Goal: Task Accomplishment & Management: Manage account settings

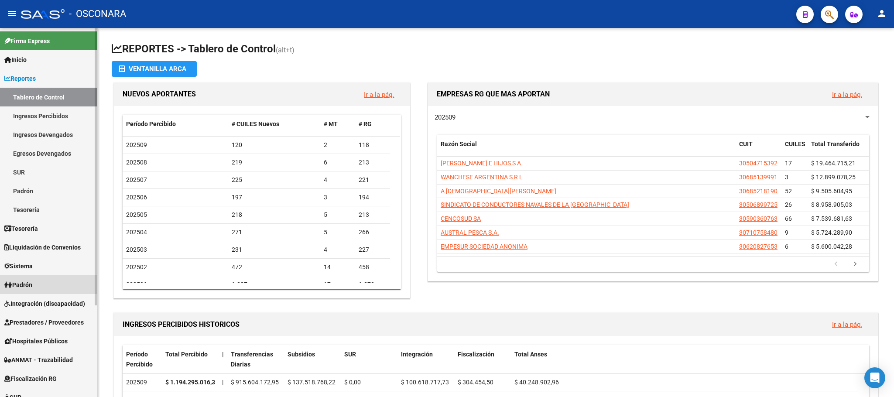
click at [14, 281] on span "Padrón" at bounding box center [18, 285] width 28 height 10
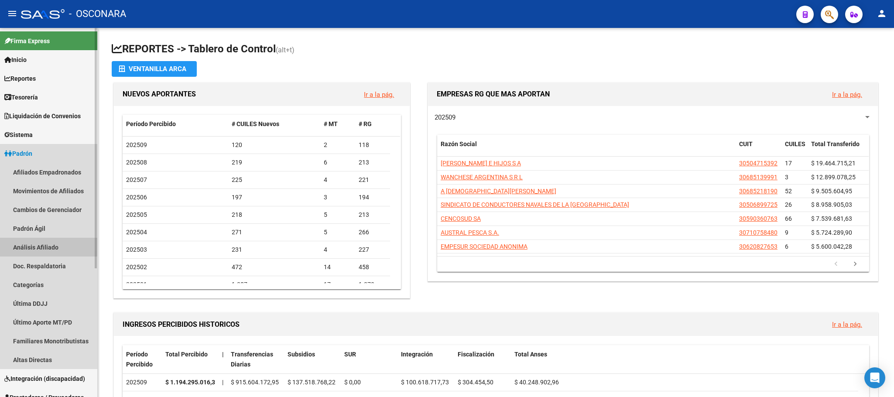
click at [25, 242] on link "Análisis Afiliado" at bounding box center [48, 247] width 97 height 19
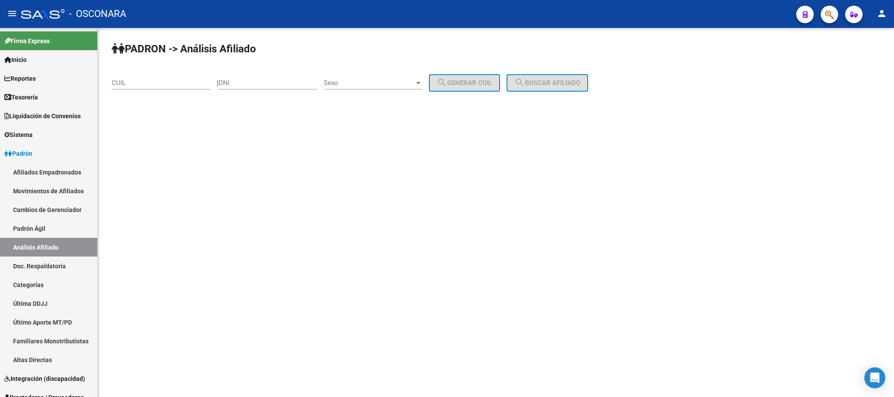
click at [142, 83] on input "CUIL" at bounding box center [161, 83] width 99 height 8
paste input "27-31123480-9"
type input "27-31123480-9"
click at [539, 77] on button "search Buscar afiliado" at bounding box center [548, 82] width 82 height 17
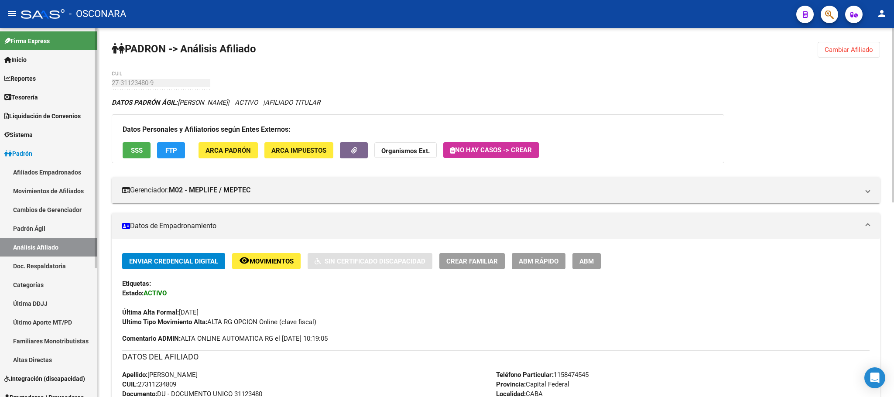
click at [54, 220] on link "Padrón Ágil" at bounding box center [48, 228] width 97 height 19
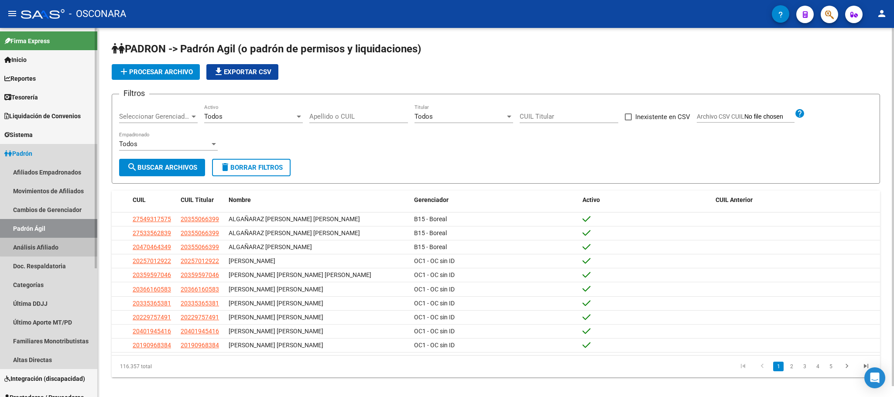
click at [59, 240] on link "Análisis Afiliado" at bounding box center [48, 247] width 97 height 19
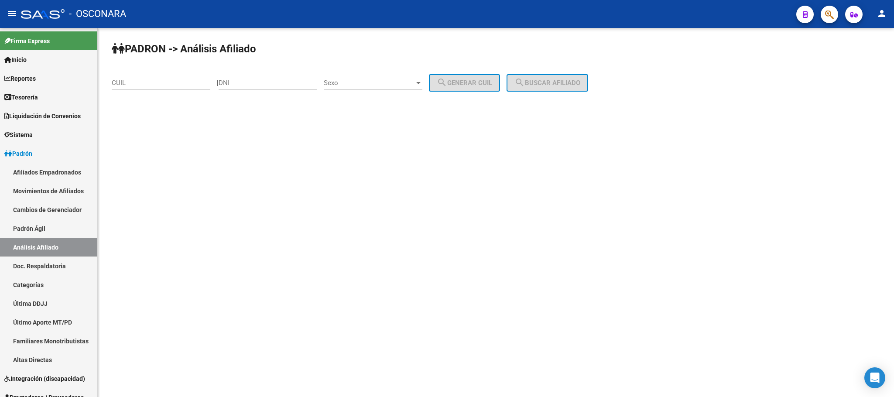
click at [196, 85] on input "CUIL" at bounding box center [161, 83] width 99 height 8
paste input "20-34008505-2"
type input "20-34008505-2"
click at [574, 94] on div "PADRON -> Análisis Afiliado 20-34008505-2 CUIL | DNI Sexo Sexo search Generar C…" at bounding box center [496, 74] width 797 height 92
click at [571, 90] on button "search Buscar afiliado" at bounding box center [548, 82] width 82 height 17
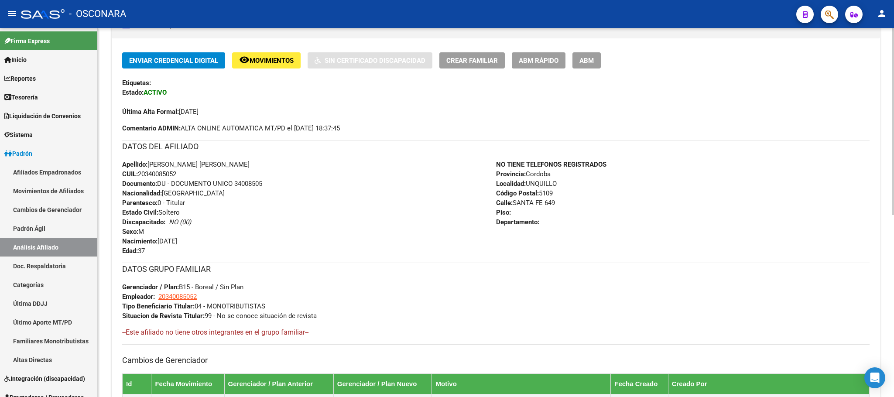
scroll to position [359, 0]
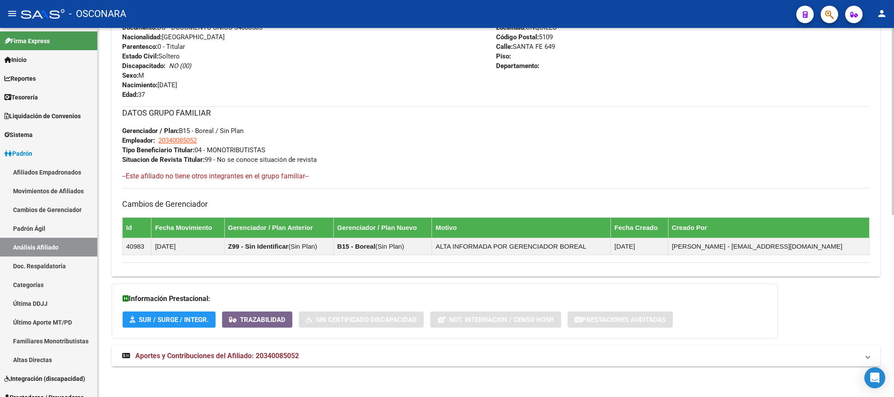
click at [192, 353] on span "Aportes y Contribuciones del Afiliado: 20340085052" at bounding box center [217, 356] width 164 height 8
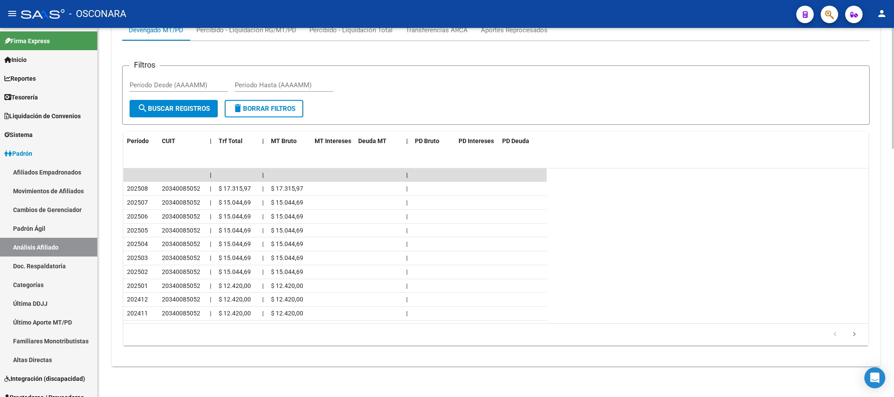
scroll to position [694, 0]
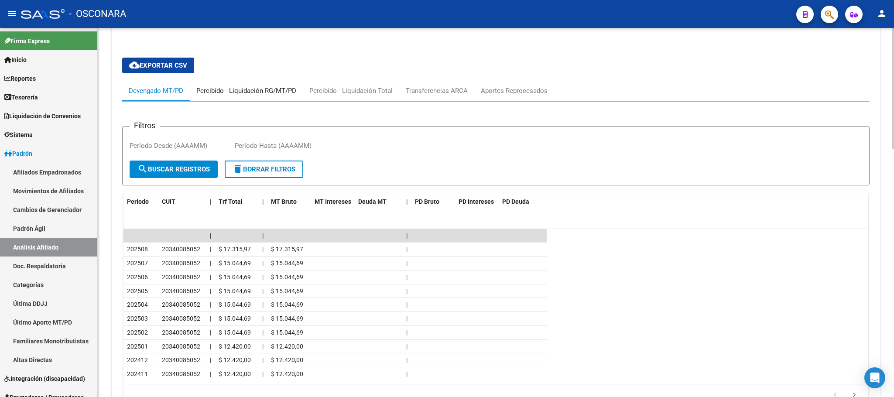
click at [241, 85] on div "Percibido - Liquidación RG/MT/PD" at bounding box center [246, 90] width 113 height 21
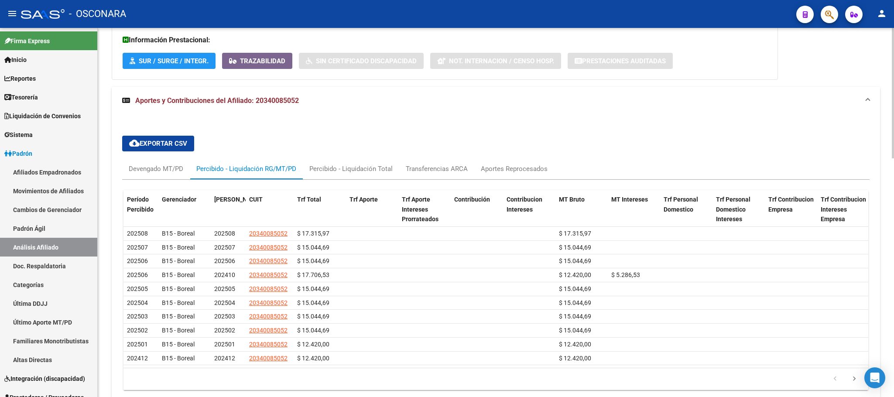
scroll to position [544, 0]
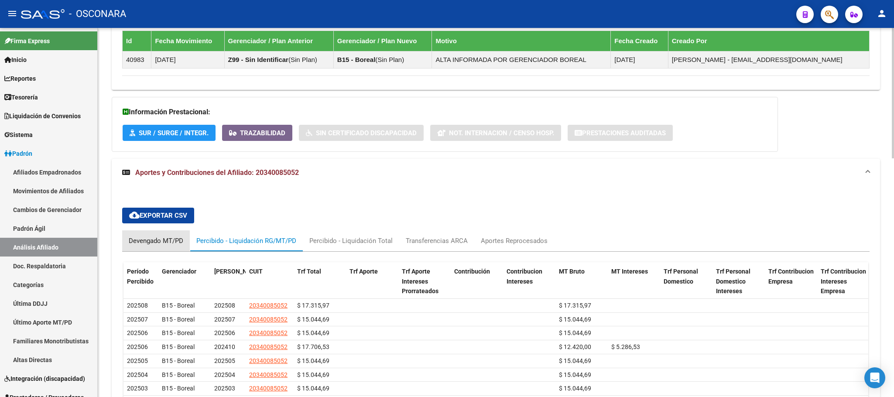
click at [176, 236] on div "Devengado MT/PD" at bounding box center [156, 240] width 68 height 21
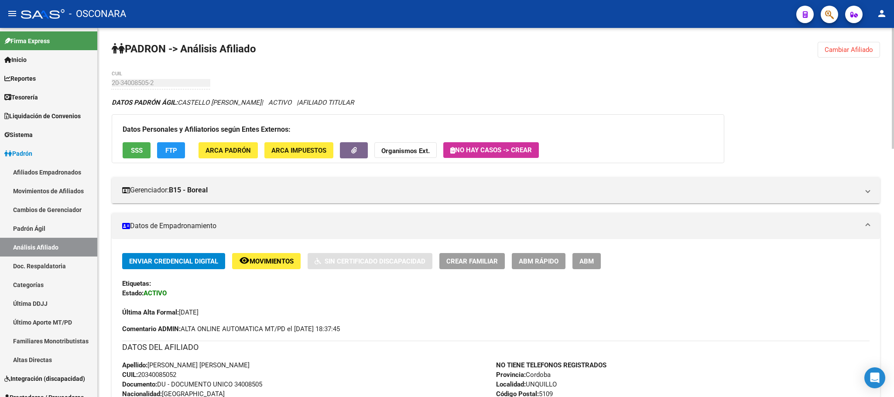
scroll to position [262, 0]
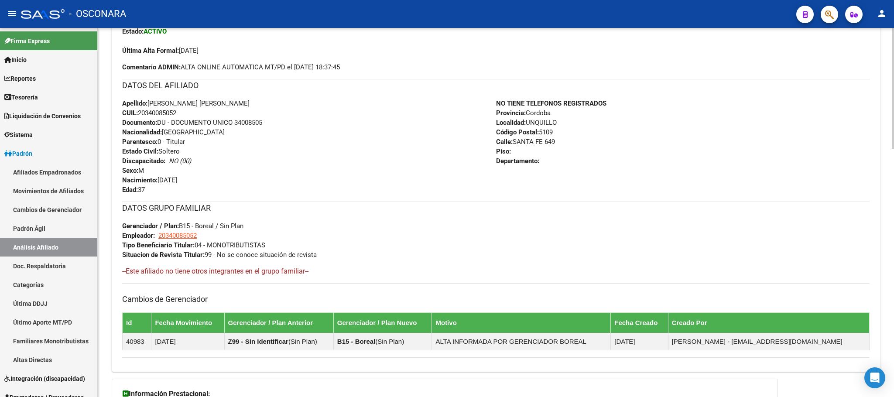
drag, startPoint x: 148, startPoint y: 103, endPoint x: 198, endPoint y: 117, distance: 51.5
click at [198, 117] on div "Apellido: FRANCO DAVID CASTELLO CUIL: 20340085052 Documento: DU - DOCUMENTO UNI…" at bounding box center [309, 147] width 374 height 96
copy div "FRANCO DAVID CASTELLO CUIL: 20340085052"
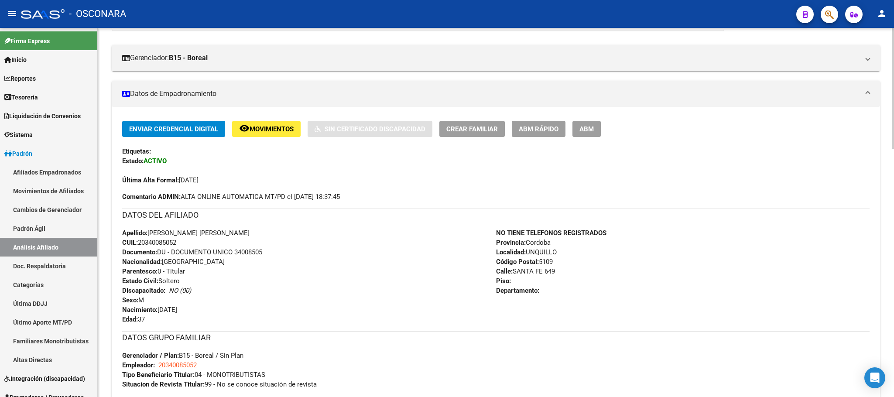
scroll to position [131, 0]
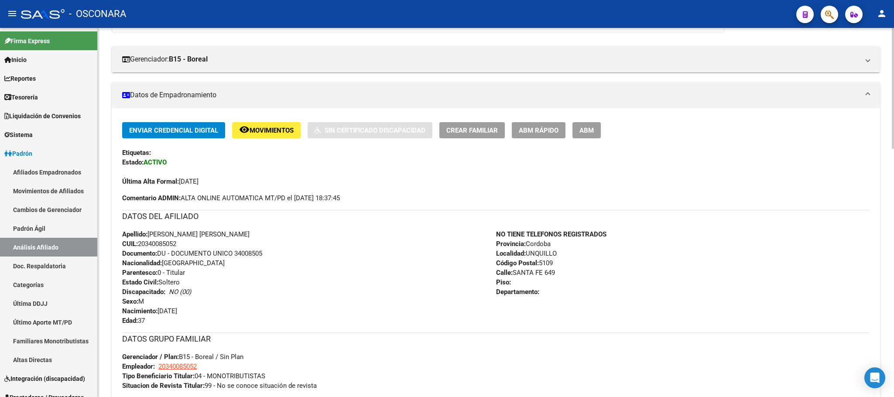
drag, startPoint x: 222, startPoint y: 186, endPoint x: 179, endPoint y: 183, distance: 42.4
click at [179, 183] on div "Última Alta Formal: 01/05/2023" at bounding box center [496, 176] width 748 height 19
copy span "[DATE]"
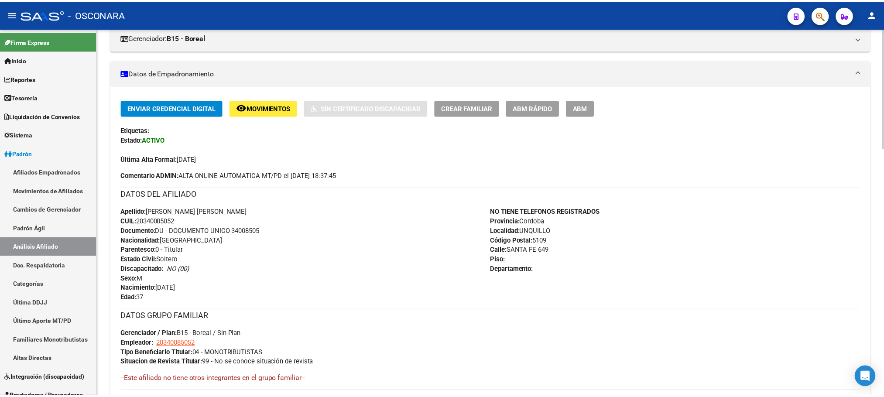
scroll to position [39, 0]
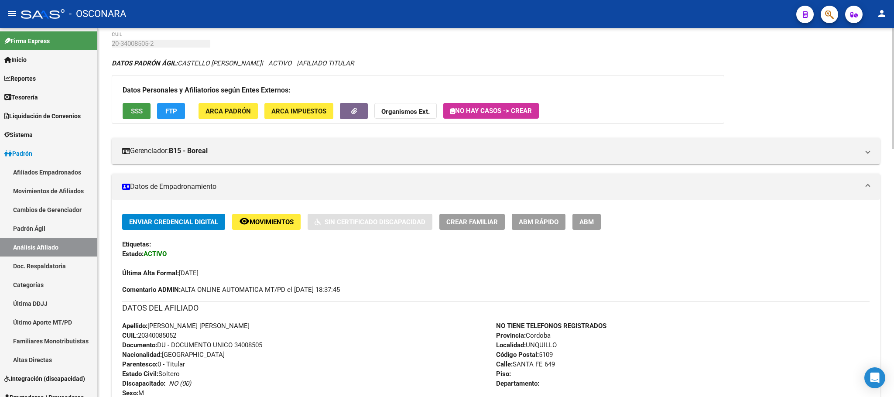
click at [127, 111] on button "SSS" at bounding box center [137, 111] width 28 height 16
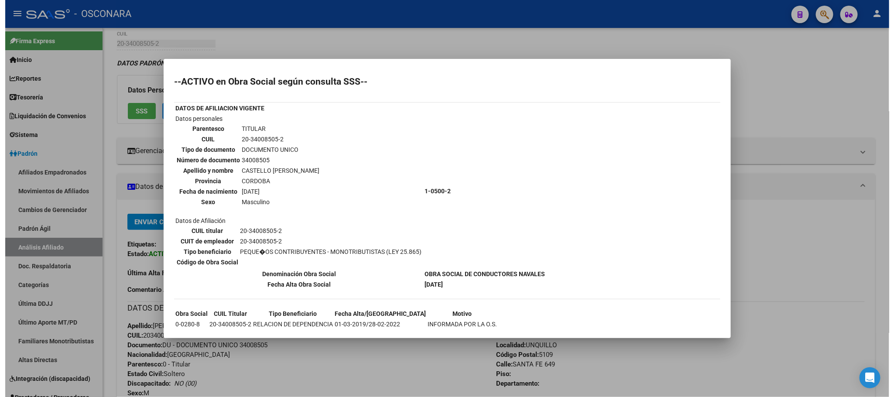
scroll to position [56, 0]
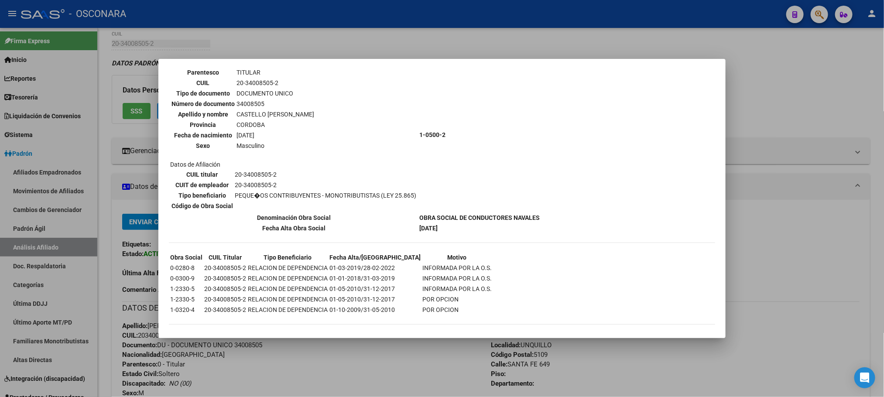
click at [327, 367] on div at bounding box center [442, 198] width 884 height 397
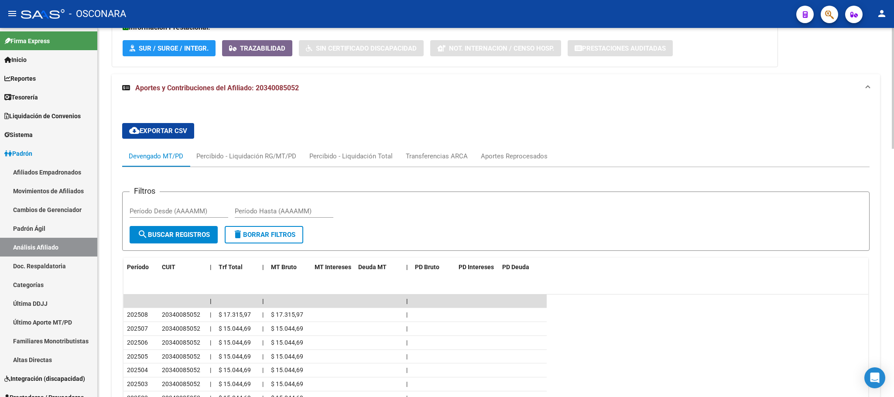
scroll to position [760, 0]
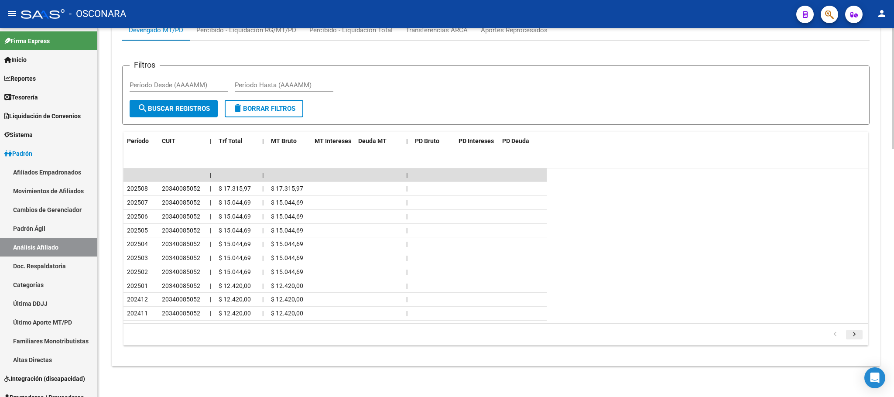
click at [852, 335] on icon "go to next page" at bounding box center [854, 335] width 11 height 10
click at [852, 337] on icon "go to next page" at bounding box center [854, 335] width 11 height 10
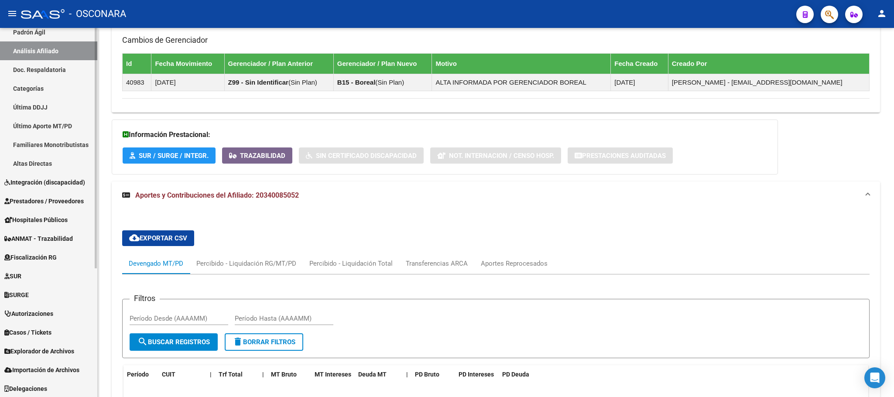
scroll to position [197, 0]
click at [54, 353] on span "Explorador de Archivos" at bounding box center [39, 351] width 70 height 10
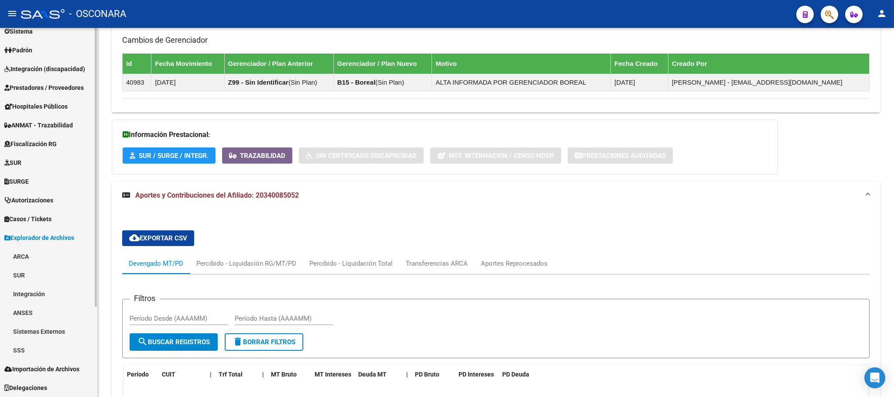
scroll to position [103, 0]
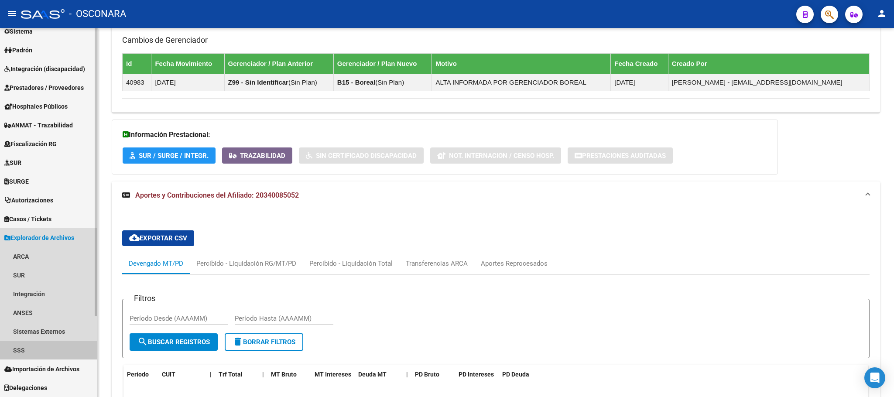
click at [37, 344] on link "SSS" at bounding box center [48, 350] width 97 height 19
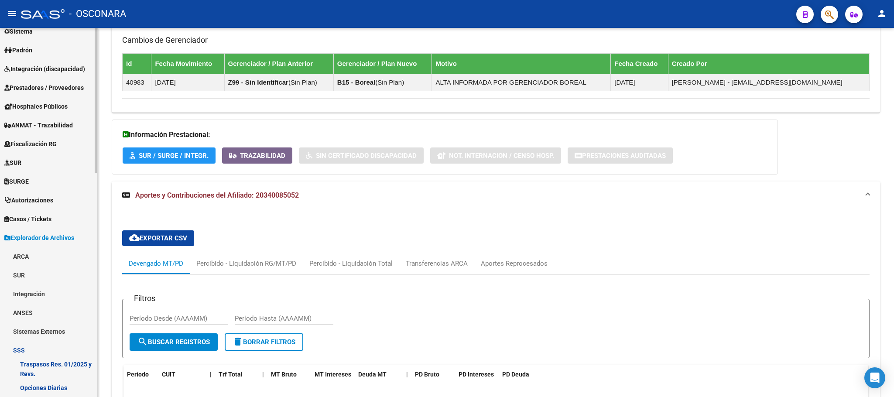
scroll to position [300, 0]
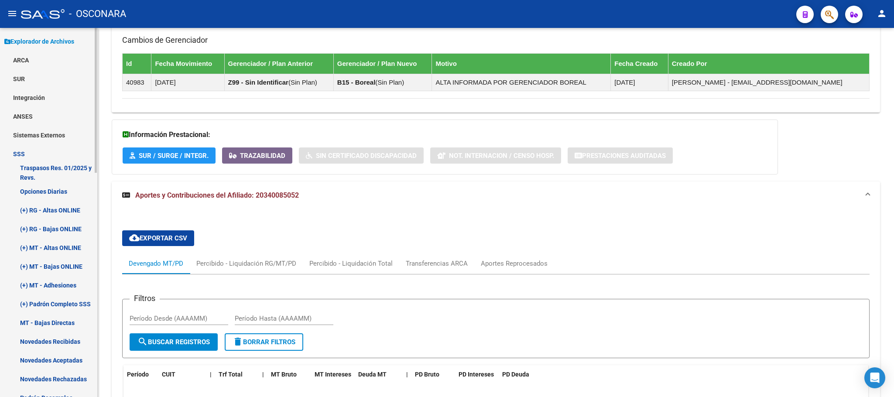
click at [39, 194] on link "Opciones Diarias" at bounding box center [48, 191] width 97 height 19
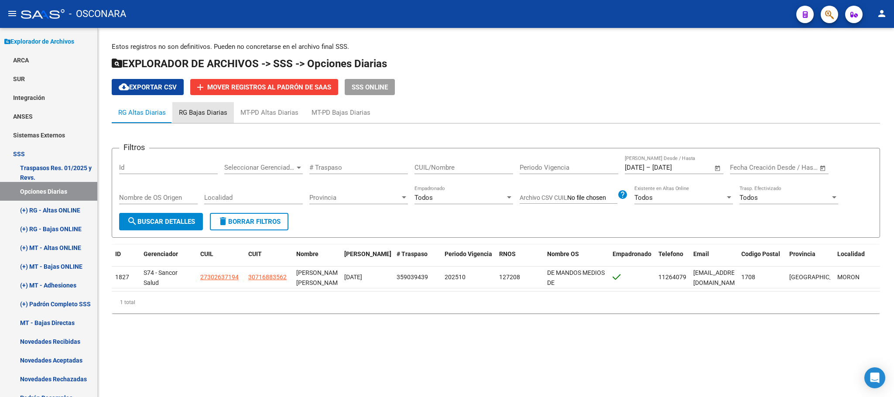
click at [213, 110] on div "RG Bajas Diarias" at bounding box center [203, 113] width 48 height 10
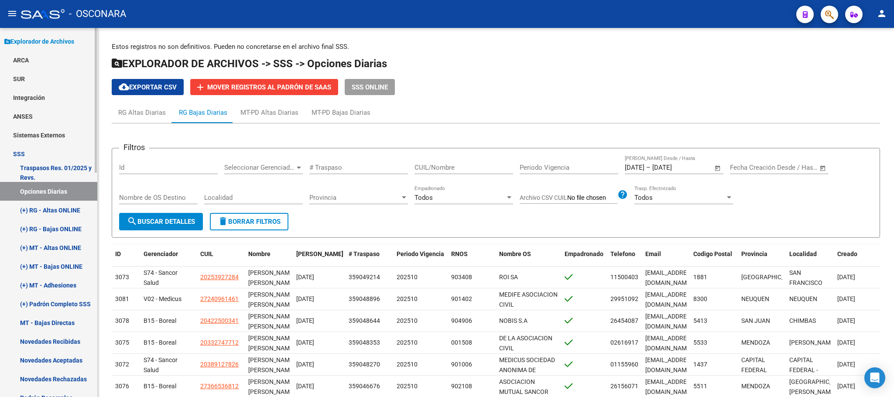
click at [57, 252] on link "(+) MT - Altas ONLINE" at bounding box center [48, 247] width 97 height 19
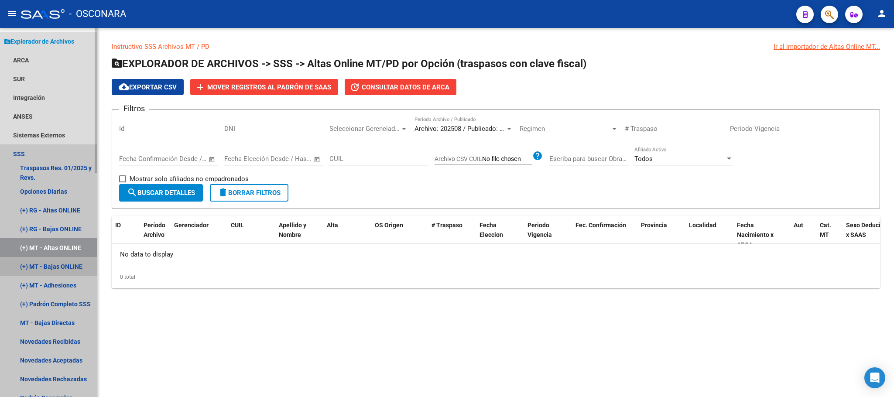
click at [57, 263] on link "(+) MT - Bajas ONLINE" at bounding box center [48, 266] width 97 height 19
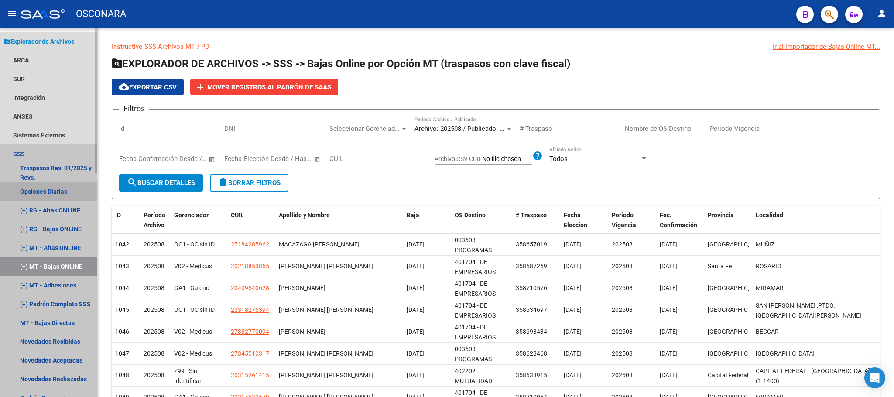
click at [69, 188] on link "Opciones Diarias" at bounding box center [48, 191] width 97 height 19
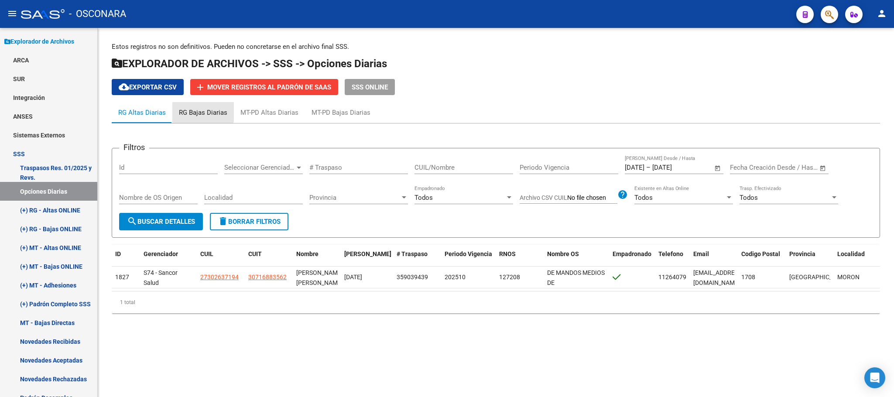
click at [198, 109] on div "RG Bajas Diarias" at bounding box center [203, 113] width 48 height 10
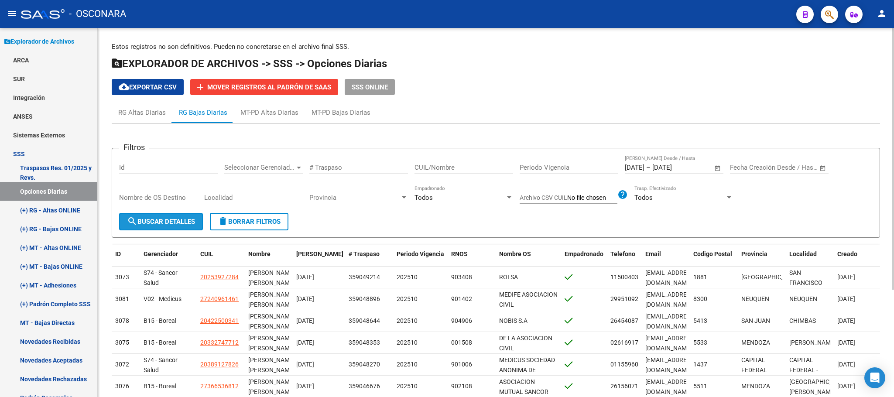
click at [172, 221] on span "search Buscar Detalles" at bounding box center [161, 222] width 68 height 8
click at [162, 90] on span "cloud_download Exportar CSV" at bounding box center [148, 87] width 58 height 8
click at [347, 113] on div "MT-PD Bajas Diarias" at bounding box center [341, 113] width 59 height 10
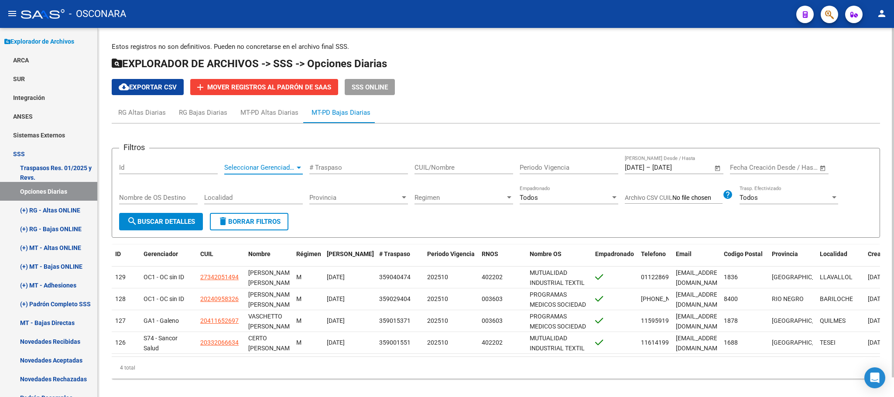
click at [300, 167] on div at bounding box center [299, 168] width 4 height 2
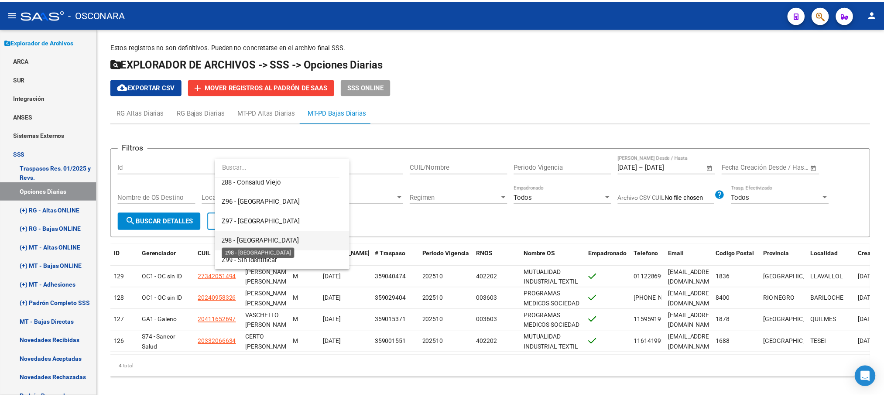
scroll to position [431, 0]
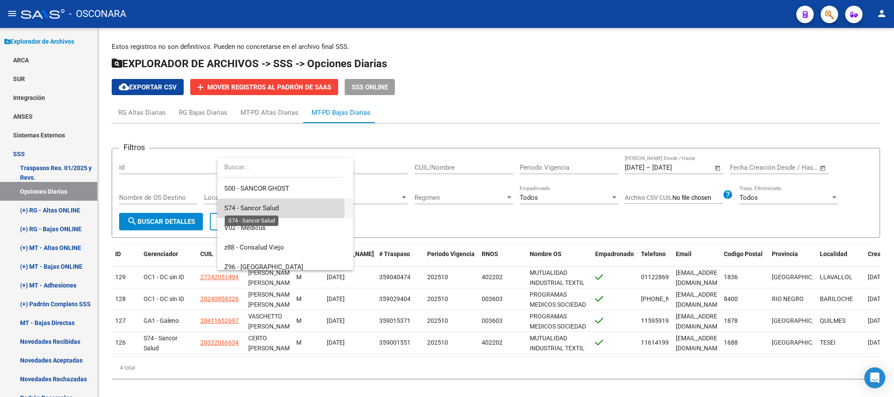
click at [272, 210] on span "S74 - Sancor Salud" at bounding box center [251, 208] width 55 height 8
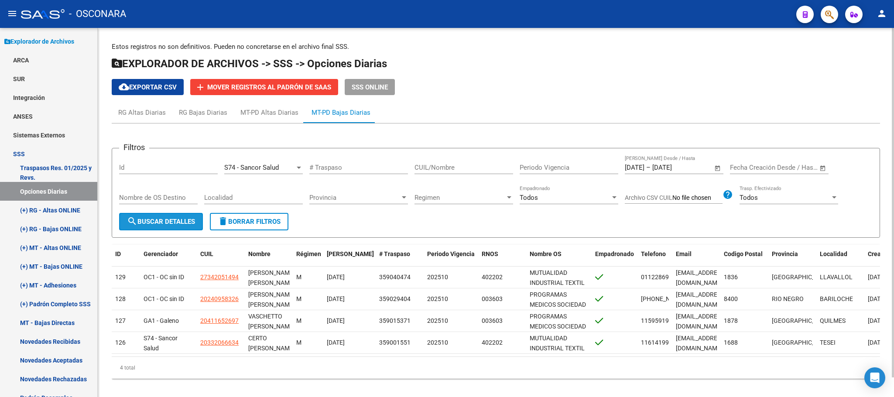
click at [193, 224] on span "search Buscar Detalles" at bounding box center [161, 222] width 68 height 8
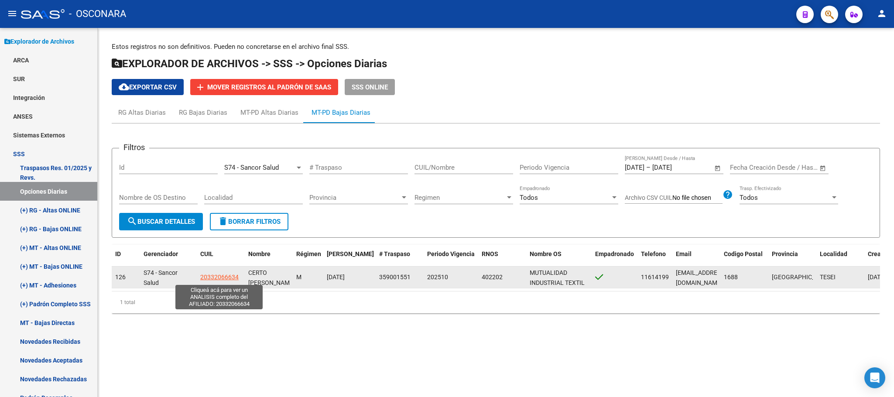
click at [232, 274] on span "20332066634" at bounding box center [219, 277] width 38 height 7
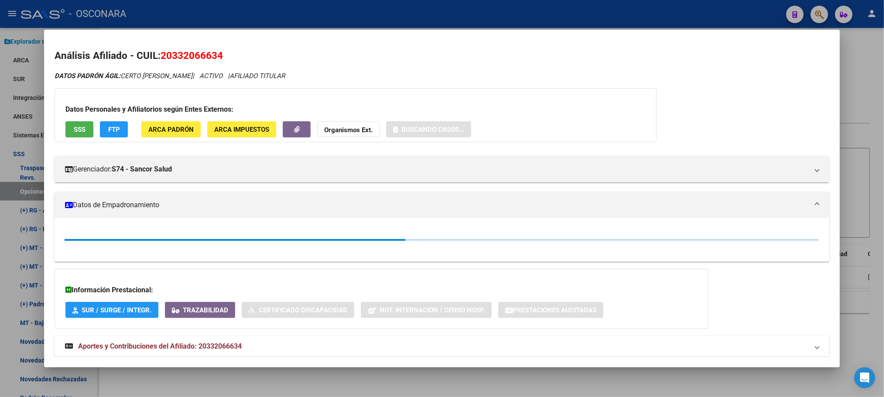
click at [323, 373] on div at bounding box center [442, 198] width 884 height 397
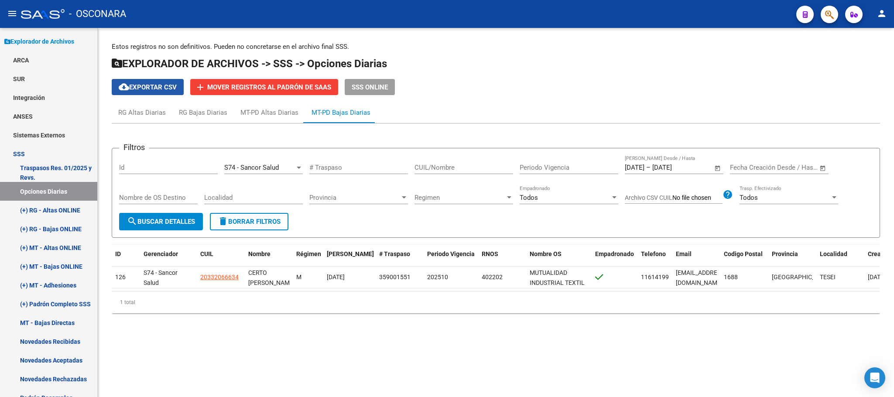
click at [167, 91] on button "cloud_download Exportar CSV" at bounding box center [148, 87] width 72 height 16
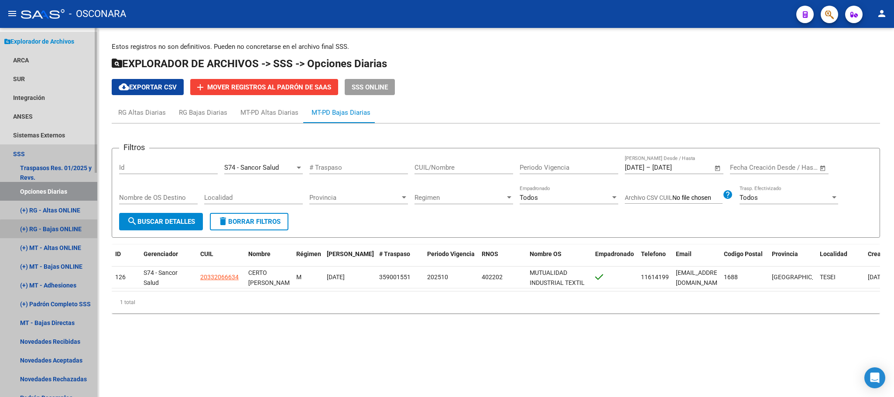
click at [76, 232] on link "(+) RG - Bajas ONLINE" at bounding box center [48, 229] width 97 height 19
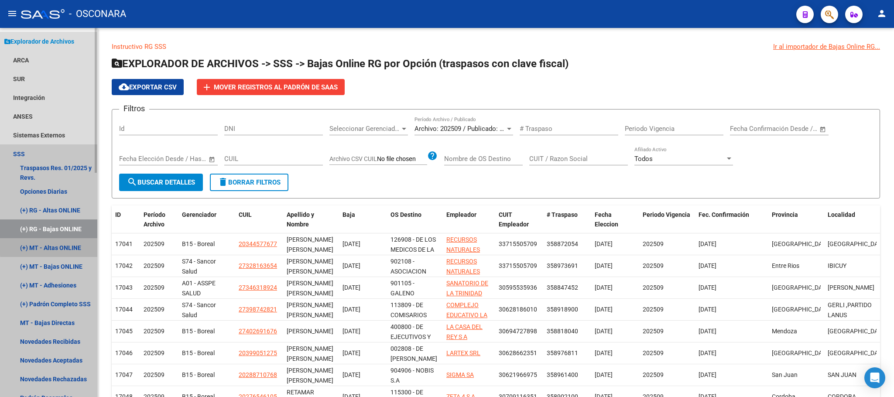
click at [79, 244] on link "(+) MT - Altas ONLINE" at bounding box center [48, 247] width 97 height 19
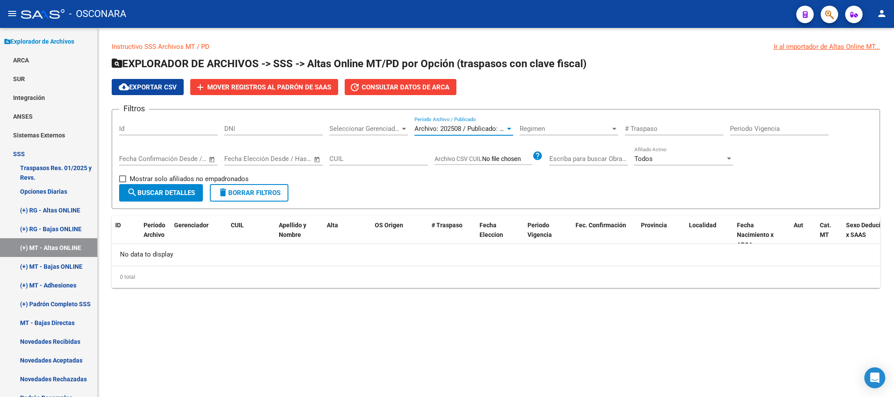
click at [482, 132] on span "Archivo: 202508 / Publicado: 202507" at bounding box center [468, 129] width 106 height 8
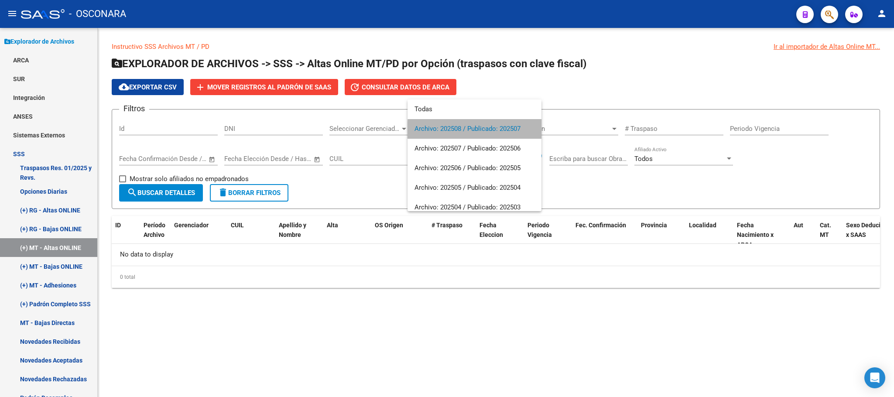
click at [478, 133] on span "Archivo: 202508 / Publicado: 202507" at bounding box center [475, 129] width 120 height 20
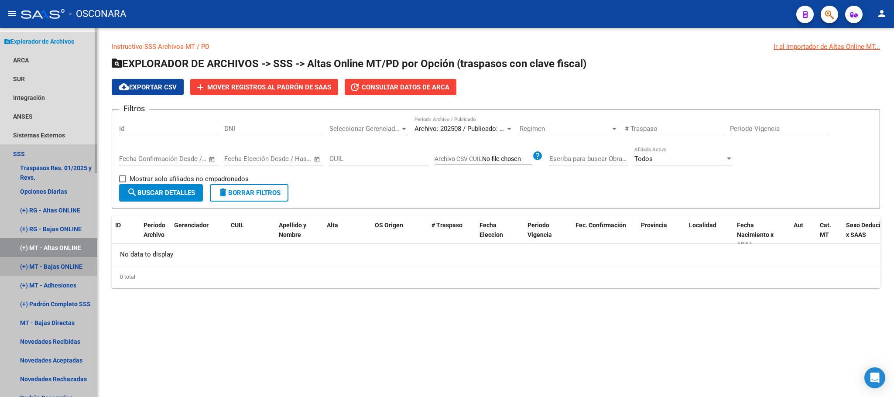
click at [83, 261] on link "(+) MT - Bajas ONLINE" at bounding box center [48, 266] width 97 height 19
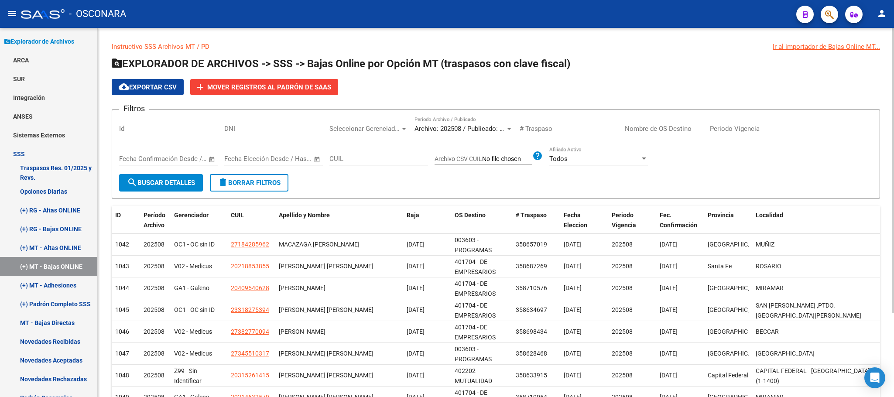
click at [491, 129] on span "Archivo: 202508 / Publicado: 202507" at bounding box center [468, 129] width 106 height 8
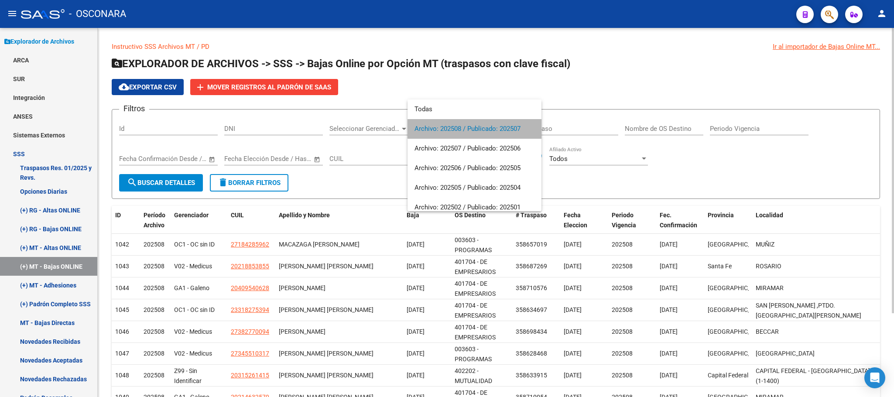
click at [491, 129] on span "Archivo: 202508 / Publicado: 202507" at bounding box center [475, 129] width 120 height 20
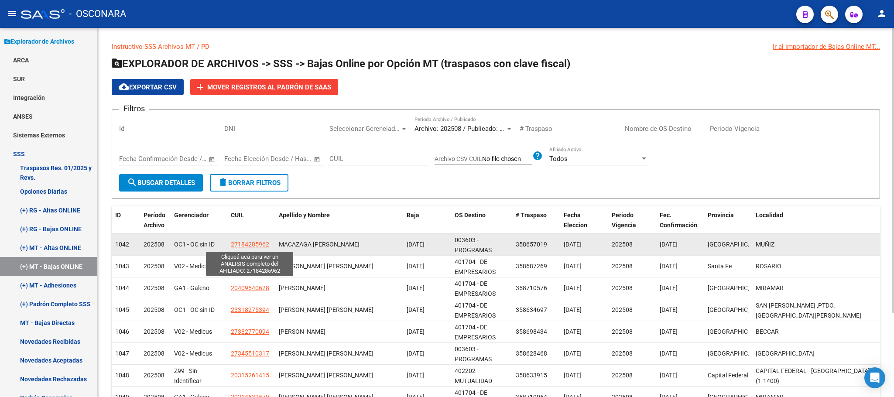
click at [253, 241] on span "27184285962" at bounding box center [250, 244] width 38 height 7
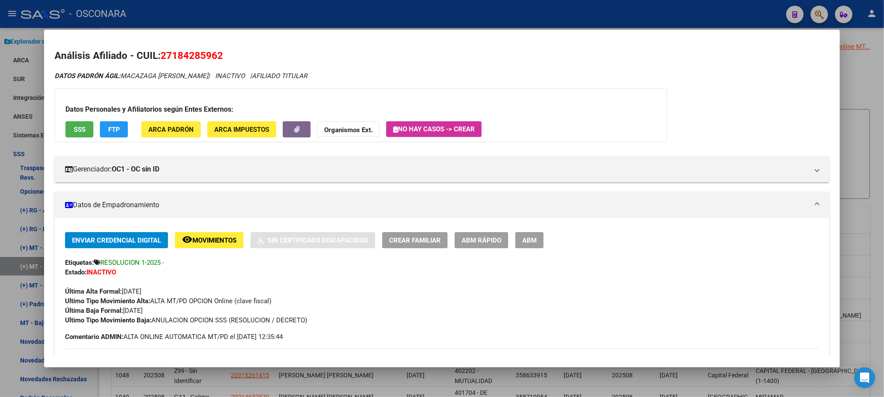
click at [873, 79] on div at bounding box center [442, 198] width 884 height 397
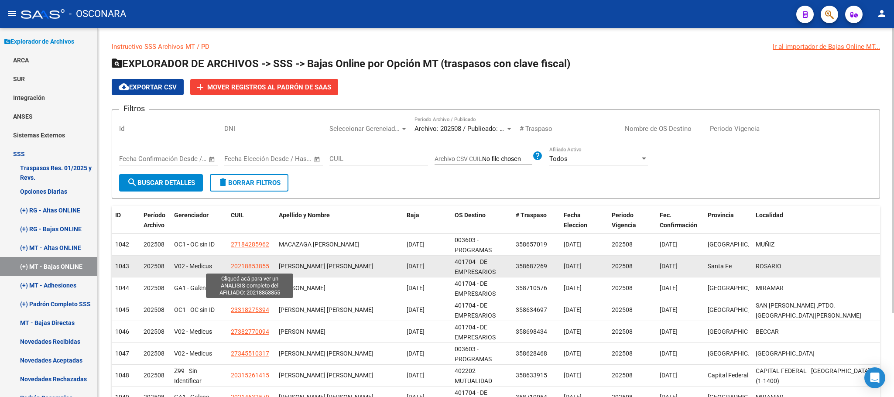
click at [256, 270] on span "20218853855" at bounding box center [250, 266] width 38 height 7
type textarea "20218853855"
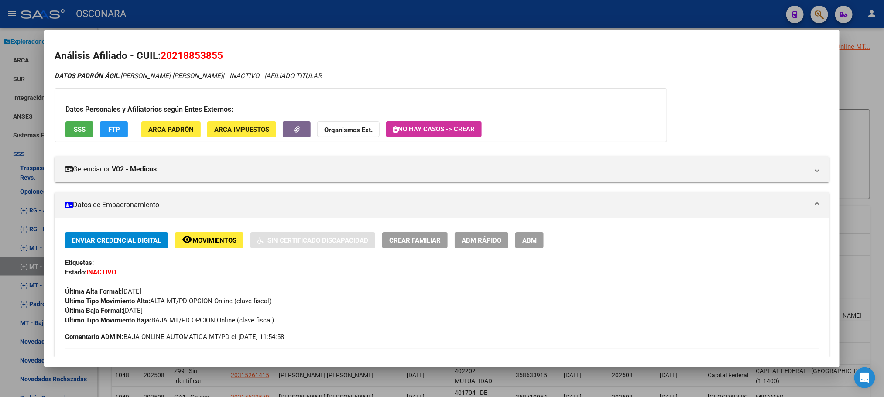
click at [874, 86] on div at bounding box center [442, 198] width 884 height 397
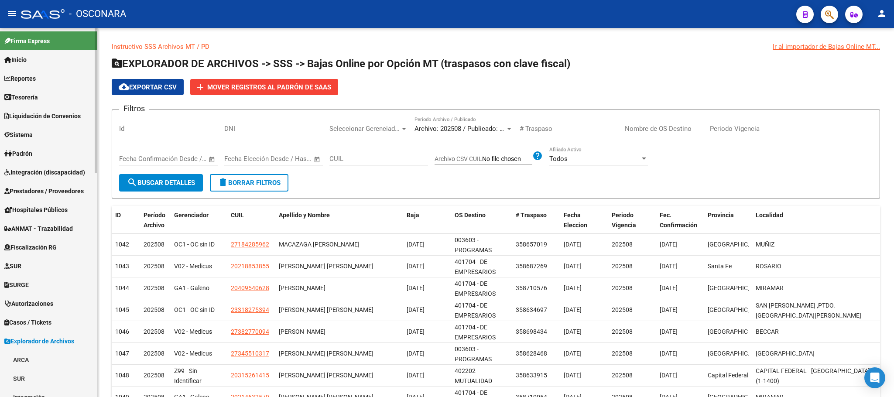
click at [44, 151] on link "Padrón" at bounding box center [48, 153] width 97 height 19
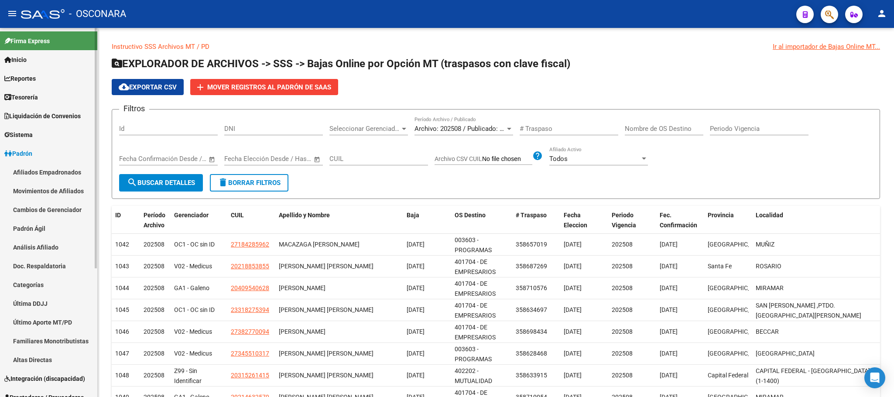
drag, startPoint x: 57, startPoint y: 230, endPoint x: 59, endPoint y: 247, distance: 16.4
click at [57, 231] on link "Padrón Ágil" at bounding box center [48, 228] width 97 height 19
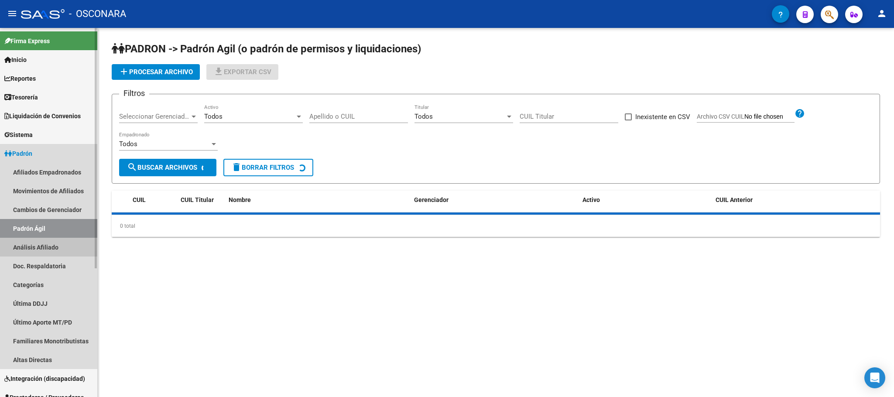
click at [59, 247] on link "Análisis Afiliado" at bounding box center [48, 247] width 97 height 19
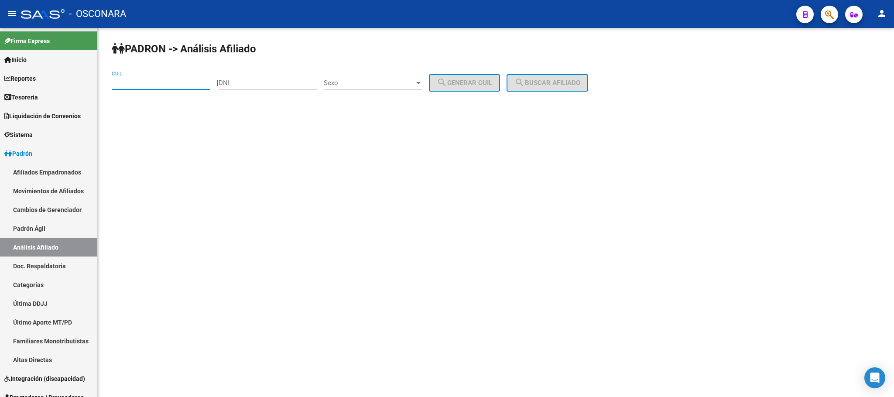
click at [143, 80] on input "CUIL" at bounding box center [161, 83] width 99 height 8
paste input "27-44249659-0"
type input "27-44249659-0"
click at [588, 88] on button "search Buscar afiliado" at bounding box center [548, 82] width 82 height 17
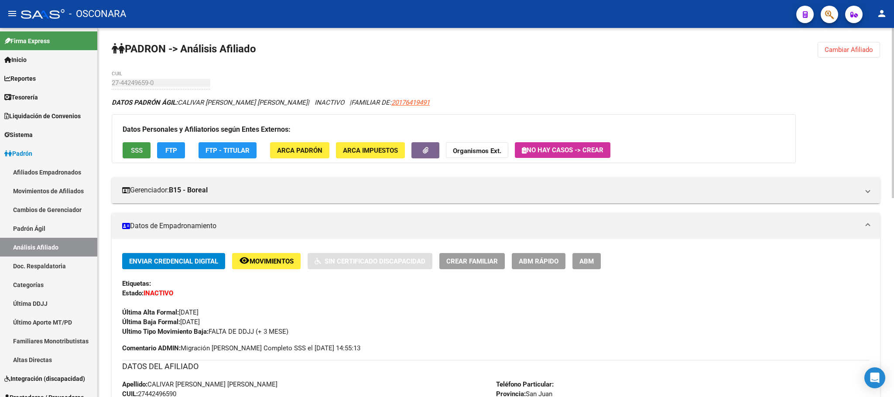
click at [135, 150] on span "SSS" at bounding box center [137, 151] width 12 height 8
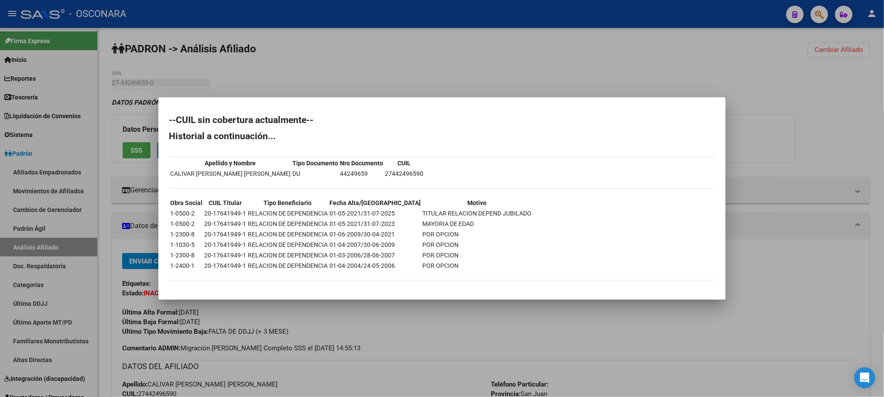
click at [409, 347] on div at bounding box center [442, 198] width 884 height 397
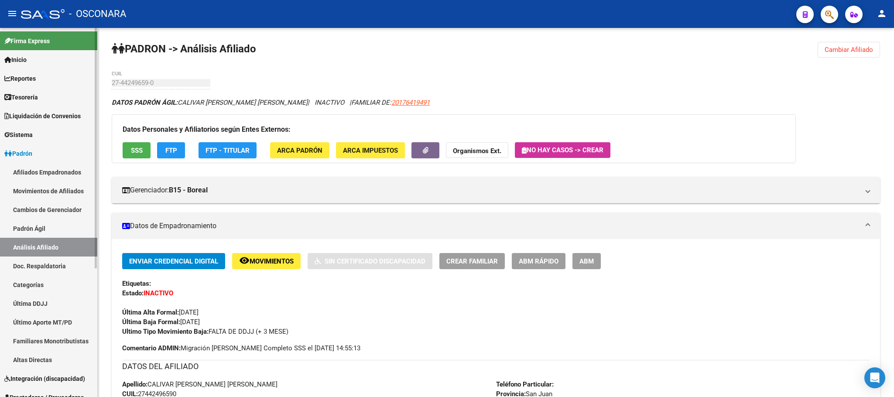
click at [58, 233] on link "Padrón Ágil" at bounding box center [48, 228] width 97 height 19
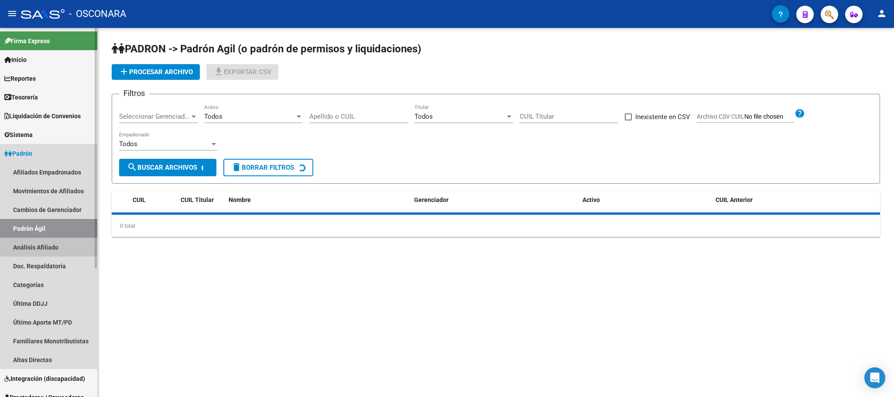
click at [55, 246] on link "Análisis Afiliado" at bounding box center [48, 247] width 97 height 19
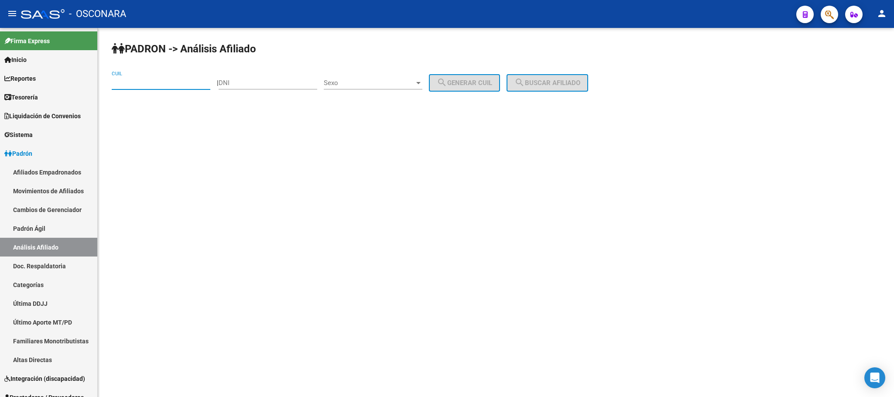
click at [170, 81] on input "CUIL" at bounding box center [161, 83] width 99 height 8
paste input "27-18216668-0"
type input "27-18216668-0"
click at [542, 69] on div "PADRON -> Análisis Afiliado 27-18216668-0 CUIL | DNI Sexo Sexo search Generar C…" at bounding box center [496, 74] width 797 height 92
click at [541, 76] on button "search Buscar afiliado" at bounding box center [548, 82] width 82 height 17
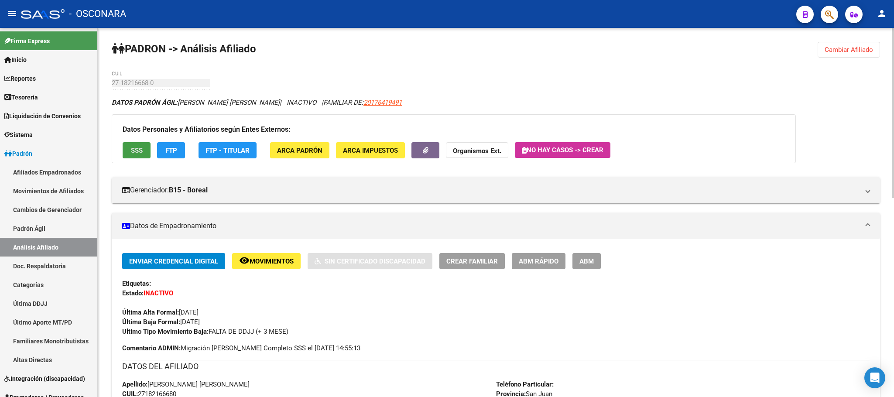
click at [131, 143] on button "SSS" at bounding box center [137, 150] width 28 height 16
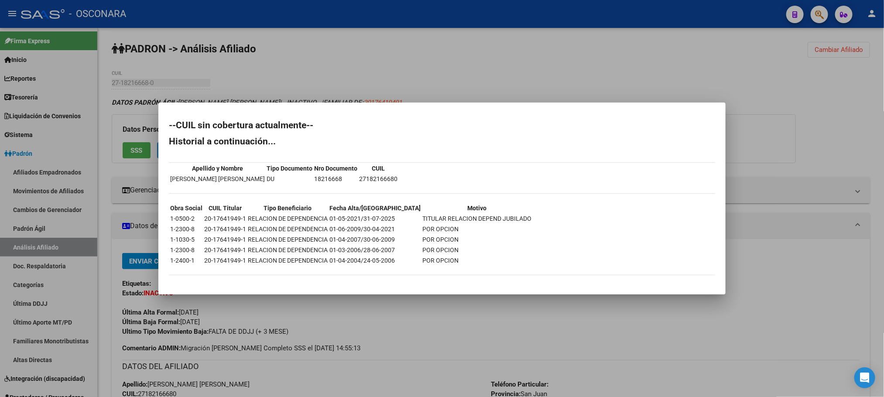
click at [484, 326] on div at bounding box center [442, 198] width 884 height 397
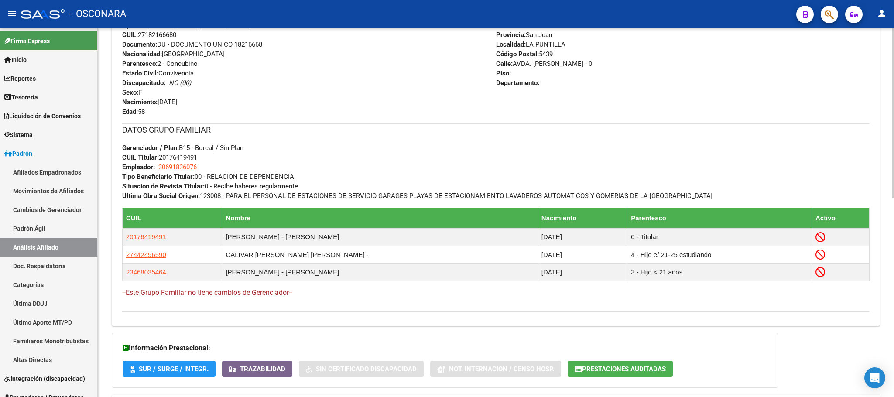
scroll to position [432, 0]
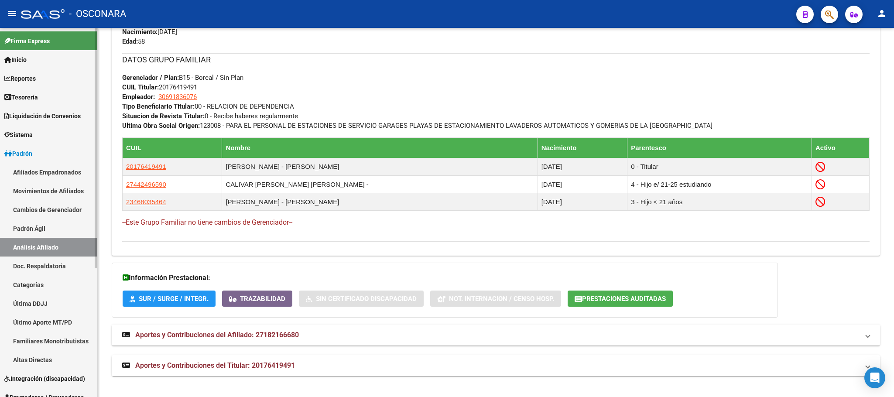
click at [64, 230] on link "Padrón Ágil" at bounding box center [48, 228] width 97 height 19
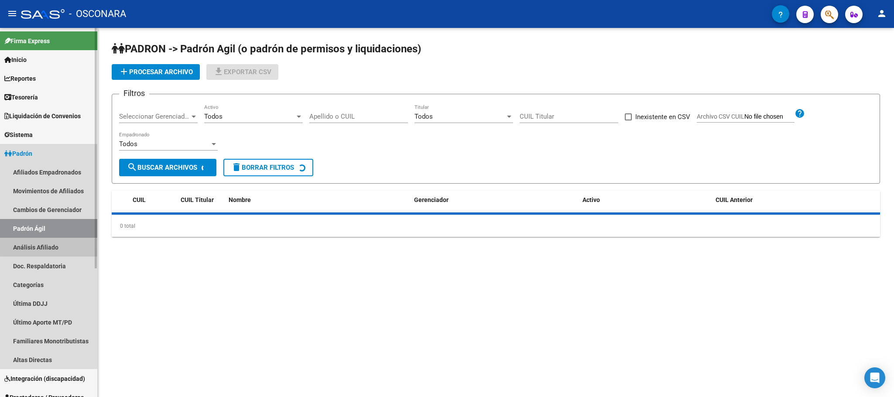
click at [63, 241] on link "Análisis Afiliado" at bounding box center [48, 247] width 97 height 19
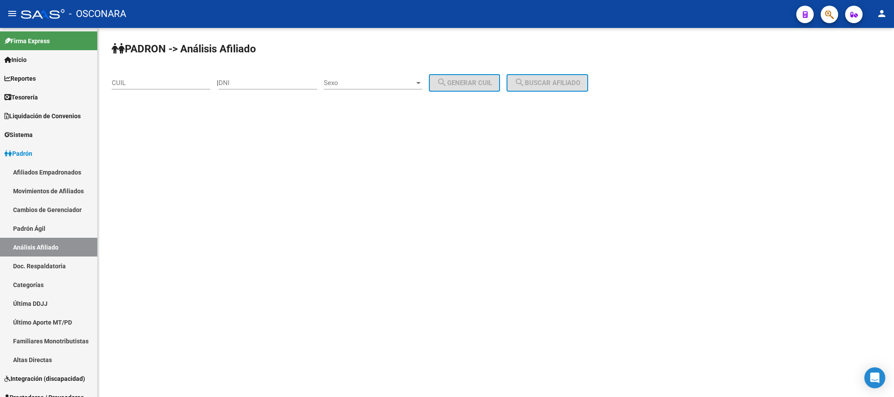
drag, startPoint x: 169, startPoint y: 81, endPoint x: 177, endPoint y: 80, distance: 7.5
click at [171, 80] on input "CUIL" at bounding box center [161, 83] width 99 height 8
paste input "23-46803546-4"
type input "23-46803546-4"
click at [574, 88] on button "search Buscar afiliado" at bounding box center [548, 82] width 82 height 17
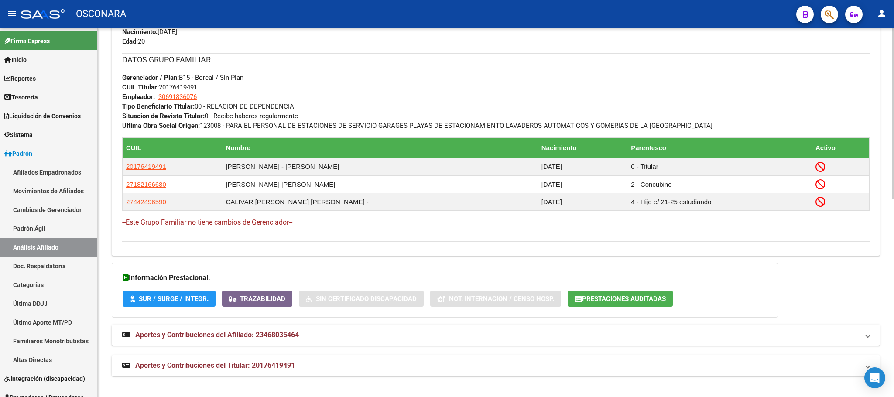
click at [291, 360] on mat-expansion-panel-header "Aportes y Contribuciones del Titular: 20176419491" at bounding box center [496, 365] width 769 height 21
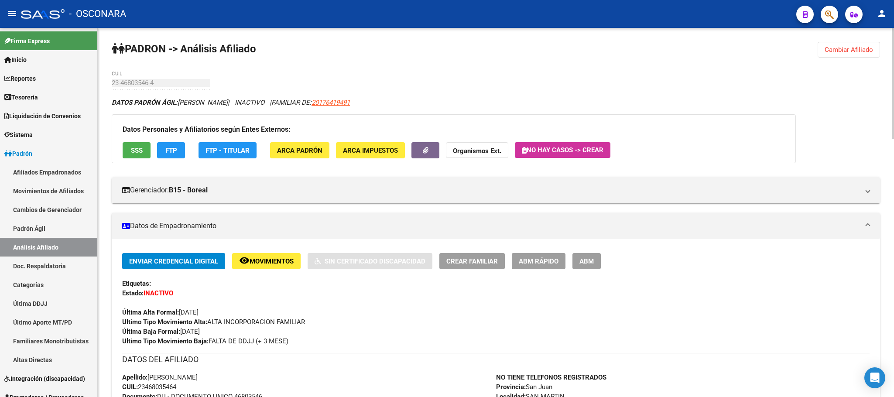
click at [129, 154] on button "SSS" at bounding box center [137, 150] width 28 height 16
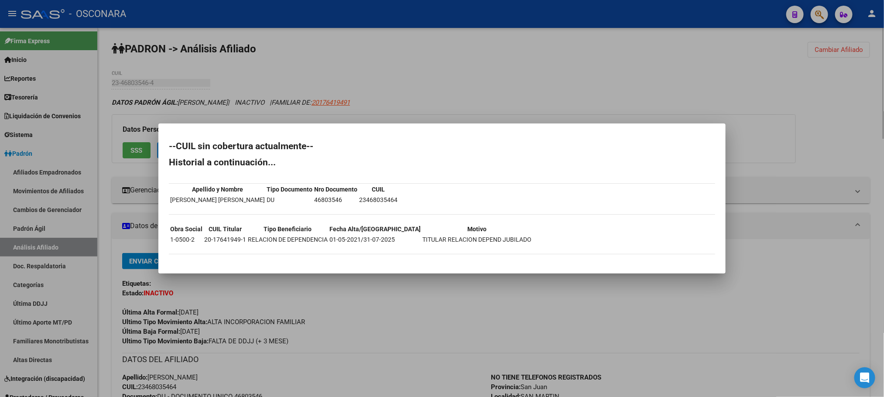
click at [282, 318] on div at bounding box center [442, 198] width 884 height 397
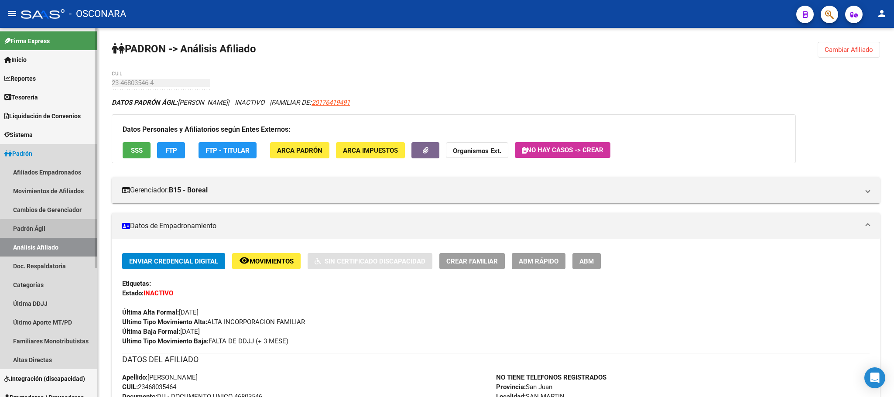
click at [59, 236] on link "Padrón Ágil" at bounding box center [48, 228] width 97 height 19
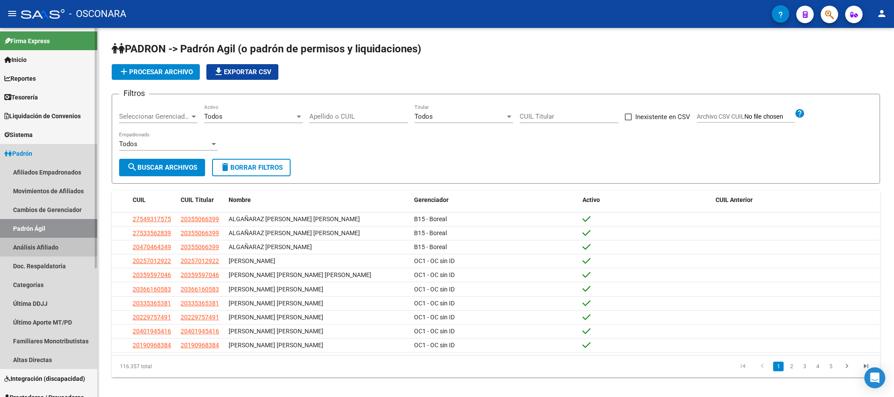
click at [71, 244] on link "Análisis Afiliado" at bounding box center [48, 247] width 97 height 19
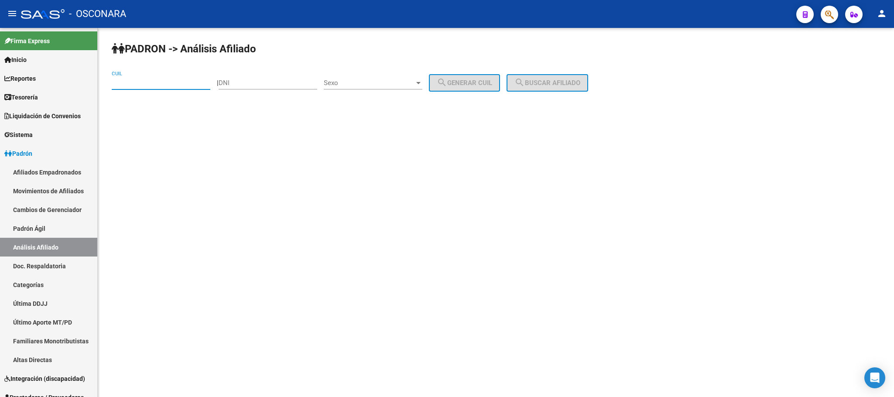
click at [158, 84] on input "CUIL" at bounding box center [161, 83] width 99 height 8
paste input "23-17004489-4"
type input "23-17004489-4"
click at [525, 83] on mat-icon "search" at bounding box center [520, 82] width 10 height 10
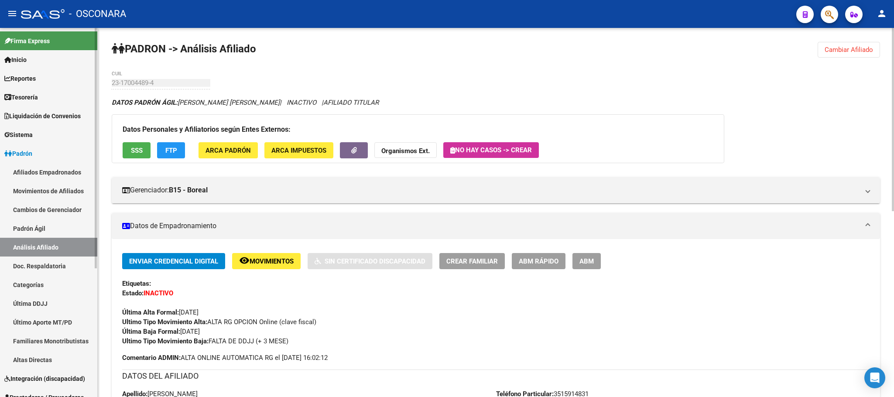
click at [24, 228] on link "Padrón Ágil" at bounding box center [48, 228] width 97 height 19
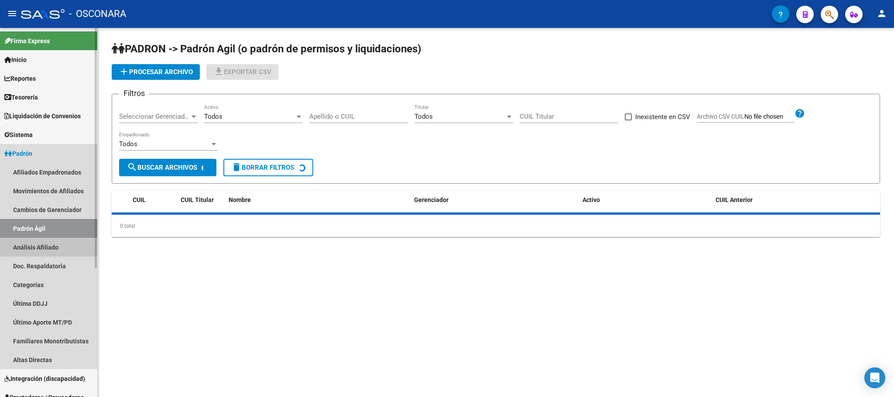
click at [33, 249] on link "Análisis Afiliado" at bounding box center [48, 247] width 97 height 19
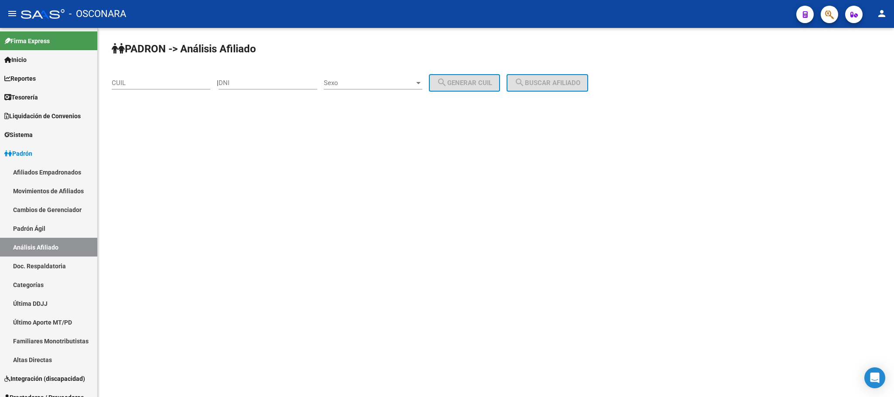
click at [162, 83] on input "CUIL" at bounding box center [161, 83] width 99 height 8
paste input "23-17004489-4"
type input "23-17004489-4"
click at [567, 87] on span "search Buscar afiliado" at bounding box center [548, 83] width 66 height 8
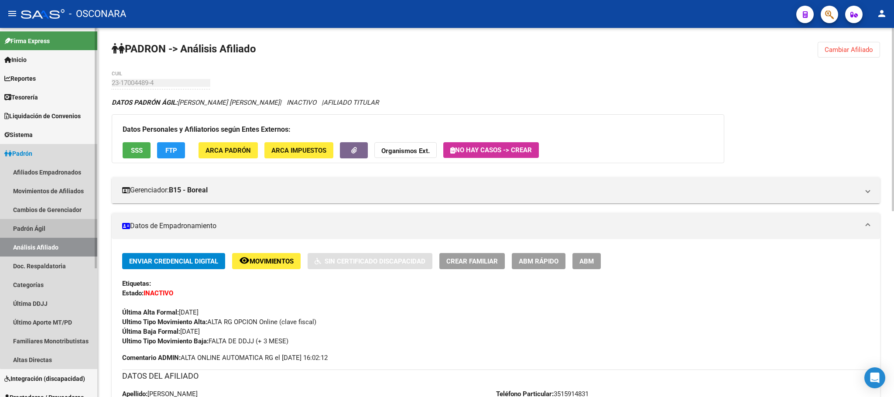
drag, startPoint x: 62, startPoint y: 223, endPoint x: 61, endPoint y: 253, distance: 30.1
click at [62, 224] on link "Padrón Ágil" at bounding box center [48, 228] width 97 height 19
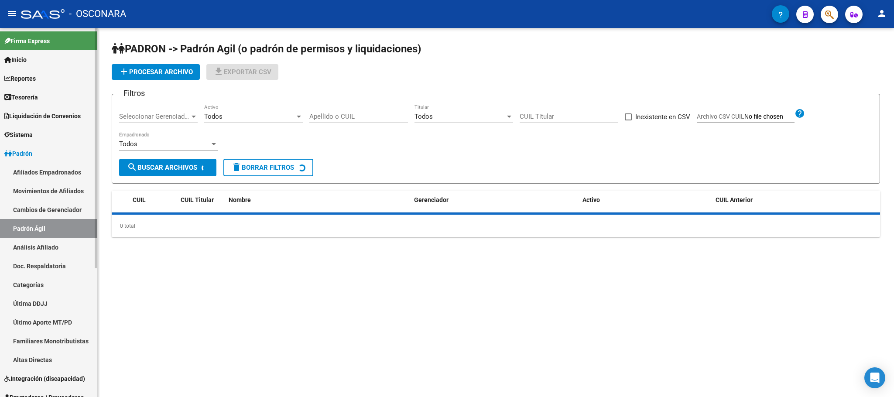
click at [65, 257] on link "Doc. Respaldatoria" at bounding box center [48, 266] width 97 height 19
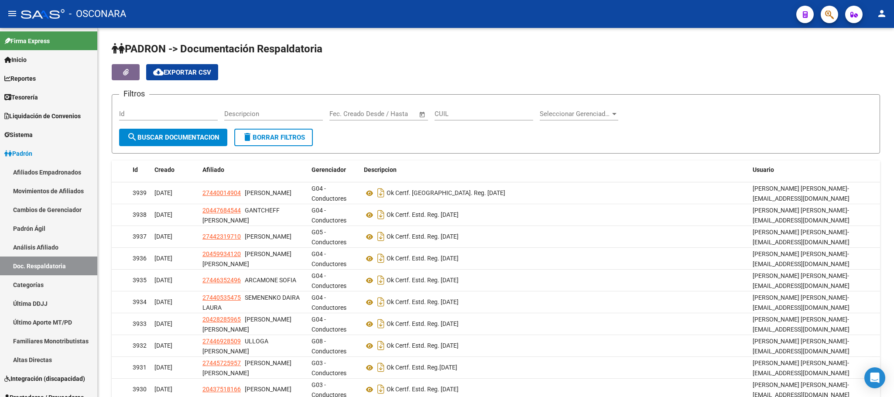
click at [159, 109] on div "Id" at bounding box center [168, 111] width 99 height 19
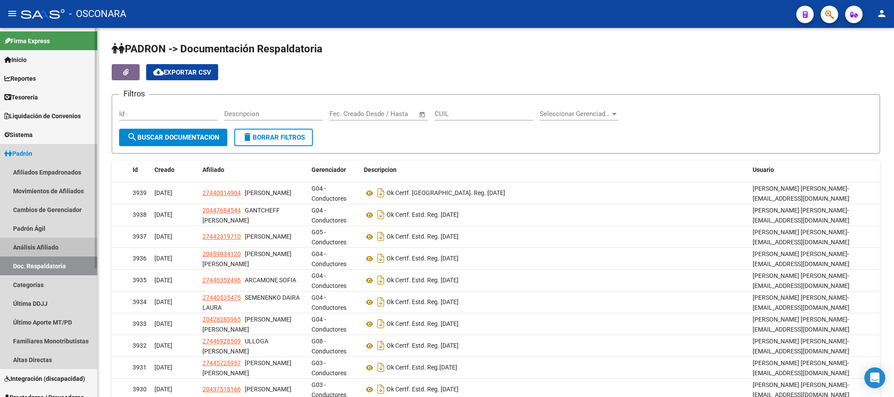
click at [60, 245] on link "Análisis Afiliado" at bounding box center [48, 247] width 97 height 19
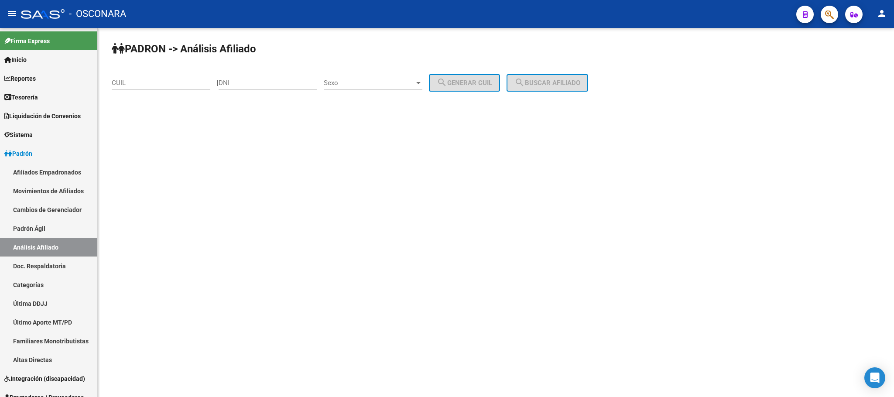
click at [178, 89] on div "CUIL" at bounding box center [161, 80] width 99 height 19
paste input "20-17641949-1"
type input "20-17641949-1"
click at [549, 79] on span "search Buscar afiliado" at bounding box center [548, 83] width 66 height 8
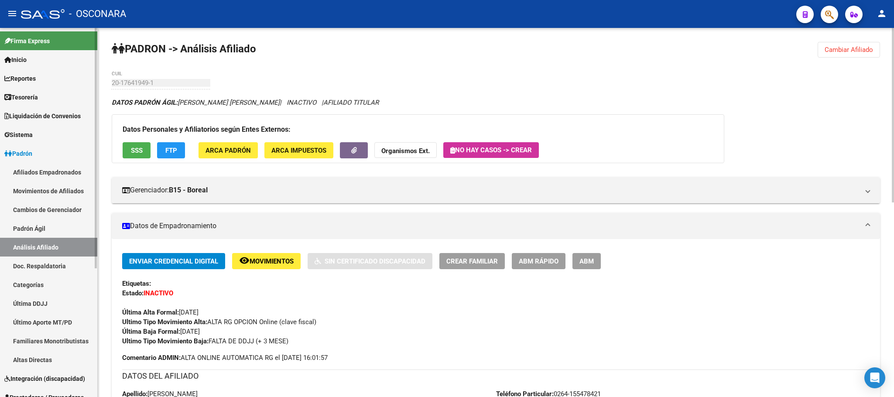
click at [51, 228] on link "Padrón Ágil" at bounding box center [48, 228] width 97 height 19
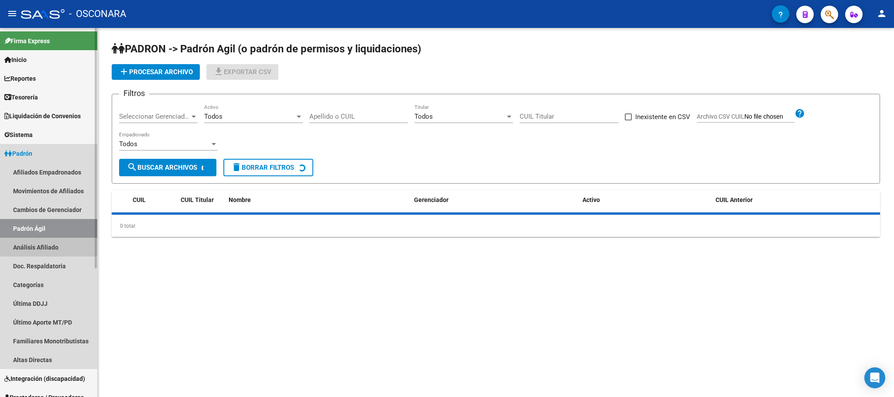
click at [50, 244] on link "Análisis Afiliado" at bounding box center [48, 247] width 97 height 19
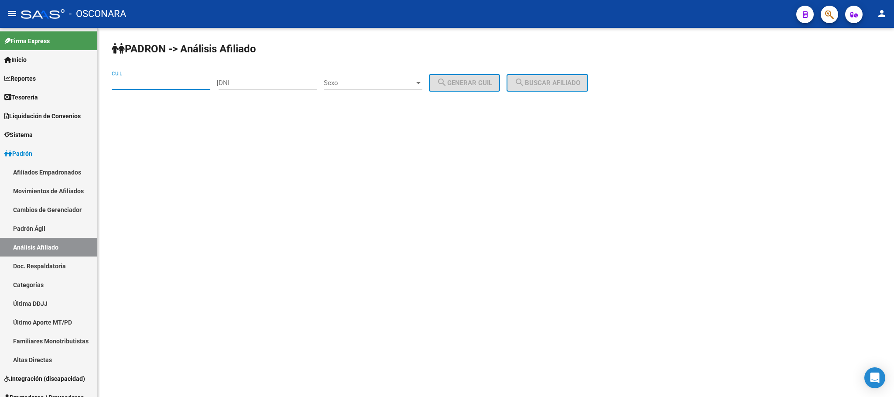
click at [131, 84] on input "CUIL" at bounding box center [161, 83] width 99 height 8
paste input "27-26309171-5"
type input "27-26309171-5"
click at [525, 82] on mat-icon "search" at bounding box center [520, 82] width 10 height 10
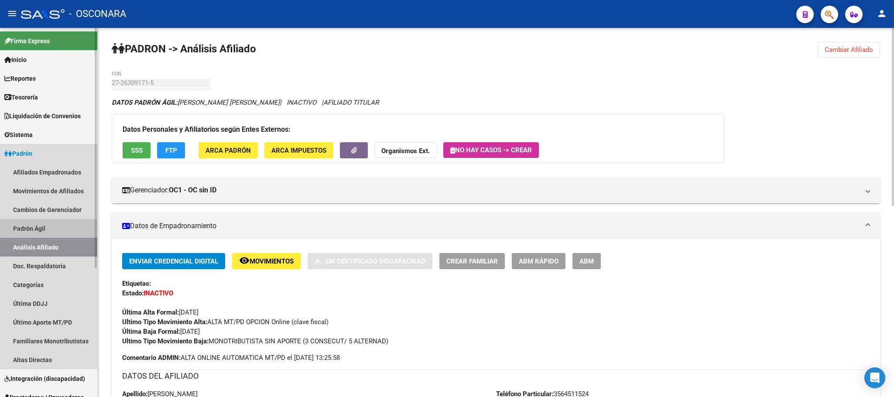
click at [36, 230] on link "Padrón Ágil" at bounding box center [48, 228] width 97 height 19
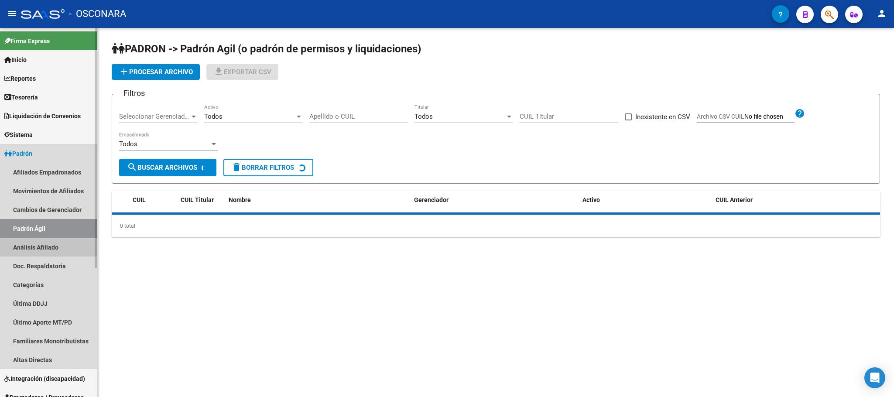
click at [47, 248] on link "Análisis Afiliado" at bounding box center [48, 247] width 97 height 19
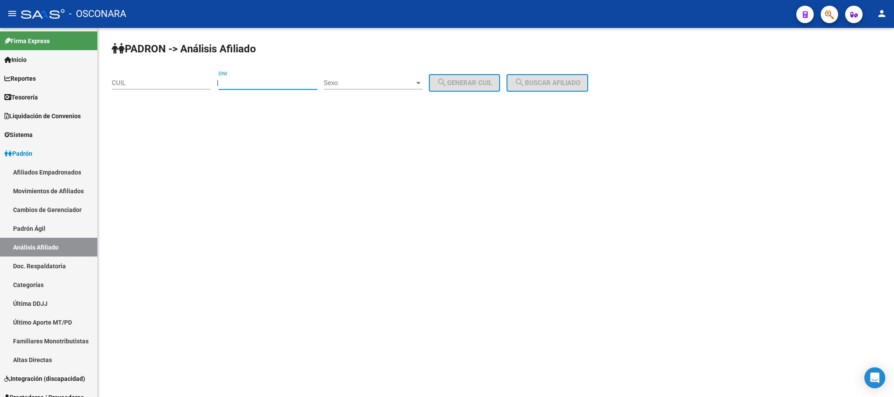
click at [247, 83] on input "DNI" at bounding box center [268, 83] width 99 height 8
type input "44999204"
click at [397, 80] on span "Sexo" at bounding box center [369, 83] width 91 height 8
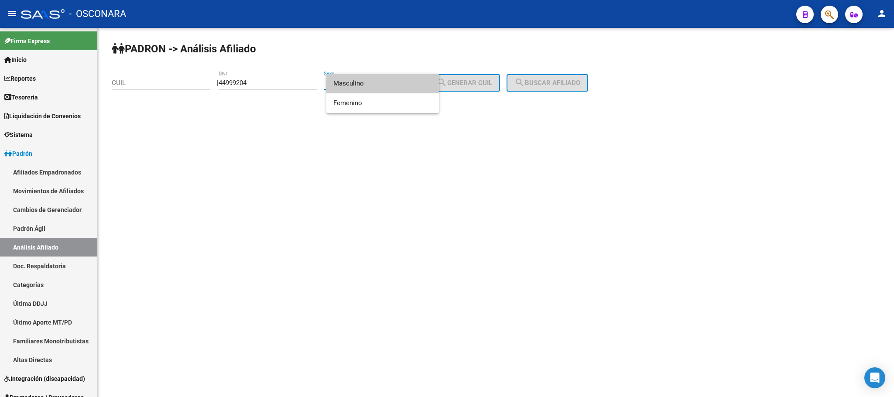
click at [387, 89] on span "Masculino" at bounding box center [383, 84] width 99 height 20
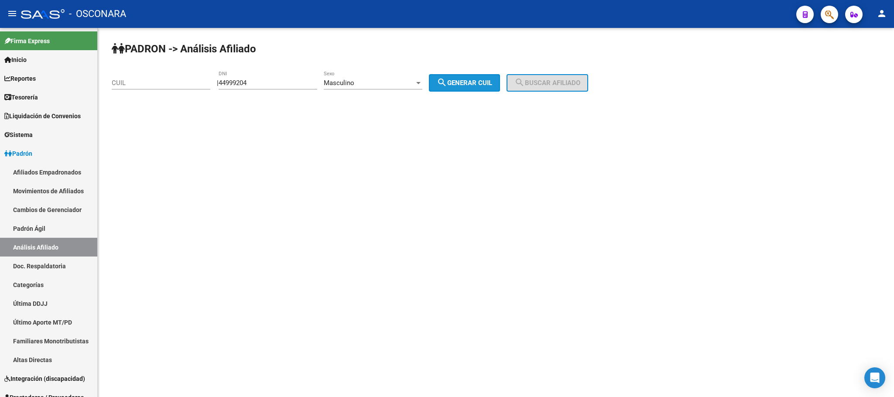
drag, startPoint x: 488, startPoint y: 88, endPoint x: 545, endPoint y: 84, distance: 57.3
click at [488, 88] on button "search Generar CUIL" at bounding box center [464, 82] width 71 height 17
type input "20-44999204-1"
click at [553, 84] on span "search Buscar afiliado" at bounding box center [548, 83] width 66 height 8
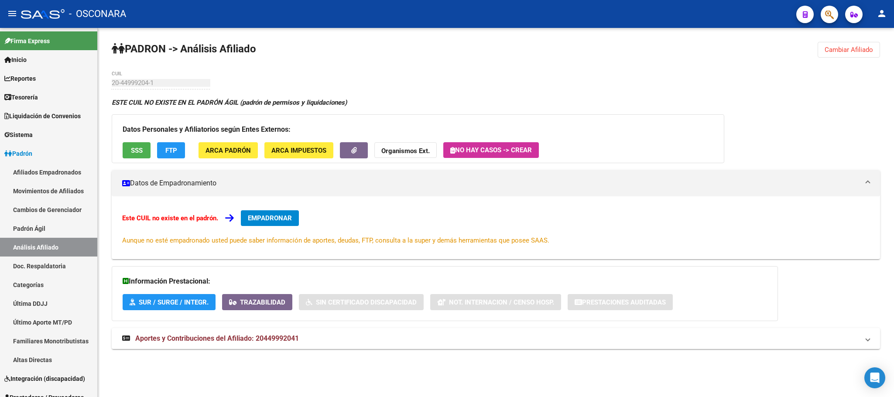
click at [122, 88] on div "20-44999204-1 CUIL" at bounding box center [161, 80] width 99 height 19
click at [46, 224] on link "Padrón Ágil" at bounding box center [48, 228] width 97 height 19
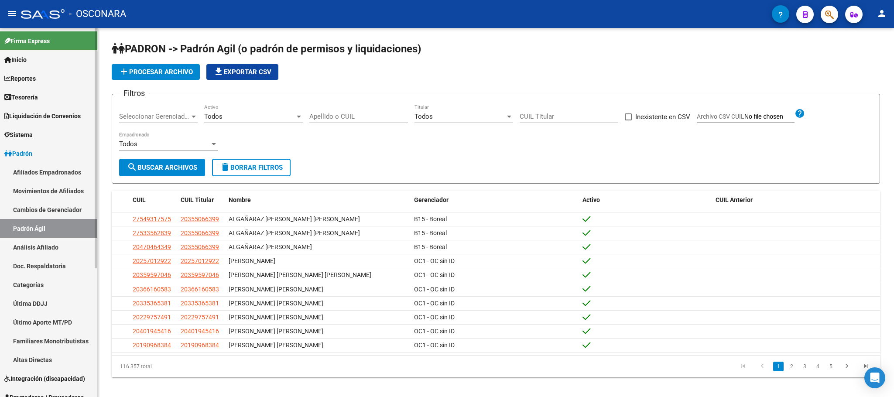
drag, startPoint x: 36, startPoint y: 241, endPoint x: 48, endPoint y: 241, distance: 11.8
click at [37, 243] on link "Análisis Afiliado" at bounding box center [48, 247] width 97 height 19
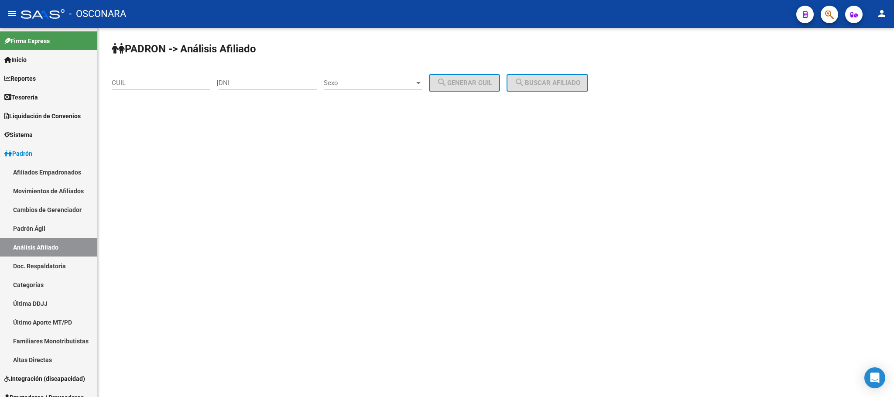
click at [291, 86] on input "DNI" at bounding box center [268, 83] width 99 height 8
paste input "44999204"
type input "44999204"
click at [423, 83] on div at bounding box center [419, 82] width 8 height 7
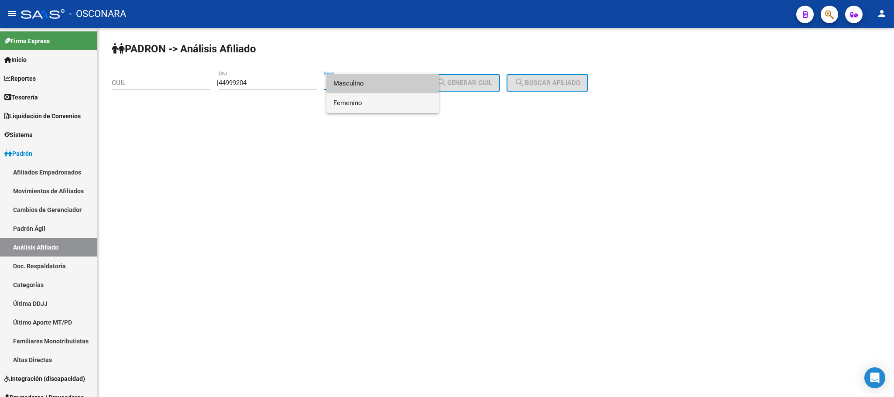
click at [398, 100] on span "Femenino" at bounding box center [383, 103] width 99 height 20
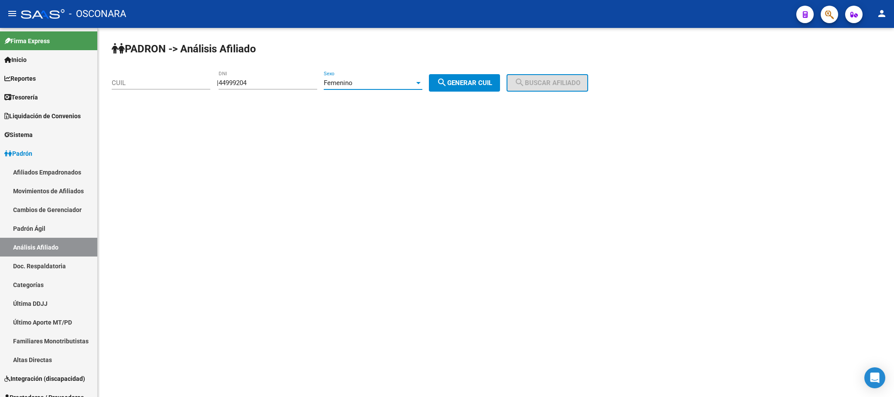
click at [447, 86] on mat-icon "search" at bounding box center [442, 82] width 10 height 10
type input "27-44999204-6"
click at [616, 92] on div "PADRON -> Análisis Afiliado 27-44999204-6 CUIL | 44999204 DNI Femenino Sexo sea…" at bounding box center [496, 74] width 797 height 92
click at [581, 80] on span "search Buscar afiliado" at bounding box center [548, 83] width 66 height 8
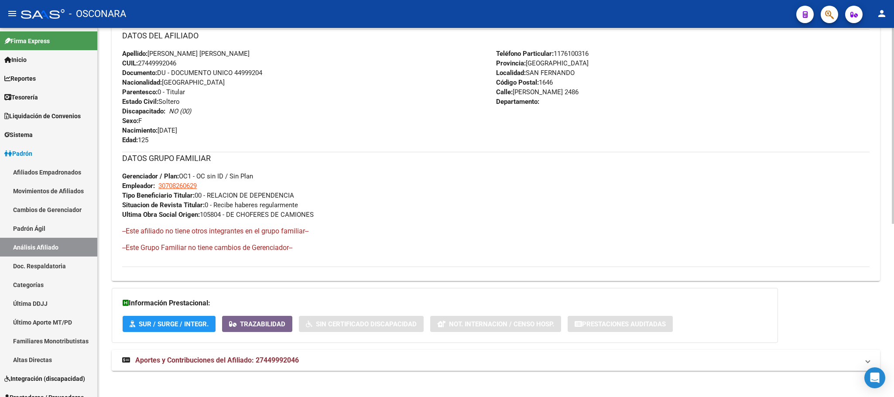
scroll to position [326, 0]
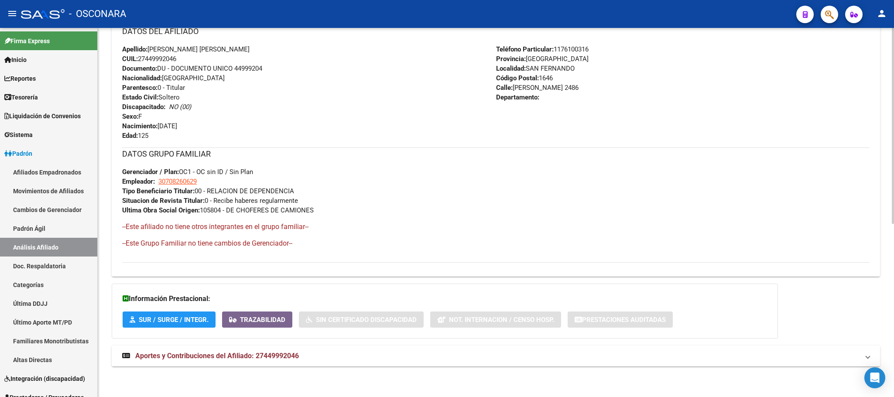
click at [241, 362] on mat-expansion-panel-header "Aportes y Contribuciones del Afiliado: 27449992046" at bounding box center [496, 356] width 769 height 21
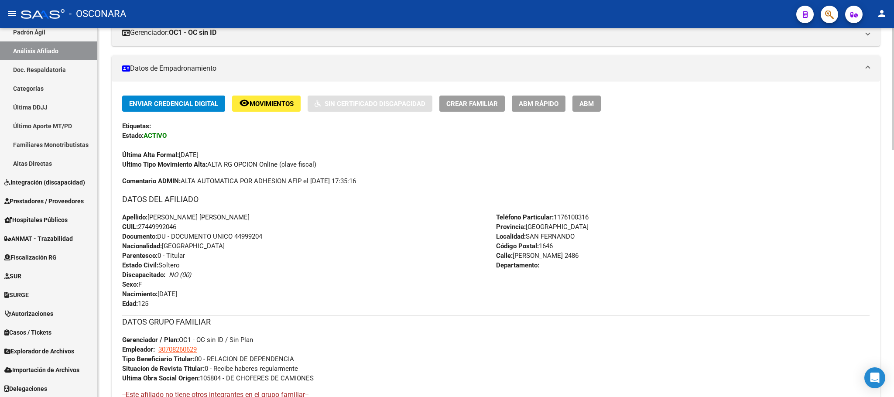
scroll to position [157, 0]
click at [56, 358] on link "Explorador de Archivos" at bounding box center [48, 350] width 97 height 19
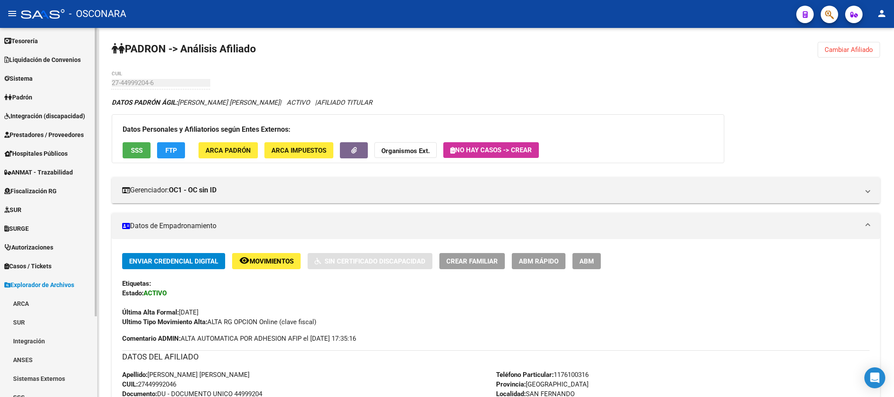
scroll to position [0, 0]
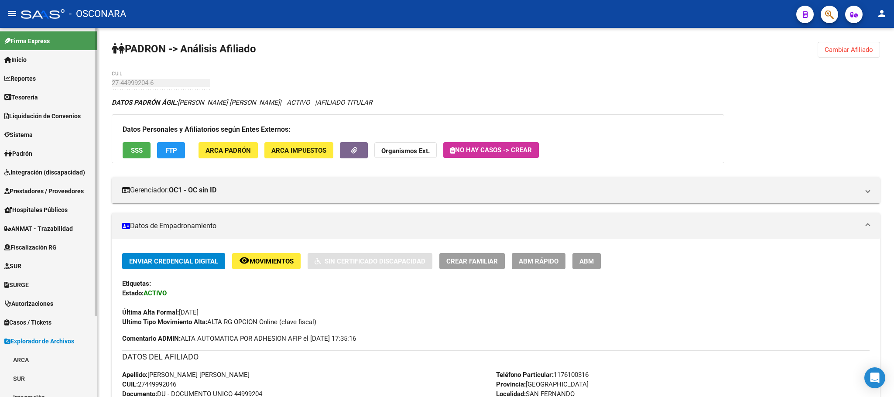
click at [53, 194] on span "Prestadores / Proveedores" at bounding box center [43, 191] width 79 height 10
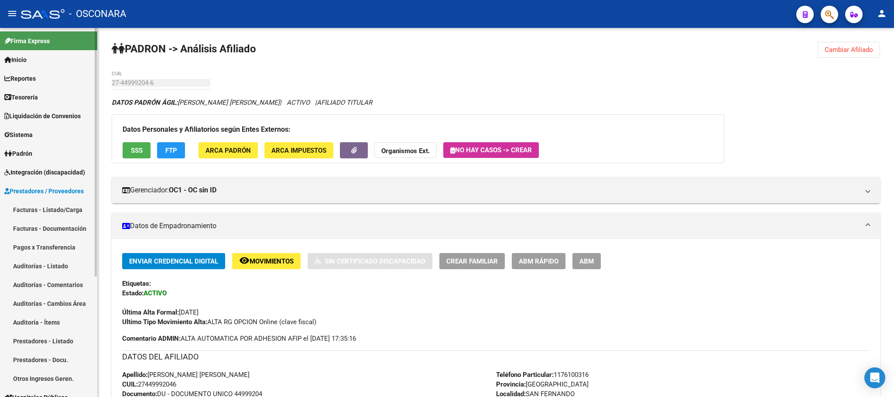
click at [44, 188] on span "Prestadores / Proveedores" at bounding box center [43, 191] width 79 height 10
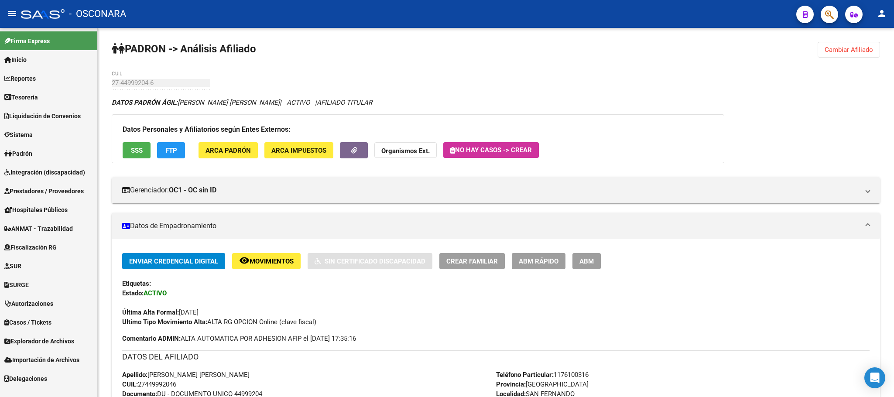
click at [20, 146] on link "Padrón" at bounding box center [48, 153] width 97 height 19
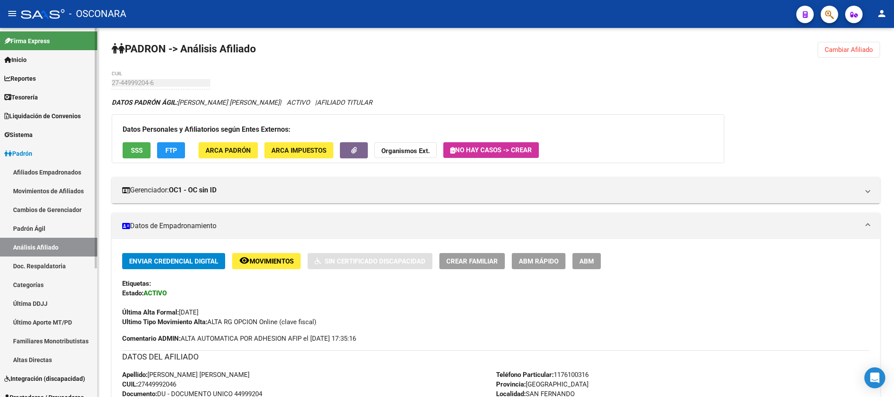
click at [70, 173] on link "Afiliados Empadronados" at bounding box center [48, 172] width 97 height 19
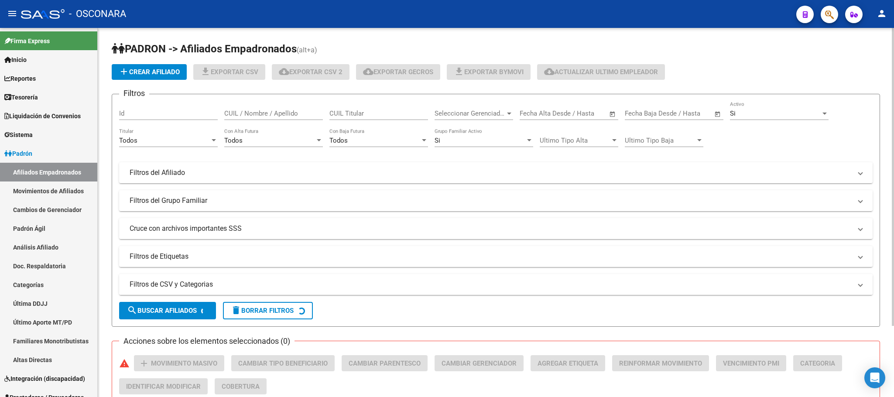
click at [194, 287] on mat-panel-title "Filtros de CSV y Categorias" at bounding box center [491, 285] width 722 height 10
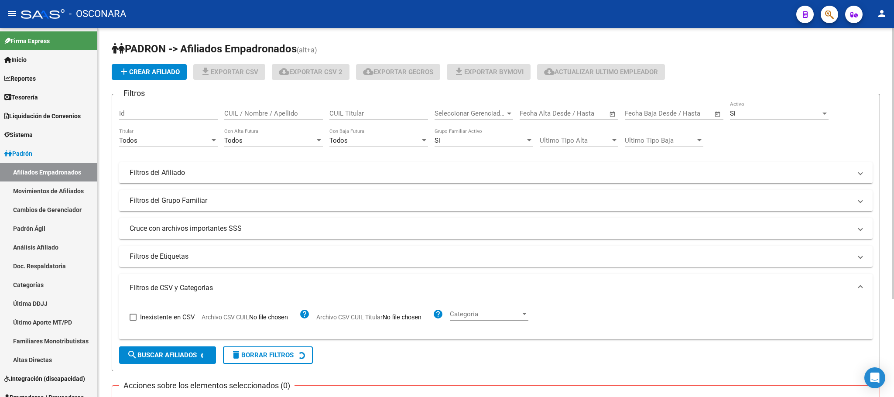
click at [240, 318] on span "Archivo CSV CUIL" at bounding box center [226, 317] width 48 height 7
click at [249, 318] on input "Archivo CSV CUIL" at bounding box center [274, 318] width 50 height 8
type input "C:\fakepath\Incoporar al padrón.csv"
click at [165, 359] on span "search Buscar Afiliados" at bounding box center [162, 355] width 70 height 8
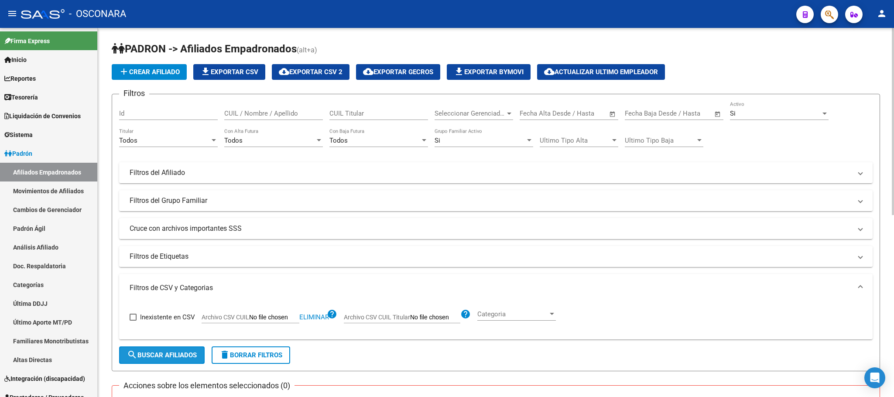
click at [168, 357] on span "search Buscar Afiliados" at bounding box center [162, 355] width 70 height 8
click at [199, 139] on div "Todos" at bounding box center [164, 141] width 91 height 8
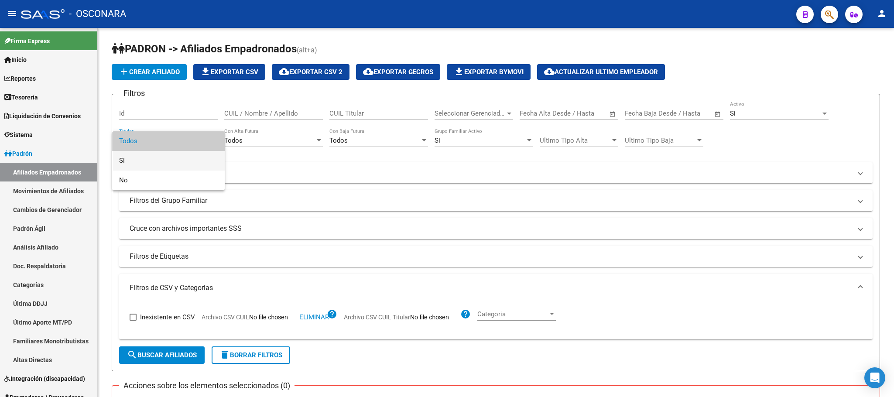
click at [188, 160] on span "Si" at bounding box center [168, 161] width 99 height 20
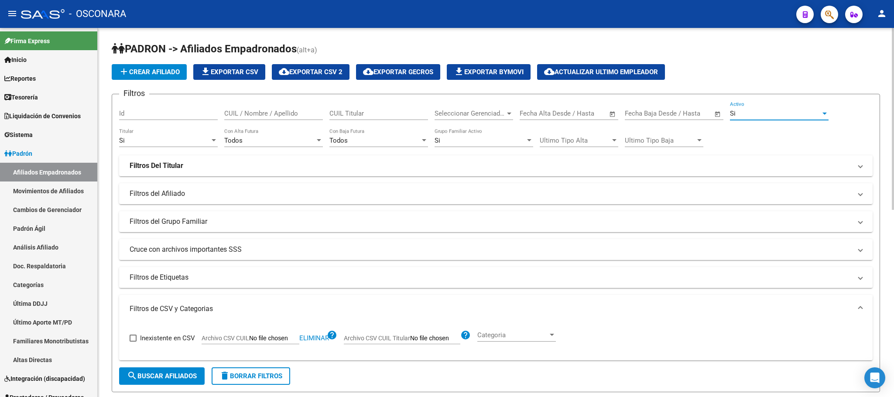
click at [797, 116] on div "Si" at bounding box center [775, 114] width 91 height 8
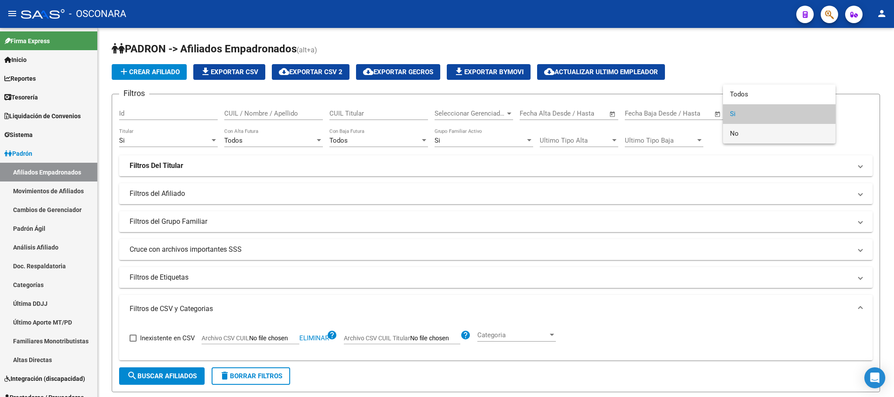
click at [747, 135] on span "No" at bounding box center [779, 134] width 99 height 20
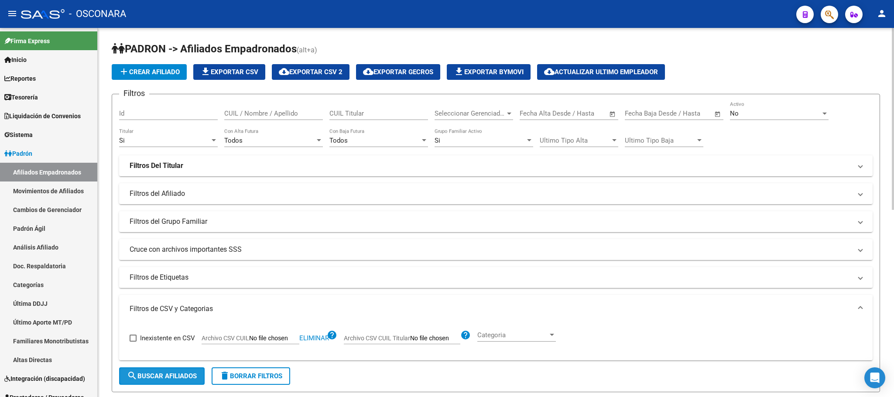
click at [179, 372] on span "search Buscar Afiliados" at bounding box center [162, 376] width 70 height 8
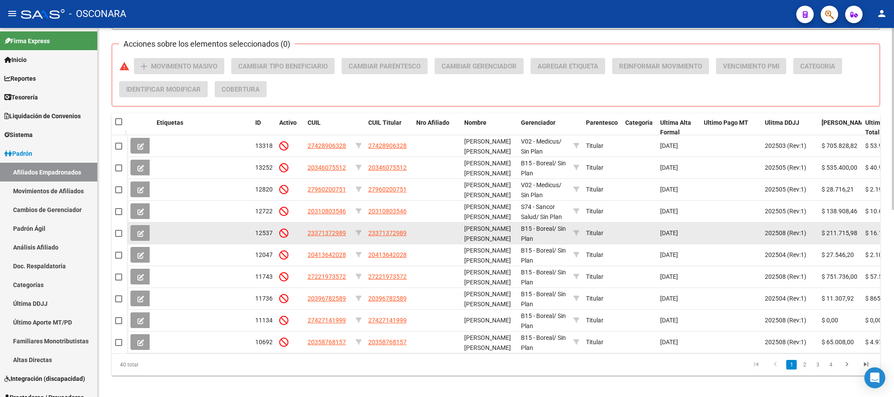
scroll to position [380, 0]
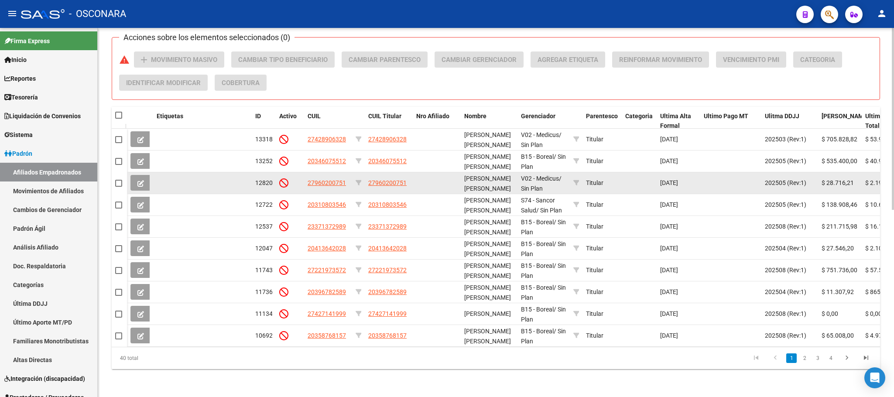
drag, startPoint x: 127, startPoint y: 179, endPoint x: 130, endPoint y: 183, distance: 4.7
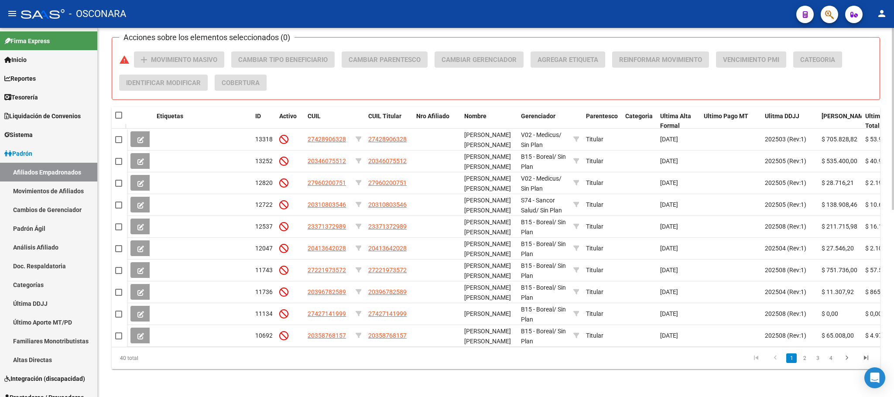
drag, startPoint x: 130, startPoint y: 183, endPoint x: 489, endPoint y: 392, distance: 415.1
click at [489, 392] on div "PADRON -> Afiliados Empadronados (alt+a) add Crear Afiliado file_download Expor…" at bounding box center [496, 28] width 797 height 739
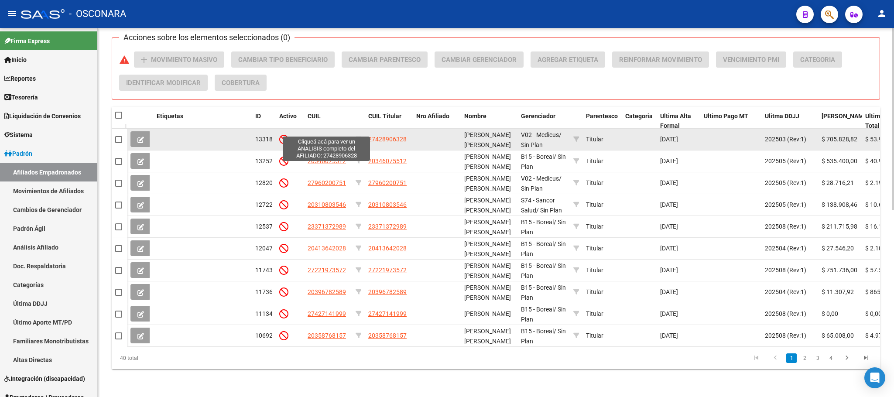
click at [333, 136] on span "27428906328" at bounding box center [327, 139] width 38 height 7
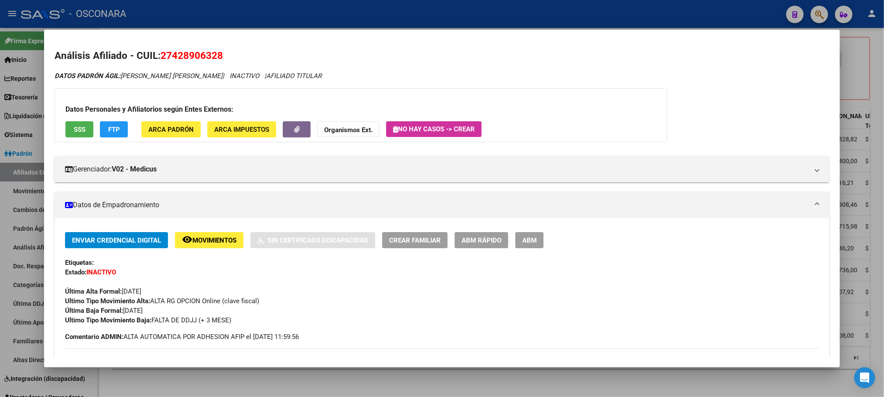
click at [600, 390] on div at bounding box center [442, 198] width 884 height 397
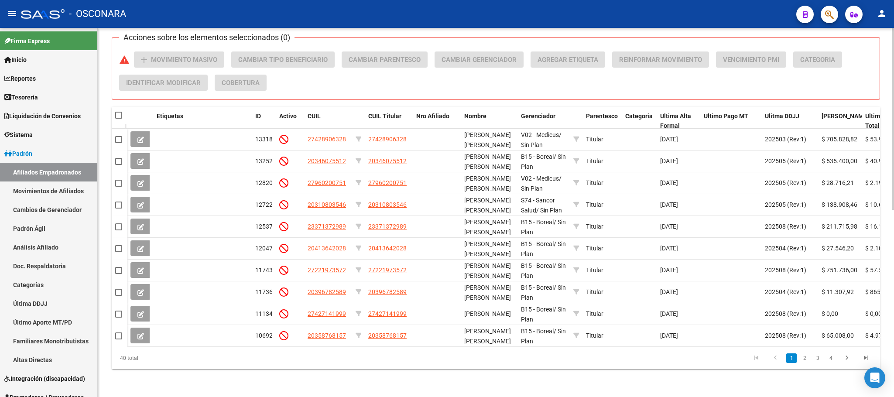
drag, startPoint x: 493, startPoint y: 347, endPoint x: 498, endPoint y: 347, distance: 4.8
click at [498, 347] on div "40 total 1 2 3 4" at bounding box center [496, 358] width 769 height 22
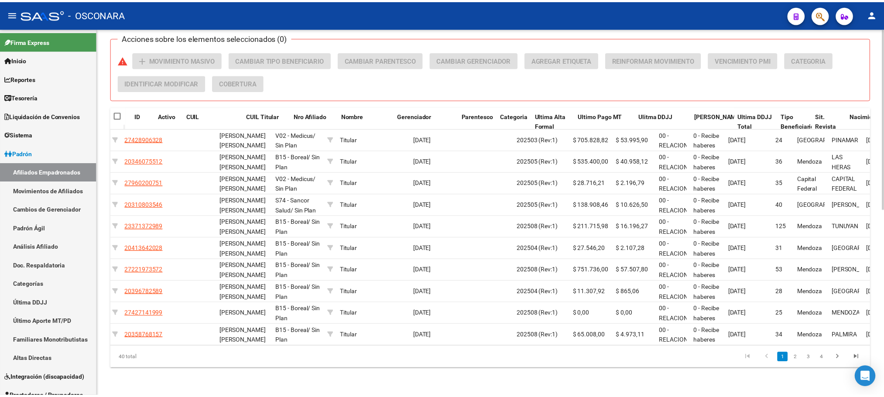
scroll to position [0, 110]
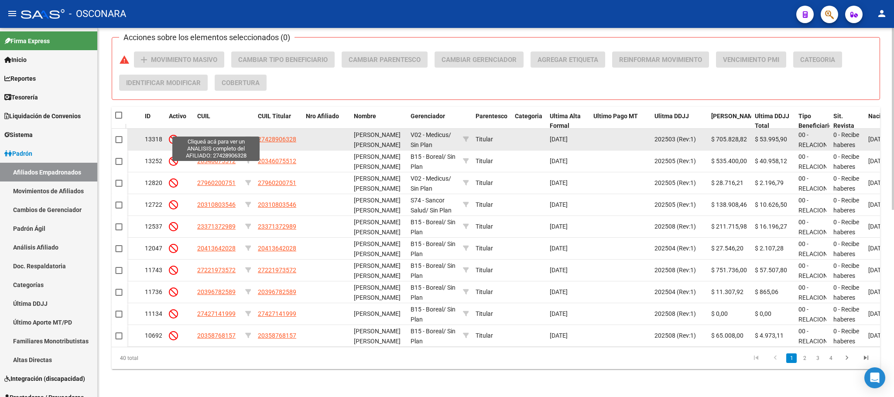
click at [227, 136] on span "27428906328" at bounding box center [216, 139] width 38 height 7
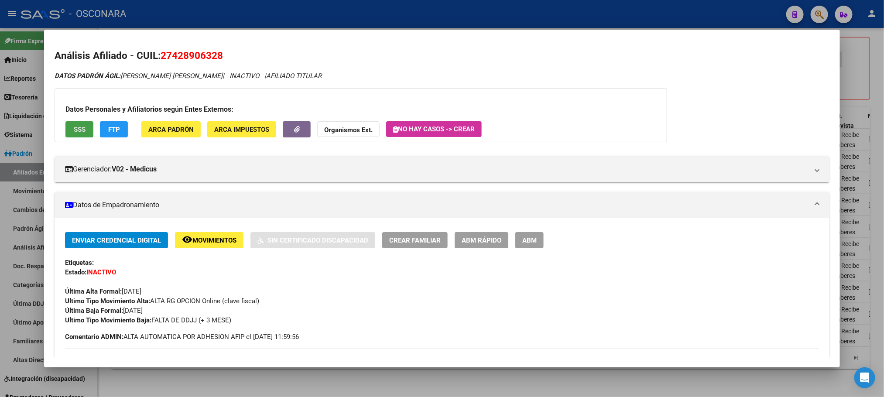
click at [81, 130] on span "SSS" at bounding box center [80, 130] width 12 height 8
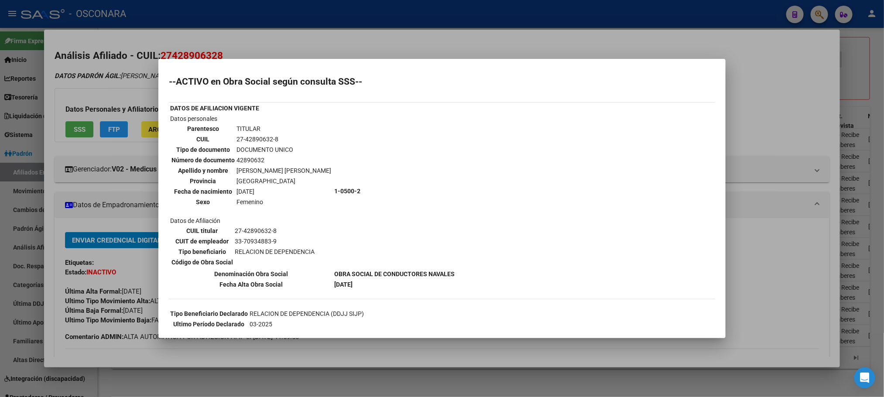
click at [453, 347] on div at bounding box center [442, 198] width 884 height 397
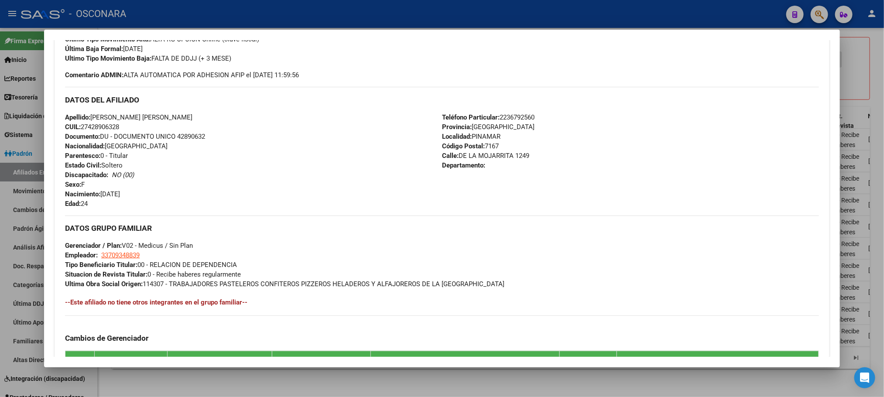
scroll to position [431, 0]
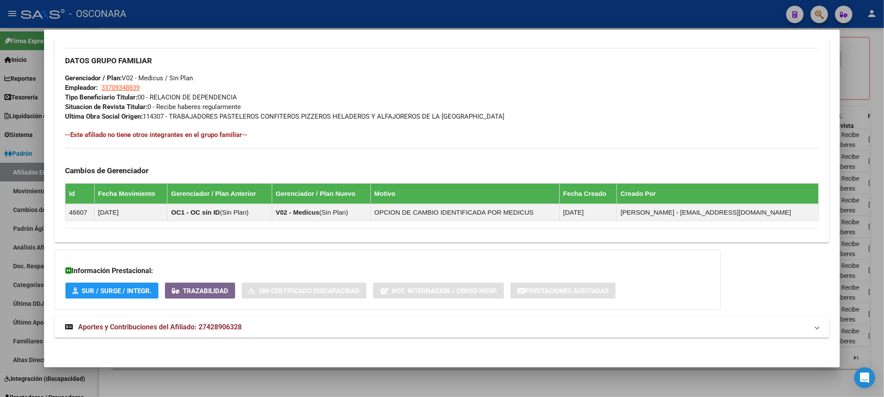
click at [216, 329] on span "Aportes y Contribuciones del Afiliado: 27428906328" at bounding box center [160, 327] width 164 height 8
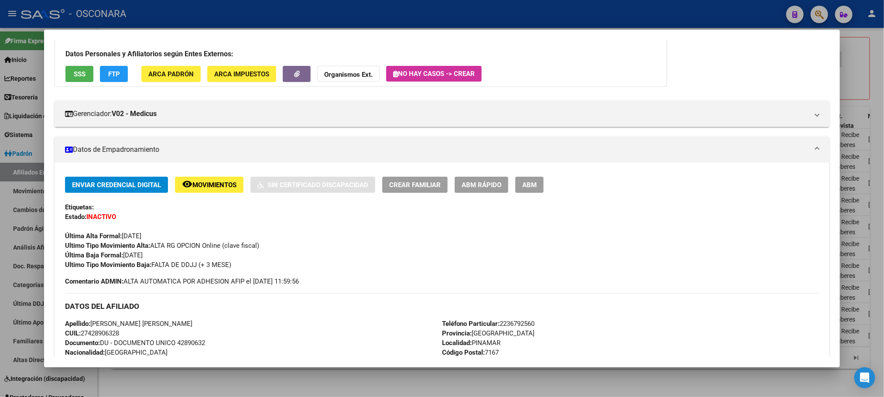
scroll to position [0, 0]
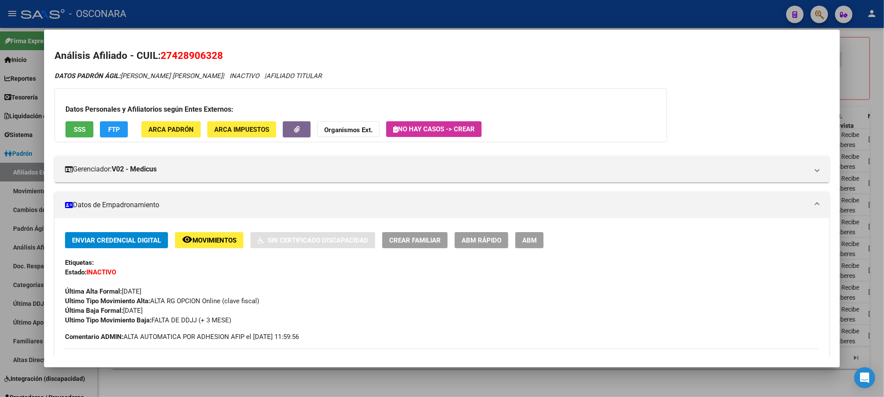
click at [72, 122] on button "SSS" at bounding box center [79, 129] width 28 height 16
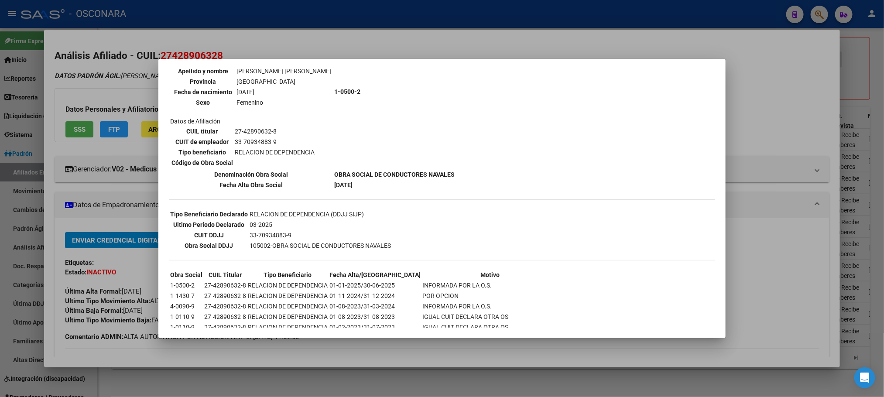
scroll to position [177, 0]
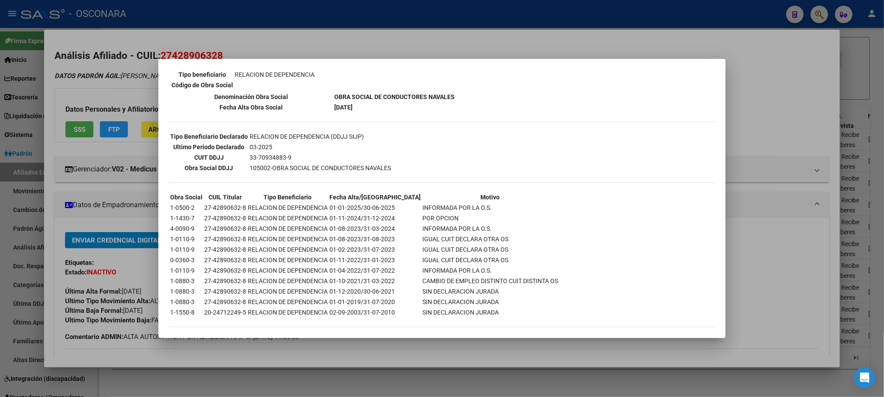
click at [464, 351] on div at bounding box center [442, 198] width 884 height 397
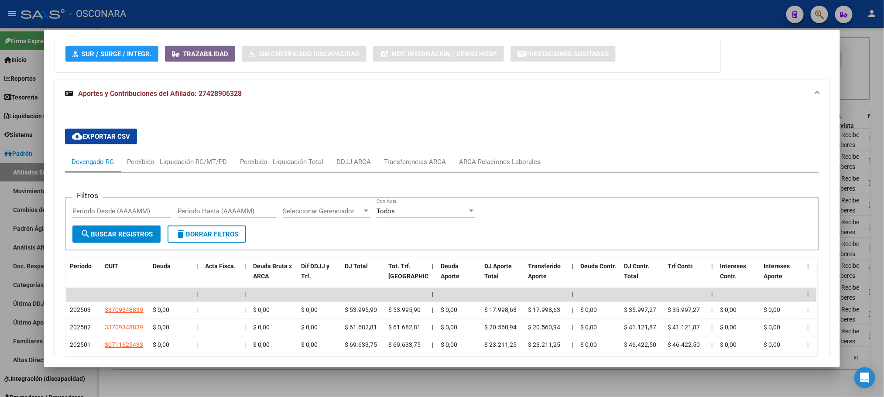
scroll to position [741, 0]
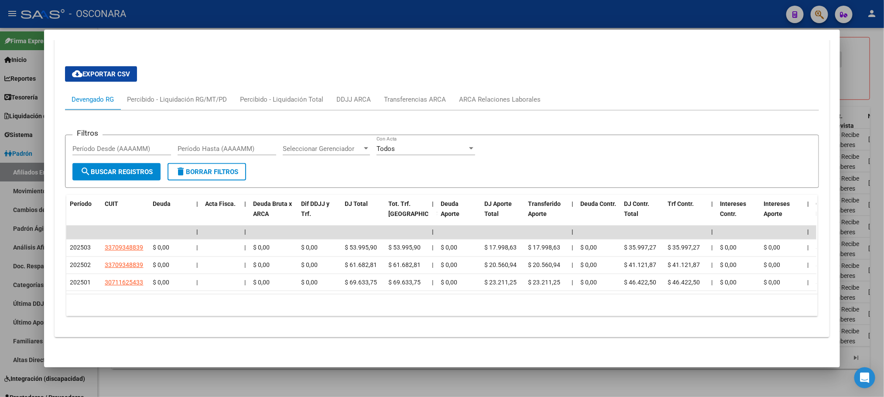
click at [399, 364] on mat-dialog-container "Análisis Afiliado - CUIL: 27428906328 DATOS PADRÓN ÁGIL: CAMPOS BRISA AILIN | I…" at bounding box center [442, 199] width 796 height 338
click at [393, 382] on div at bounding box center [442, 198] width 884 height 397
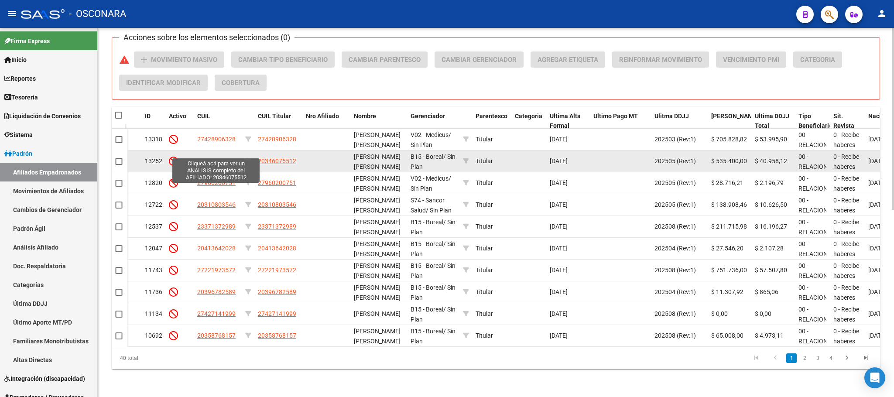
click at [219, 158] on span "20346075512" at bounding box center [216, 161] width 38 height 7
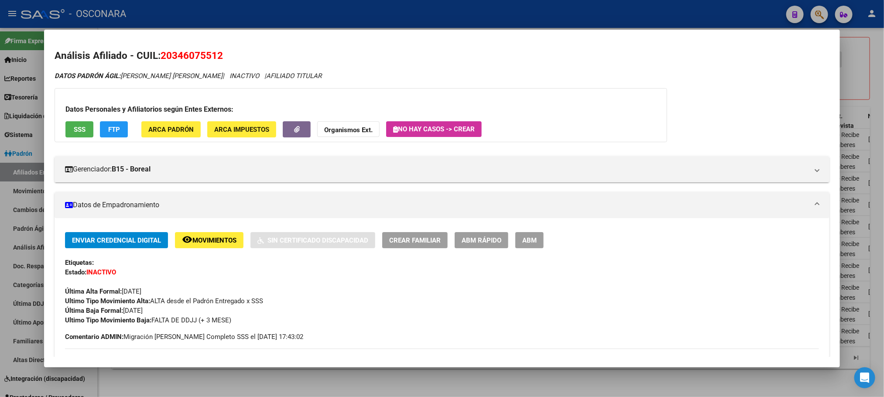
drag, startPoint x: 59, startPoint y: 127, endPoint x: 70, endPoint y: 127, distance: 10.9
click at [59, 127] on div "Datos Personales y Afiliatorios según Entes Externos: SSS FTP ARCA Padrón ARCA …" at bounding box center [361, 115] width 613 height 54
click at [74, 127] on span "SSS" at bounding box center [80, 130] width 12 height 8
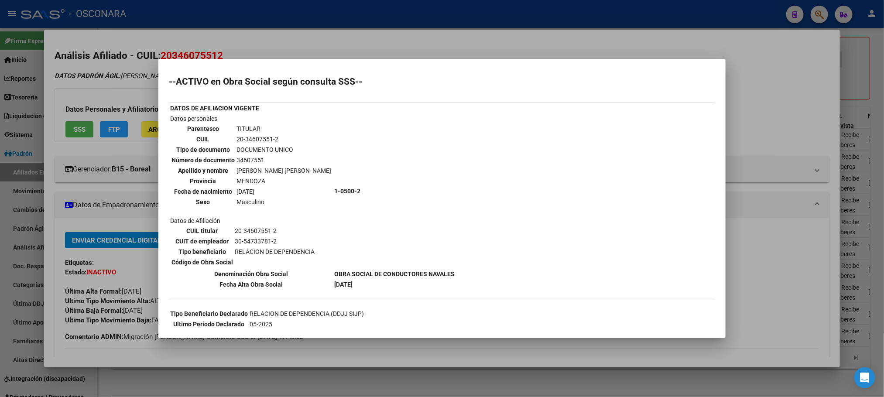
click at [766, 93] on div at bounding box center [442, 198] width 884 height 397
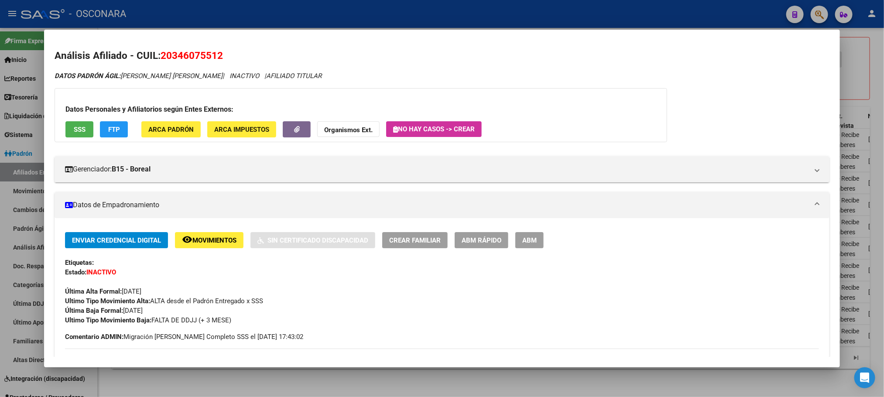
click at [479, 388] on div at bounding box center [442, 198] width 884 height 397
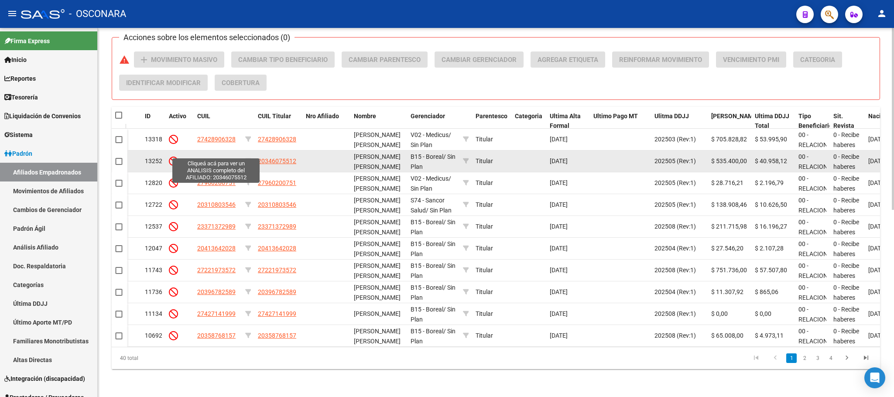
click at [224, 158] on span "20346075512" at bounding box center [216, 161] width 38 height 7
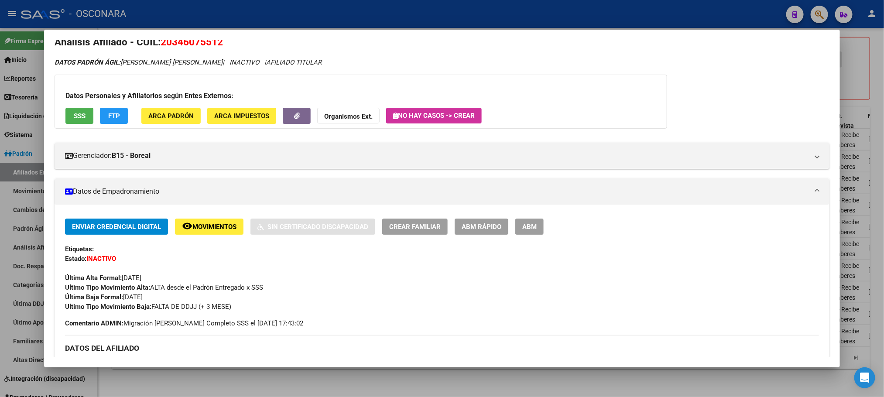
drag, startPoint x: 312, startPoint y: 375, endPoint x: 317, endPoint y: 275, distance: 99.7
click at [317, 275] on div "Análisis Afiliado - CUIL: 20346075512 DATOS PADRÓN ÁGIL: ECHEGARAY OSVALDO ALFR…" at bounding box center [442, 198] width 884 height 397
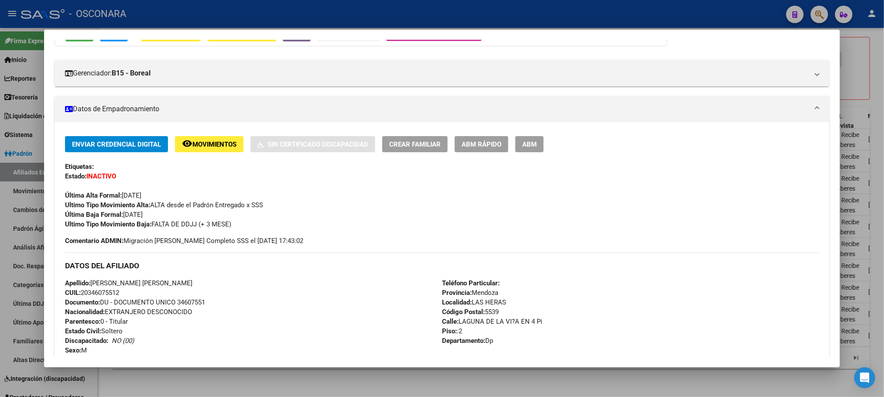
scroll to position [0, 0]
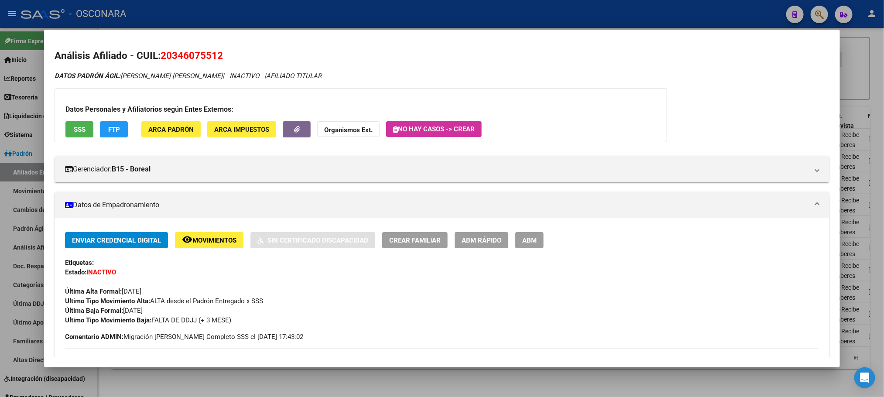
click at [74, 134] on button "SSS" at bounding box center [79, 129] width 28 height 16
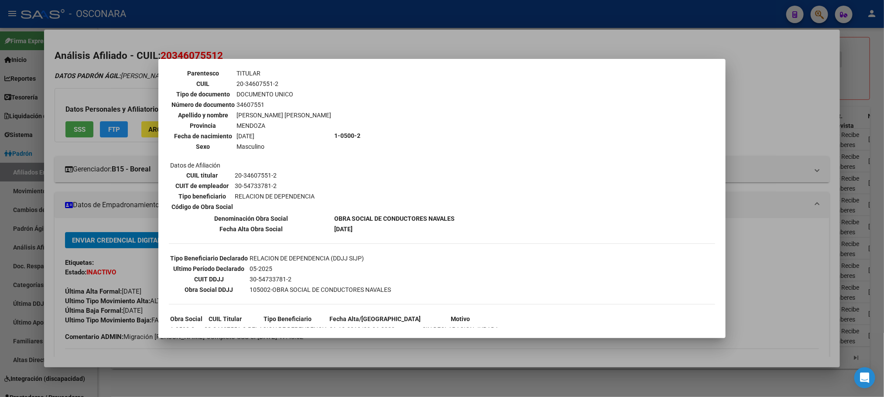
scroll to position [106, 0]
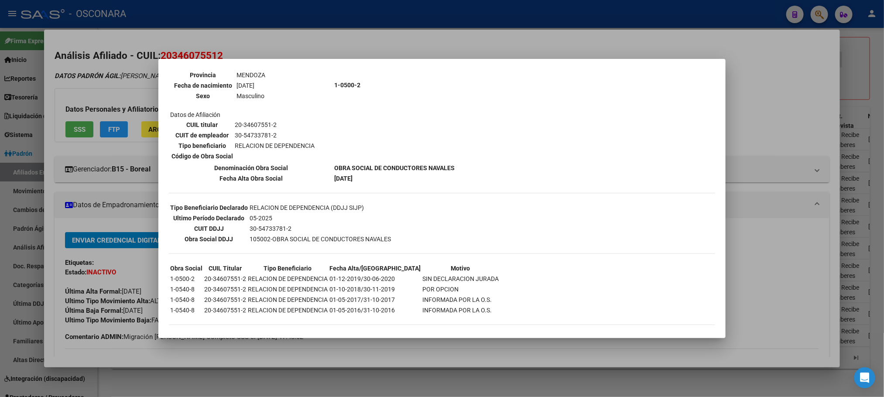
click at [464, 350] on div at bounding box center [442, 198] width 884 height 397
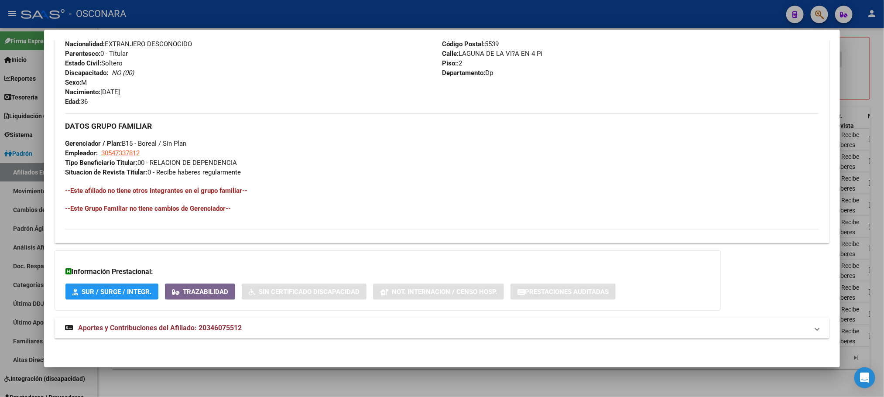
scroll to position [366, 0]
click at [224, 325] on span "Aportes y Contribuciones del Afiliado: 20346075512" at bounding box center [160, 327] width 164 height 8
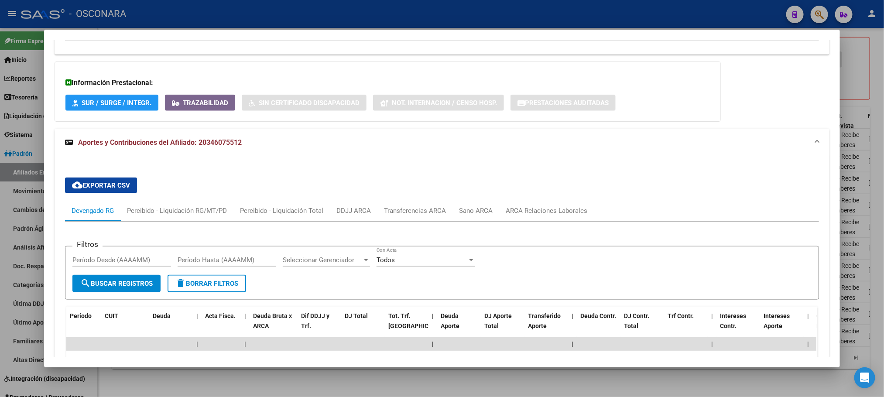
scroll to position [680, 0]
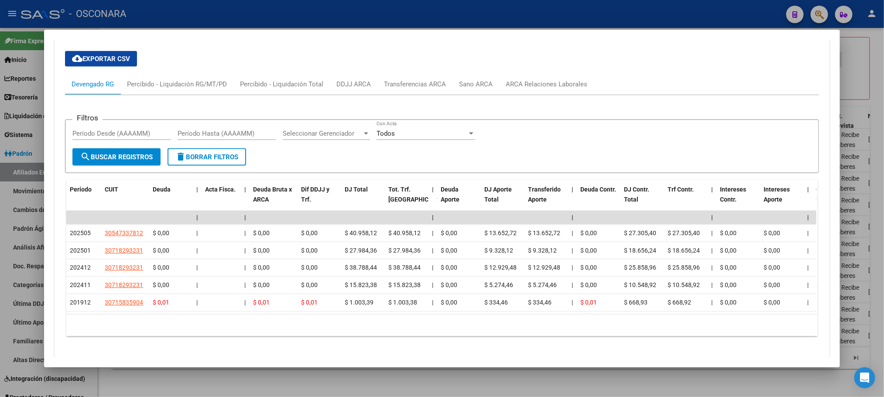
click at [295, 373] on div at bounding box center [442, 198] width 884 height 397
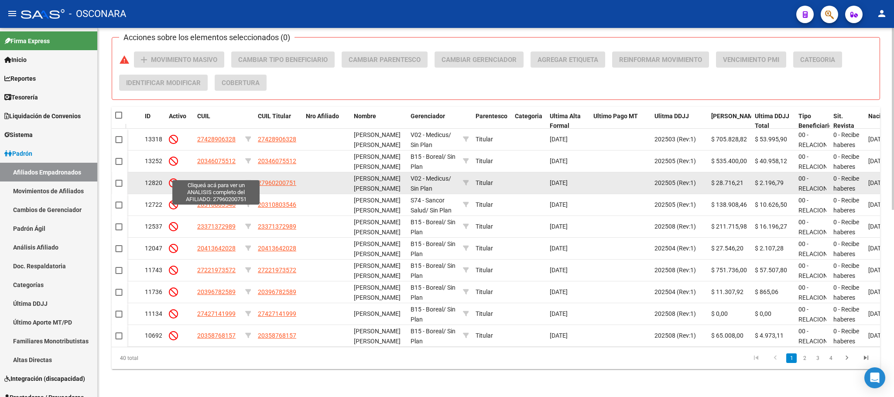
click at [223, 179] on span "27960200751" at bounding box center [216, 182] width 38 height 7
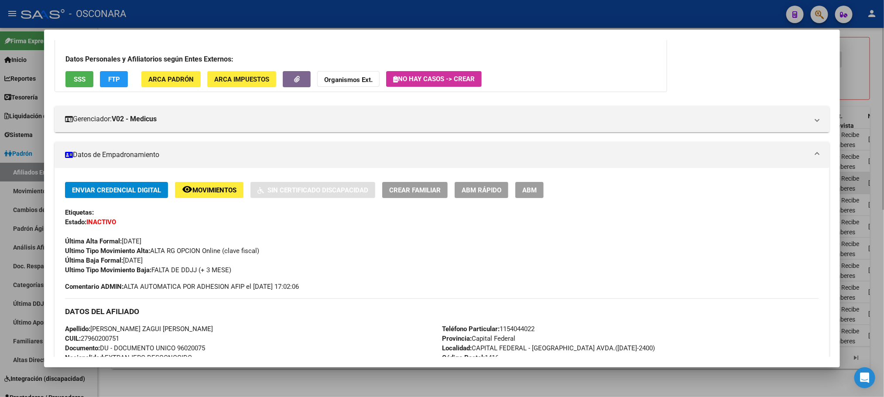
scroll to position [0, 0]
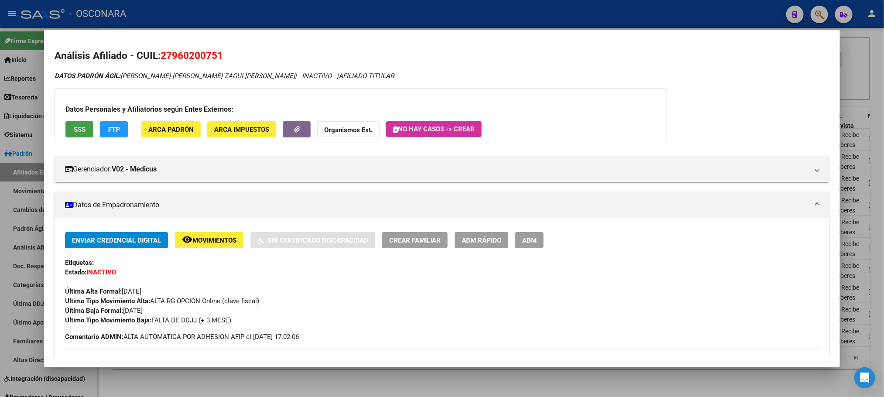
click at [74, 132] on span "SSS" at bounding box center [80, 130] width 12 height 8
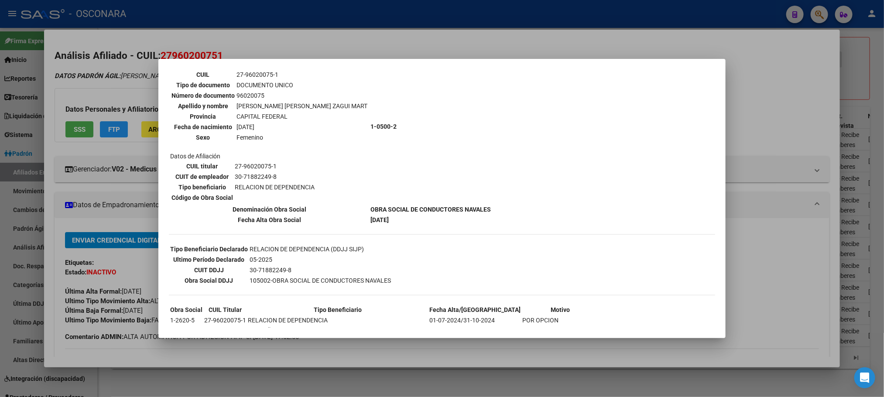
scroll to position [126, 0]
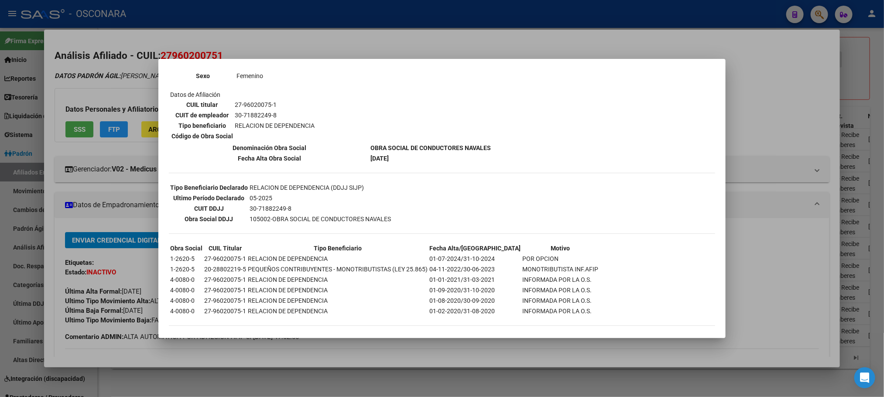
click at [473, 380] on div at bounding box center [442, 198] width 884 height 397
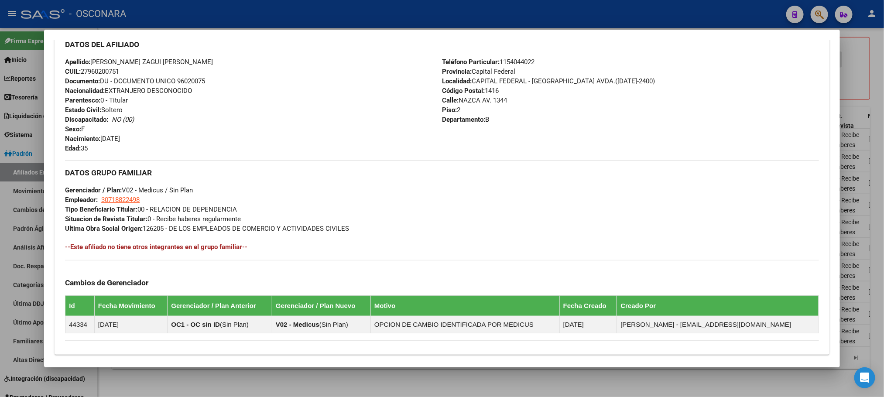
scroll to position [431, 0]
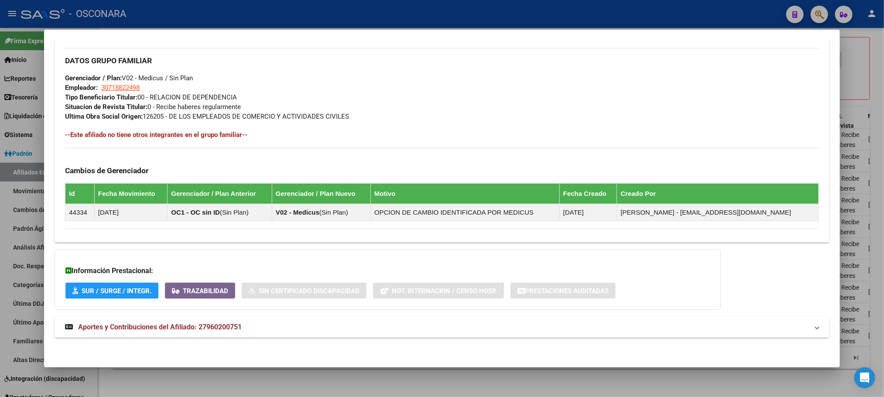
click at [224, 329] on span "Aportes y Contribuciones del Afiliado: 27960200751" at bounding box center [160, 327] width 164 height 8
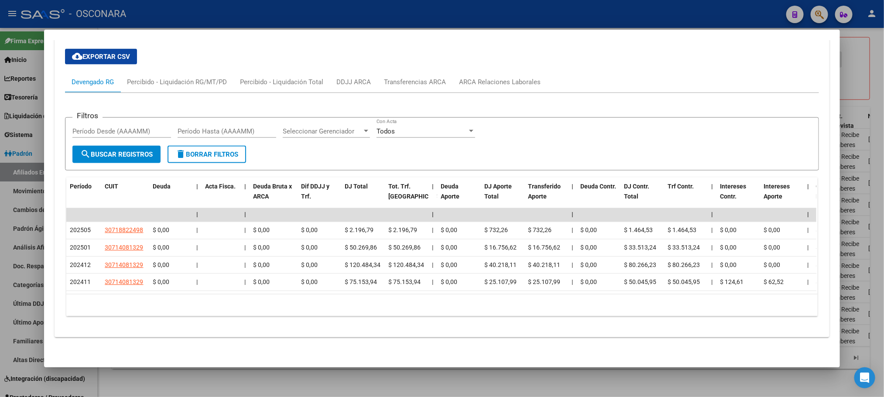
scroll to position [759, 0]
click at [232, 376] on div at bounding box center [442, 198] width 884 height 397
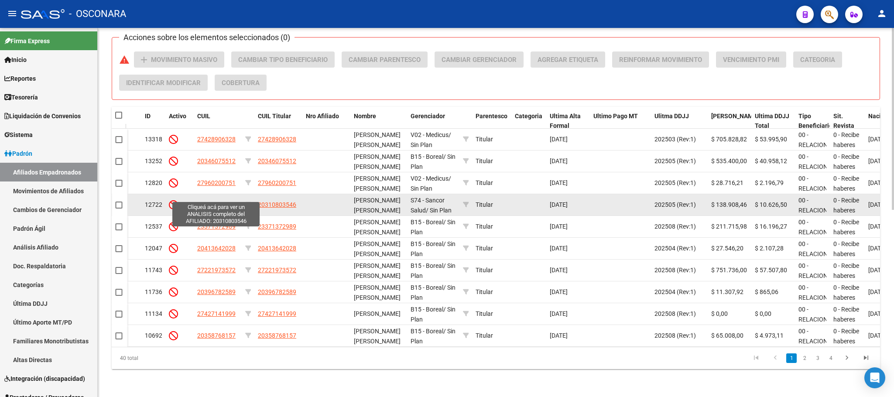
click at [224, 201] on span "20310803546" at bounding box center [216, 204] width 38 height 7
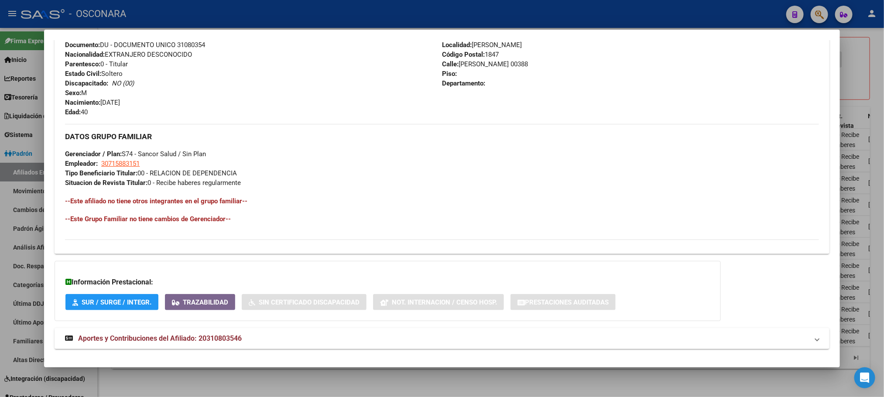
scroll to position [366, 0]
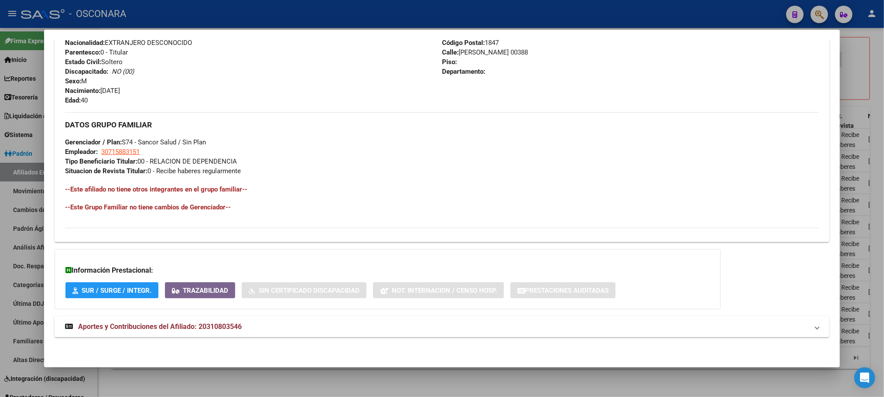
click at [175, 327] on span "Aportes y Contribuciones del Afiliado: 20310803546" at bounding box center [160, 327] width 164 height 8
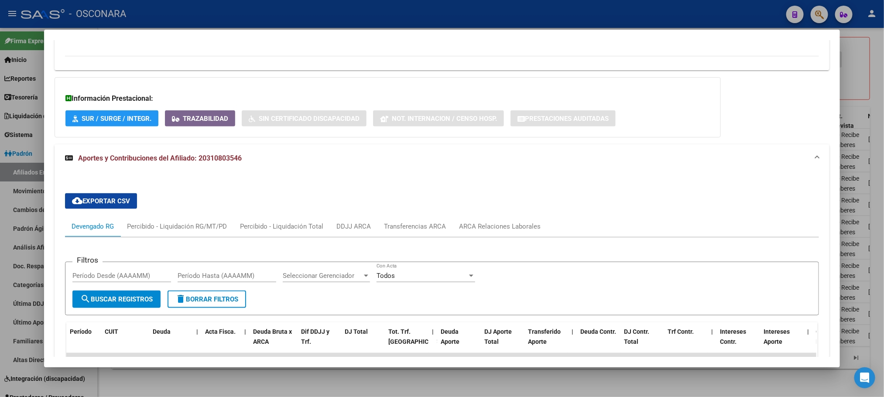
scroll to position [746, 0]
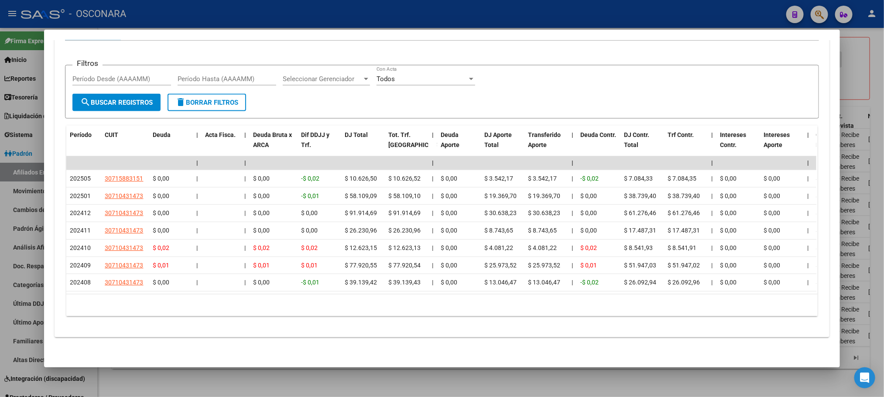
click at [533, 375] on div at bounding box center [442, 198] width 884 height 397
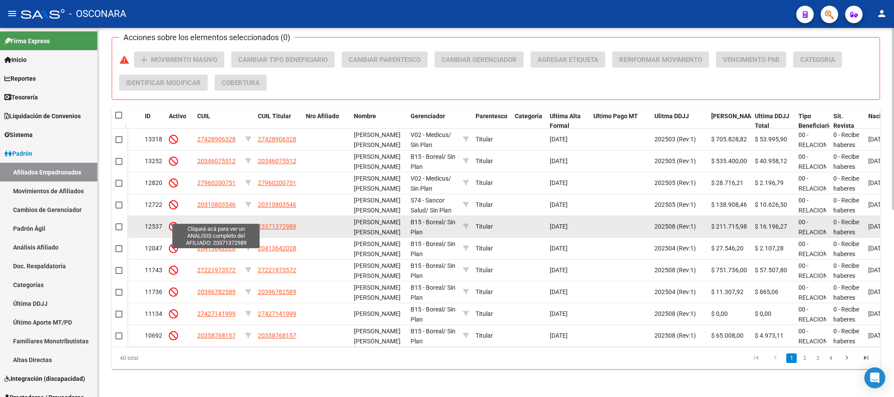
click at [215, 223] on span "23371372989" at bounding box center [216, 226] width 38 height 7
type textarea "23371372989"
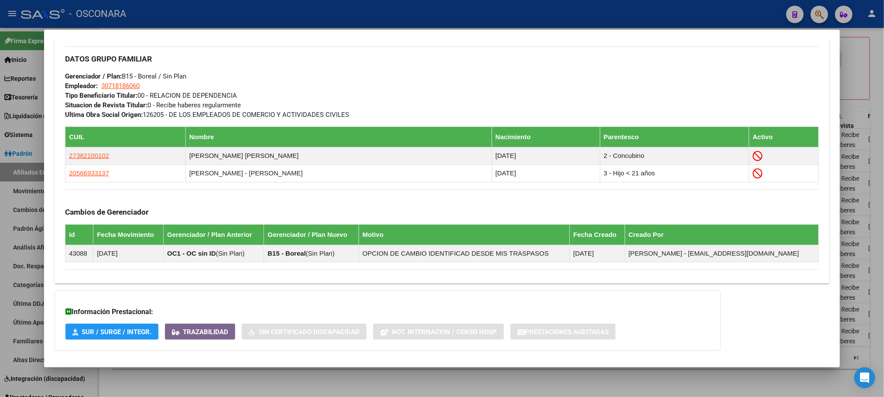
scroll to position [475, 0]
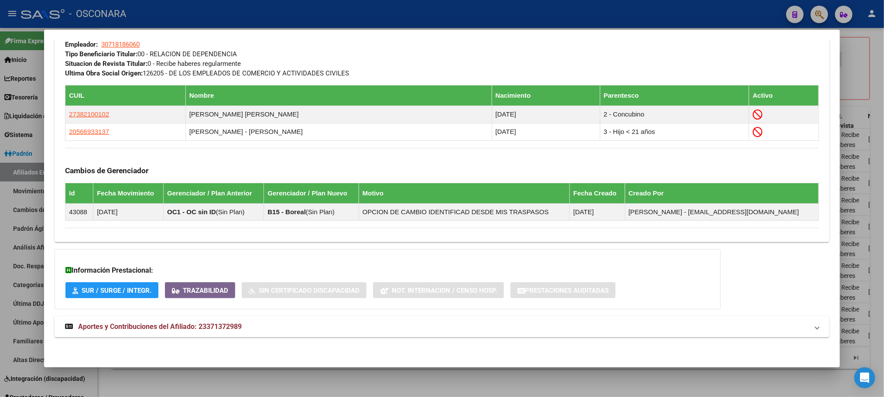
click at [164, 323] on span "Aportes y Contribuciones del Afiliado: 23371372989" at bounding box center [160, 327] width 164 height 8
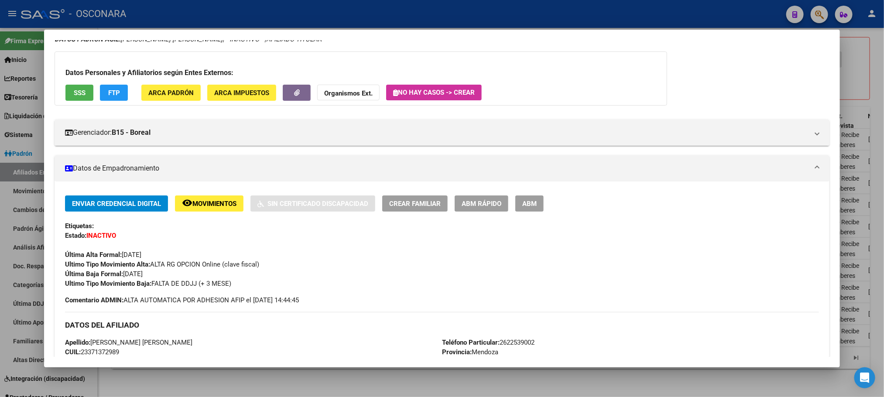
scroll to position [0, 0]
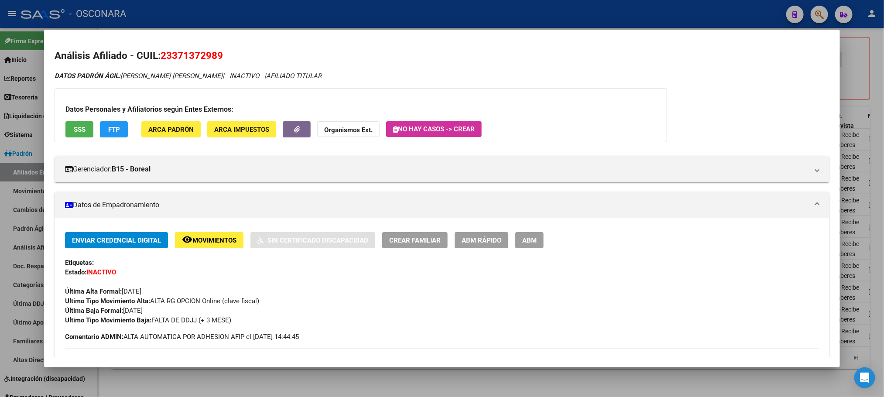
click at [480, 240] on span "ABM Rápido" at bounding box center [482, 241] width 40 height 8
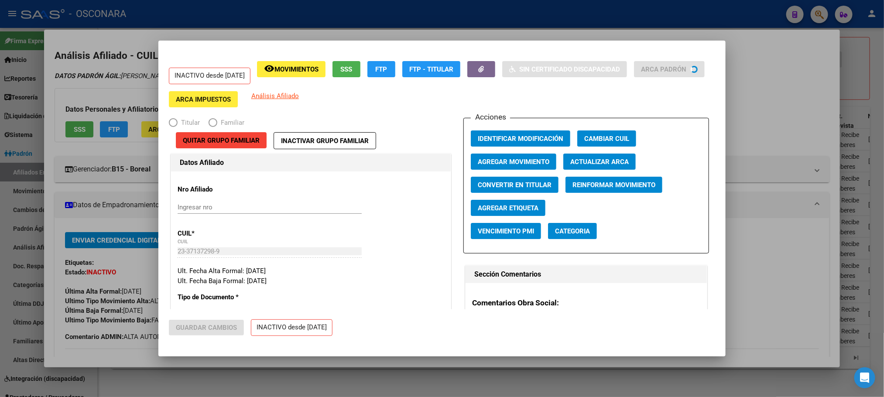
radio input "true"
type input "30-71818606-0"
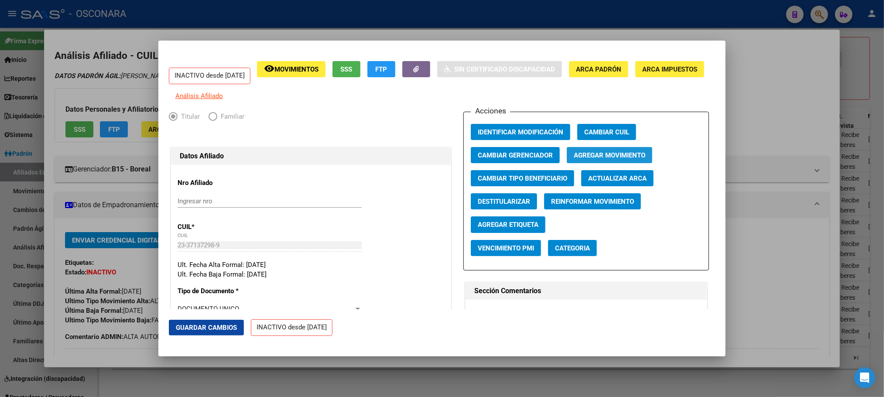
click at [614, 157] on span "Agregar Movimiento" at bounding box center [610, 155] width 72 height 8
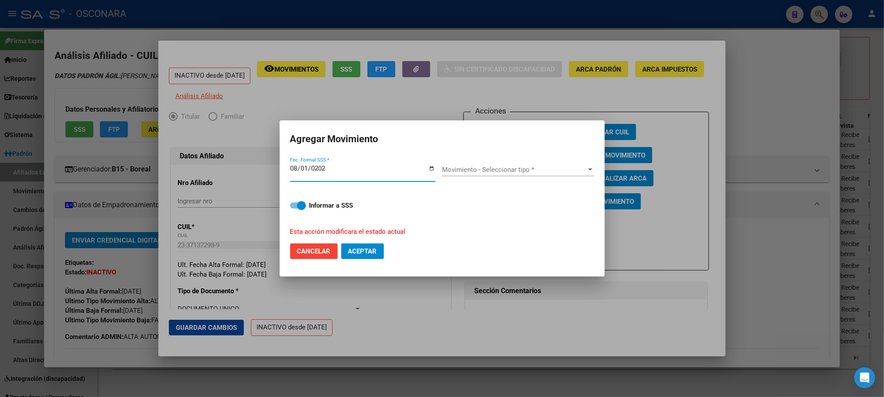
type input "2025-08-01"
click at [574, 166] on span "Movimiento - Seleccionar tipo *" at bounding box center [514, 170] width 144 height 8
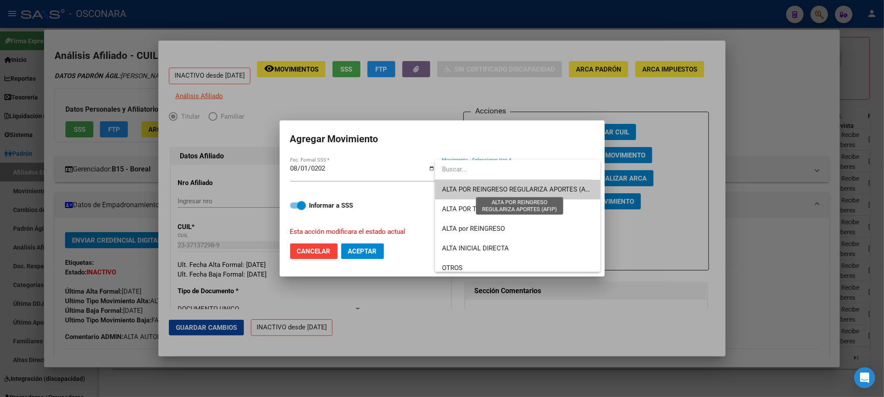
click at [563, 187] on span "ALTA POR REINGRESO REGULARIZA APORTES (AFIP)" at bounding box center [519, 190] width 155 height 8
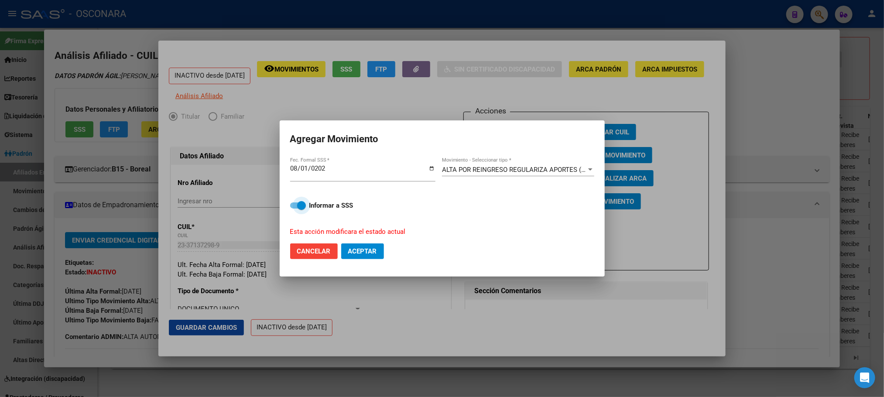
click at [294, 207] on span at bounding box center [298, 206] width 16 height 6
click at [294, 209] on input "Informar a SSS" at bounding box center [294, 209] width 0 height 0
checkbox input "false"
click at [360, 251] on span "Aceptar" at bounding box center [362, 252] width 29 height 8
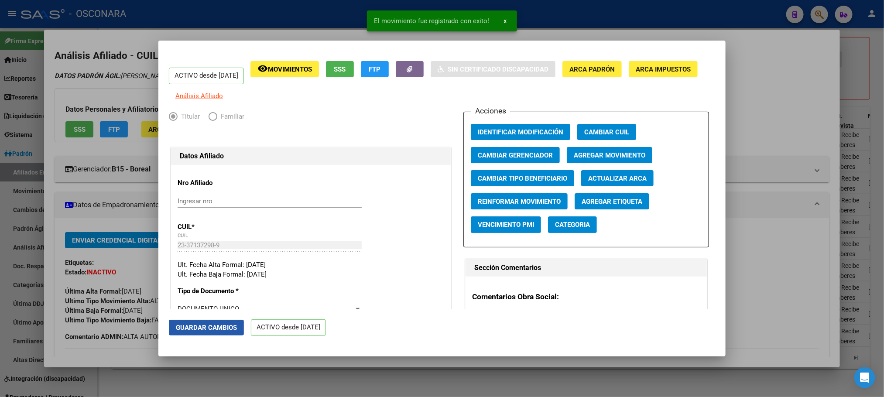
click at [225, 331] on span "Guardar Cambios" at bounding box center [206, 328] width 61 height 8
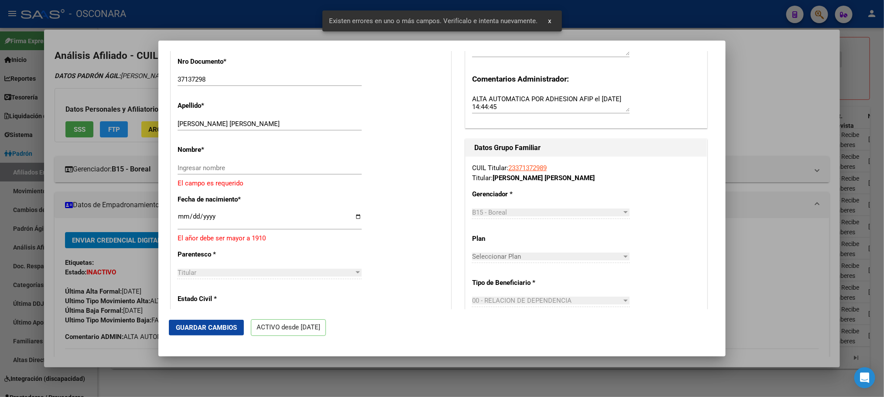
scroll to position [262, 0]
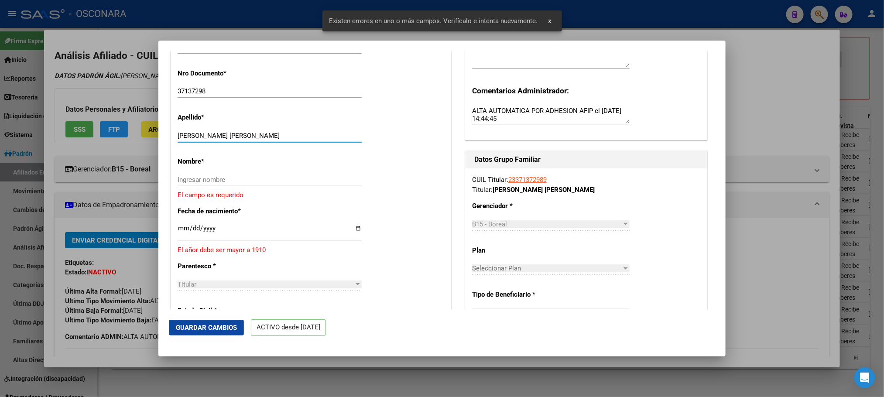
drag, startPoint x: 206, startPoint y: 143, endPoint x: 258, endPoint y: 143, distance: 52.8
click at [258, 140] on input "ACOSTA MATIAS GABRIEL" at bounding box center [270, 136] width 184 height 8
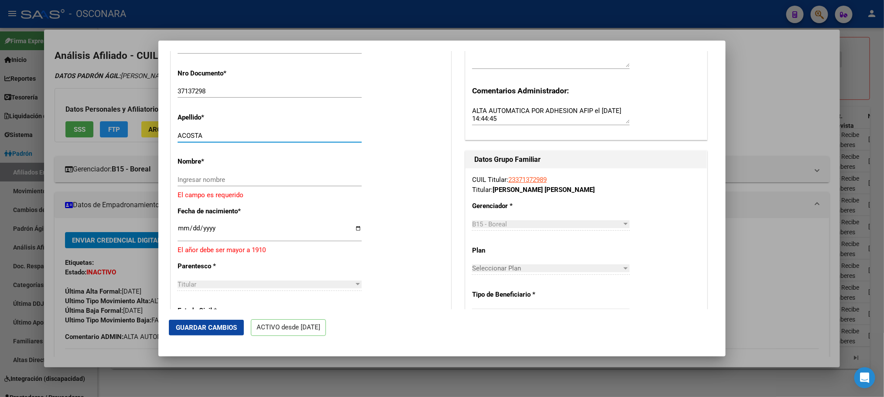
type input "ACOSTA"
paste input "MATIAS GABRIEL"
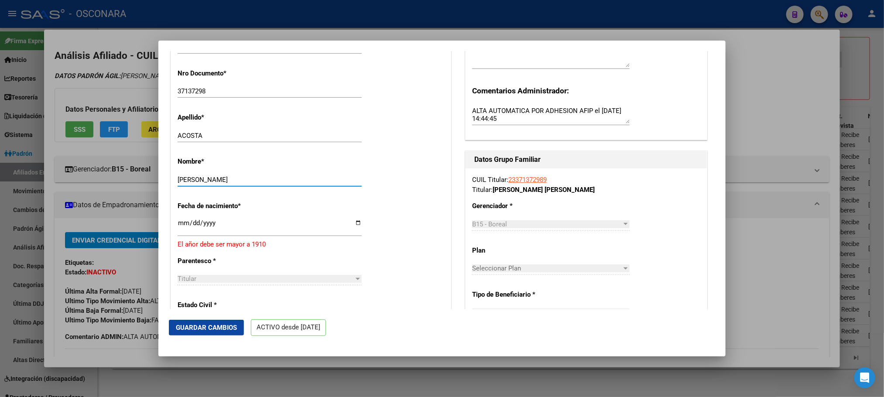
type input "MATIAS GABRIEL"
click at [213, 234] on input "1900-01-01" at bounding box center [270, 227] width 184 height 14
click at [213, 230] on input "1900-01-01" at bounding box center [270, 227] width 184 height 14
type input "1911-01-01"
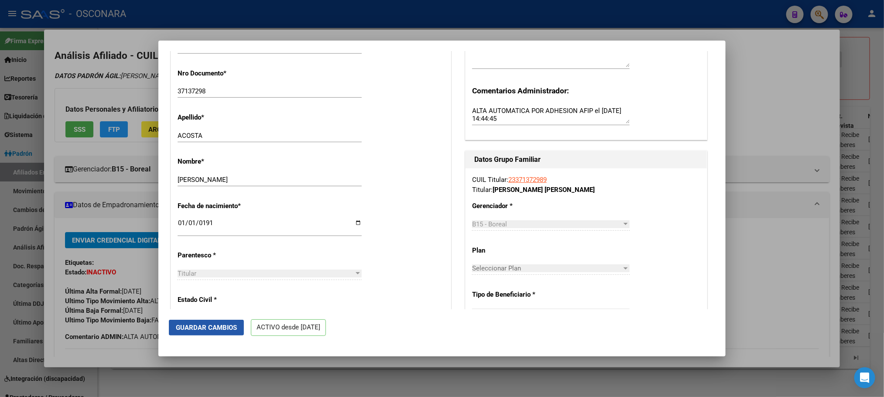
click at [219, 330] on span "Guardar Cambios" at bounding box center [206, 328] width 61 height 8
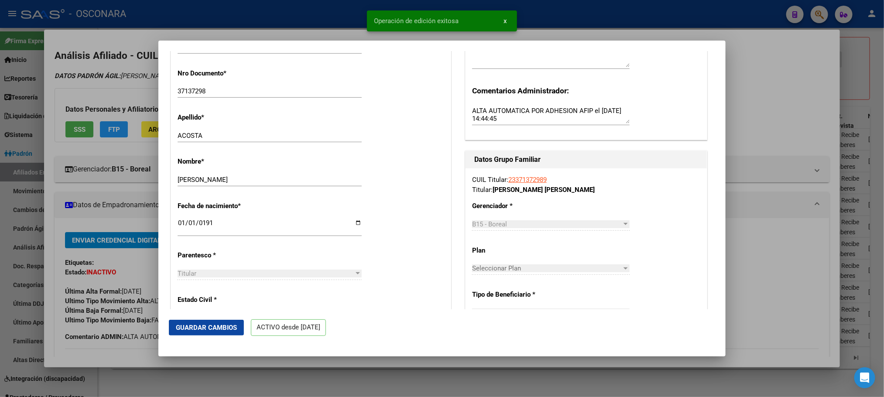
click at [211, 325] on span "Guardar Cambios" at bounding box center [206, 328] width 61 height 8
click at [206, 372] on div at bounding box center [442, 198] width 884 height 397
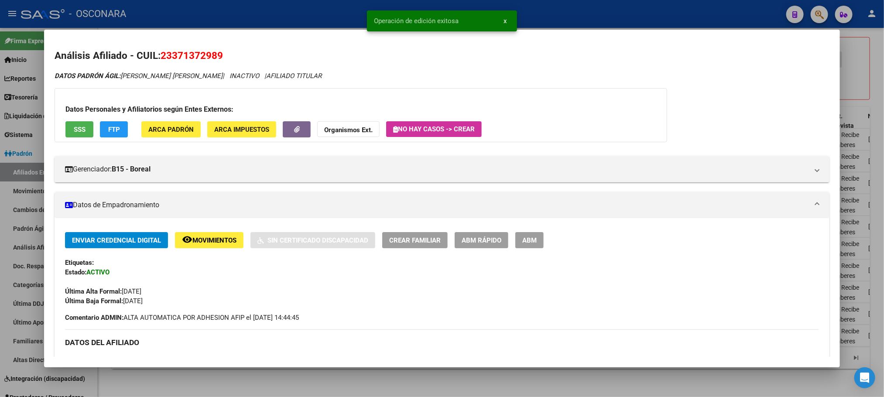
click at [204, 381] on div at bounding box center [442, 198] width 884 height 397
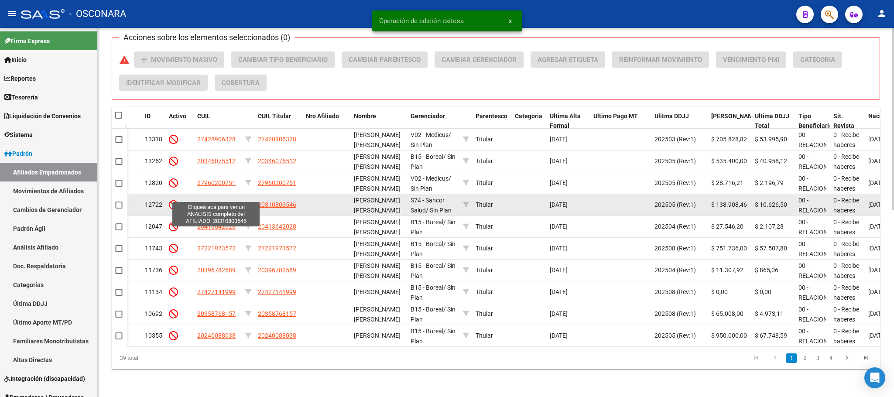
click at [217, 201] on span "20310803546" at bounding box center [216, 204] width 38 height 7
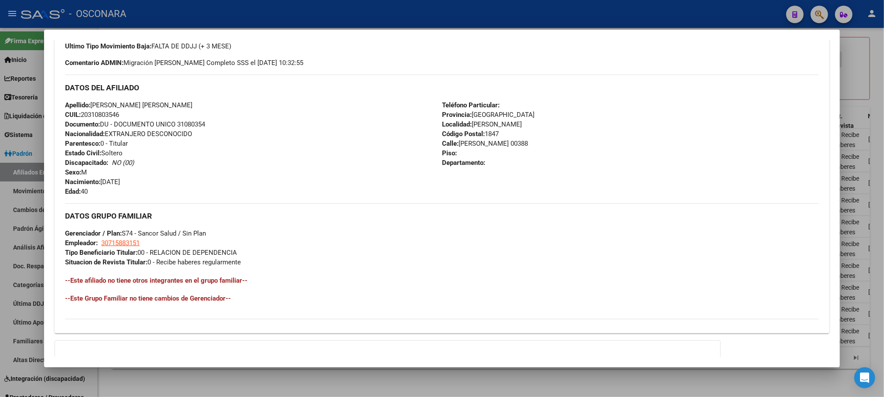
scroll to position [366, 0]
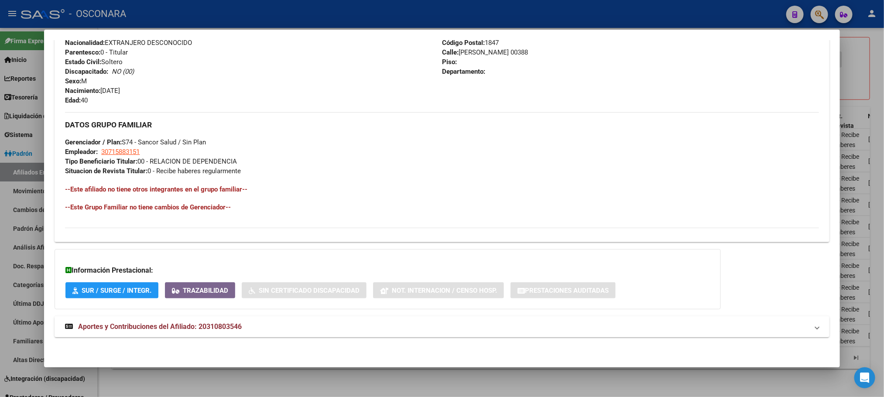
click at [169, 319] on mat-expansion-panel-header "Aportes y Contribuciones del Afiliado: 20310803546" at bounding box center [442, 326] width 775 height 21
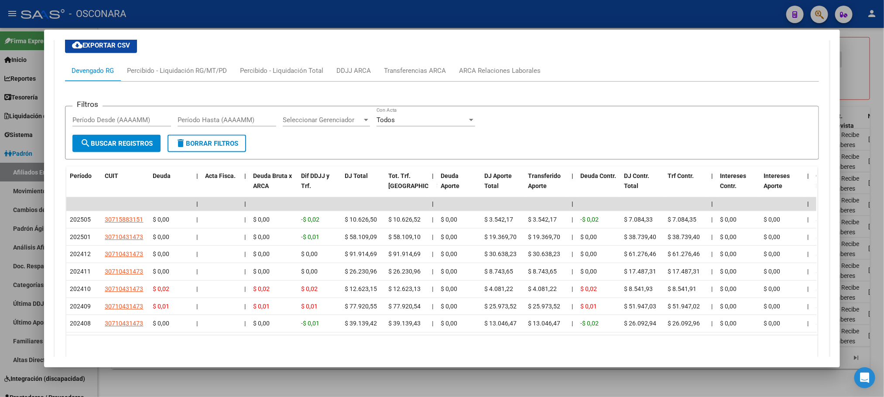
scroll to position [746, 0]
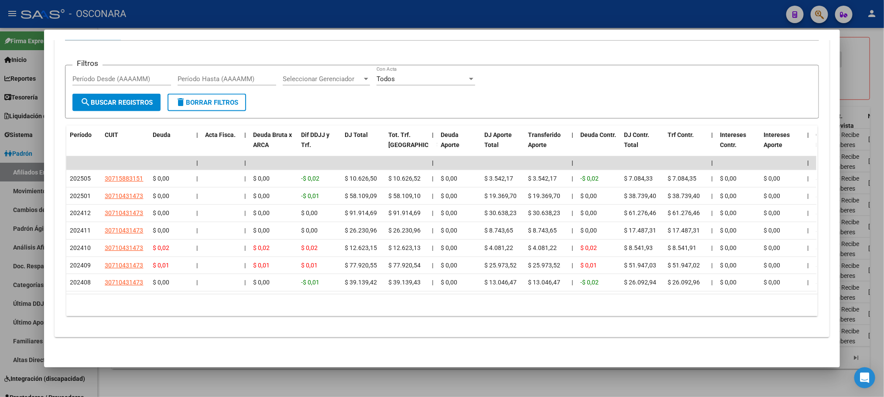
drag, startPoint x: 163, startPoint y: 383, endPoint x: 162, endPoint y: 312, distance: 70.7
click at [162, 312] on div "Análisis Afiliado - CUIL: 20310803546 DATOS PADRÓN ÁGIL: GARCIA FLAVIO ALEJANDR…" at bounding box center [442, 198] width 884 height 397
click at [161, 382] on div at bounding box center [442, 198] width 884 height 397
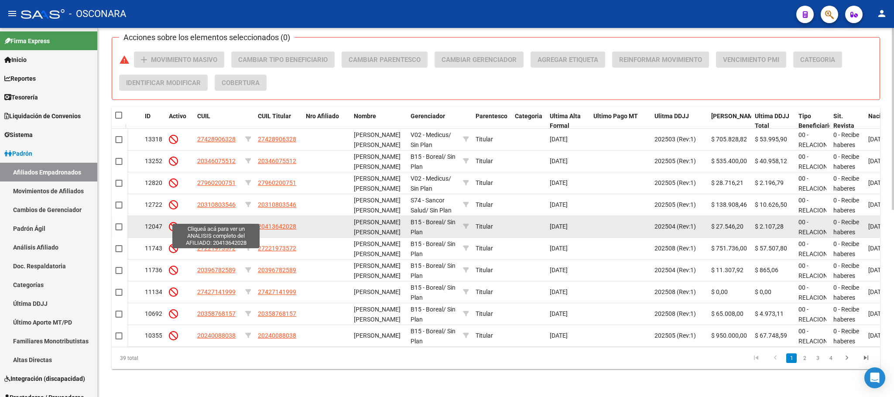
click at [220, 223] on span "20413642028" at bounding box center [216, 226] width 38 height 7
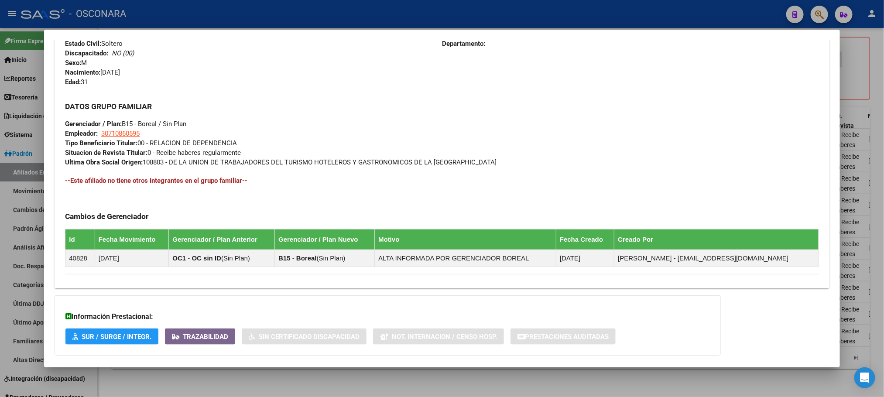
scroll to position [431, 0]
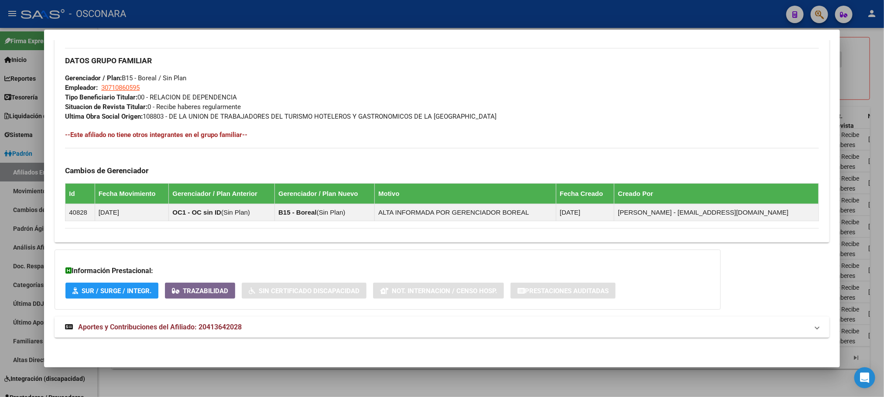
click at [152, 329] on span "Aportes y Contribuciones del Afiliado: 20413642028" at bounding box center [160, 327] width 164 height 8
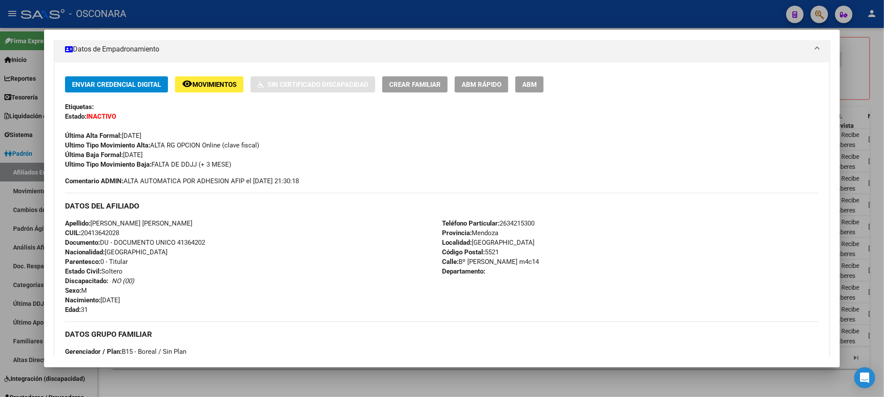
scroll to position [0, 0]
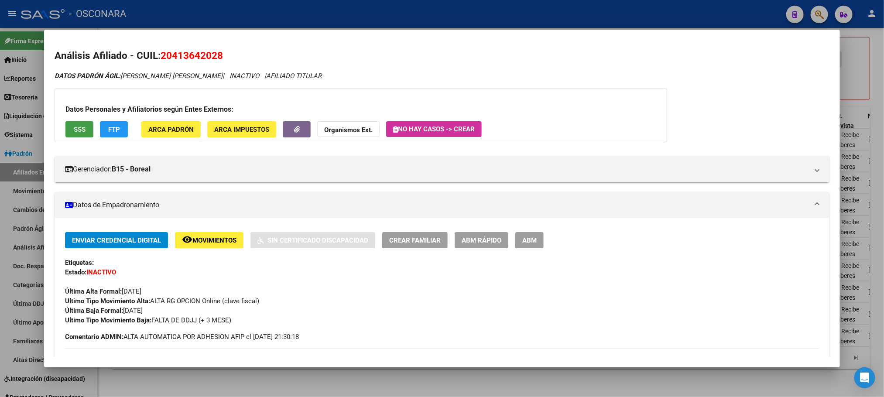
click at [74, 127] on span "SSS" at bounding box center [80, 130] width 12 height 8
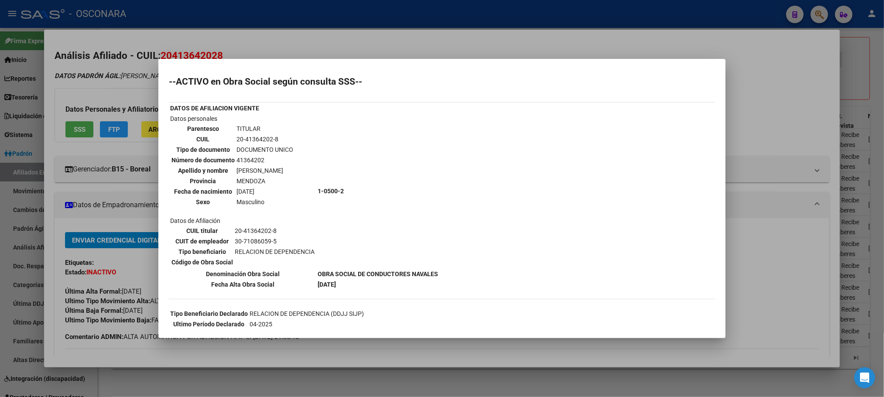
scroll to position [65, 0]
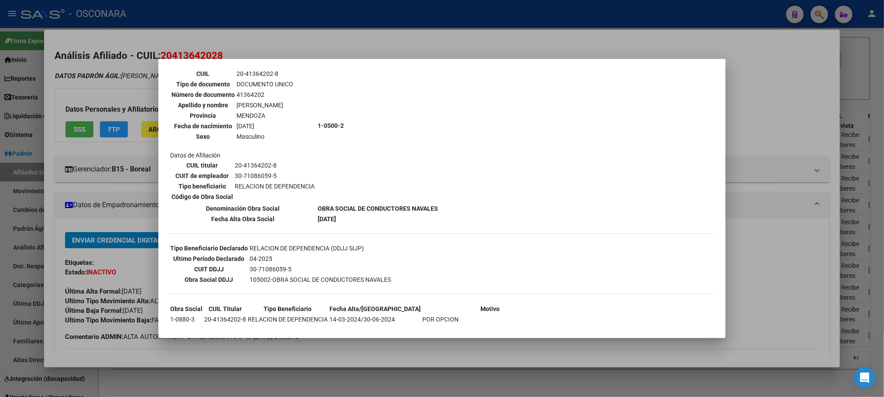
click at [344, 395] on div at bounding box center [442, 198] width 884 height 397
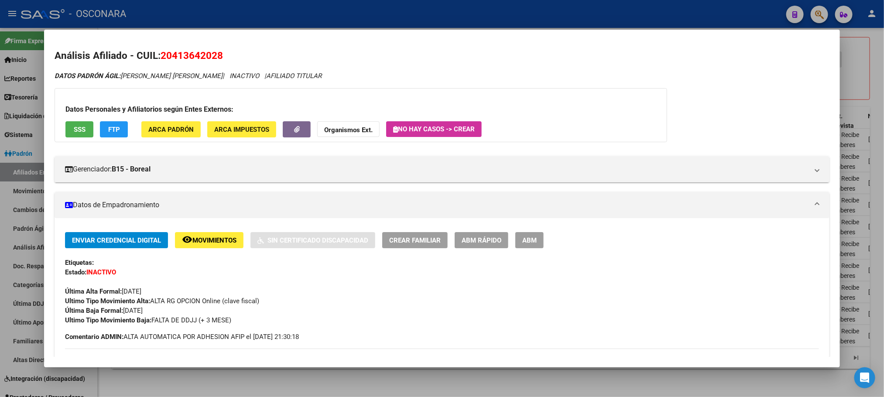
click at [344, 395] on div at bounding box center [442, 198] width 884 height 397
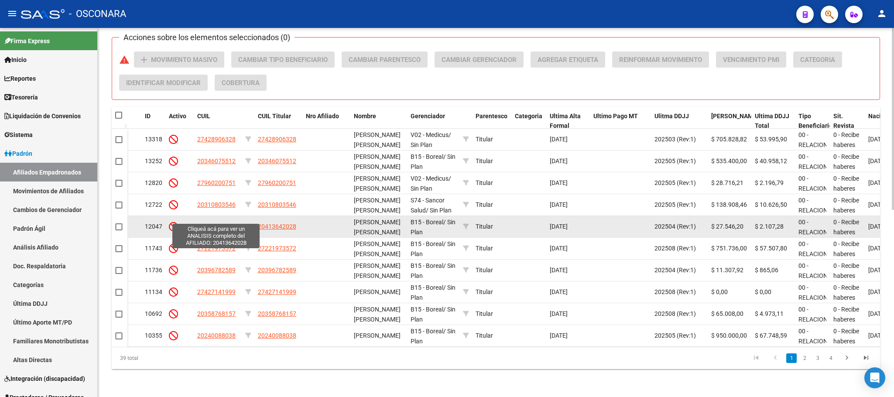
click at [228, 223] on span "20413642028" at bounding box center [216, 226] width 38 height 7
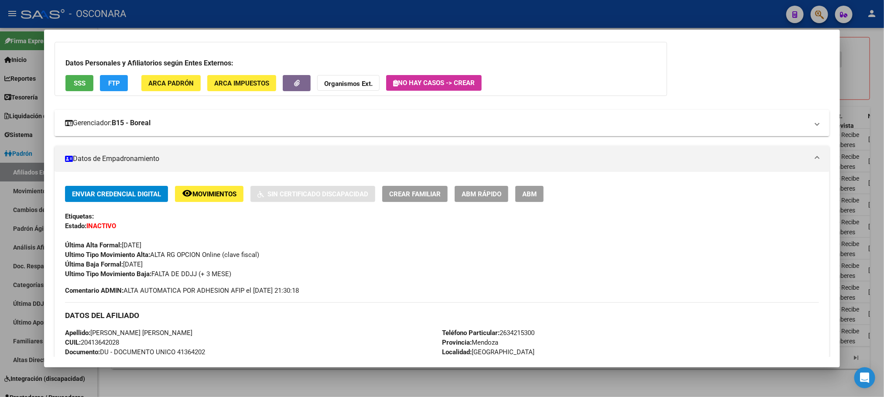
scroll to position [0, 0]
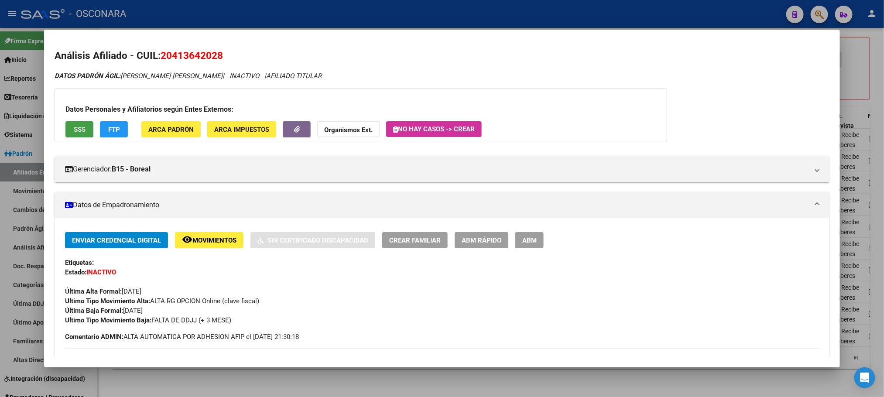
click at [84, 131] on button "SSS" at bounding box center [79, 129] width 28 height 16
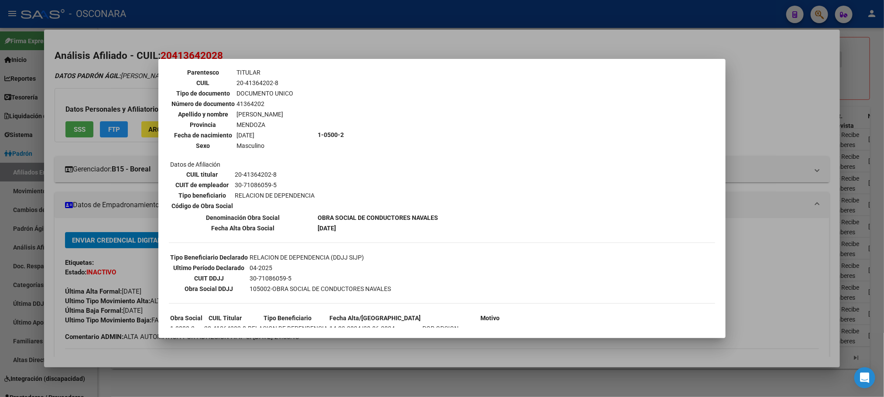
scroll to position [131, 0]
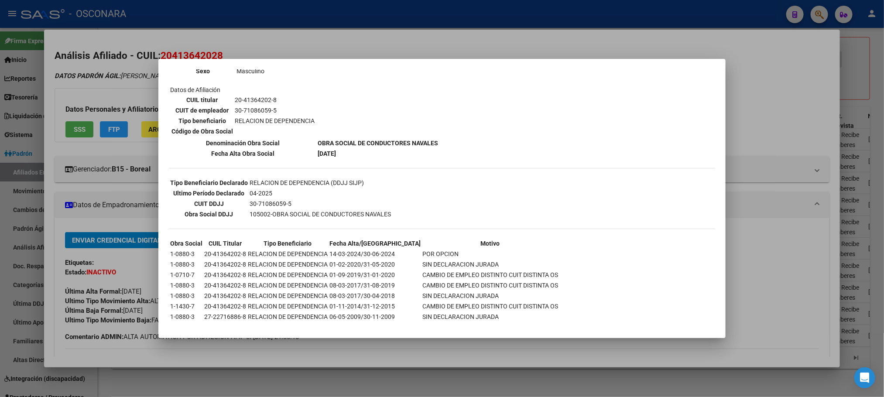
click at [305, 383] on div at bounding box center [442, 198] width 884 height 397
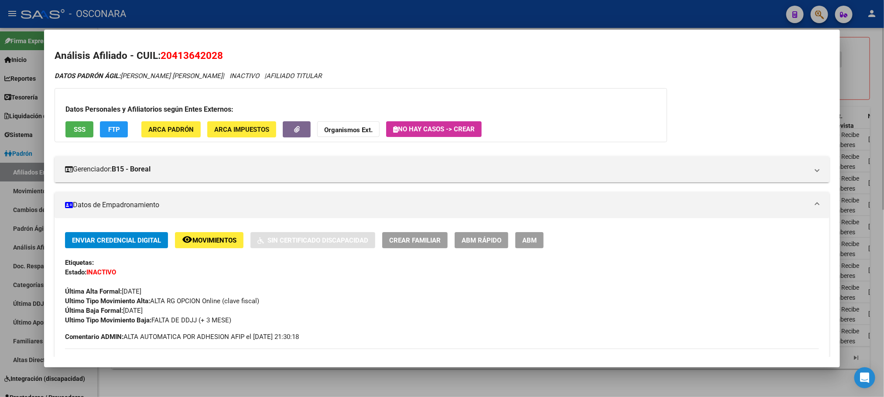
click at [306, 383] on div at bounding box center [442, 198] width 884 height 397
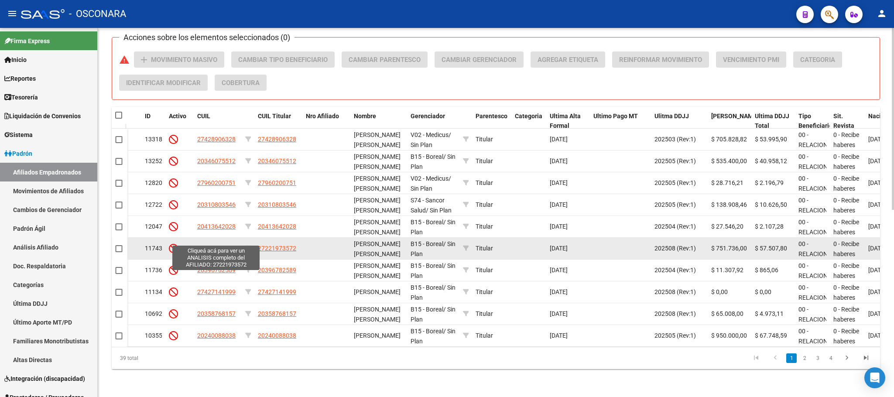
click at [220, 245] on span "27221973572" at bounding box center [216, 248] width 38 height 7
type textarea "27221973572"
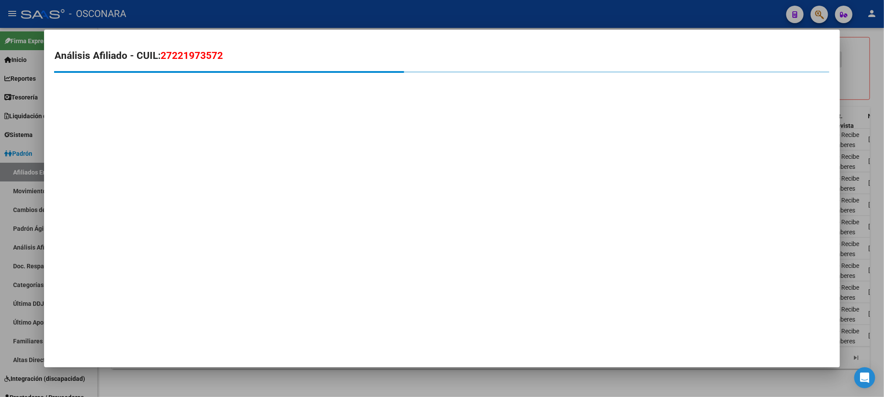
click at [219, 237] on mat-dialog-container "Análisis Afiliado - CUIL: 27221973572" at bounding box center [442, 199] width 796 height 338
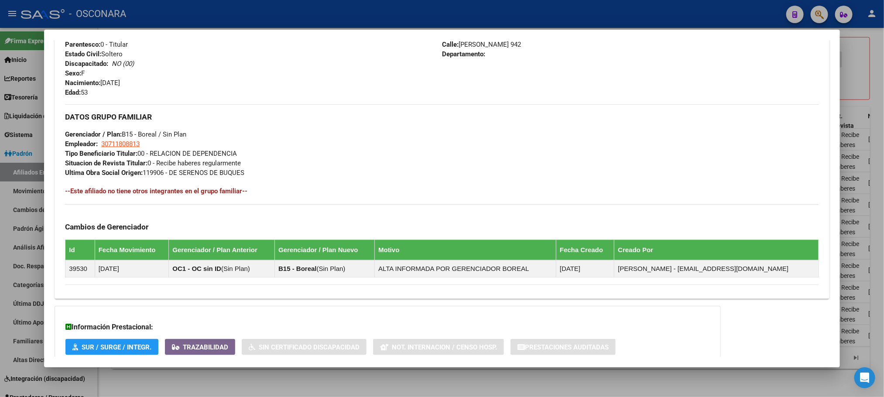
scroll to position [431, 0]
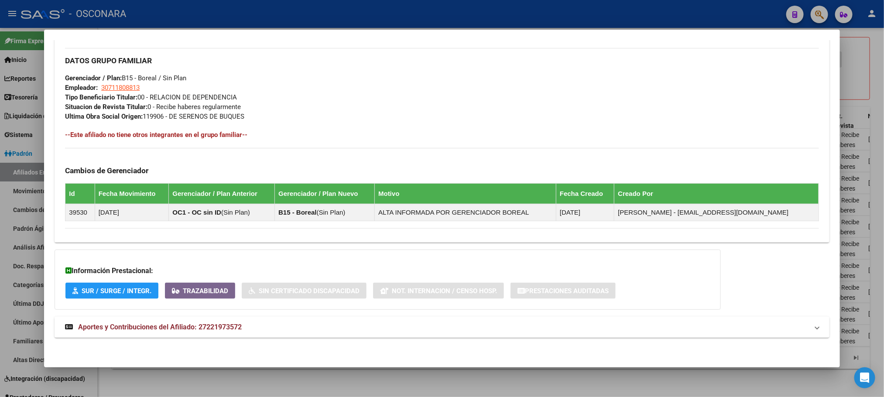
click at [126, 329] on span "Aportes y Contribuciones del Afiliado: 27221973572" at bounding box center [160, 327] width 164 height 8
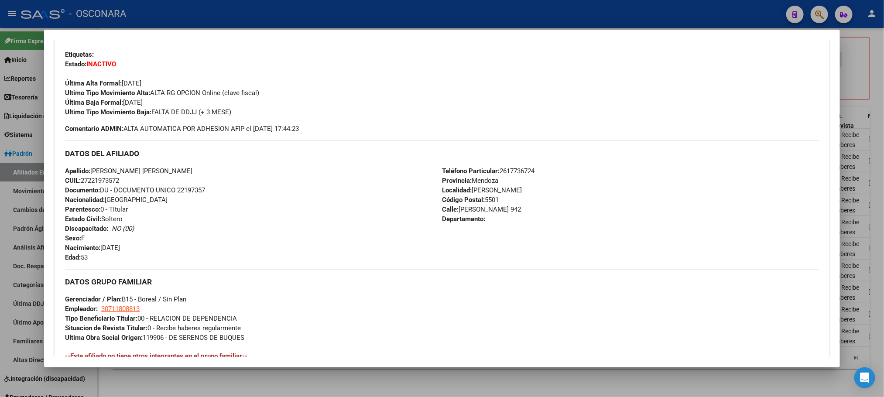
scroll to position [0, 0]
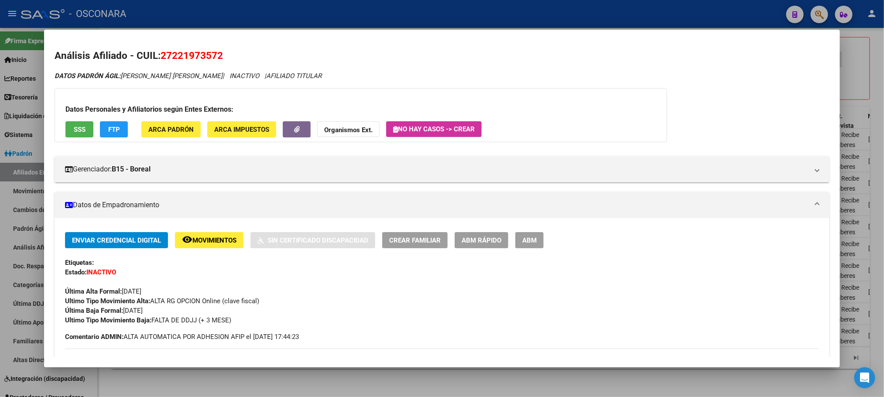
click at [466, 241] on span "ABM Rápido" at bounding box center [482, 241] width 40 height 8
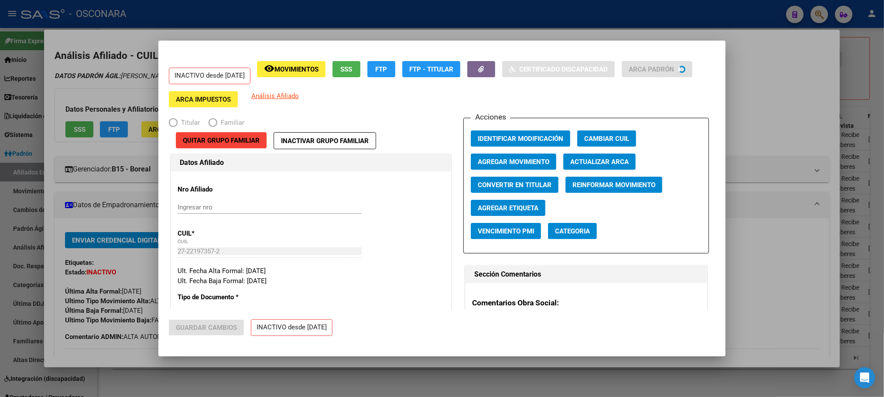
radio input "true"
type input "30-71180881-3"
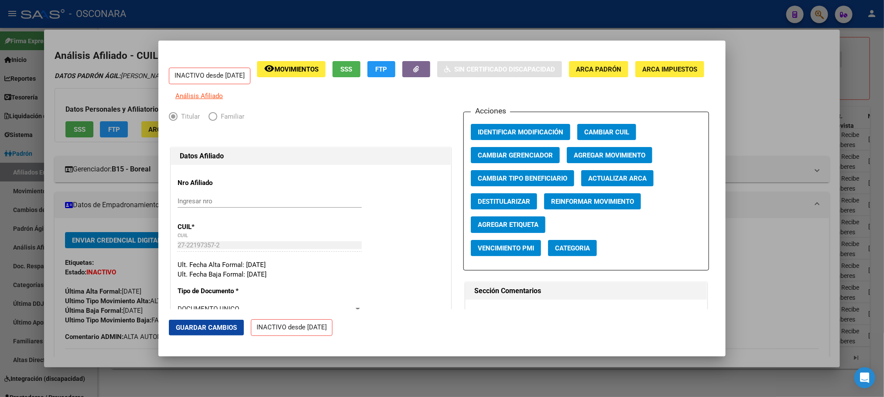
click at [361, 73] on button "SSS" at bounding box center [347, 69] width 28 height 16
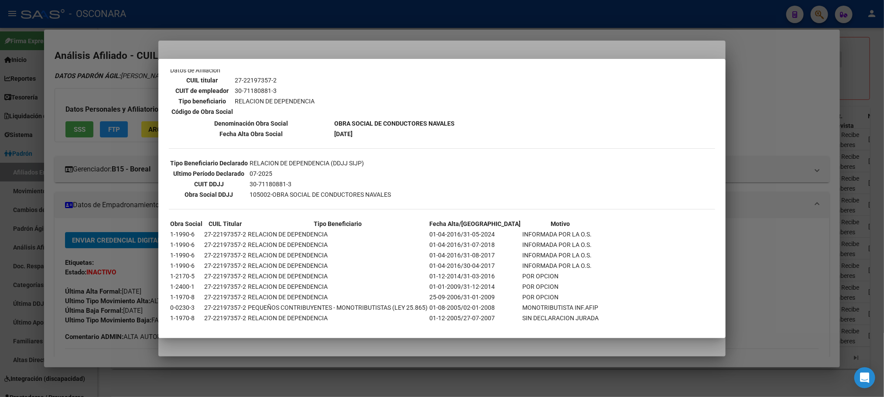
scroll to position [157, 0]
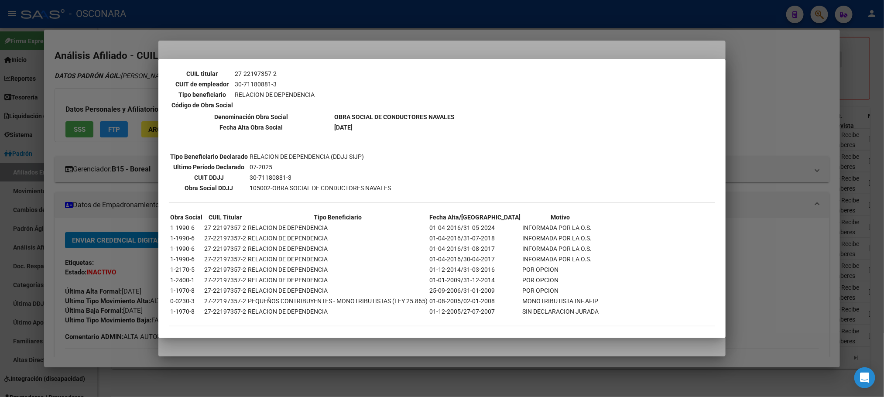
click at [352, 354] on div at bounding box center [442, 198] width 884 height 397
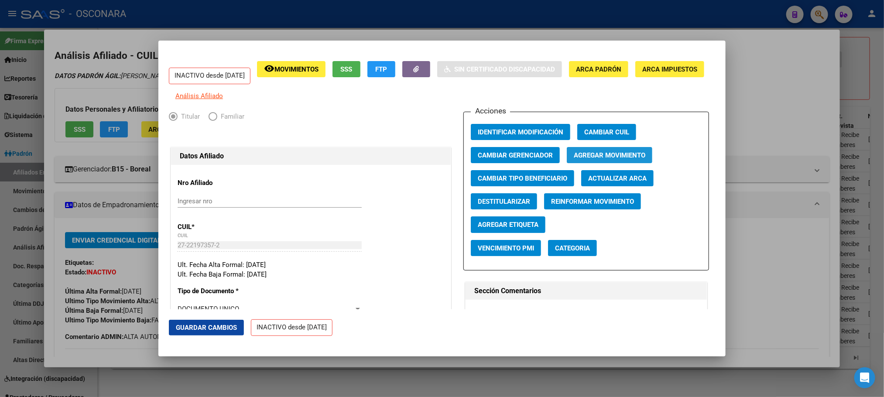
click at [604, 155] on button "Agregar Movimiento" at bounding box center [610, 155] width 86 height 16
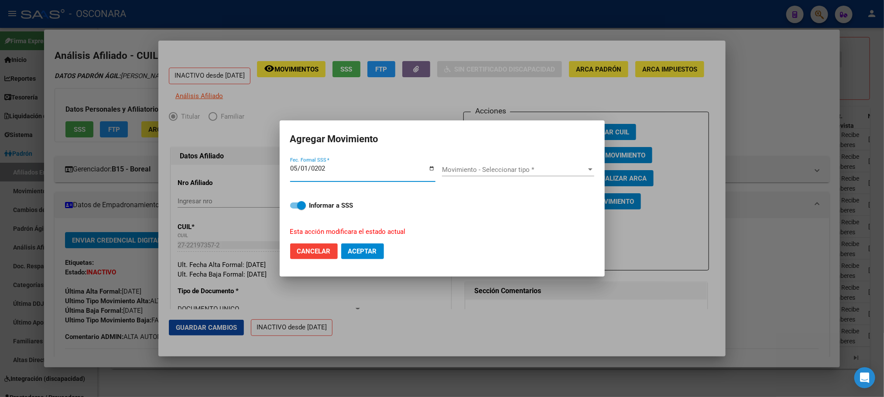
type input "2024-05-01"
click at [566, 169] on span "Movimiento - Seleccionar tipo *" at bounding box center [514, 170] width 144 height 8
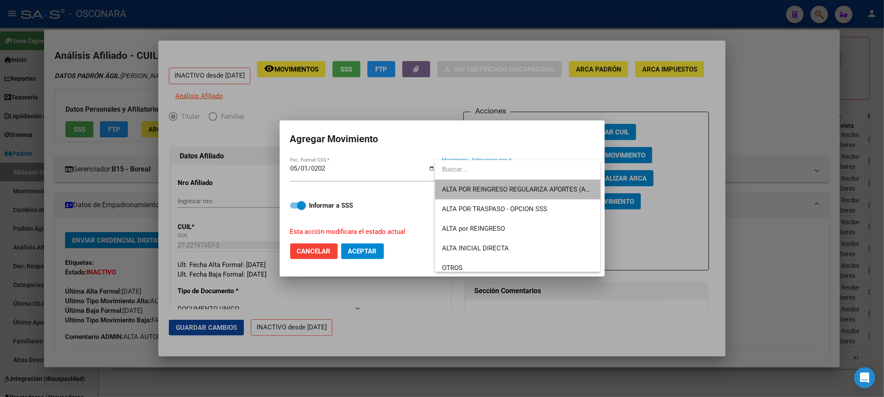
click at [536, 196] on span "ALTA POR REINGRESO REGULARIZA APORTES (AFIP)" at bounding box center [517, 190] width 151 height 20
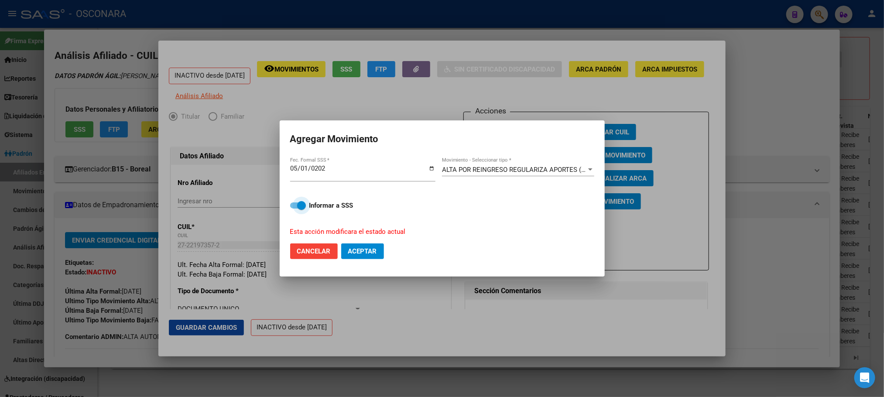
click at [292, 204] on span at bounding box center [298, 206] width 16 height 6
click at [294, 209] on input "Informar a SSS" at bounding box center [294, 209] width 0 height 0
checkbox input "false"
click at [366, 248] on span "Aceptar" at bounding box center [362, 252] width 29 height 8
click at [220, 326] on div at bounding box center [442, 198] width 884 height 397
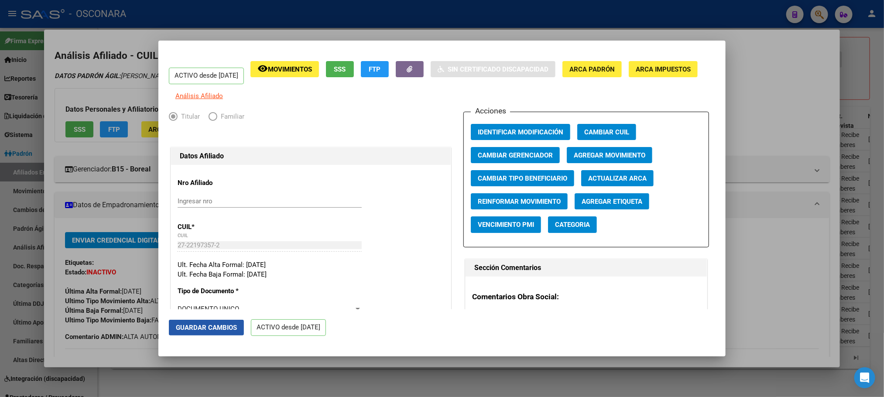
click at [220, 333] on button "Guardar Cambios" at bounding box center [206, 328] width 75 height 16
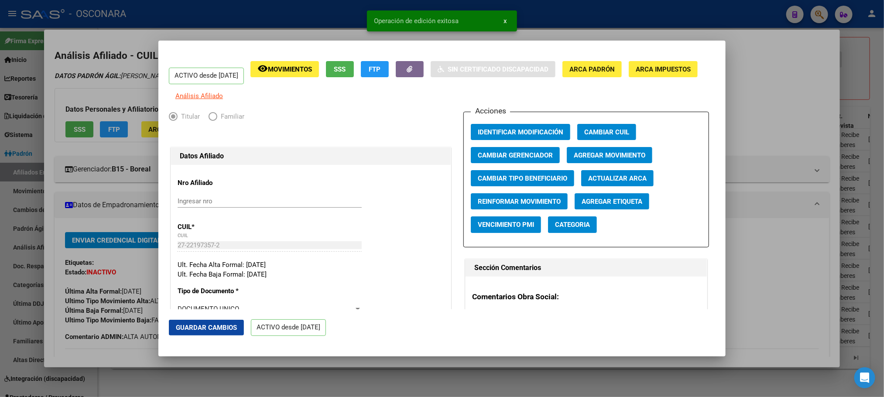
click at [229, 388] on div at bounding box center [442, 198] width 884 height 397
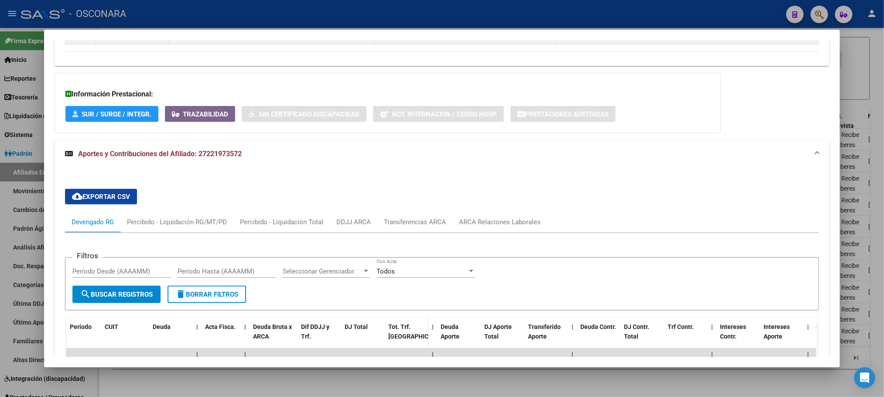
scroll to position [589, 0]
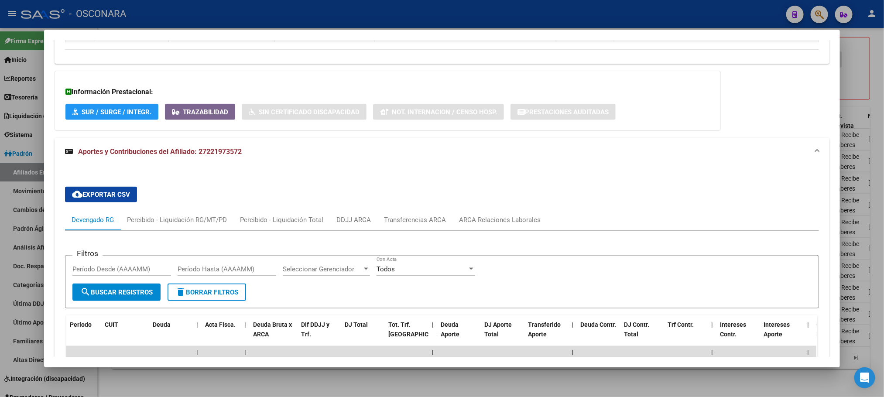
click at [392, 387] on div at bounding box center [442, 198] width 884 height 397
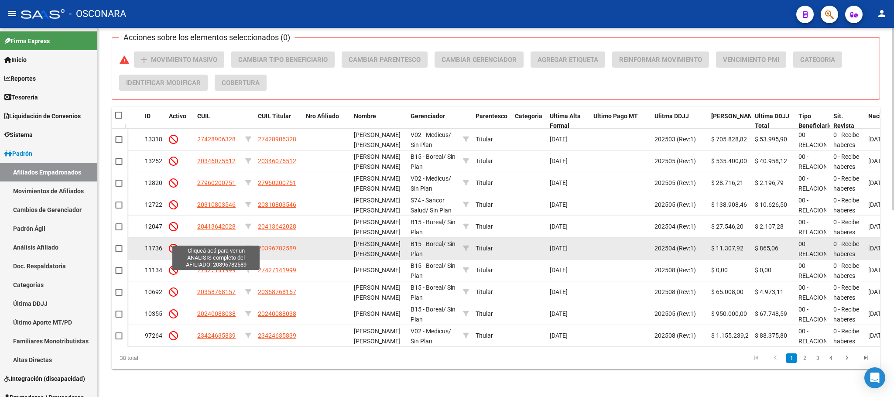
click at [228, 245] on span "20396782589" at bounding box center [216, 248] width 38 height 7
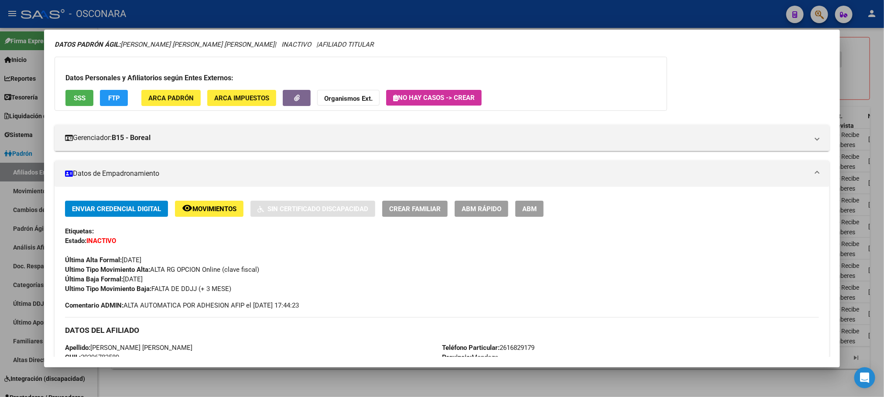
scroll to position [0, 0]
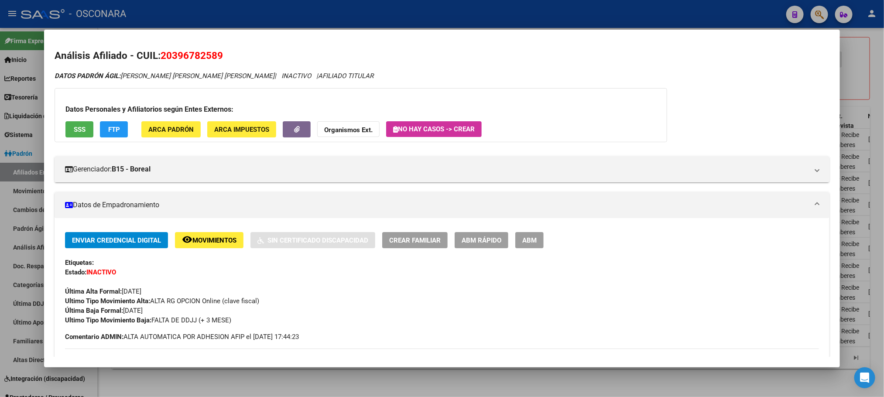
click at [65, 126] on button "SSS" at bounding box center [79, 129] width 28 height 16
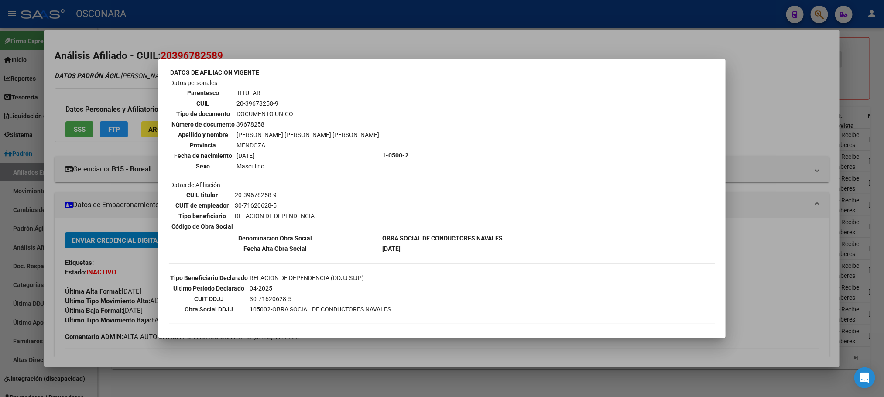
scroll to position [65, 0]
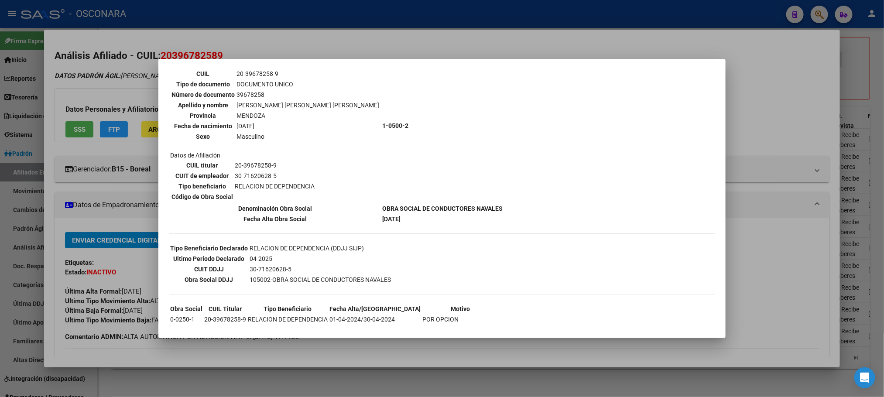
click at [291, 354] on div at bounding box center [442, 198] width 884 height 397
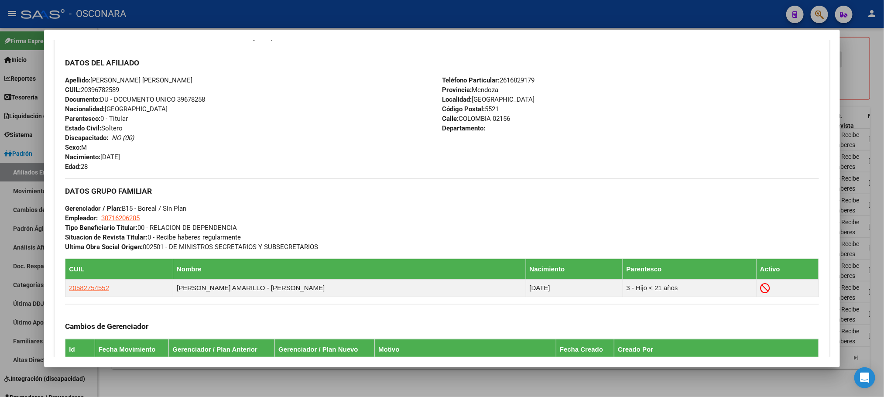
scroll to position [457, 0]
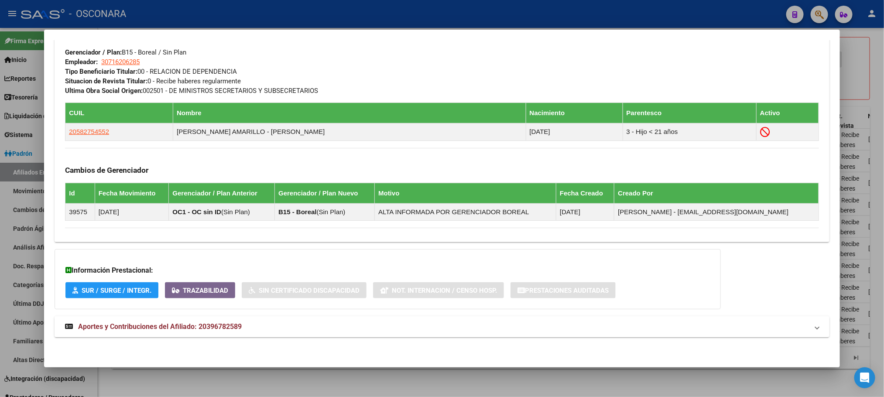
click at [233, 329] on span "Aportes y Contribuciones del Afiliado: 20396782589" at bounding box center [160, 327] width 164 height 8
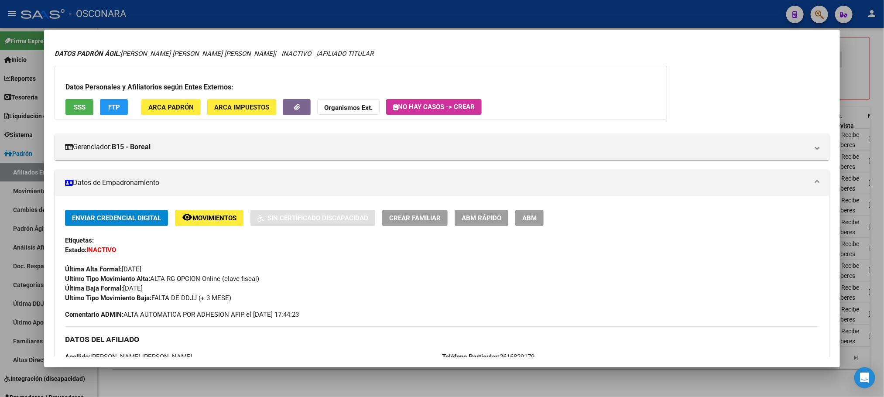
scroll to position [0, 0]
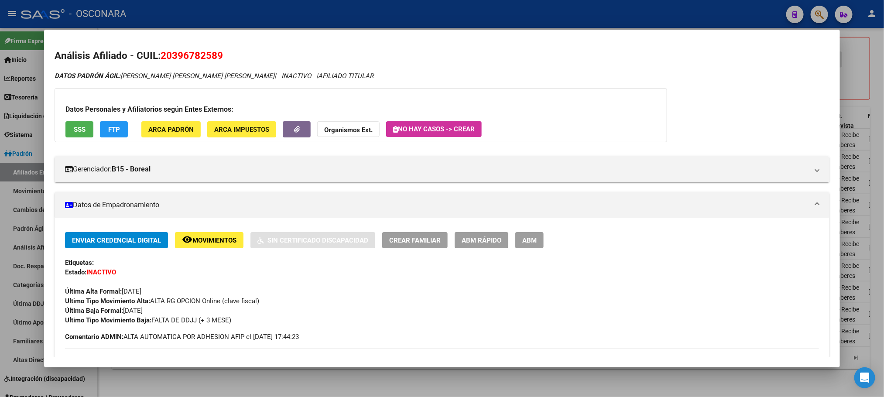
click at [294, 385] on div at bounding box center [442, 198] width 884 height 397
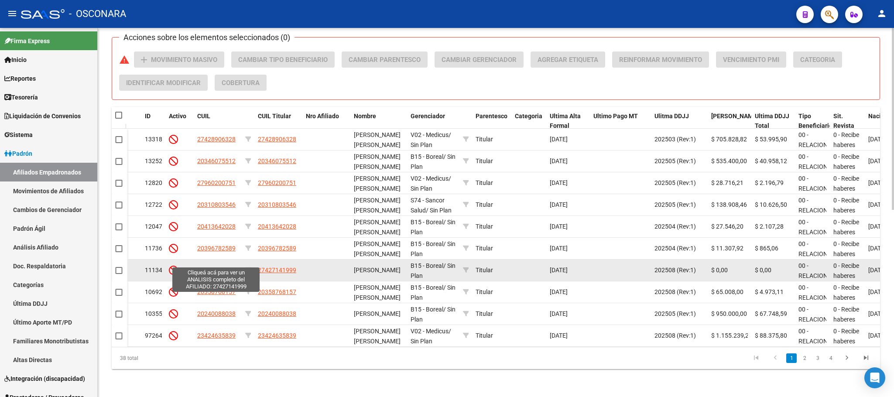
click at [225, 267] on span "27427141999" at bounding box center [216, 270] width 38 height 7
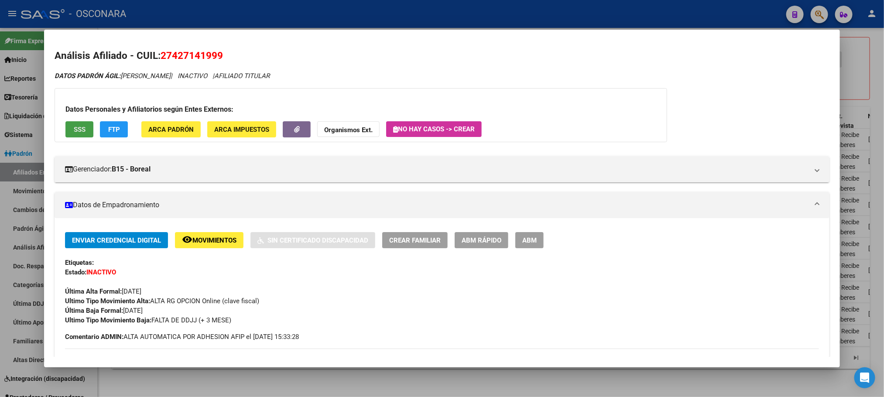
click at [84, 131] on button "SSS" at bounding box center [79, 129] width 28 height 16
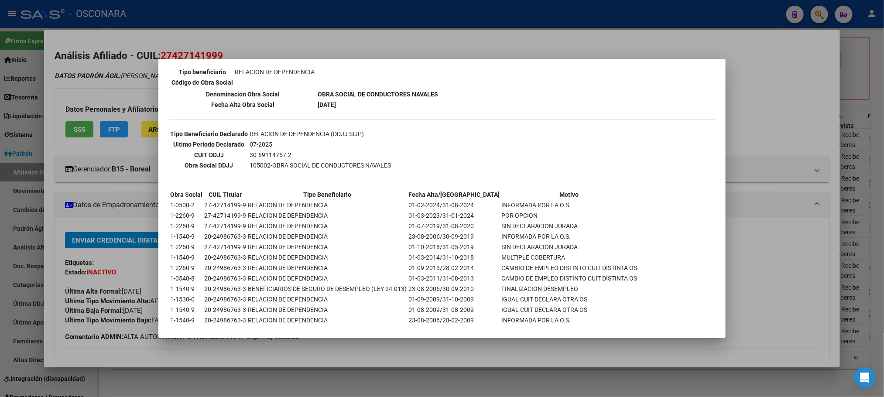
scroll to position [188, 0]
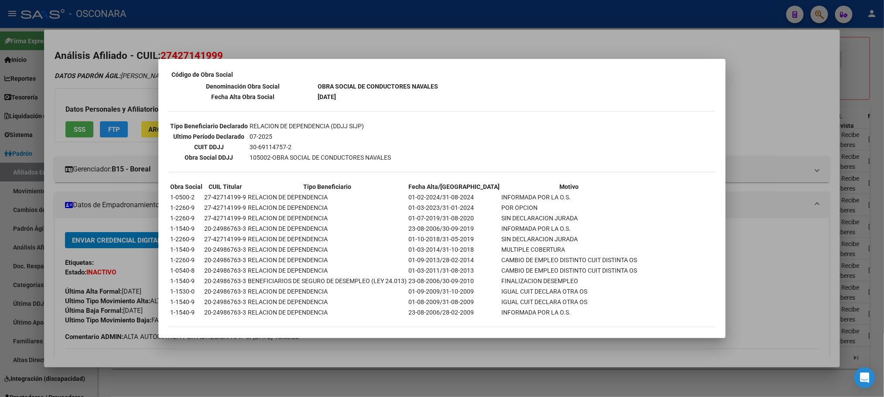
click at [337, 355] on div at bounding box center [442, 198] width 884 height 397
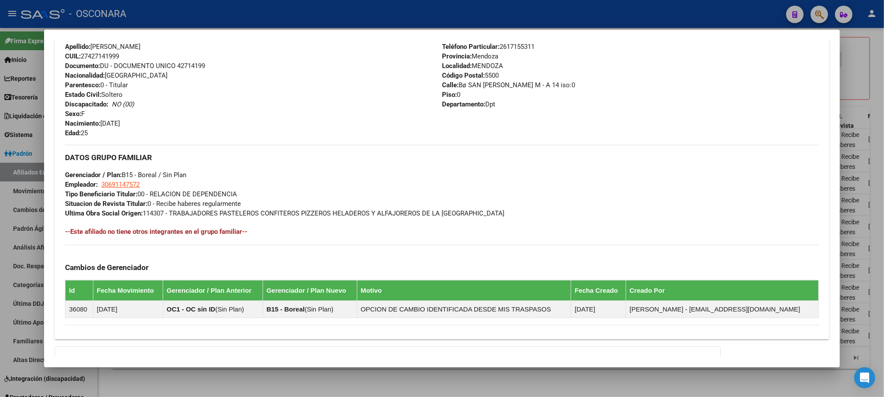
scroll to position [431, 0]
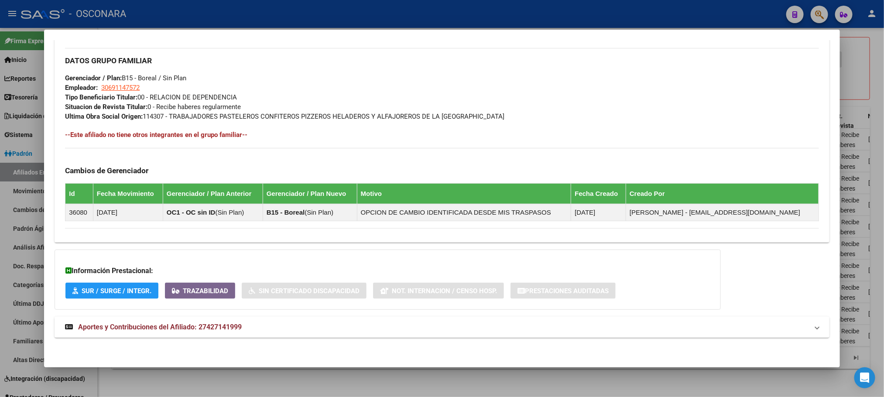
click at [222, 333] on mat-expansion-panel-header "Aportes y Contribuciones del Afiliado: 27427141999" at bounding box center [442, 327] width 775 height 21
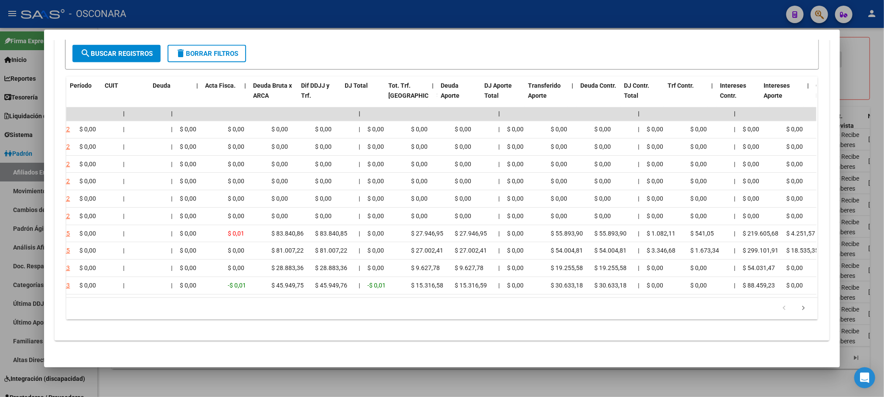
scroll to position [0, 0]
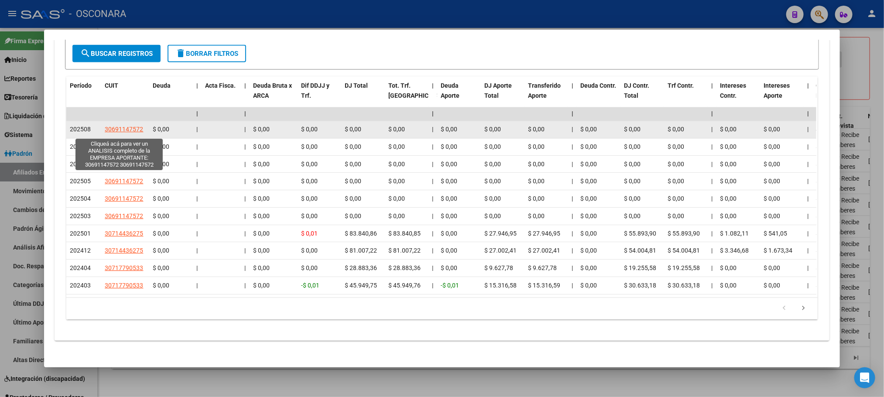
click at [122, 132] on span "30691147572" at bounding box center [124, 129] width 38 height 7
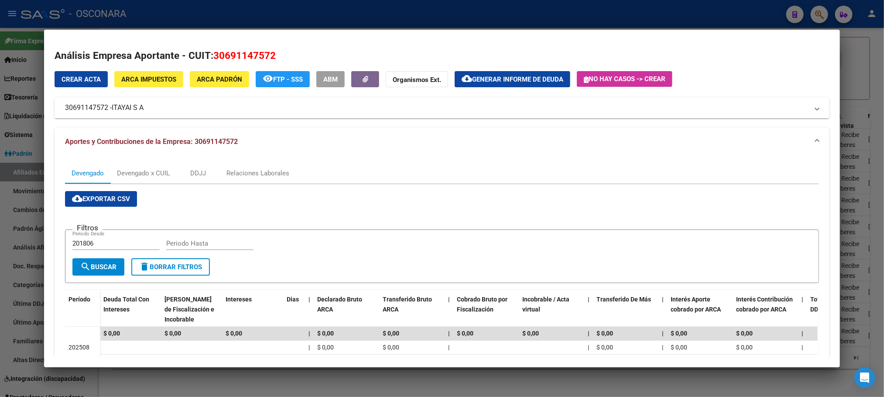
drag, startPoint x: 151, startPoint y: 110, endPoint x: 57, endPoint y: 110, distance: 93.9
click at [57, 110] on mat-expansion-panel-header "30691147572 - ITAYAI S A" at bounding box center [442, 107] width 775 height 21
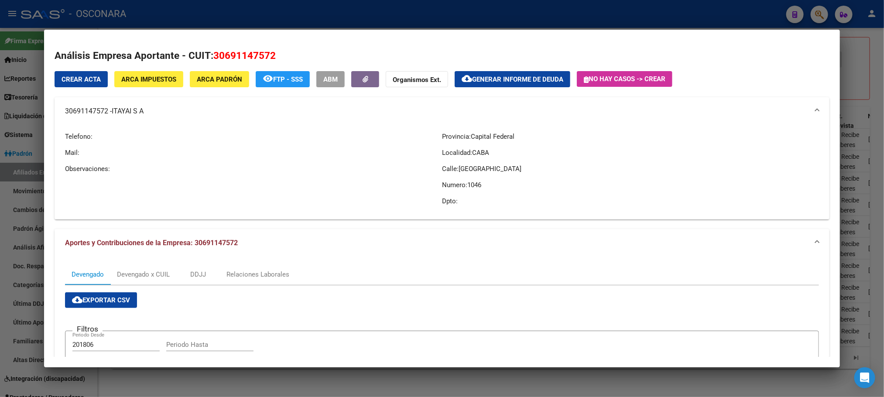
click at [475, 375] on div at bounding box center [442, 198] width 884 height 397
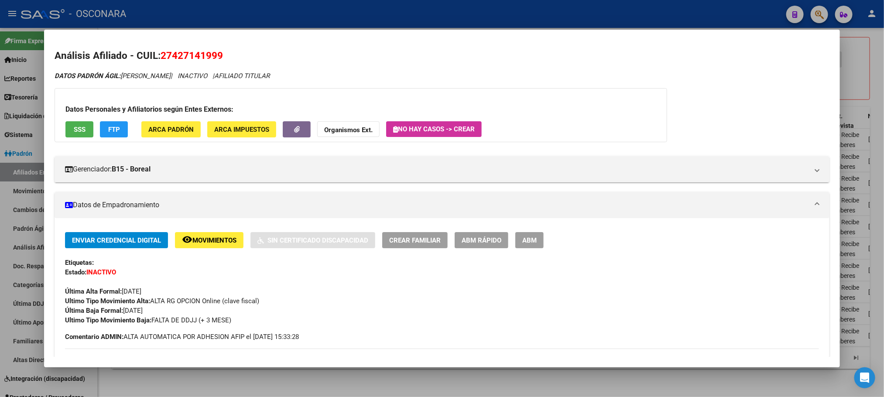
drag, startPoint x: 232, startPoint y: 55, endPoint x: 159, endPoint y: 55, distance: 73.3
click at [159, 55] on h2 "Análisis Afiliado - CUIL: 27427141999" at bounding box center [442, 55] width 775 height 15
copy span "27427141999"
click at [402, 391] on div at bounding box center [442, 198] width 884 height 397
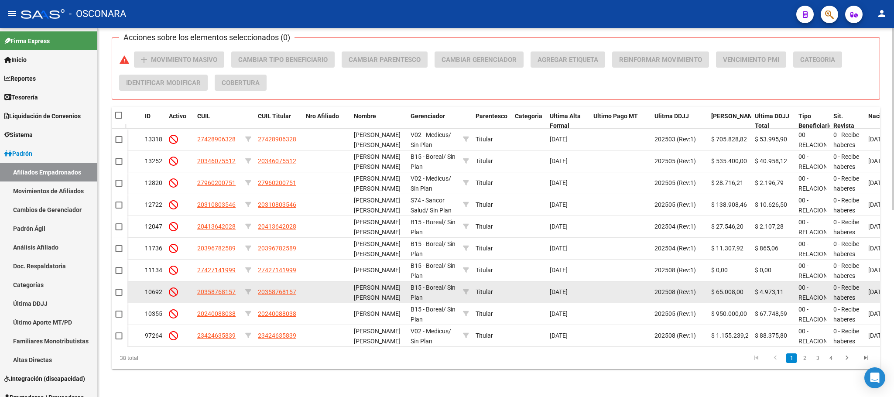
click at [227, 287] on app-link-go-to "20358768157" at bounding box center [216, 292] width 38 height 10
click at [226, 289] on span "20358768157" at bounding box center [216, 292] width 38 height 7
type textarea "20358768157"
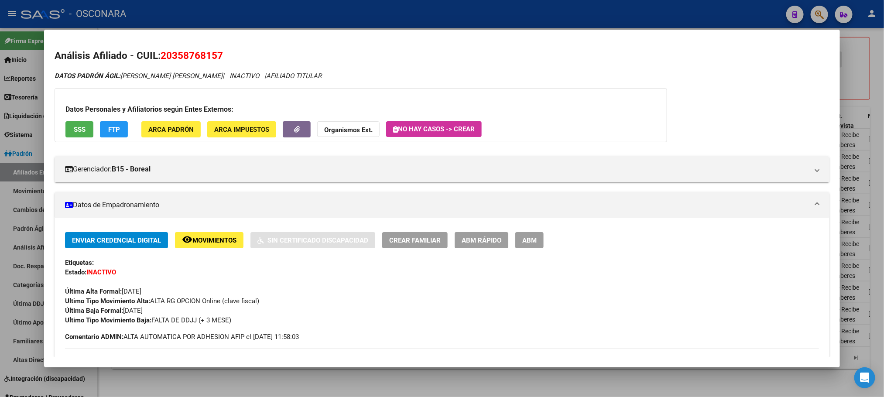
click at [76, 130] on span "SSS" at bounding box center [80, 130] width 12 height 8
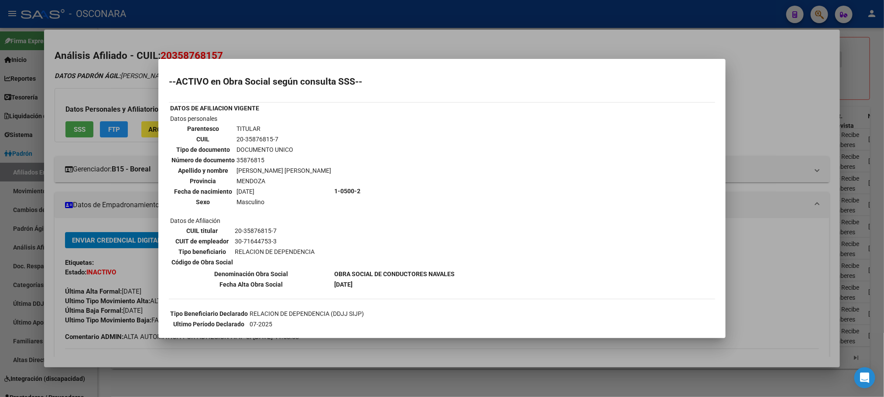
click at [306, 346] on div at bounding box center [442, 198] width 884 height 397
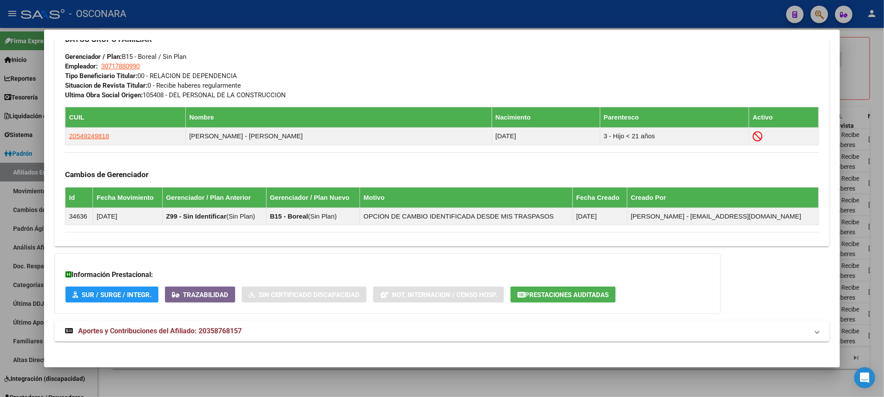
scroll to position [457, 0]
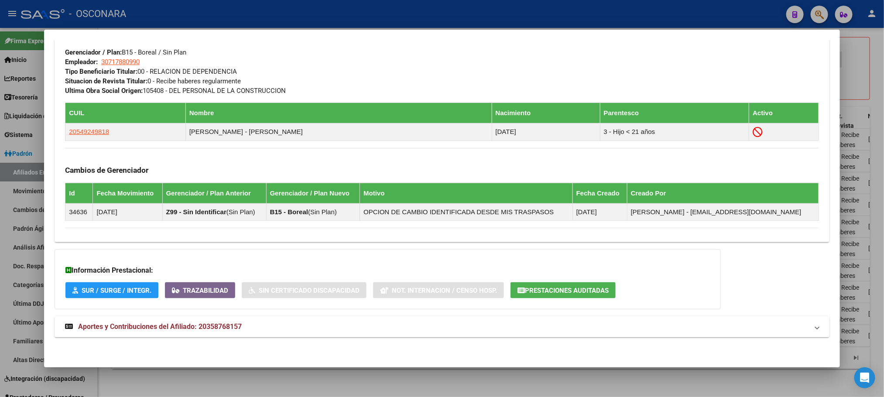
click at [221, 327] on span "Aportes y Contribuciones del Afiliado: 20358768157" at bounding box center [160, 327] width 164 height 8
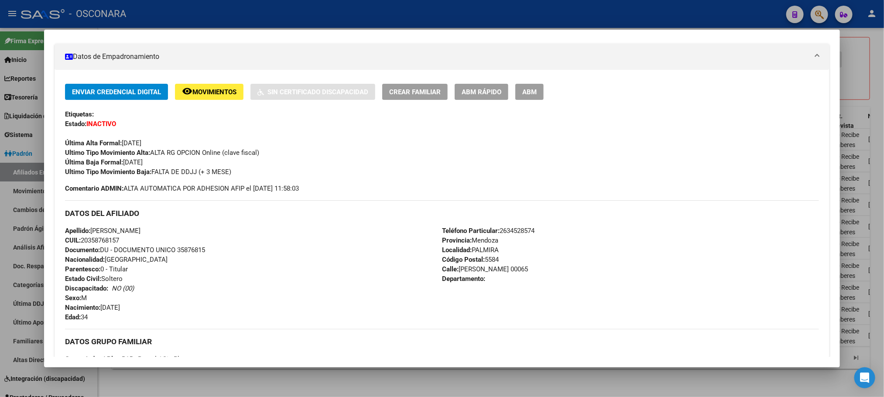
scroll to position [103, 0]
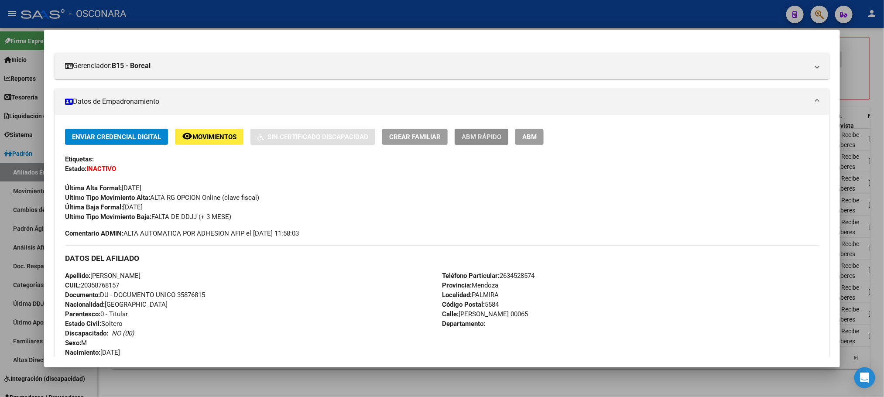
click at [476, 137] on span "ABM Rápido" at bounding box center [482, 137] width 40 height 8
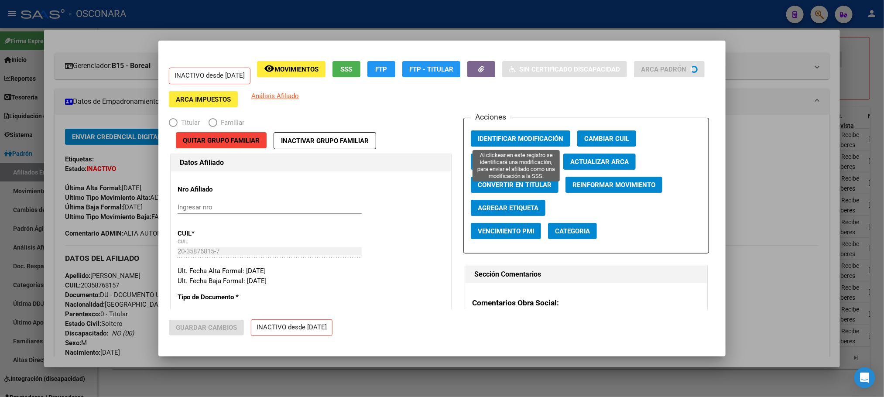
radio input "true"
type input "30-71788099-0"
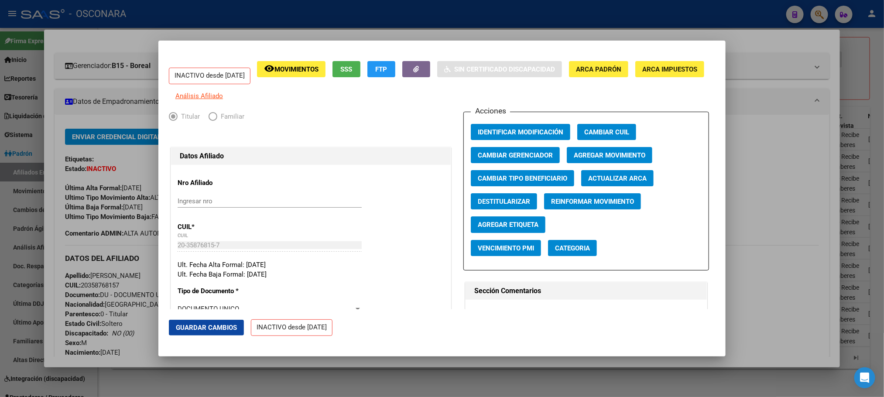
click at [361, 63] on button "SSS" at bounding box center [347, 69] width 28 height 16
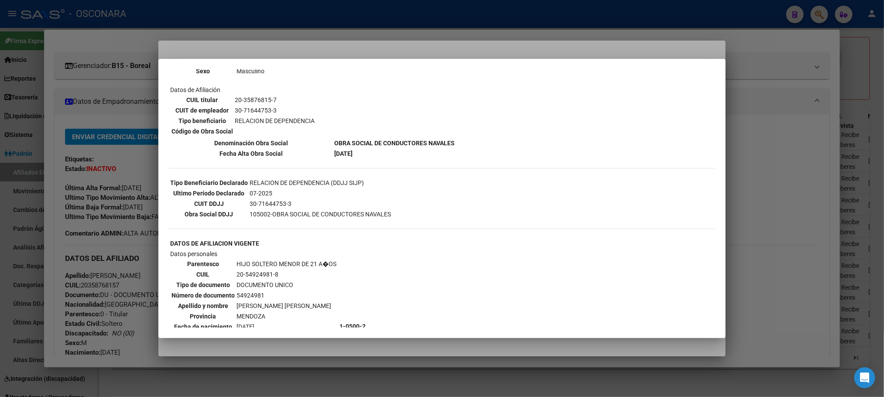
scroll to position [65, 0]
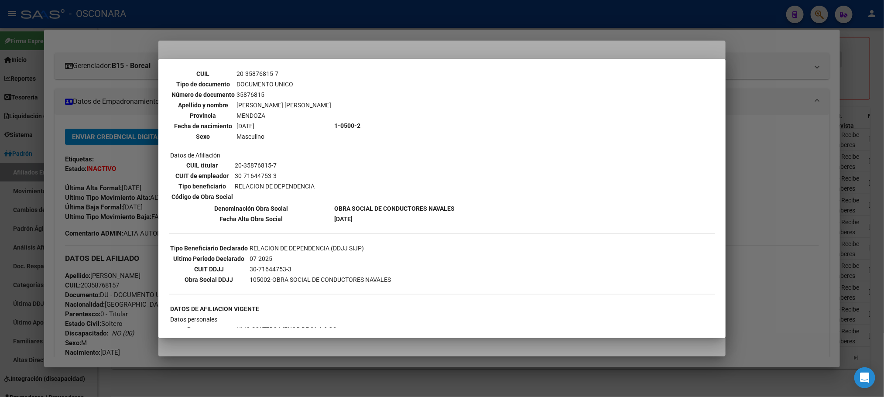
click at [438, 360] on div at bounding box center [442, 198] width 884 height 397
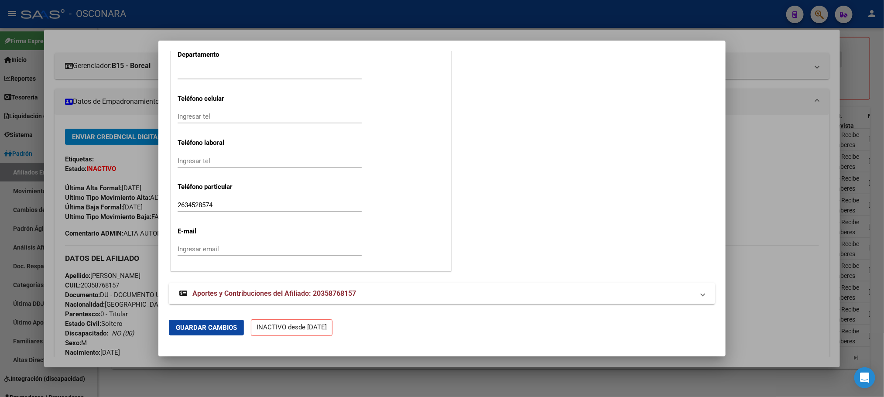
scroll to position [1065, 0]
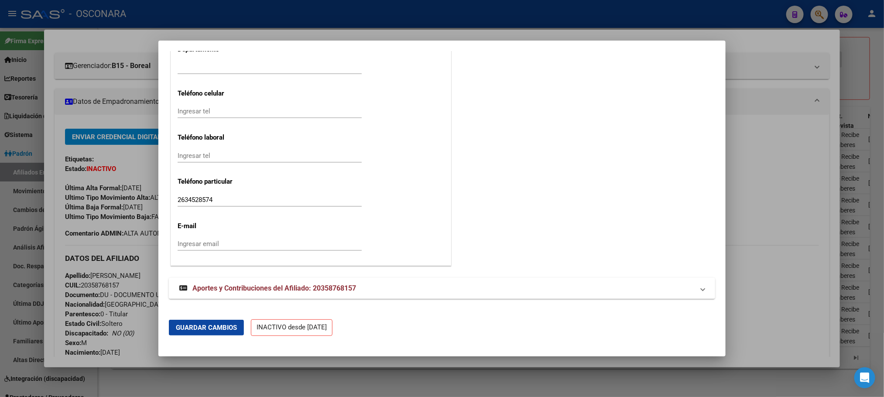
click at [333, 289] on span "Aportes y Contribuciones del Afiliado: 20358768157" at bounding box center [275, 288] width 164 height 8
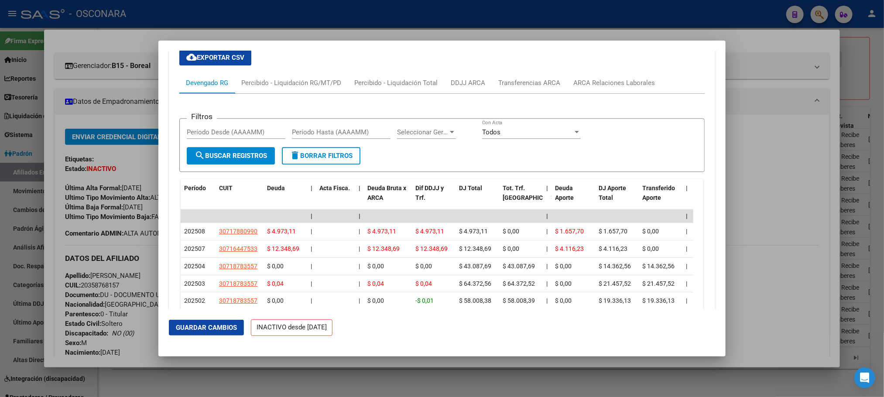
scroll to position [1460, 0]
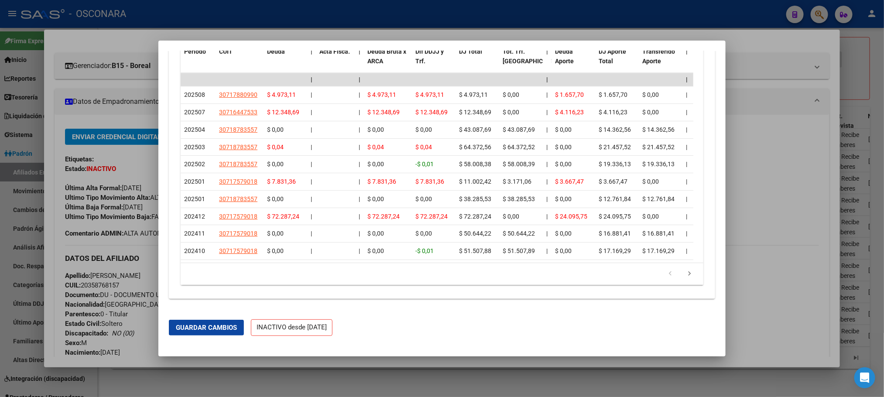
click at [756, 202] on div at bounding box center [442, 198] width 884 height 397
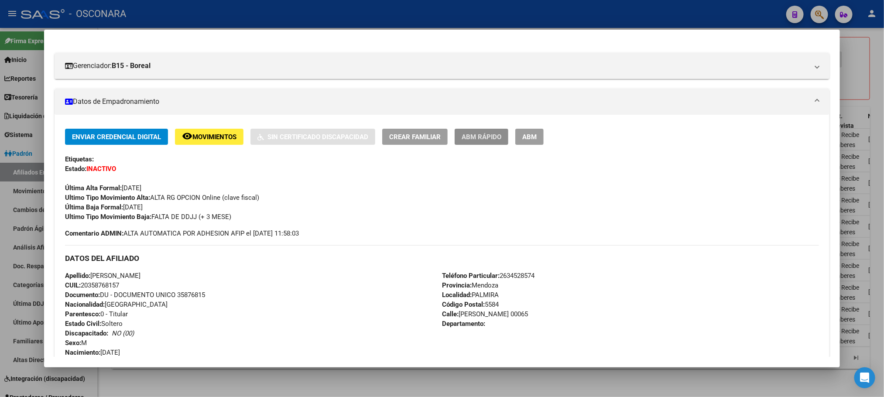
click at [479, 139] on span "ABM Rápido" at bounding box center [482, 137] width 40 height 8
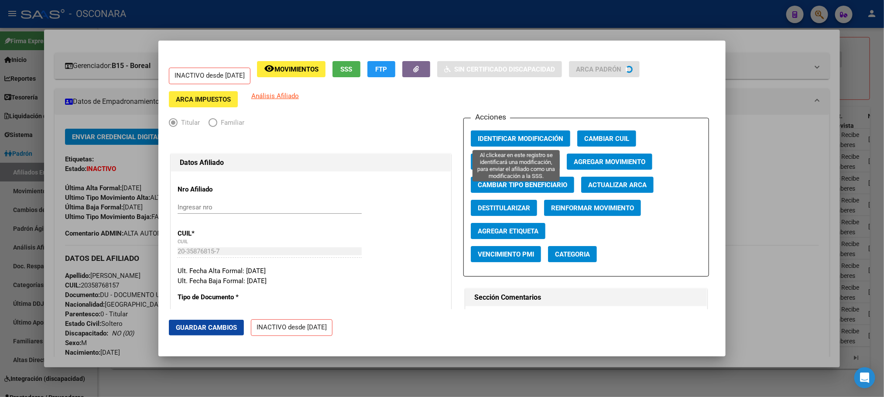
radio input "true"
type input "30-71788099-0"
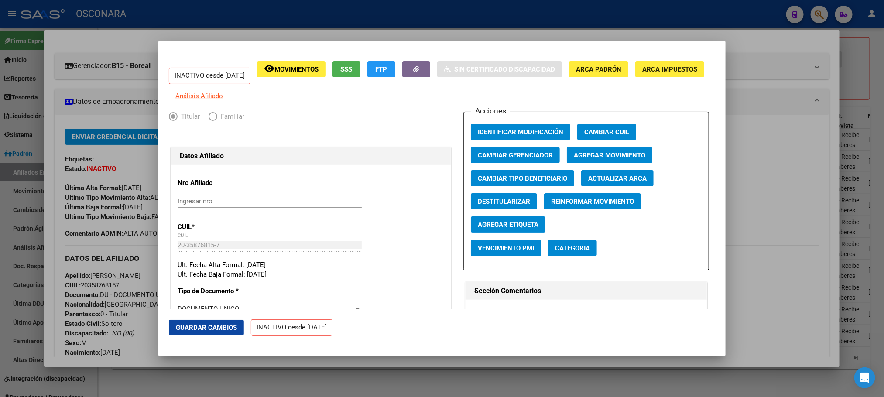
click at [361, 67] on button "SSS" at bounding box center [347, 69] width 28 height 16
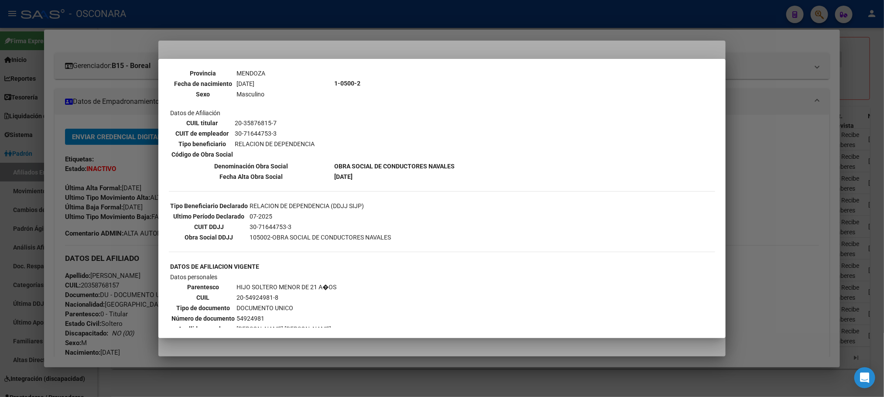
scroll to position [0, 0]
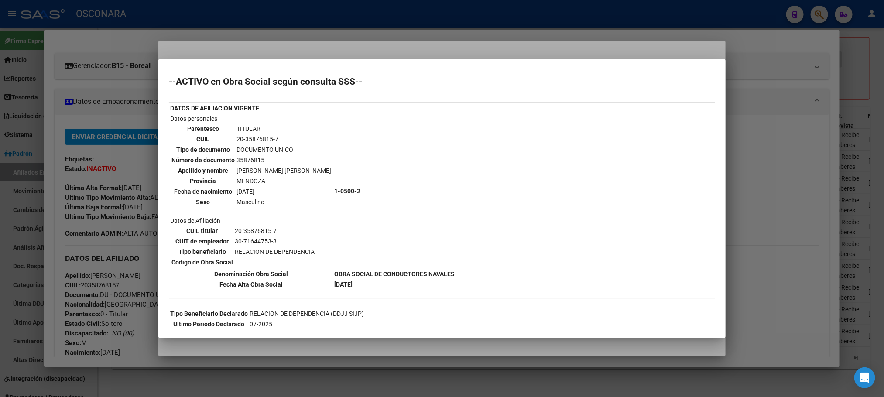
click at [771, 213] on div at bounding box center [442, 198] width 884 height 397
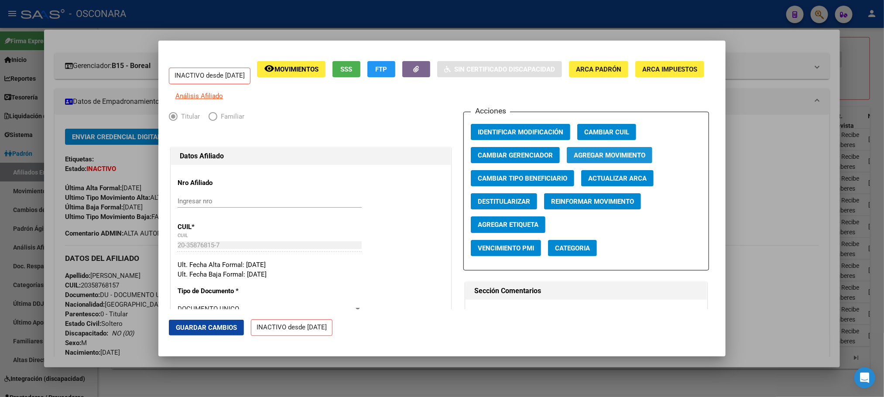
click at [608, 159] on span "Agregar Movimiento" at bounding box center [610, 155] width 72 height 8
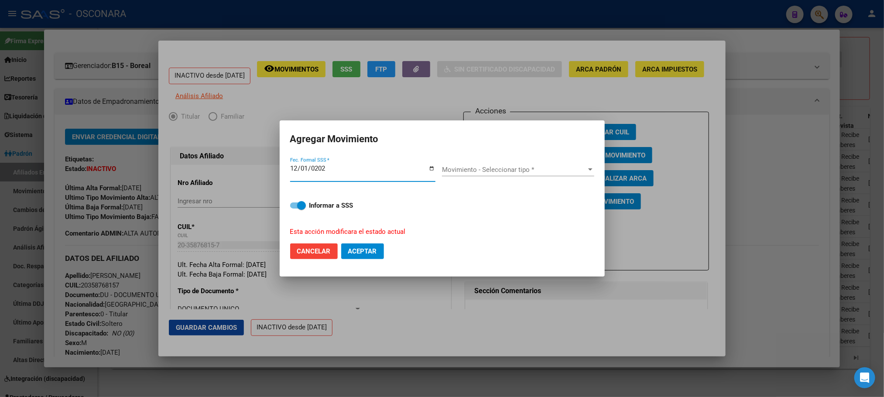
type input "2023-12-01"
click at [578, 164] on div "Movimiento - Seleccionar tipo * Movimiento - Seleccionar tipo *" at bounding box center [518, 169] width 152 height 13
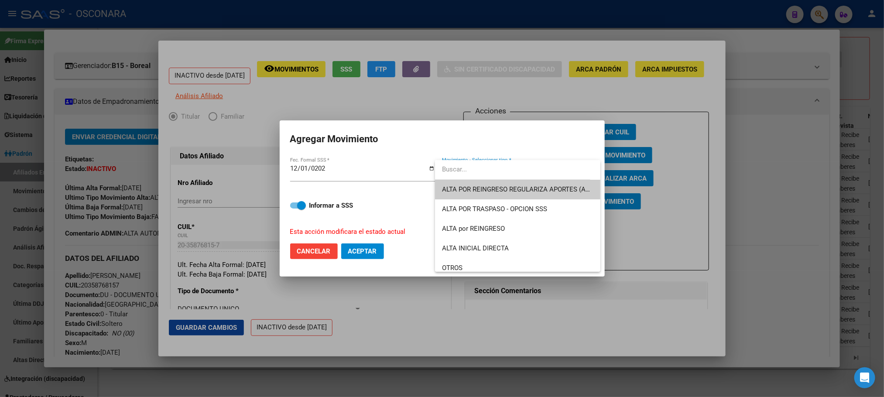
click at [543, 196] on span "ALTA POR REINGRESO REGULARIZA APORTES (AFIP)" at bounding box center [517, 190] width 151 height 20
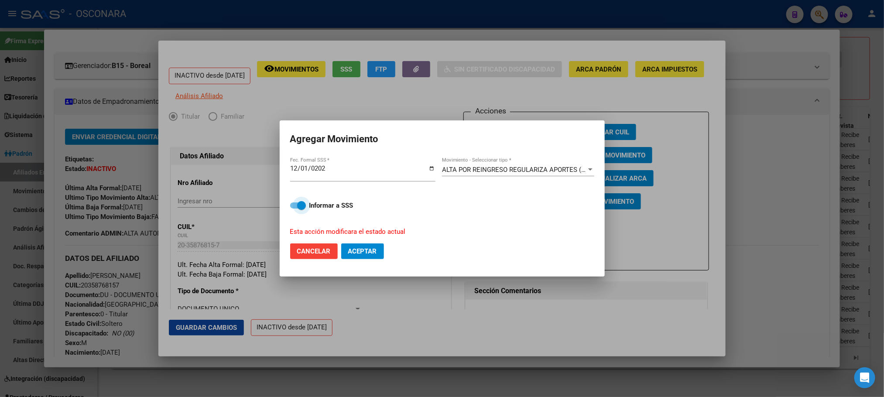
click at [296, 207] on span at bounding box center [298, 206] width 16 height 6
click at [295, 209] on input "Informar a SSS" at bounding box center [294, 209] width 0 height 0
checkbox input "false"
click at [361, 249] on span "Aceptar" at bounding box center [362, 252] width 29 height 8
click at [206, 323] on div at bounding box center [442, 198] width 884 height 397
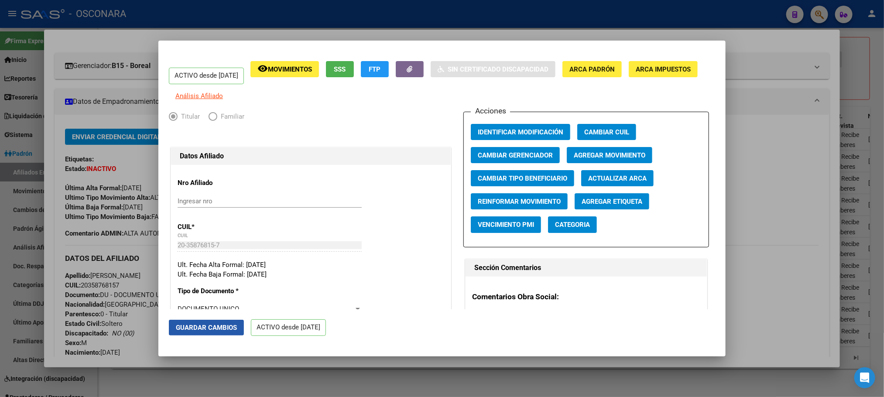
click at [226, 331] on button "Guardar Cambios" at bounding box center [206, 328] width 75 height 16
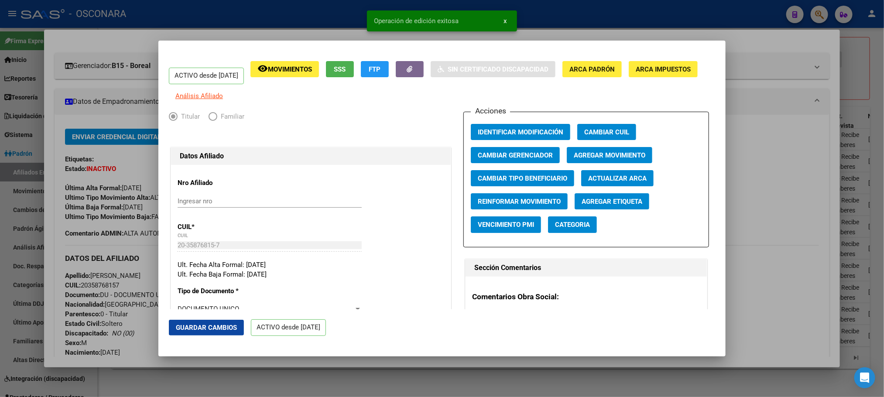
click at [829, 211] on div at bounding box center [442, 198] width 884 height 397
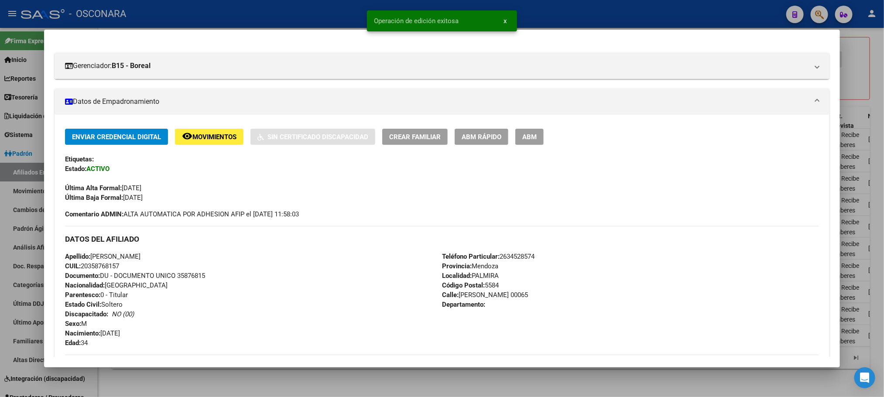
click at [648, 372] on div at bounding box center [442, 198] width 884 height 397
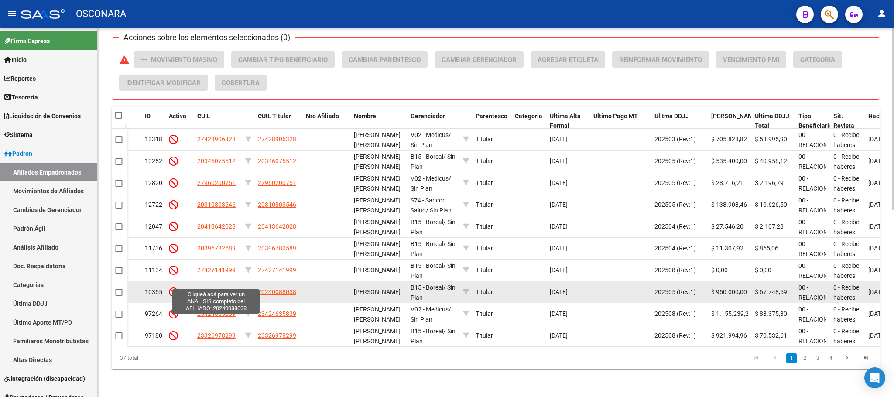
click at [209, 289] on span "20240088038" at bounding box center [216, 292] width 38 height 7
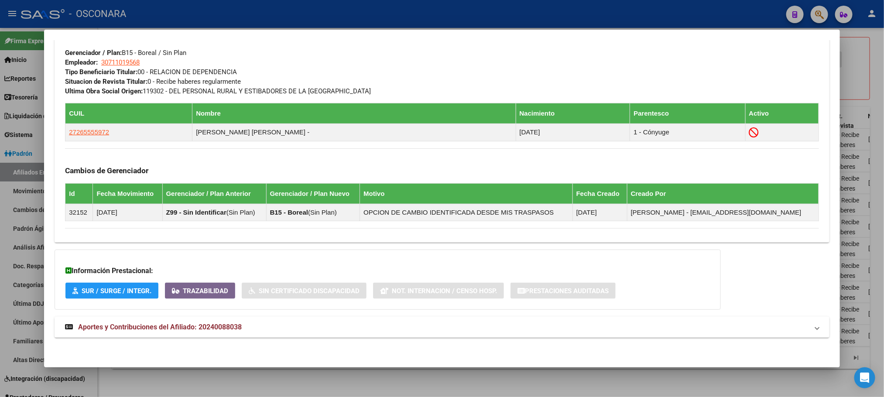
scroll to position [457, 0]
click at [115, 330] on span "Aportes y Contribuciones del Afiliado: 20240088038" at bounding box center [160, 327] width 164 height 8
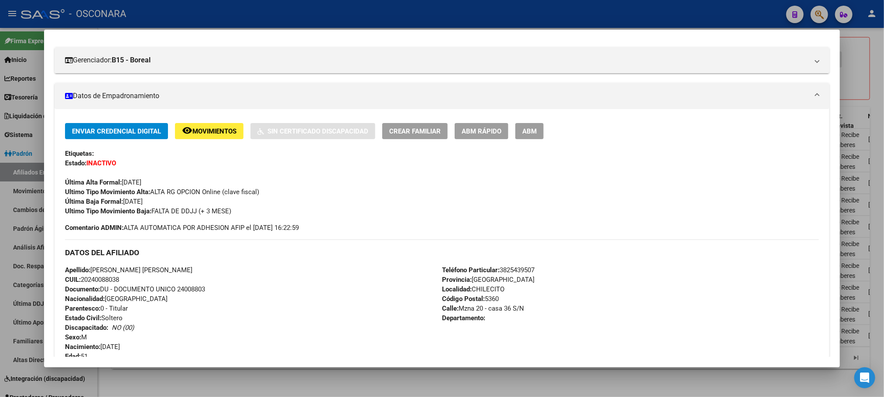
scroll to position [0, 0]
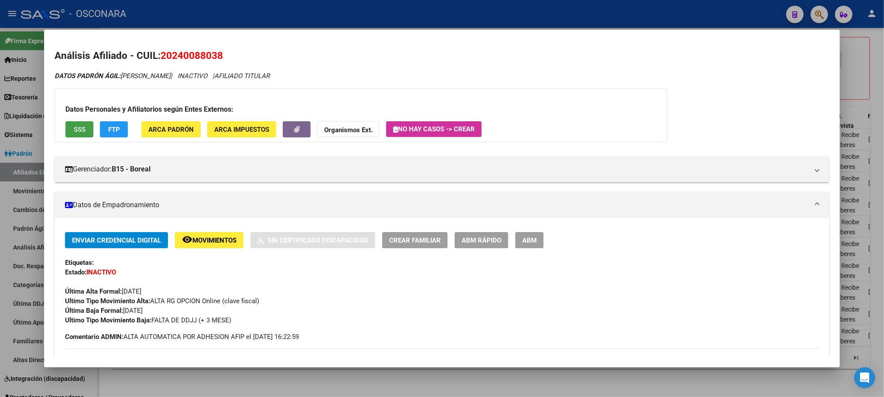
click at [81, 131] on span "SSS" at bounding box center [80, 130] width 12 height 8
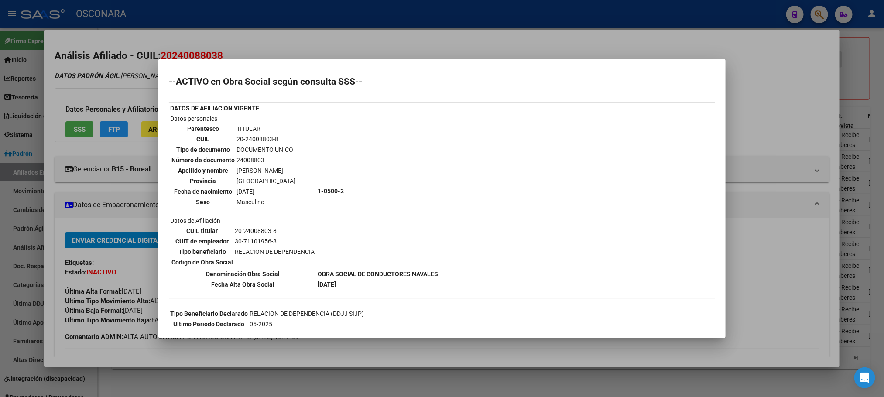
click at [327, 376] on div at bounding box center [442, 198] width 884 height 397
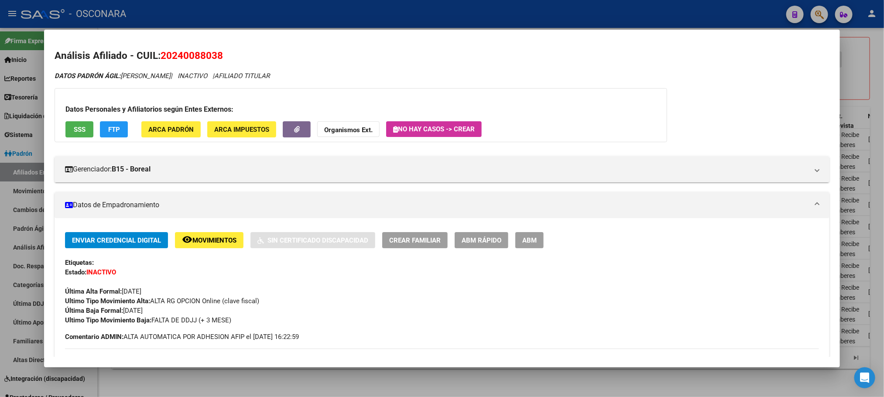
click at [327, 382] on div at bounding box center [442, 198] width 884 height 397
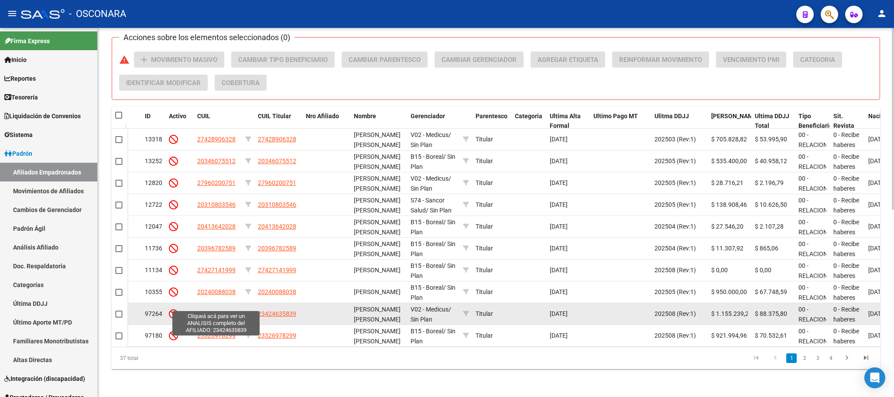
click at [223, 310] on span "23424635839" at bounding box center [216, 313] width 38 height 7
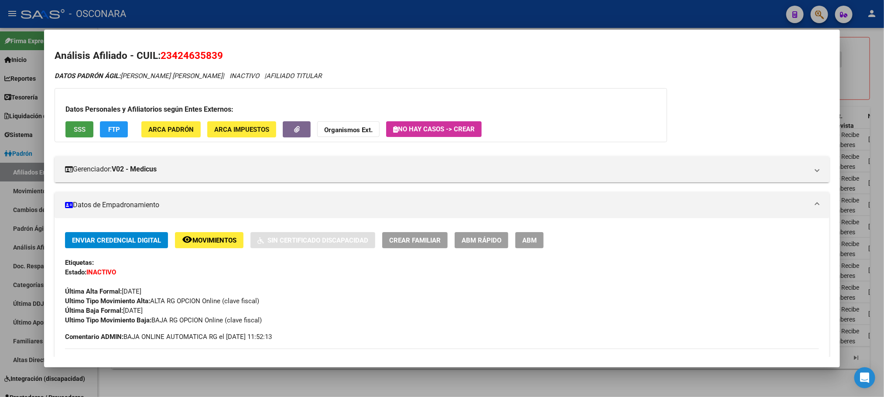
click at [74, 129] on span "SSS" at bounding box center [80, 130] width 12 height 8
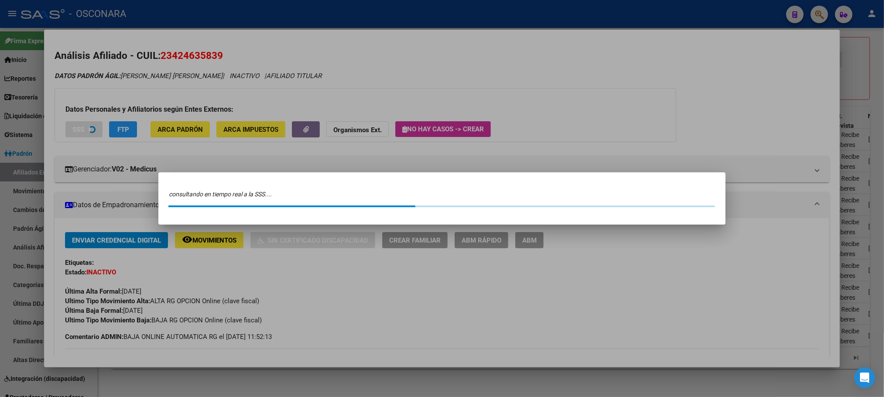
click at [75, 129] on div at bounding box center [442, 198] width 884 height 397
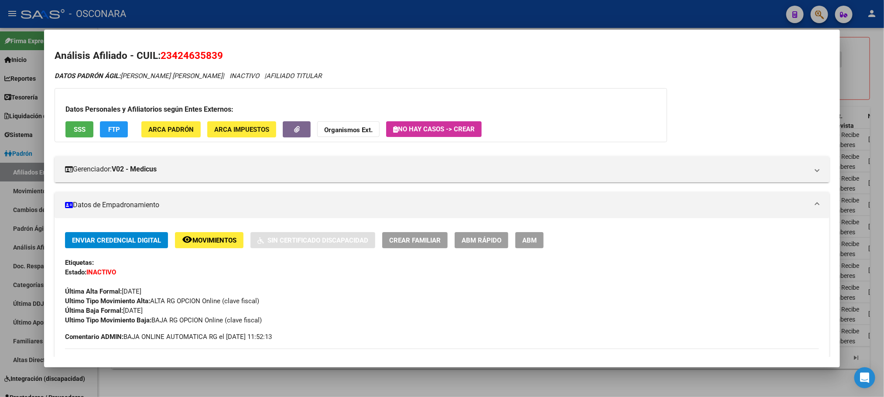
click at [75, 131] on span "SSS" at bounding box center [80, 130] width 12 height 8
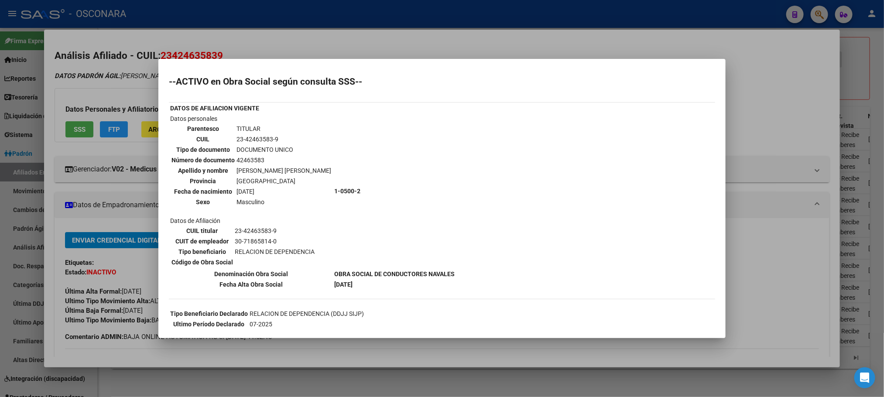
click at [295, 385] on div at bounding box center [442, 198] width 884 height 397
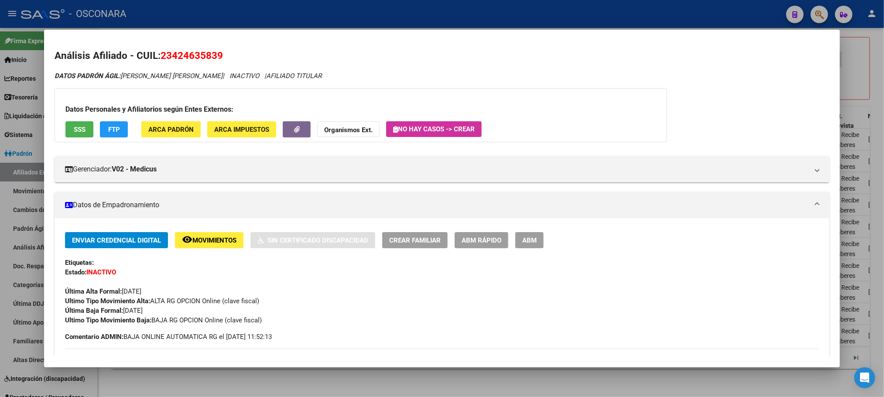
click at [433, 389] on div at bounding box center [442, 198] width 884 height 397
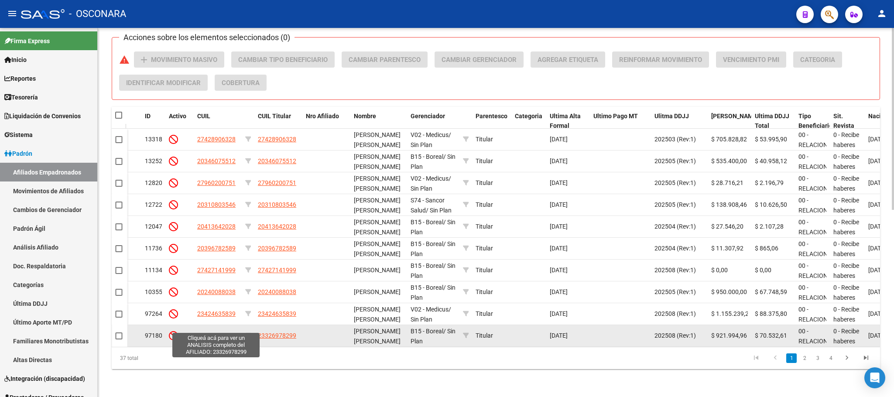
click at [226, 332] on span "23326978299" at bounding box center [216, 335] width 38 height 7
type textarea "23326978299"
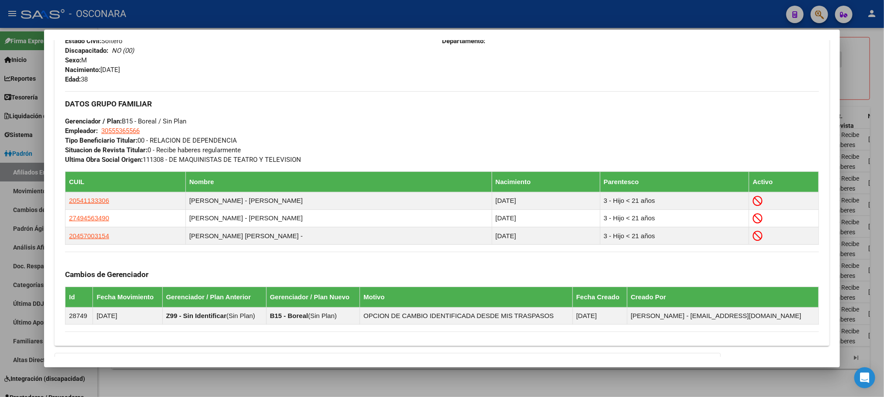
scroll to position [494, 0]
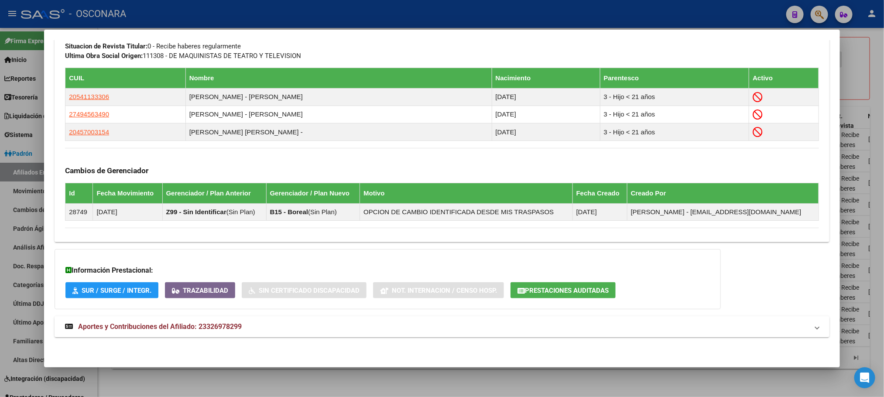
click at [219, 325] on span "Aportes y Contribuciones del Afiliado: 23326978299" at bounding box center [160, 327] width 164 height 8
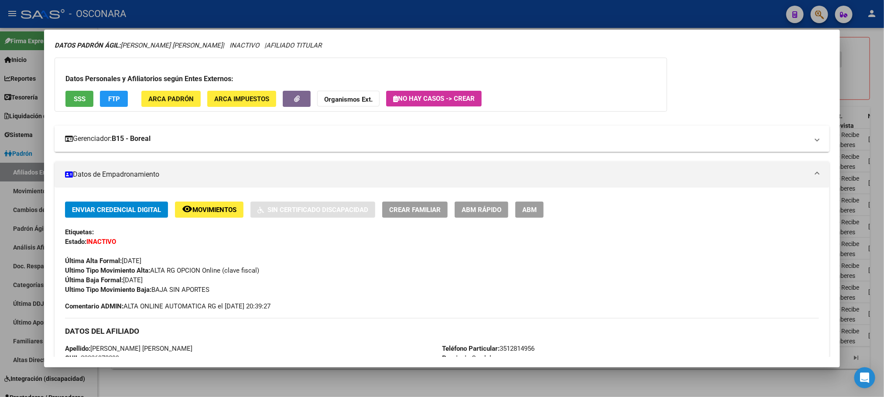
scroll to position [0, 0]
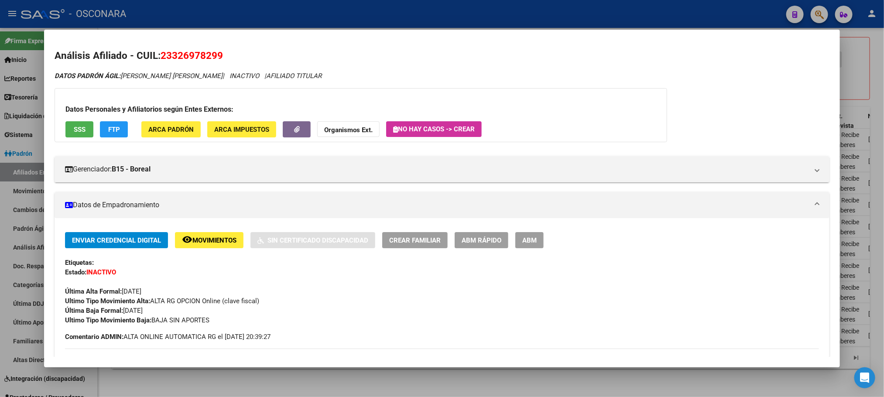
click at [487, 238] on span "ABM Rápido" at bounding box center [482, 241] width 40 height 8
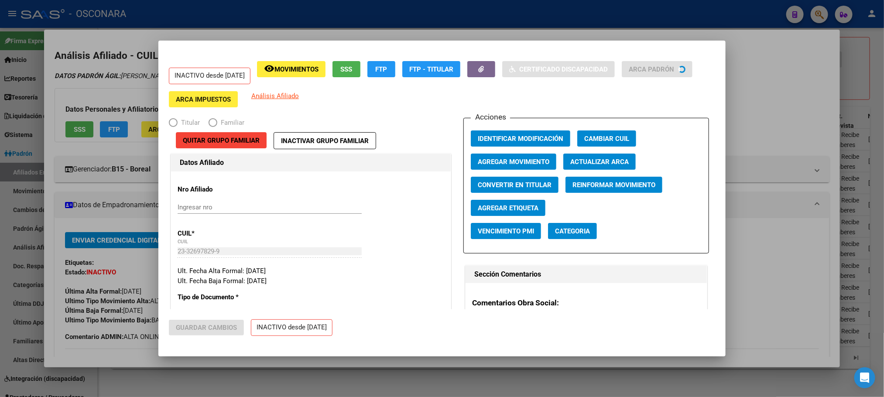
radio input "true"
type input "30-55536556-6"
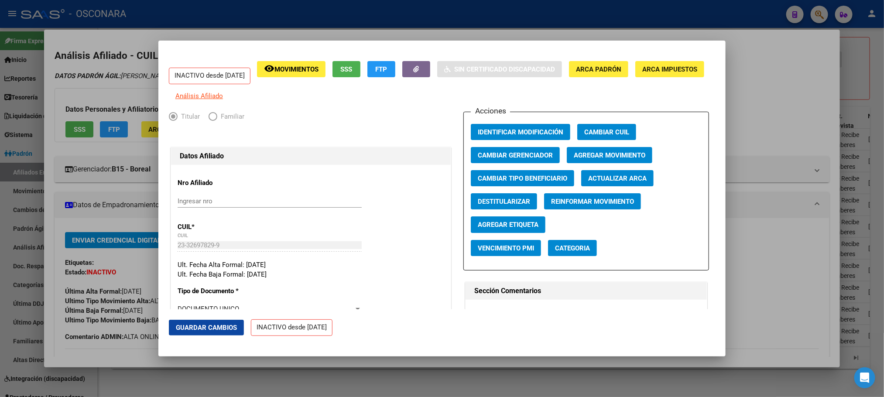
click at [598, 159] on span "Agregar Movimiento" at bounding box center [610, 155] width 72 height 8
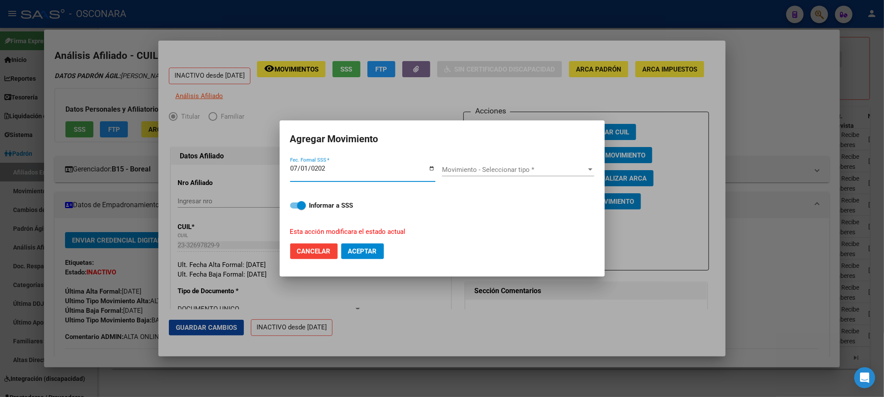
type input "2025-07-01"
click at [579, 169] on span "Movimiento - Seleccionar tipo *" at bounding box center [514, 170] width 144 height 8
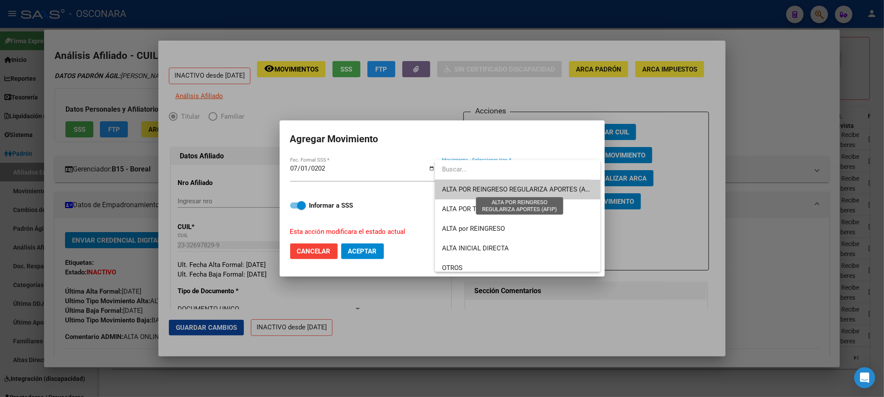
click at [515, 186] on span "ALTA POR REINGRESO REGULARIZA APORTES (AFIP)" at bounding box center [519, 190] width 155 height 8
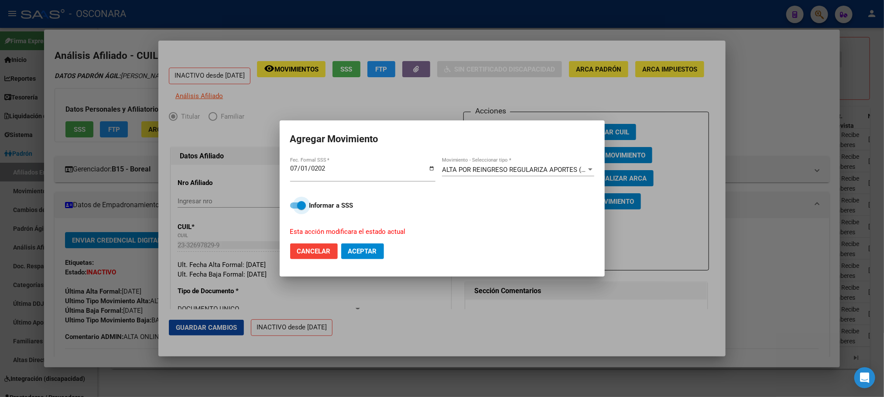
click at [299, 209] on span at bounding box center [301, 205] width 9 height 9
click at [295, 209] on input "Informar a SSS" at bounding box center [294, 209] width 0 height 0
checkbox input "false"
click at [367, 250] on span "Aceptar" at bounding box center [362, 252] width 29 height 8
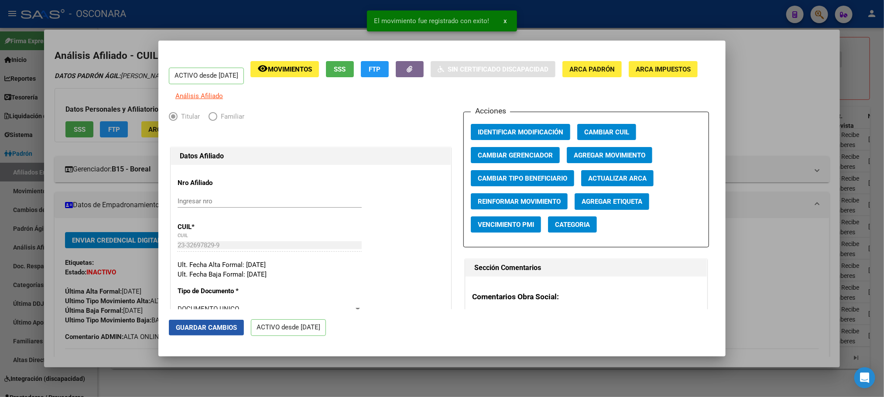
click at [224, 322] on button "Guardar Cambios" at bounding box center [206, 328] width 75 height 16
click at [234, 378] on div at bounding box center [442, 198] width 884 height 397
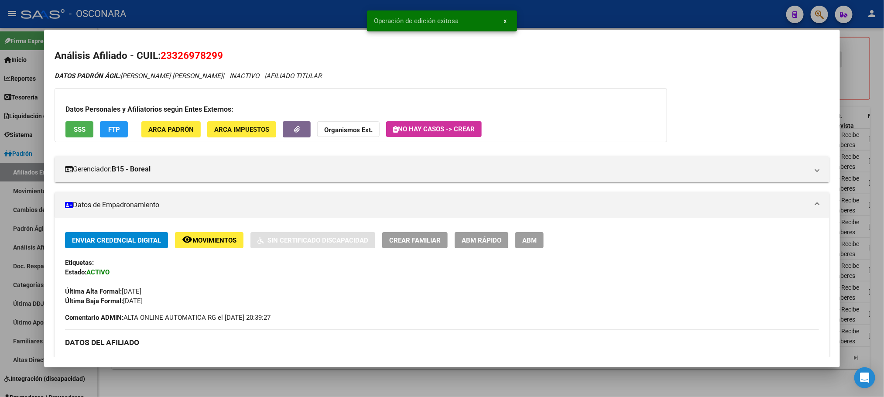
click at [234, 386] on div at bounding box center [442, 198] width 884 height 397
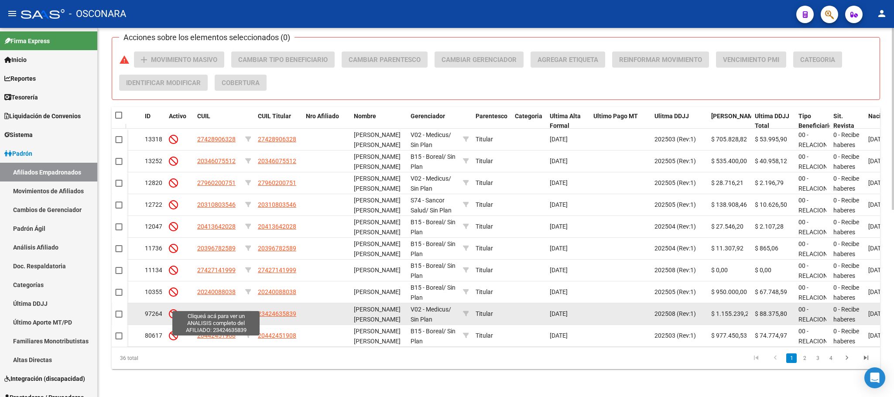
click at [215, 310] on span "23424635839" at bounding box center [216, 313] width 38 height 7
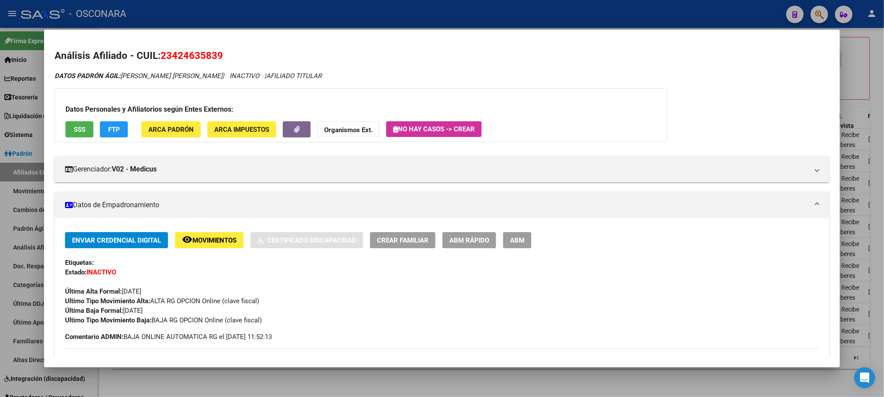
click at [75, 131] on span "SSS" at bounding box center [80, 130] width 12 height 8
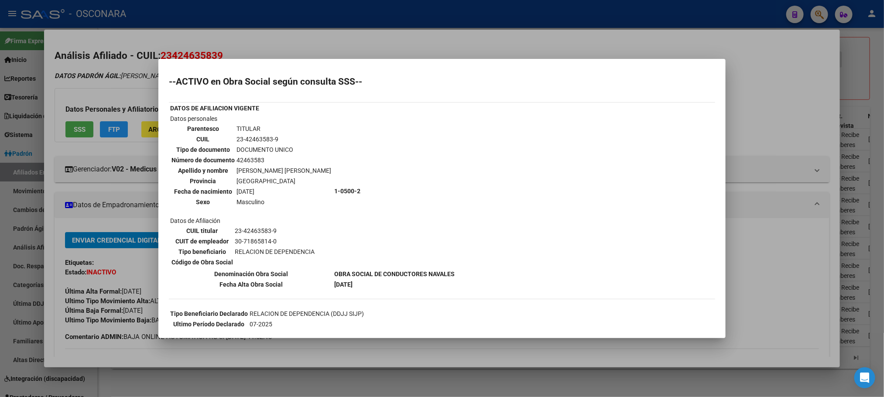
scroll to position [65, 0]
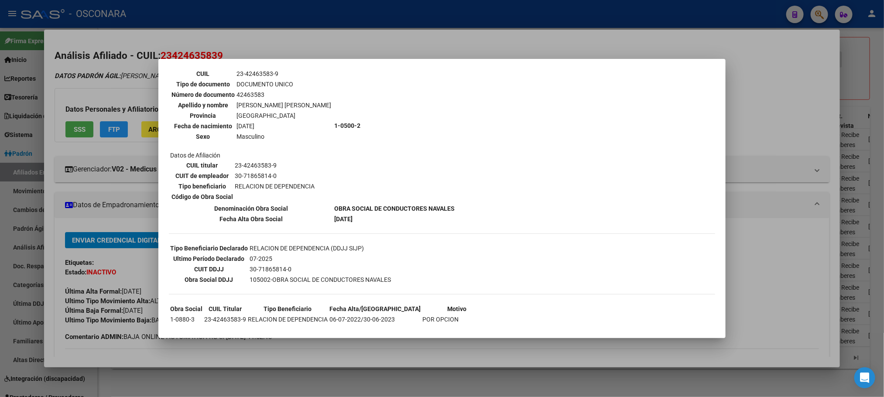
click at [257, 355] on div at bounding box center [442, 198] width 884 height 397
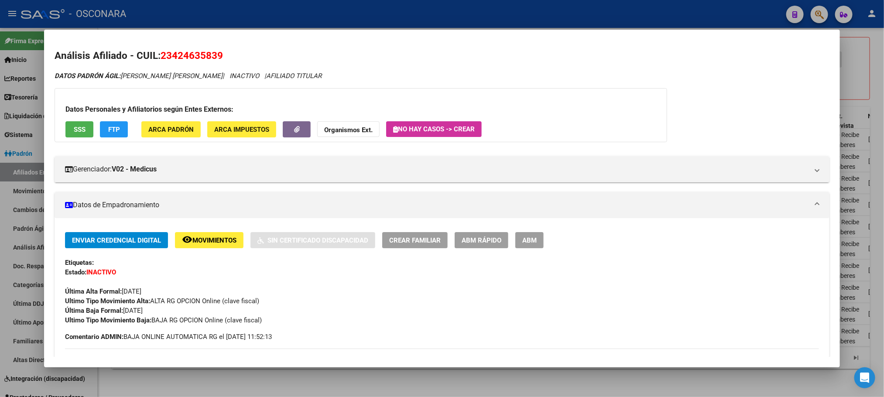
click at [218, 390] on div at bounding box center [442, 198] width 884 height 397
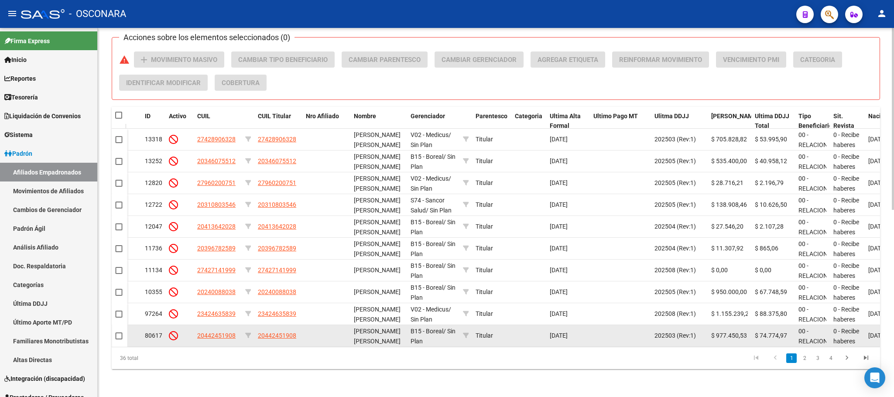
click at [222, 331] on app-link-go-to "20442451908" at bounding box center [216, 336] width 38 height 10
click at [220, 332] on span "20442451908" at bounding box center [216, 335] width 38 height 7
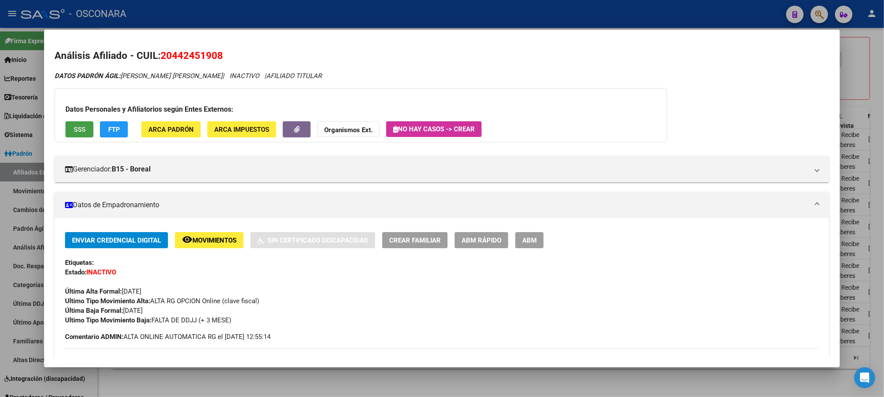
click at [74, 127] on span "SSS" at bounding box center [80, 130] width 12 height 8
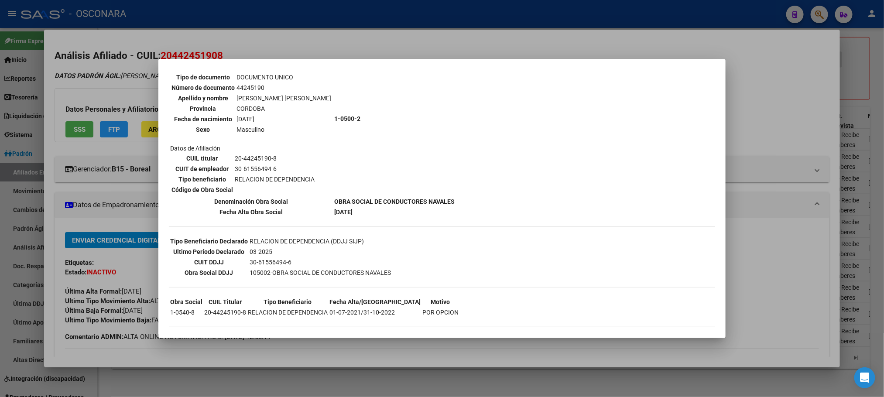
scroll to position [75, 0]
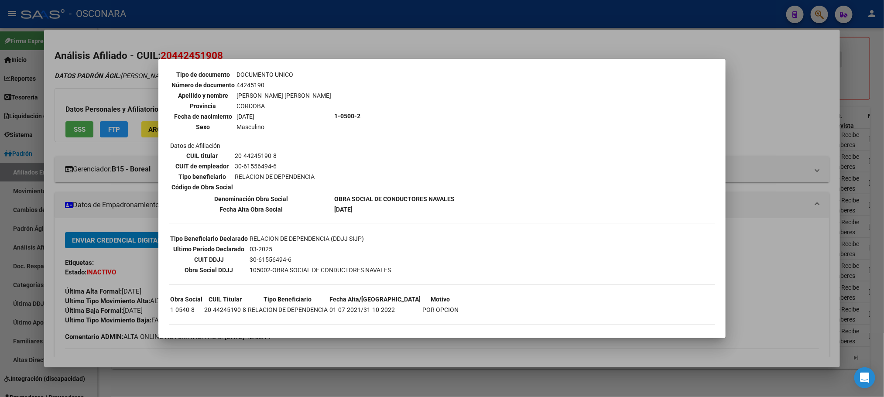
click at [312, 342] on div at bounding box center [442, 198] width 884 height 397
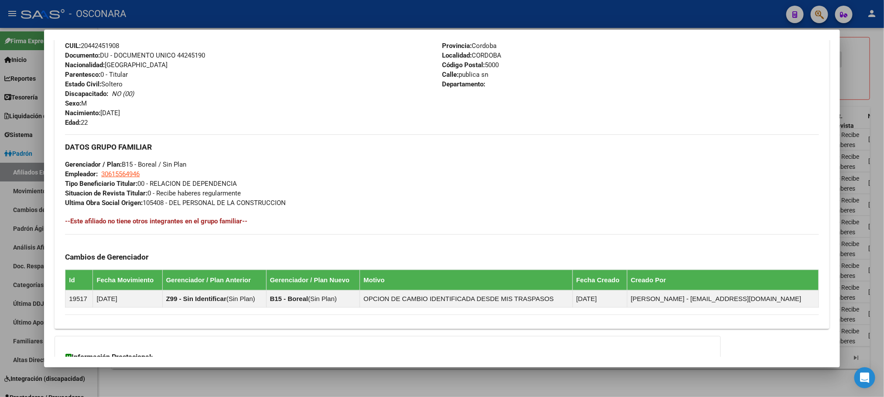
scroll to position [431, 0]
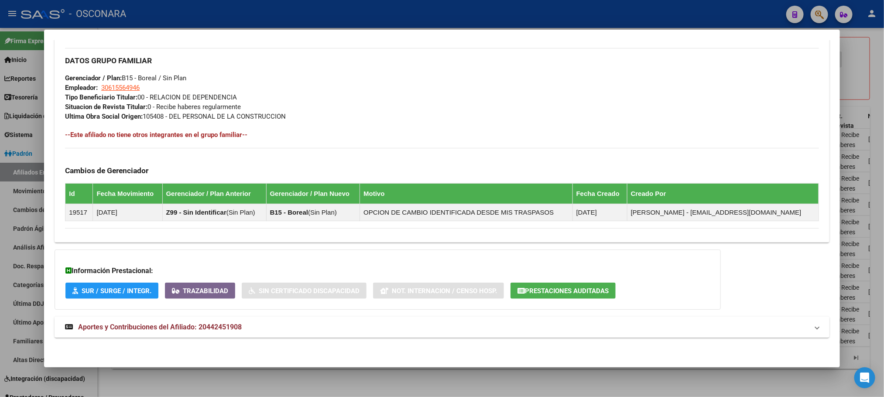
click at [164, 327] on span "Aportes y Contribuciones del Afiliado: 20442451908" at bounding box center [160, 327] width 164 height 8
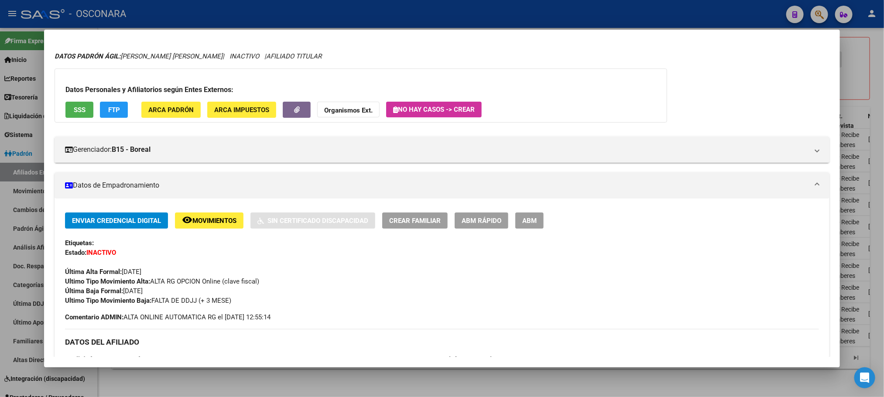
scroll to position [0, 0]
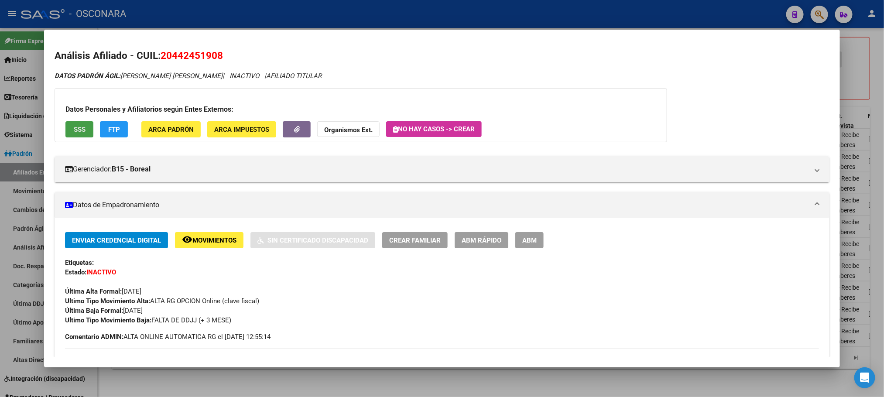
click at [75, 136] on button "SSS" at bounding box center [79, 129] width 28 height 16
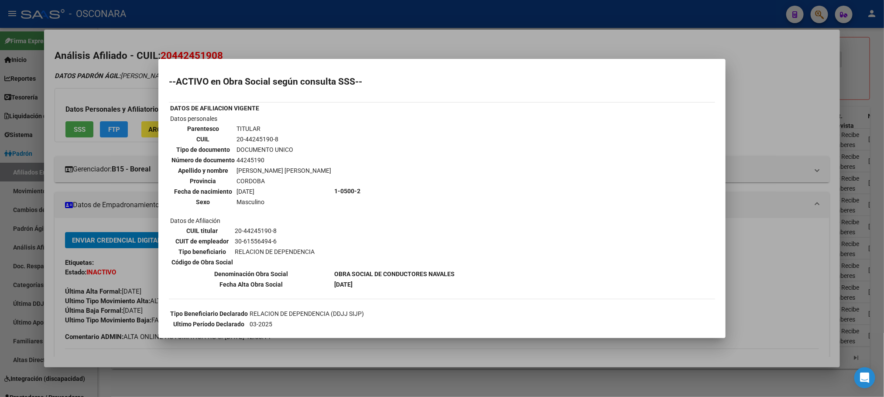
click at [261, 380] on div at bounding box center [442, 198] width 884 height 397
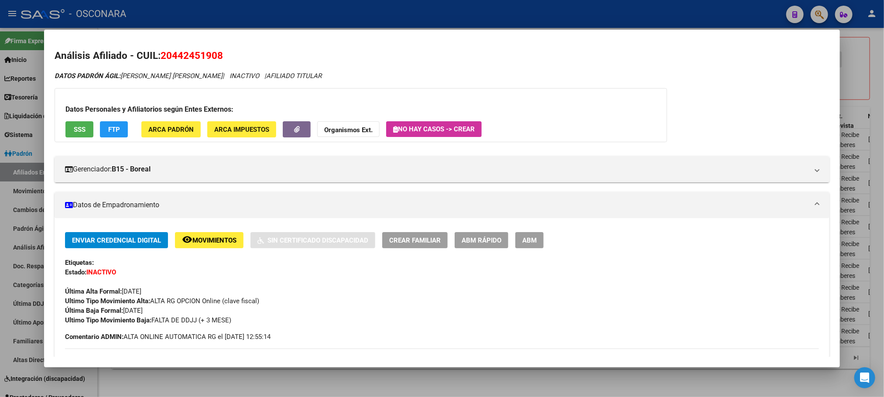
click at [262, 376] on div at bounding box center [442, 198] width 884 height 397
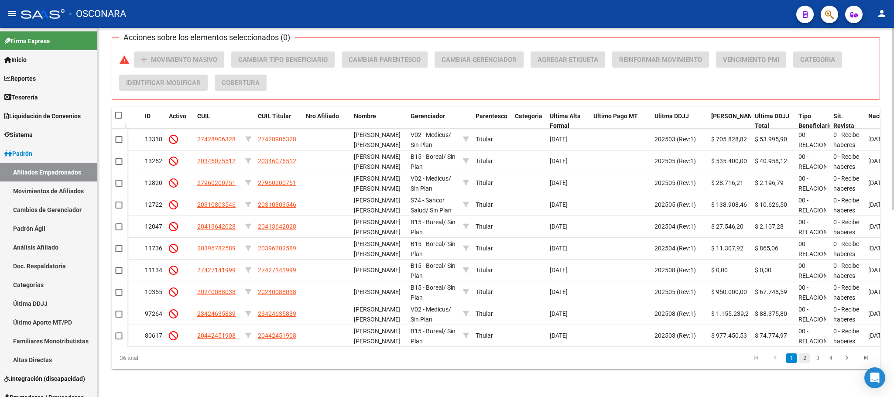
click at [806, 361] on link "2" at bounding box center [805, 359] width 10 height 10
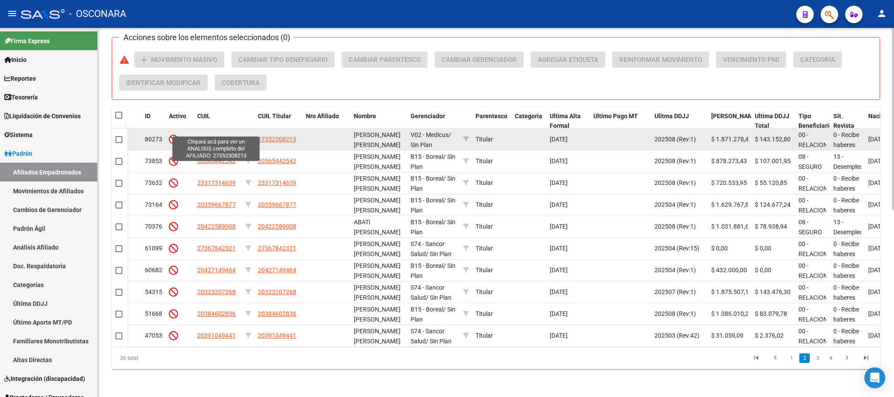
click at [217, 136] on span "27352308213" at bounding box center [216, 139] width 38 height 7
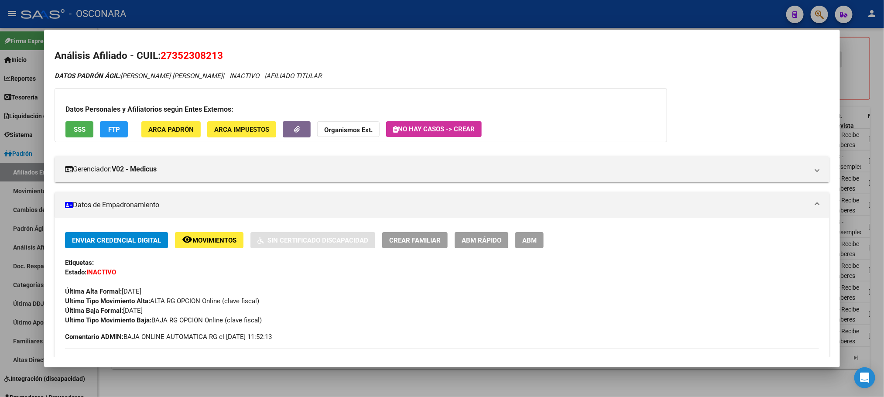
click at [278, 372] on div at bounding box center [442, 198] width 884 height 397
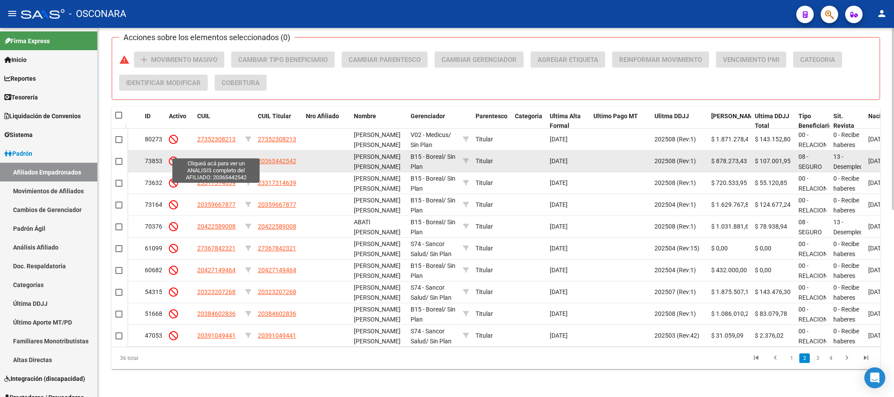
click at [230, 158] on span "20365442542" at bounding box center [216, 161] width 38 height 7
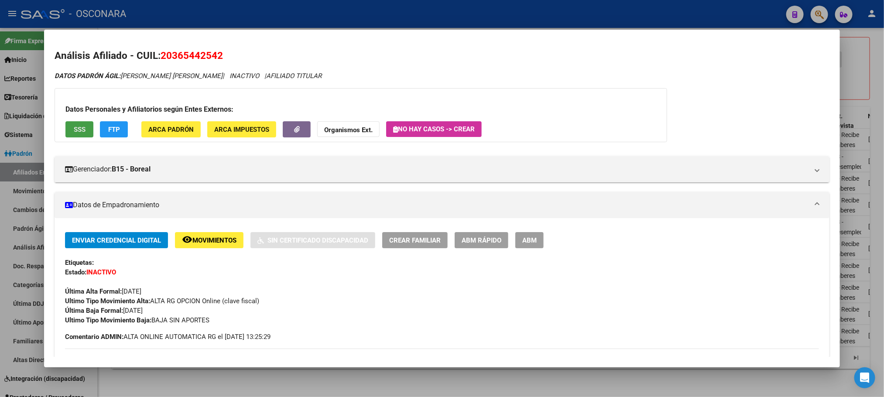
click at [85, 130] on button "SSS" at bounding box center [79, 129] width 28 height 16
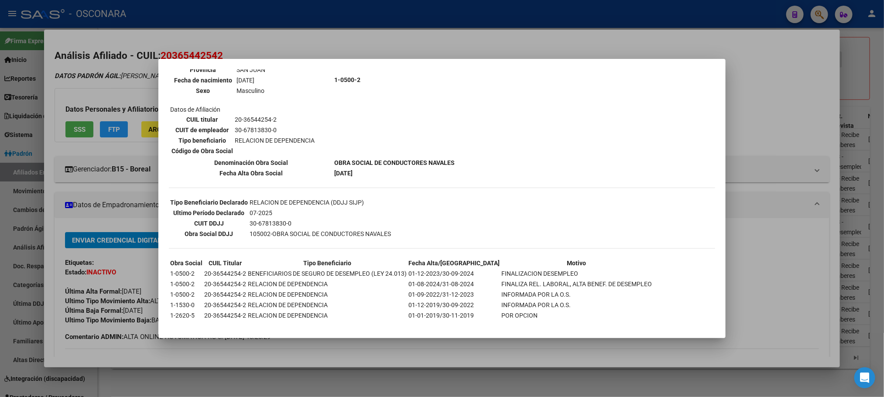
scroll to position [116, 0]
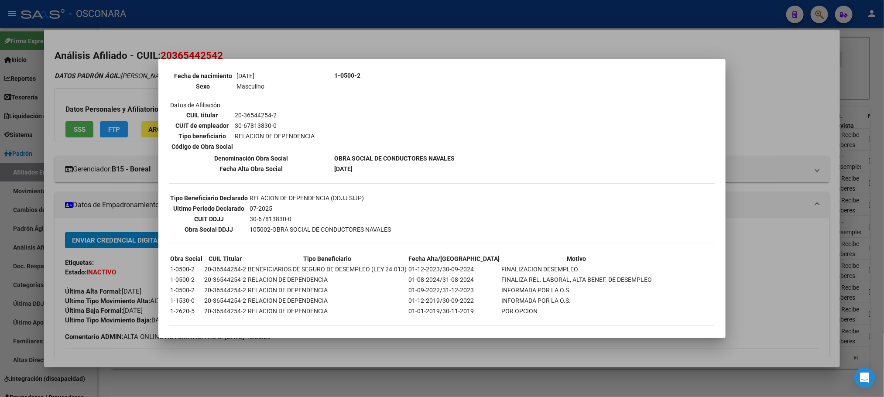
click at [296, 391] on div at bounding box center [442, 198] width 884 height 397
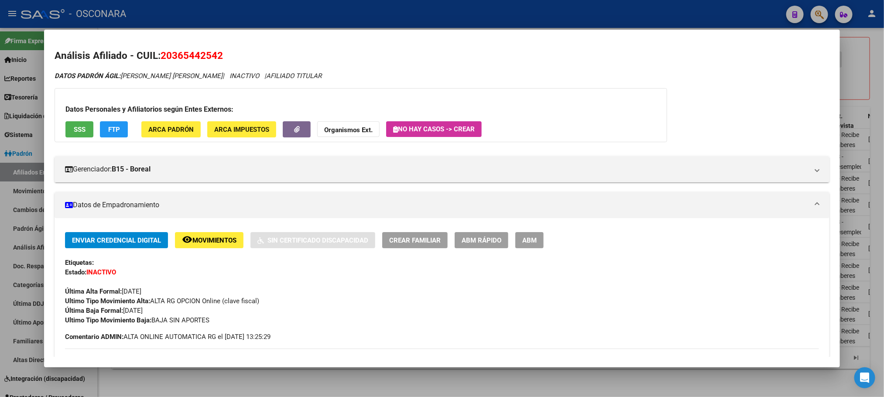
click at [292, 372] on div at bounding box center [442, 198] width 884 height 397
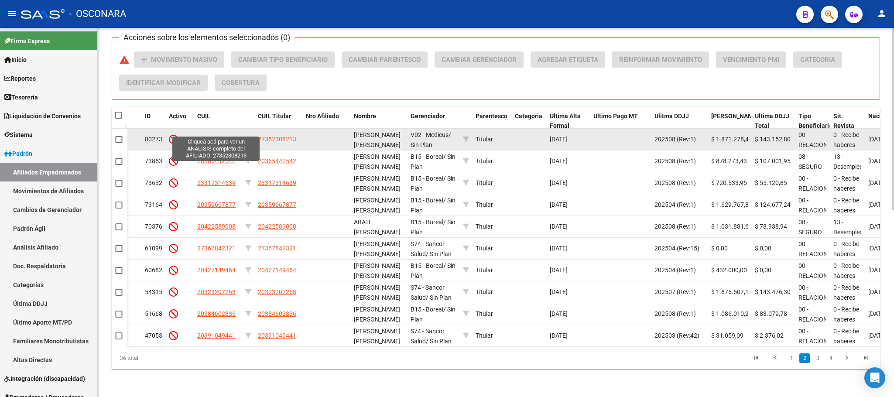
click at [213, 136] on span "27352308213" at bounding box center [216, 139] width 38 height 7
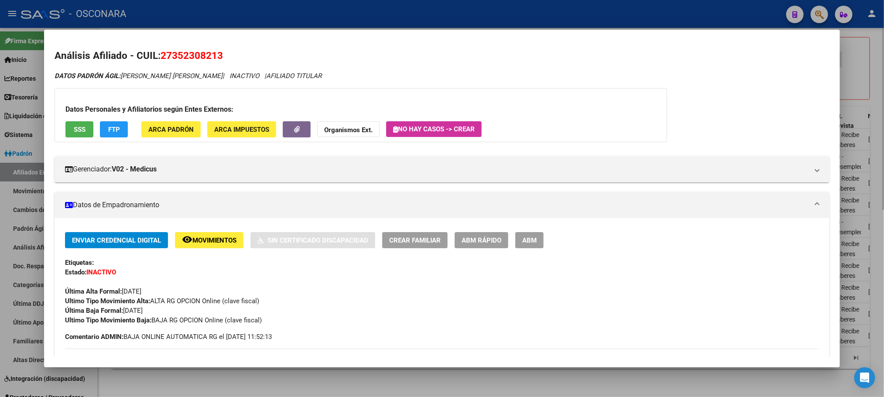
drag, startPoint x: 518, startPoint y: 385, endPoint x: 509, endPoint y: 378, distance: 11.1
click at [518, 385] on div at bounding box center [442, 198] width 884 height 397
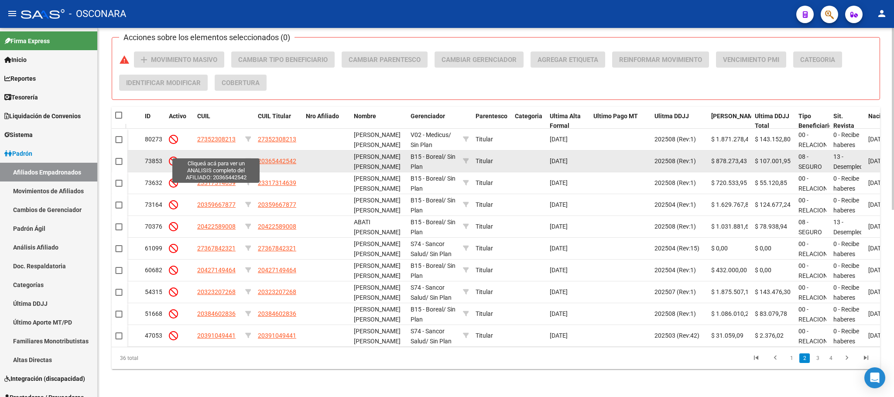
click at [219, 158] on span "20365442542" at bounding box center [216, 161] width 38 height 7
type textarea "20365442542"
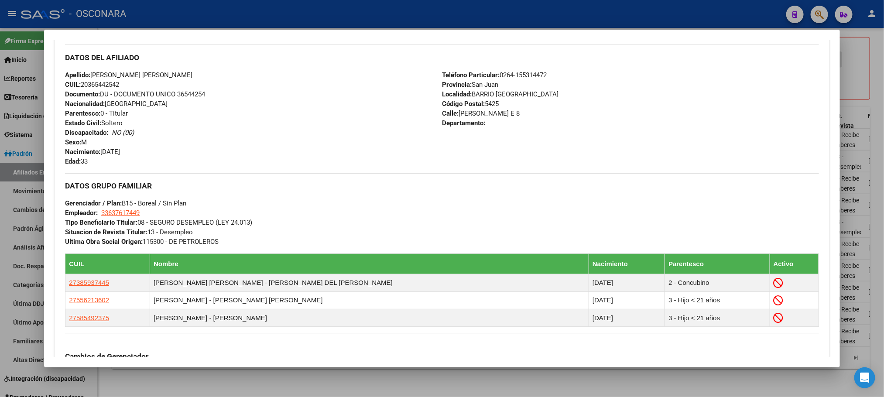
scroll to position [494, 0]
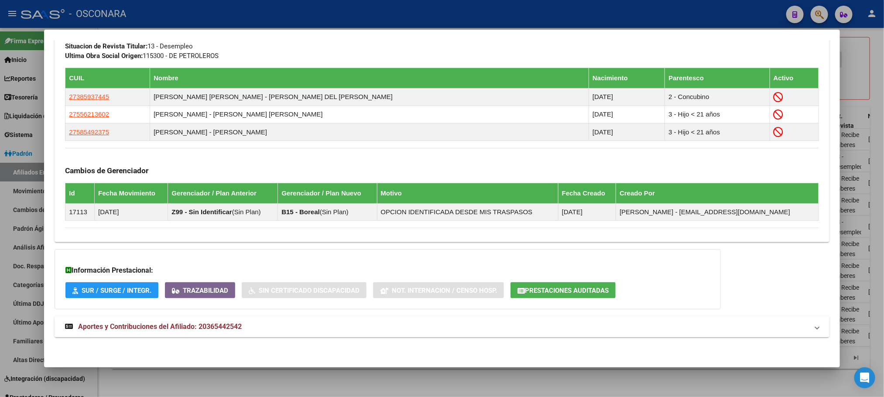
click at [215, 333] on mat-expansion-panel-header "Aportes y Contribuciones del Afiliado: 20365442542" at bounding box center [442, 326] width 775 height 21
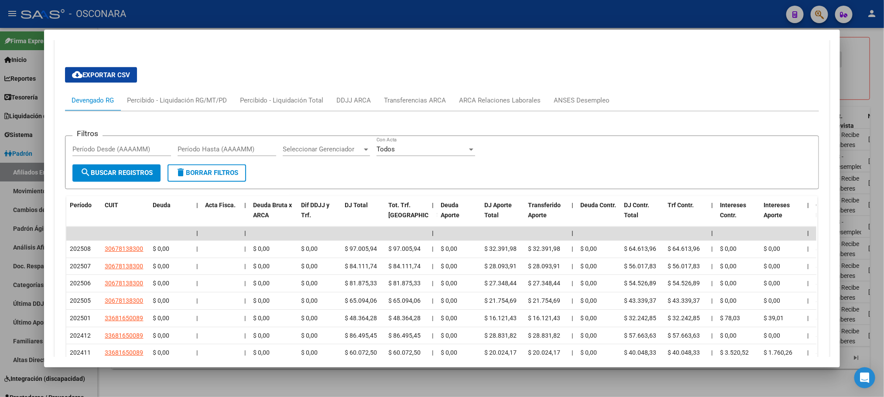
scroll to position [873, 0]
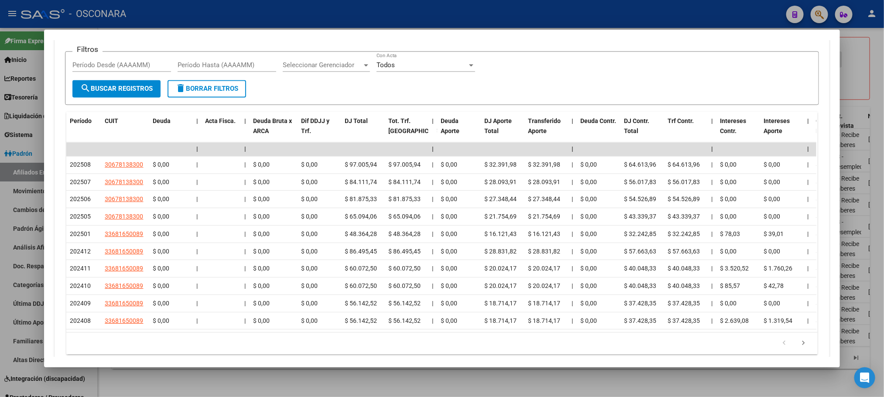
drag, startPoint x: 364, startPoint y: 389, endPoint x: 376, endPoint y: 341, distance: 49.9
click at [376, 342] on div "Análisis Afiliado - CUIL: 20365442542 DATOS PADRÓN ÁGIL: CLAVEL MARCOS OSCAR | …" at bounding box center [442, 198] width 884 height 397
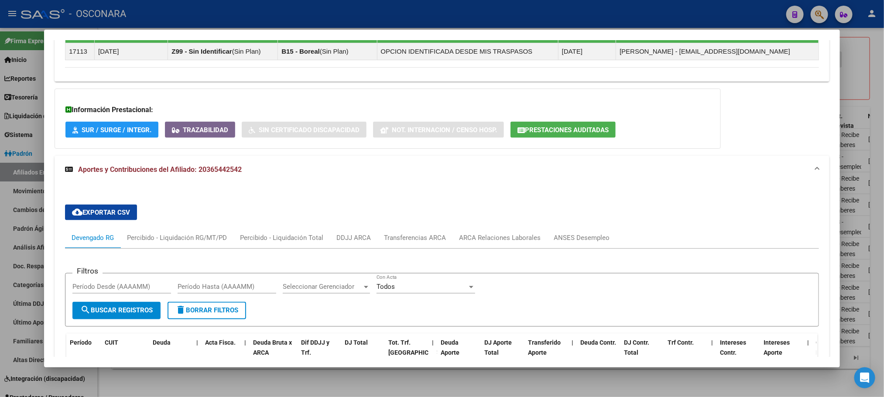
scroll to position [611, 0]
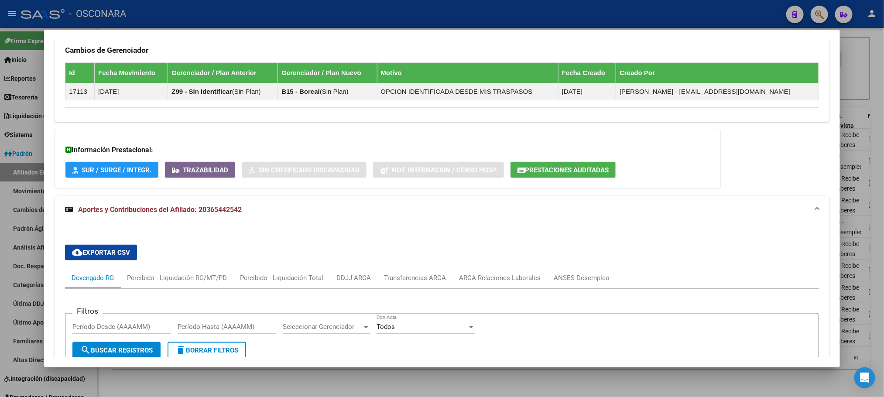
click at [471, 147] on div "Información Prestacional: SUR / SURGE / INTEGR. Trazabilidad Sin Certificado Di…" at bounding box center [388, 159] width 667 height 60
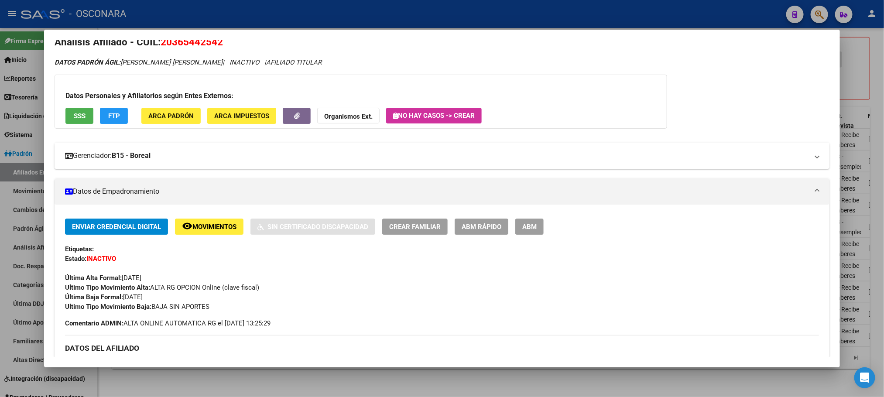
scroll to position [0, 0]
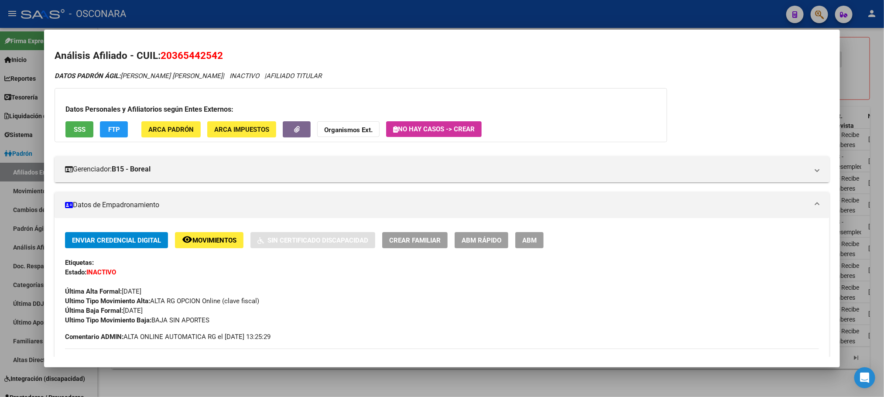
click at [476, 232] on button "ABM Rápido" at bounding box center [482, 240] width 54 height 16
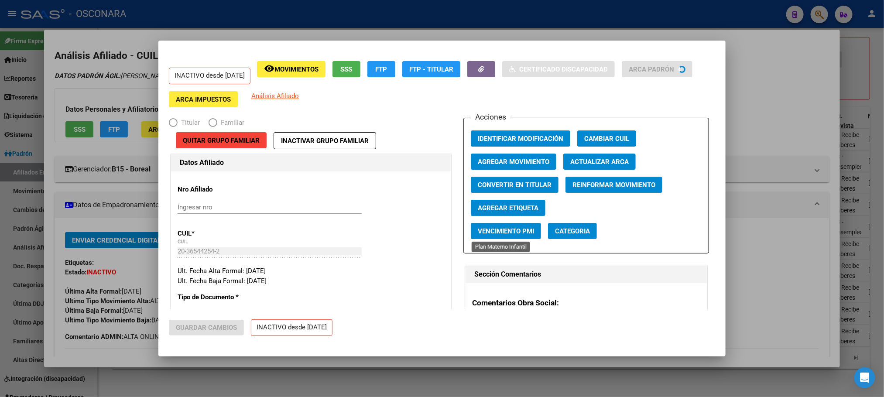
radio input "true"
type input "33-63761744-9"
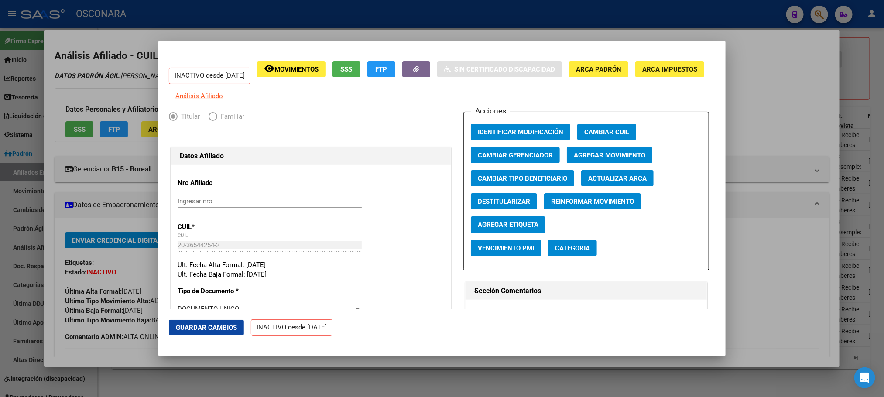
click at [581, 156] on button "Agregar Movimiento" at bounding box center [610, 155] width 86 height 16
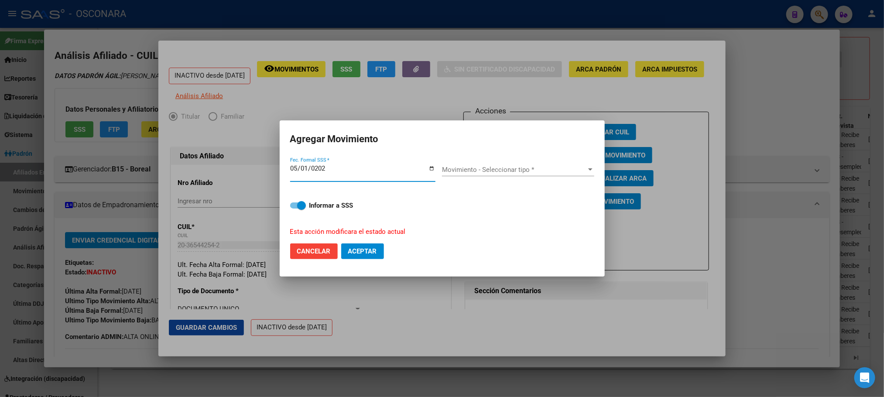
type input "2025-05-01"
click at [579, 160] on div "Movimiento - Seleccionar tipo * Movimiento - Seleccionar tipo *" at bounding box center [518, 173] width 152 height 34
click at [579, 170] on span "Movimiento - Seleccionar tipo *" at bounding box center [514, 170] width 144 height 8
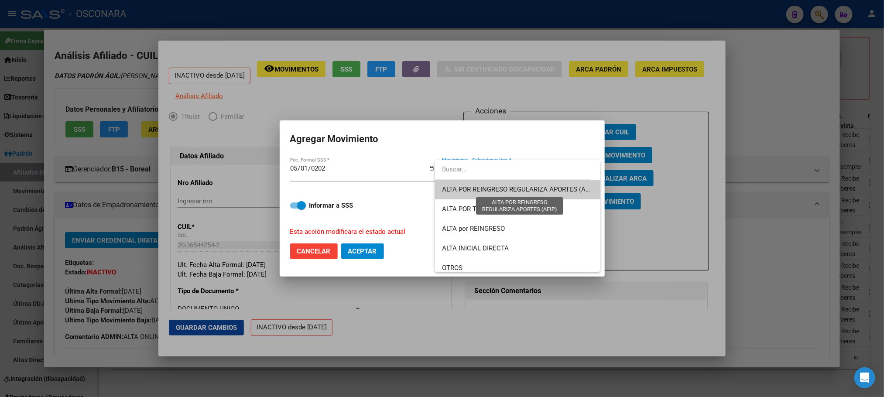
click at [537, 186] on span "ALTA POR REINGRESO REGULARIZA APORTES (AFIP)" at bounding box center [519, 190] width 155 height 8
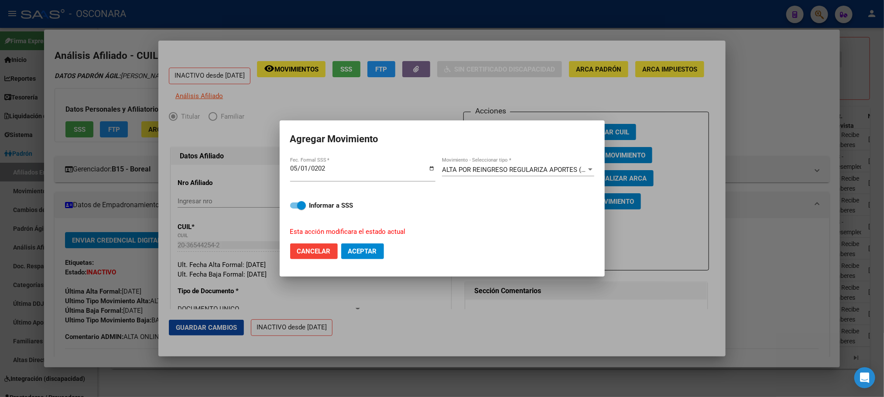
click at [290, 206] on mat-dialog-content "2025-05-01 Fec. Formal SSS * ALTA POR REINGRESO REGULARIZA APORTES (AFIP) Movim…" at bounding box center [442, 196] width 325 height 80
click at [291, 206] on span at bounding box center [298, 206] width 16 height 6
click at [294, 209] on input "Informar a SSS" at bounding box center [294, 209] width 0 height 0
checkbox input "false"
click at [377, 253] on span "Aceptar" at bounding box center [362, 252] width 29 height 8
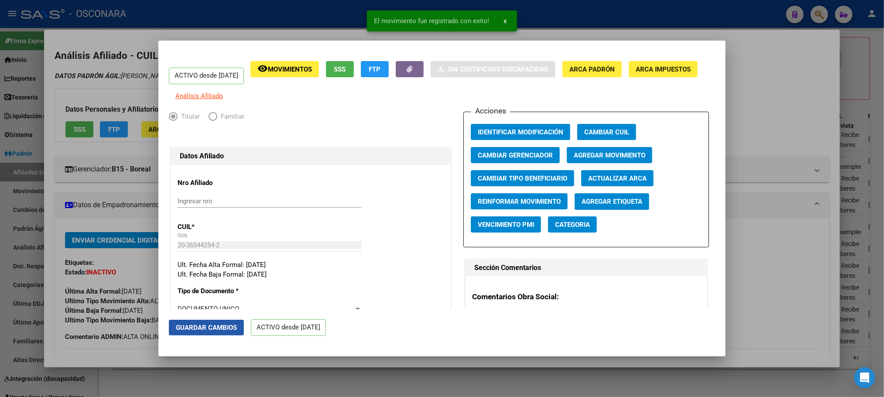
click at [204, 321] on button "Guardar Cambios" at bounding box center [206, 328] width 75 height 16
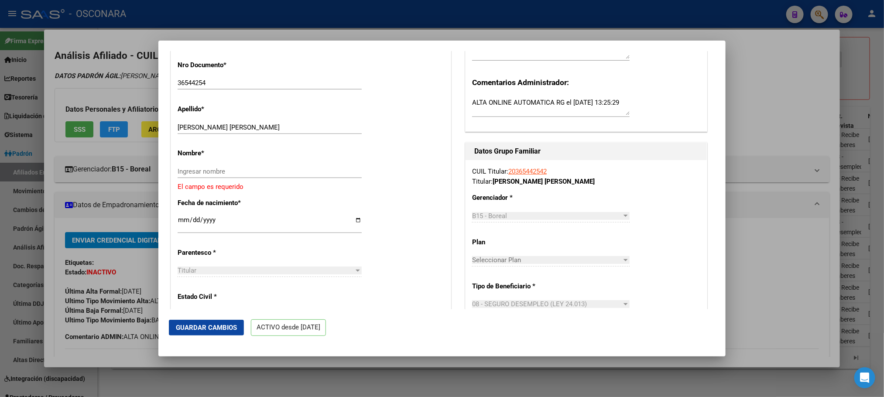
scroll to position [285, 0]
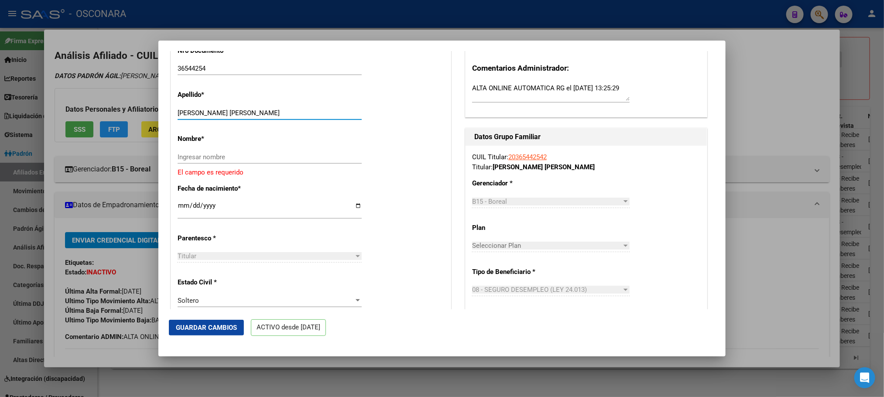
drag, startPoint x: 201, startPoint y: 120, endPoint x: 251, endPoint y: 120, distance: 49.8
click at [251, 117] on input "CLAVEL MARCOS OSCAR" at bounding box center [270, 113] width 184 height 8
drag, startPoint x: 253, startPoint y: 118, endPoint x: 217, endPoint y: 147, distance: 45.9
click at [217, 144] on p "Nombre *" at bounding box center [218, 139] width 80 height 10
drag, startPoint x: 265, startPoint y: 118, endPoint x: 202, endPoint y: 114, distance: 63.4
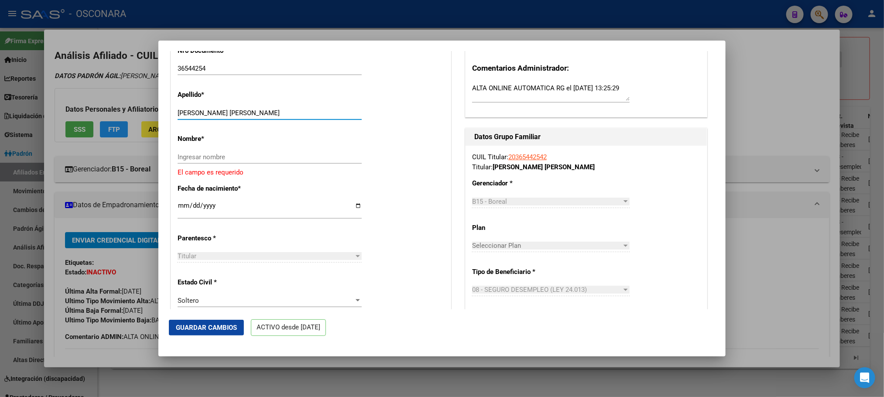
click at [202, 114] on div "CLAVEL MARCOS OSCAR Ingresar apellido" at bounding box center [270, 113] width 184 height 13
type input "CLAVEL"
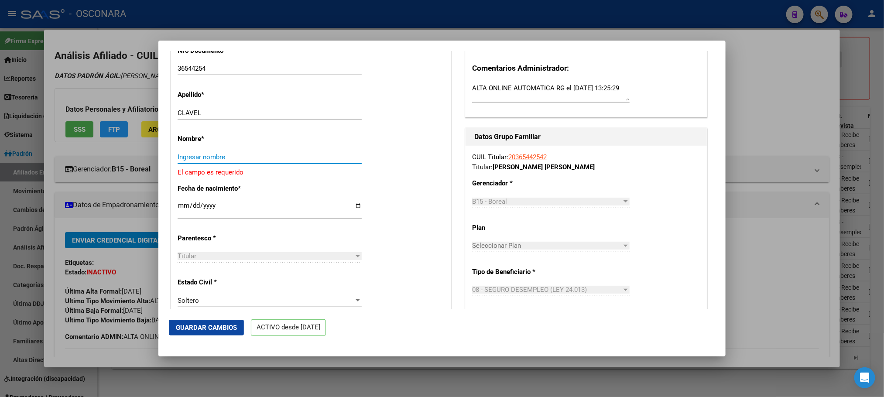
paste input "MARCOS OSCAR"
type input "MARCOS OSCAR"
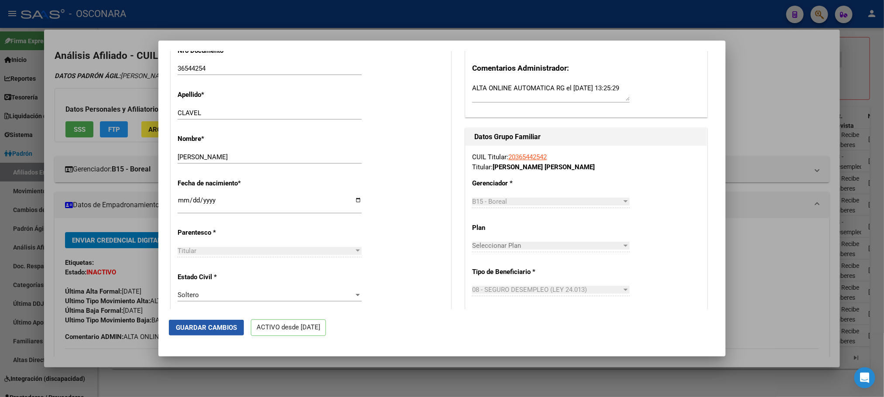
click at [203, 329] on span "Guardar Cambios" at bounding box center [206, 328] width 61 height 8
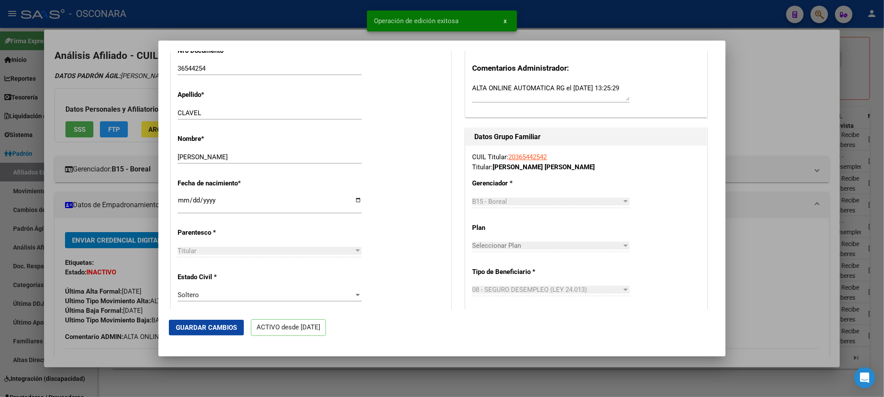
click at [757, 111] on div at bounding box center [442, 198] width 884 height 397
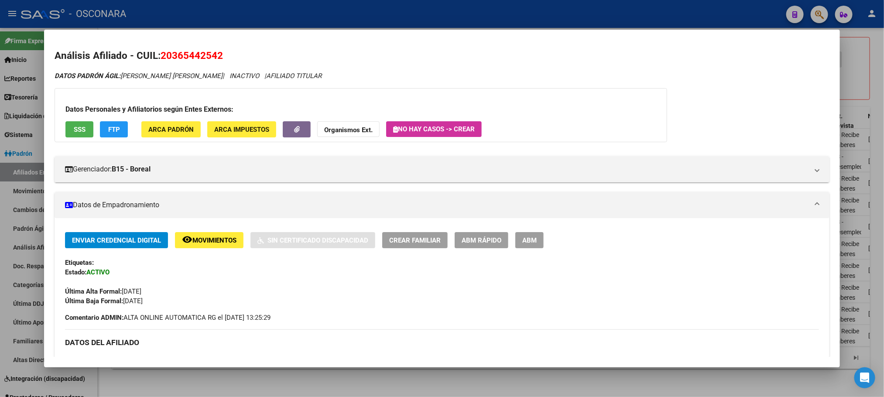
click at [731, 387] on div at bounding box center [442, 198] width 884 height 397
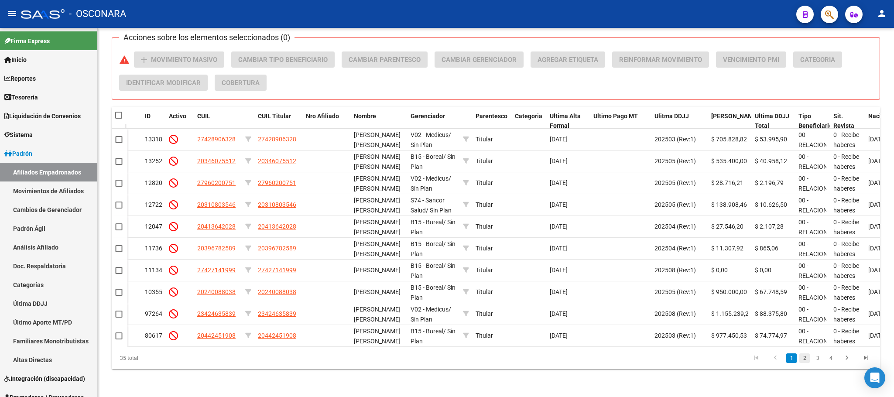
click at [806, 356] on link "2" at bounding box center [805, 359] width 10 height 10
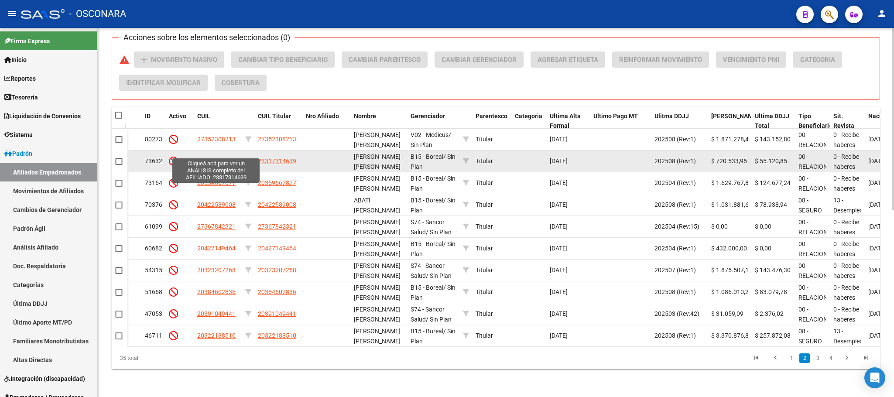
click at [215, 158] on span "23317314639" at bounding box center [216, 161] width 38 height 7
type textarea "23317314639"
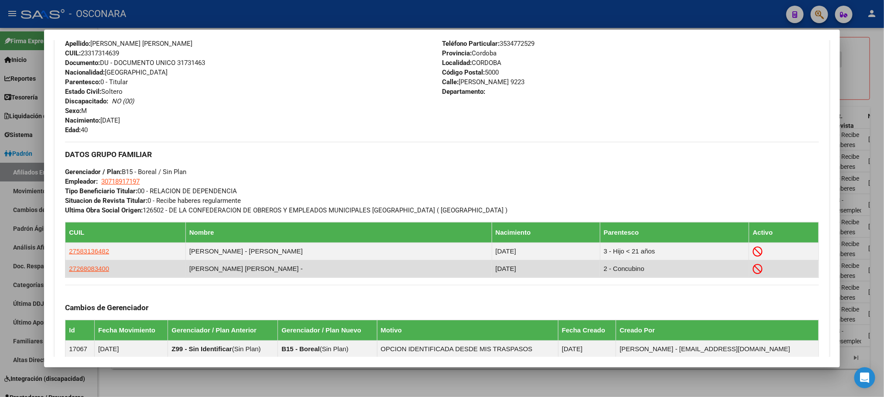
scroll to position [475, 0]
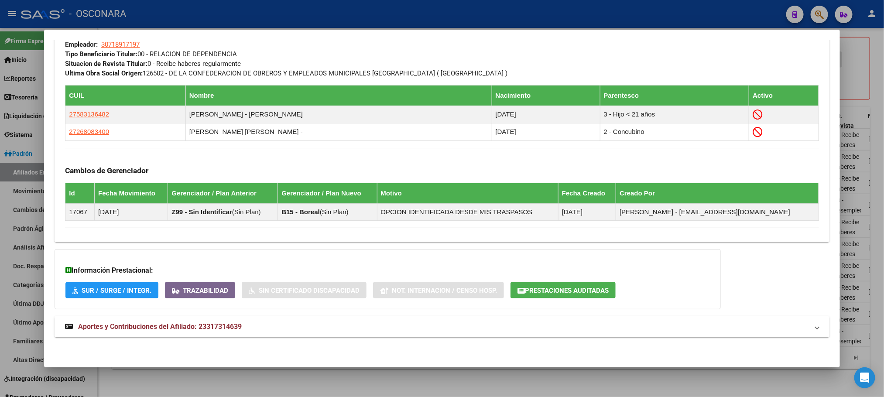
click at [212, 334] on mat-expansion-panel-header "Aportes y Contribuciones del Afiliado: 23317314639" at bounding box center [442, 326] width 775 height 21
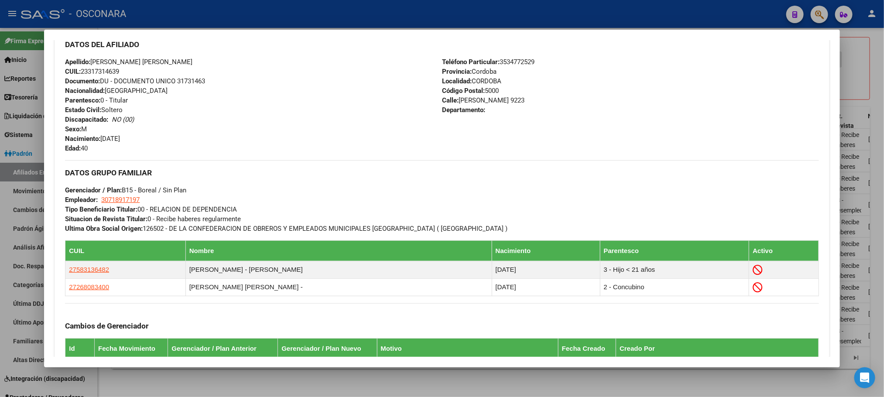
scroll to position [0, 0]
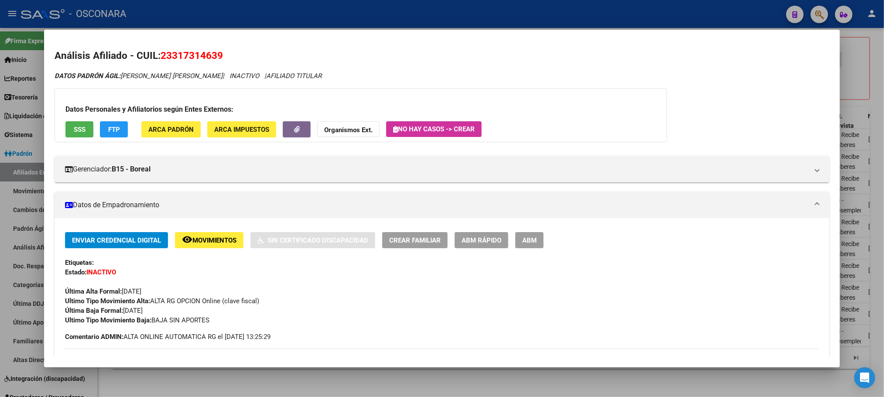
click at [480, 239] on span "ABM Rápido" at bounding box center [482, 241] width 40 height 8
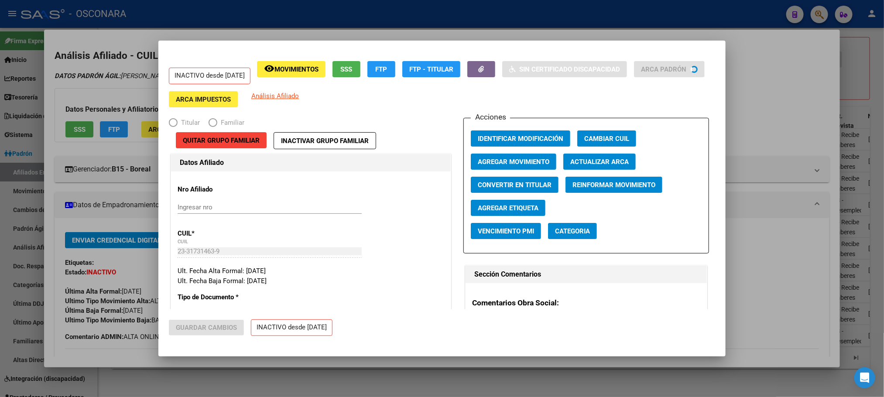
radio input "true"
type input "30-71891719-7"
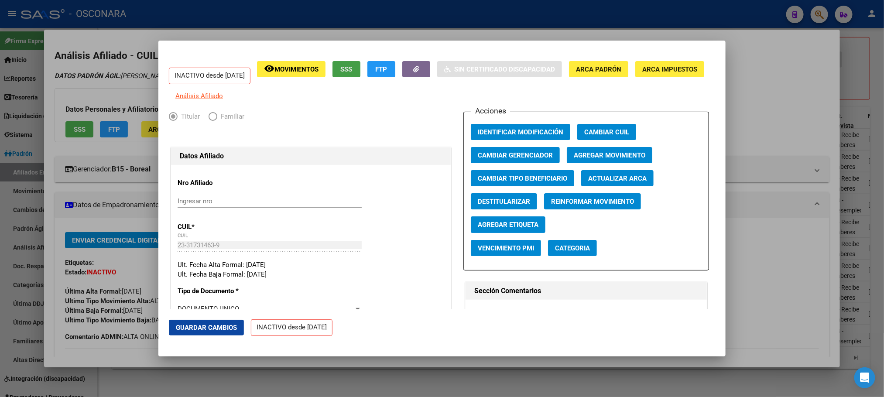
click at [361, 74] on button "SSS" at bounding box center [347, 69] width 28 height 16
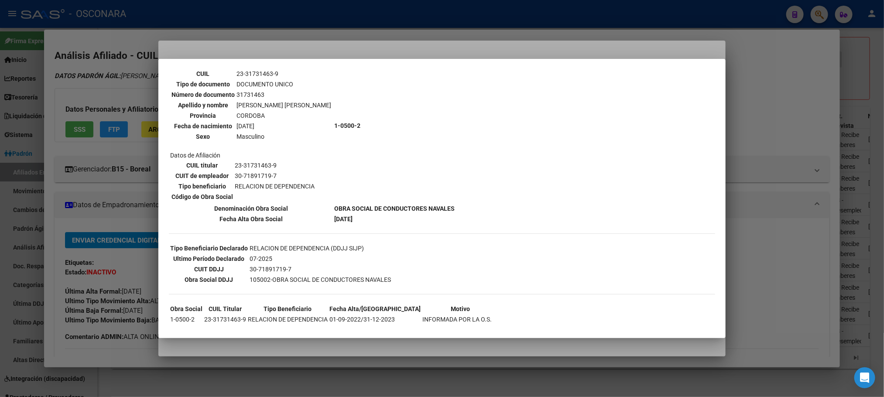
scroll to position [126, 0]
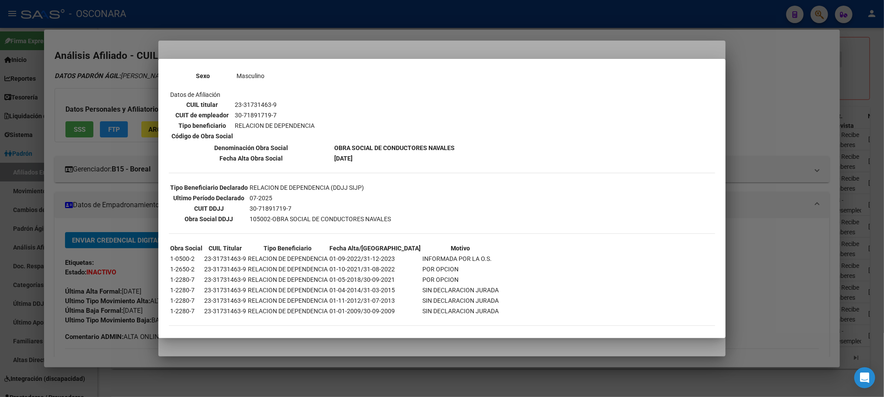
click at [767, 159] on div at bounding box center [442, 198] width 884 height 397
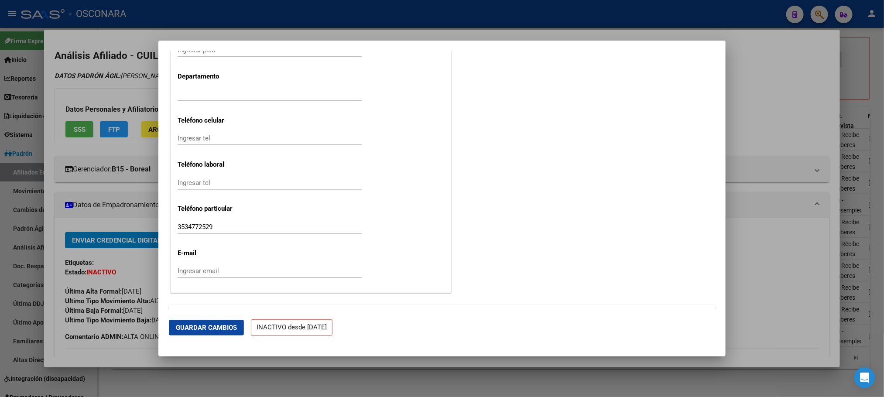
scroll to position [1065, 0]
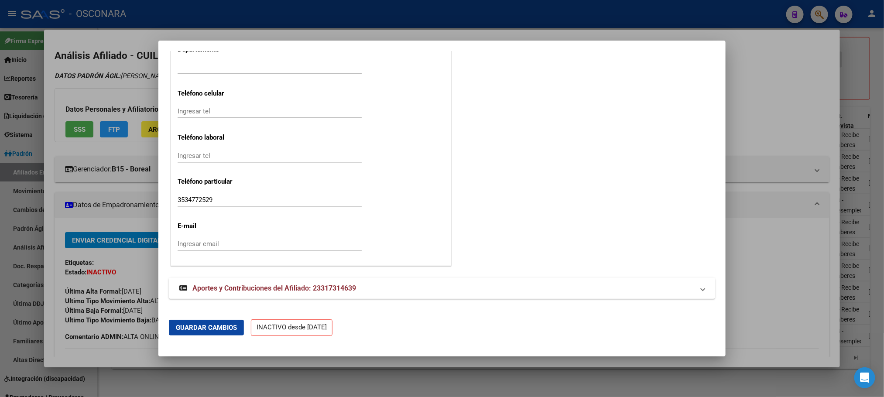
click at [334, 292] on strong "Aportes y Contribuciones del Afiliado: 23317314639" at bounding box center [267, 288] width 177 height 10
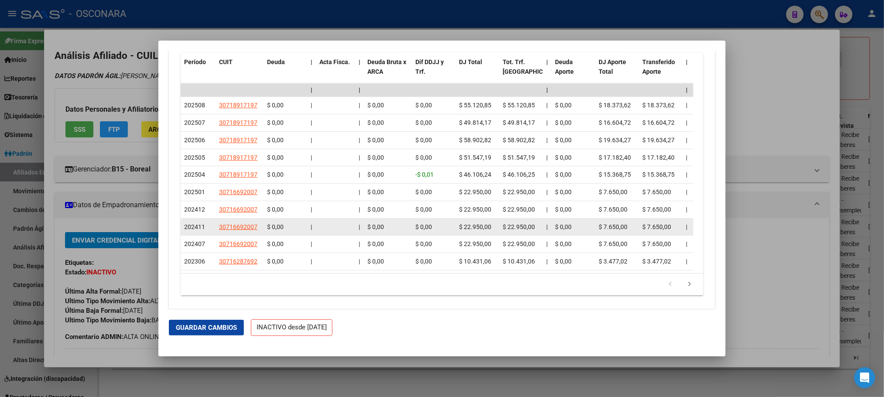
scroll to position [1475, 0]
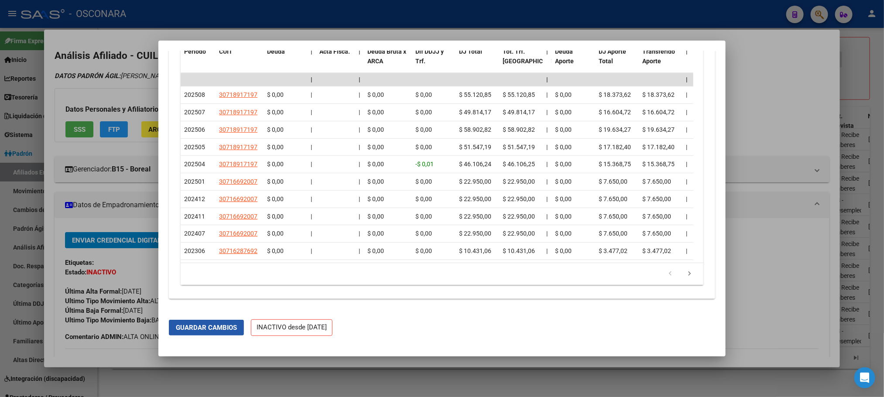
click at [241, 327] on button "Guardar Cambios" at bounding box center [206, 328] width 75 height 16
click at [748, 160] on div at bounding box center [442, 198] width 884 height 397
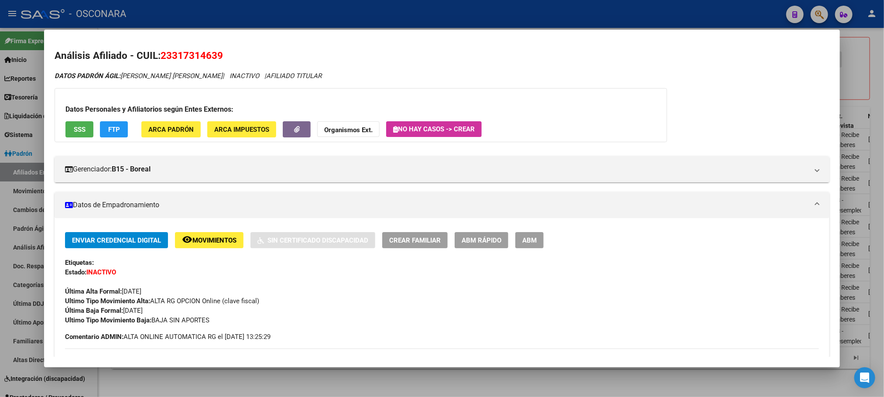
click at [483, 240] on span "ABM Rápido" at bounding box center [482, 241] width 40 height 8
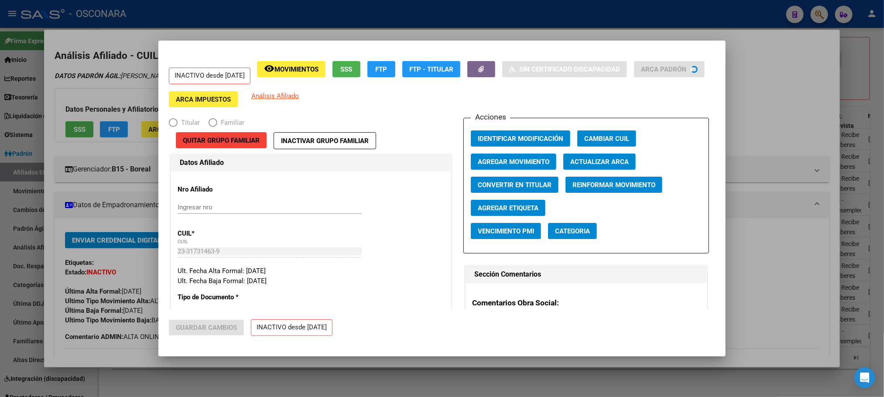
radio input "true"
type input "30-71891719-7"
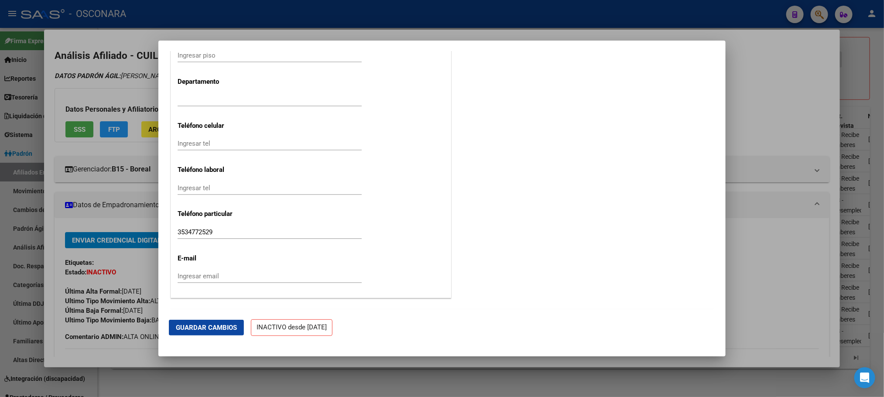
scroll to position [1065, 0]
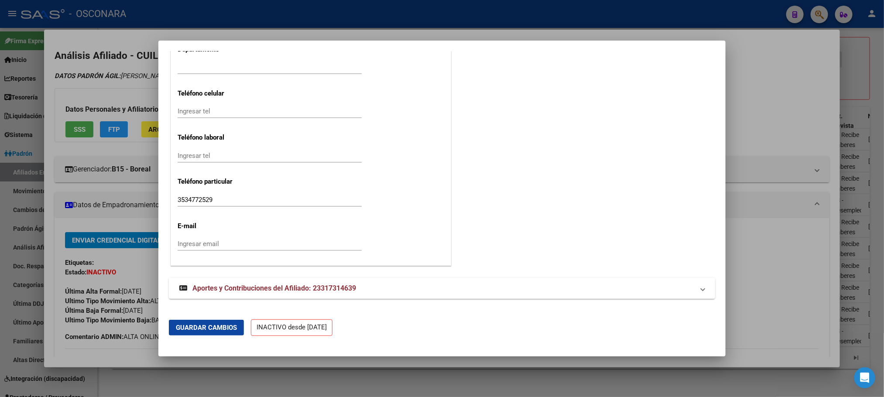
click at [311, 287] on span "Aportes y Contribuciones del Afiliado: 23317314639" at bounding box center [275, 288] width 164 height 8
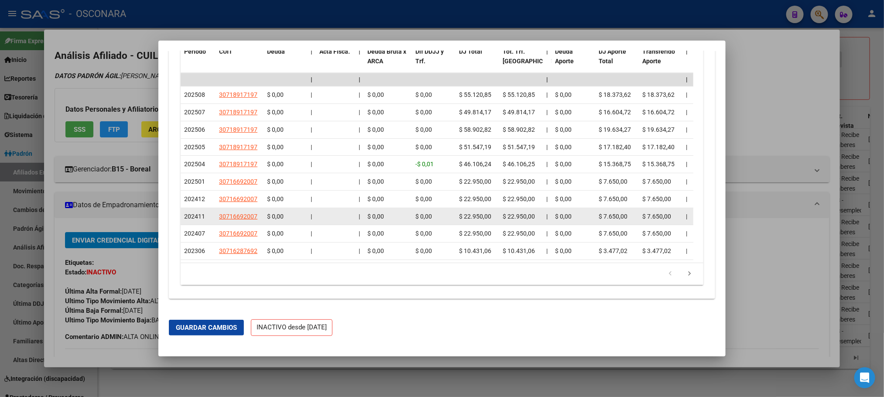
scroll to position [1410, 0]
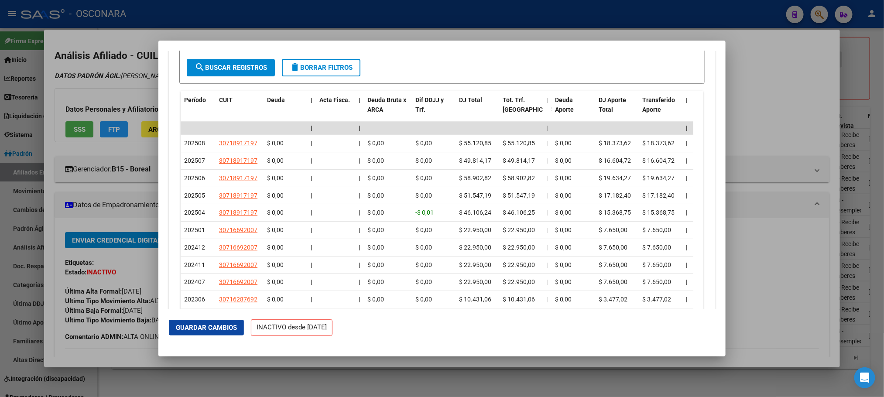
click at [774, 107] on div at bounding box center [442, 198] width 884 height 397
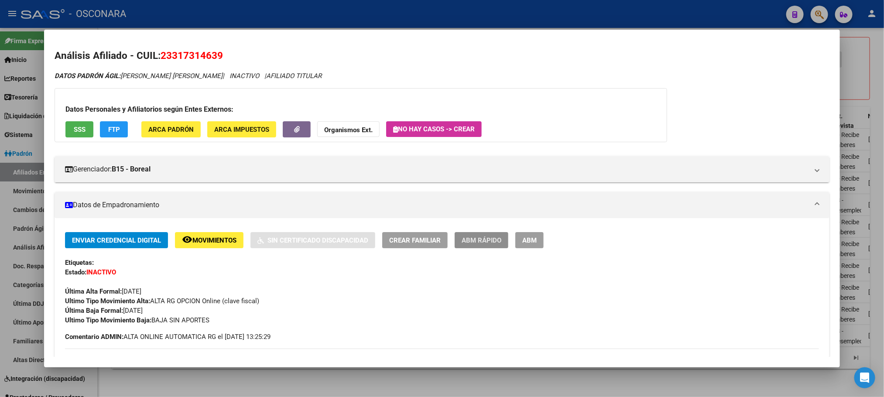
click at [475, 245] on button "ABM Rápido" at bounding box center [482, 240] width 54 height 16
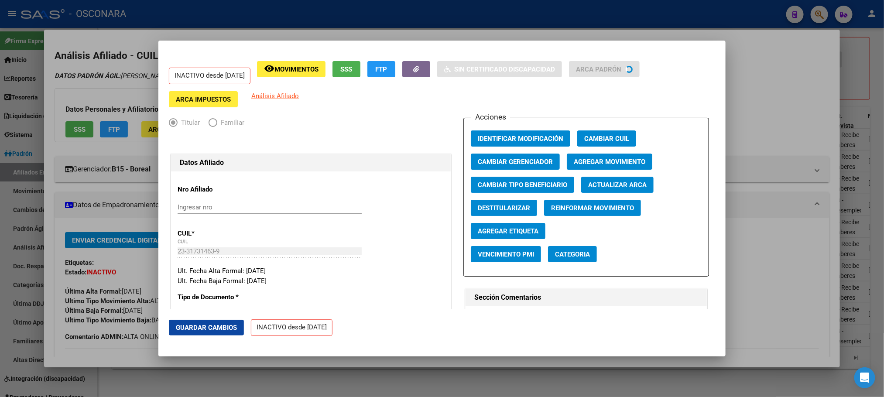
radio input "true"
type input "30-71891719-7"
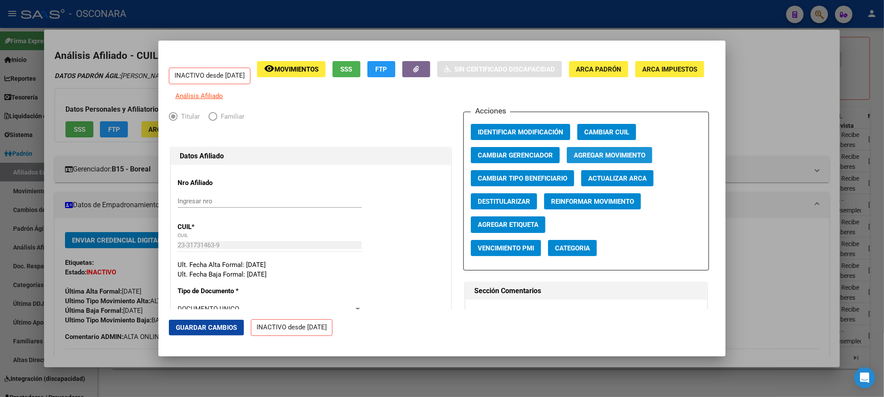
click at [603, 159] on span "Agregar Movimiento" at bounding box center [610, 155] width 72 height 8
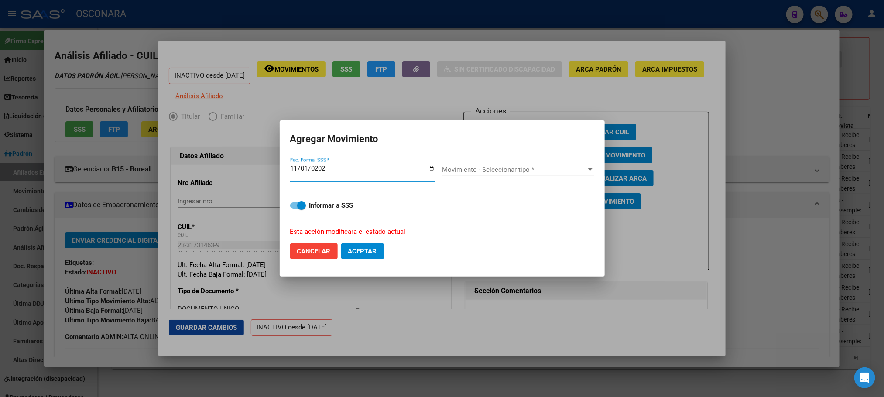
type input "2024-11-01"
click at [592, 165] on div "Movimiento - Seleccionar tipo * Movimiento - Seleccionar tipo *" at bounding box center [518, 169] width 152 height 13
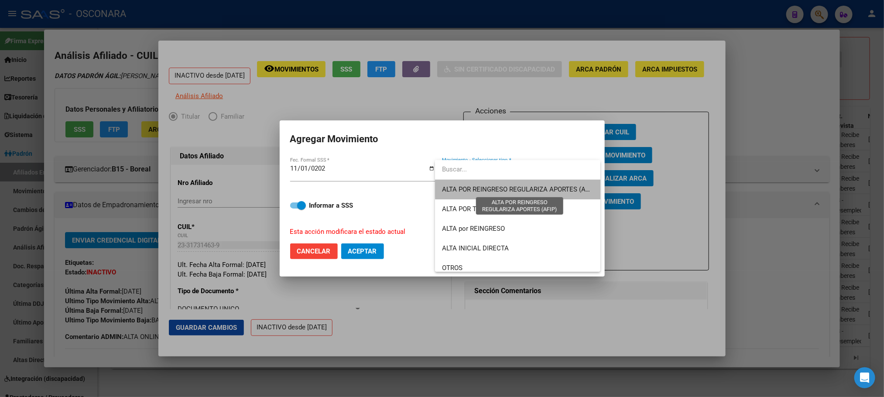
click at [544, 188] on span "ALTA POR REINGRESO REGULARIZA APORTES (AFIP)" at bounding box center [519, 190] width 155 height 8
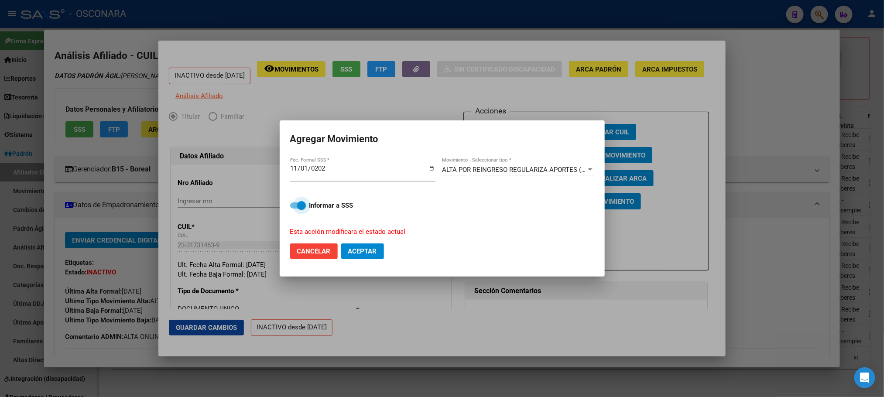
click at [298, 207] on span at bounding box center [301, 205] width 9 height 9
click at [295, 209] on input "Informar a SSS" at bounding box center [294, 209] width 0 height 0
checkbox input "false"
click at [368, 248] on span "Aceptar" at bounding box center [362, 252] width 29 height 8
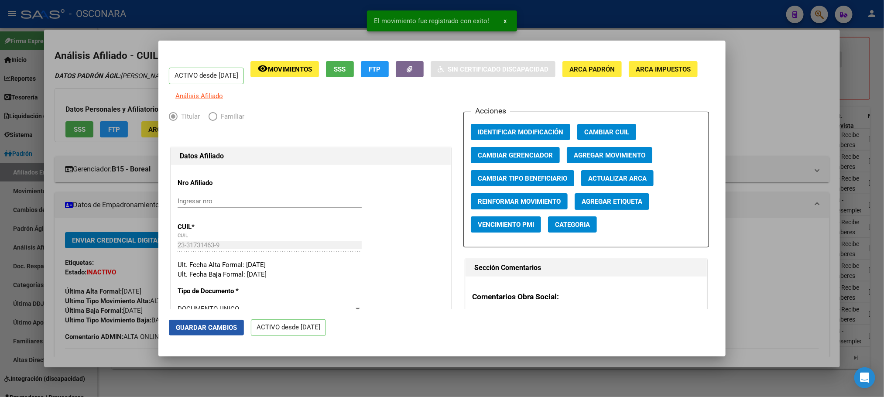
click at [201, 330] on span "Guardar Cambios" at bounding box center [206, 328] width 61 height 8
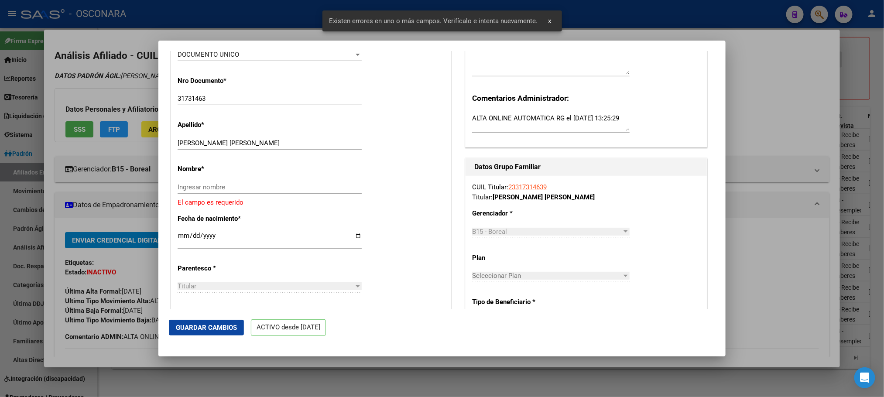
scroll to position [327, 0]
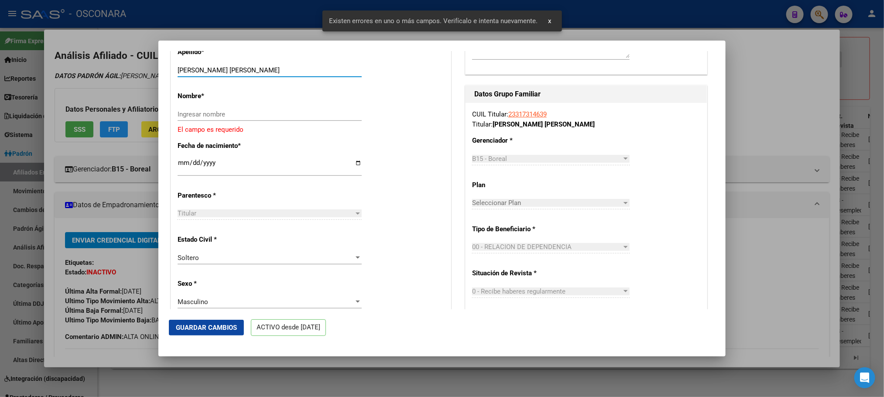
drag, startPoint x: 196, startPoint y: 76, endPoint x: 243, endPoint y: 77, distance: 46.3
click at [243, 74] on input "LEIVA JUAN DANIEL" at bounding box center [270, 70] width 184 height 8
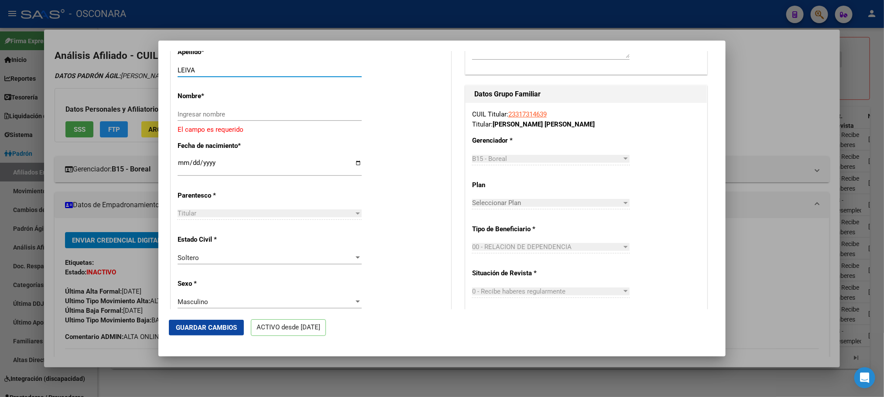
type input "LEIVA"
paste input "JUAN DANIEL"
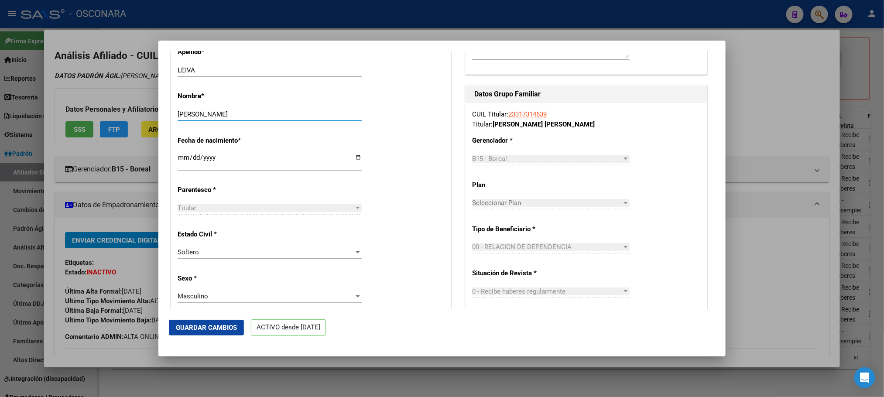
type input "JUAN DANIEL"
click at [193, 327] on span "Guardar Cambios" at bounding box center [206, 328] width 61 height 8
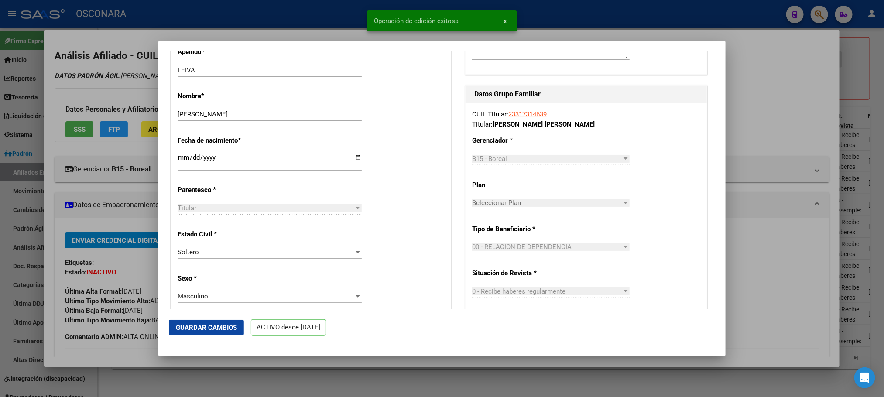
click at [359, 385] on div at bounding box center [442, 198] width 884 height 397
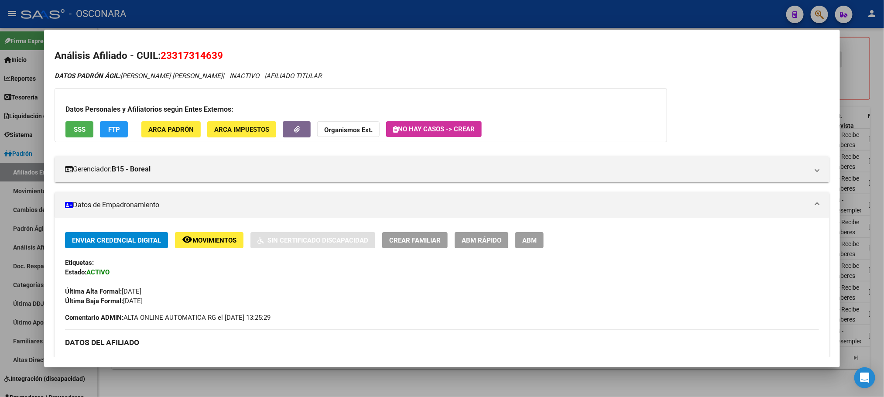
click at [364, 382] on div at bounding box center [442, 198] width 884 height 397
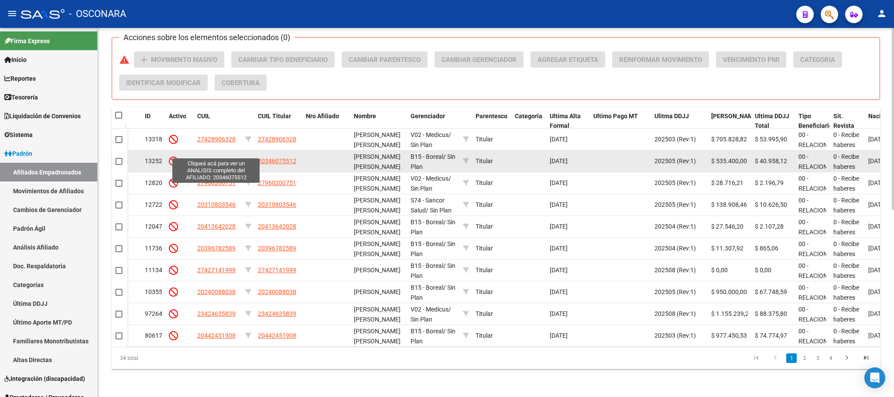
click at [225, 158] on span "20346075512" at bounding box center [216, 161] width 38 height 7
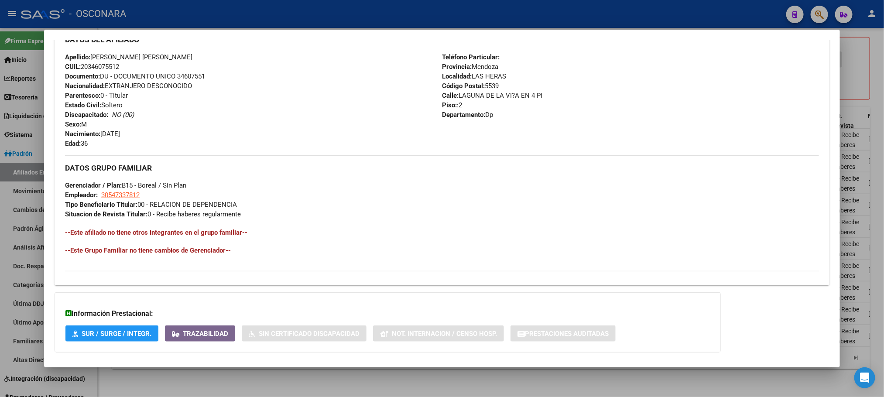
scroll to position [366, 0]
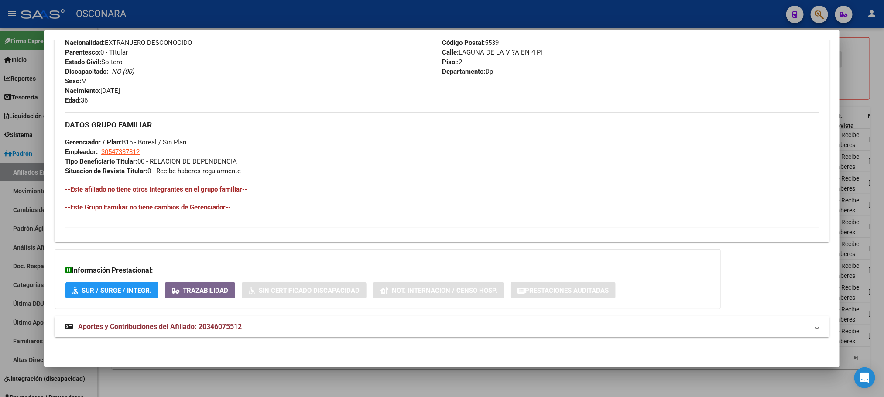
click at [222, 334] on mat-expansion-panel-header "Aportes y Contribuciones del Afiliado: 20346075512" at bounding box center [442, 326] width 775 height 21
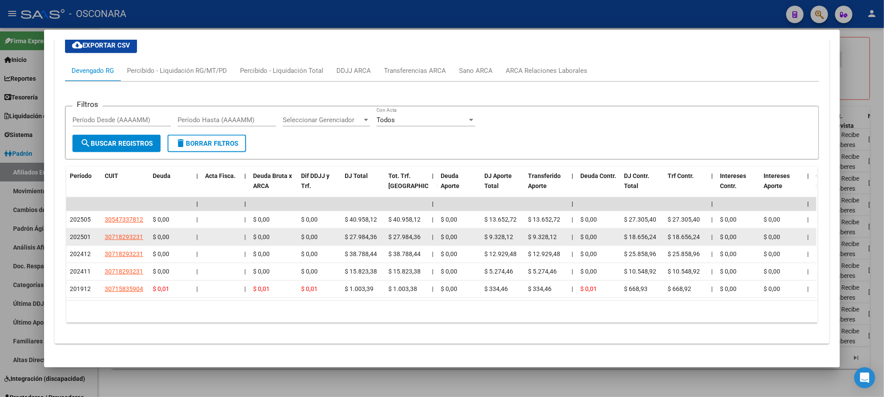
scroll to position [711, 0]
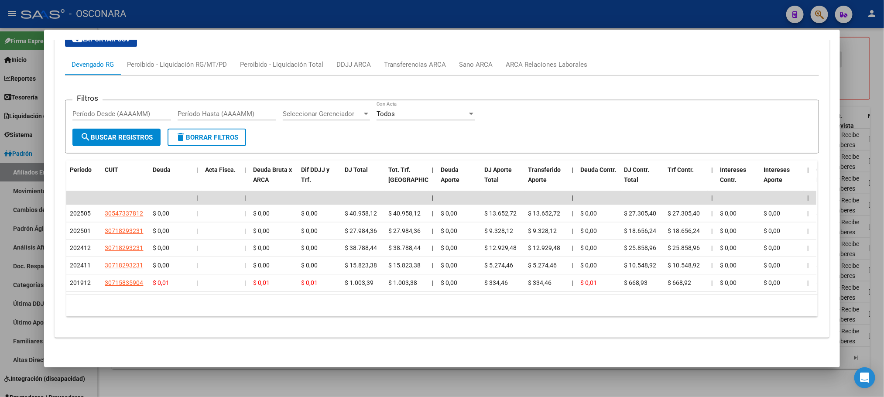
click at [333, 388] on div at bounding box center [442, 198] width 884 height 397
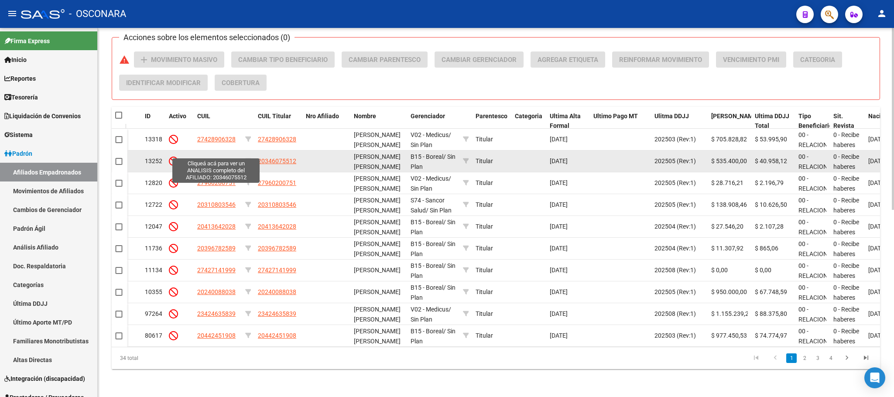
click at [231, 158] on span "20346075512" at bounding box center [216, 161] width 38 height 7
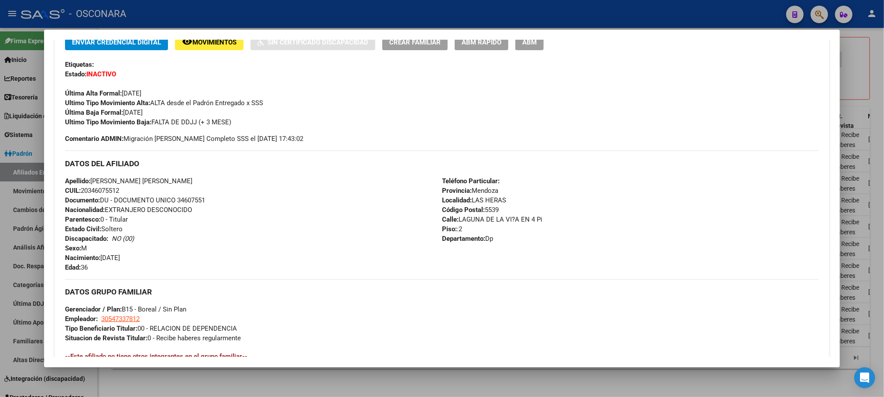
scroll to position [366, 0]
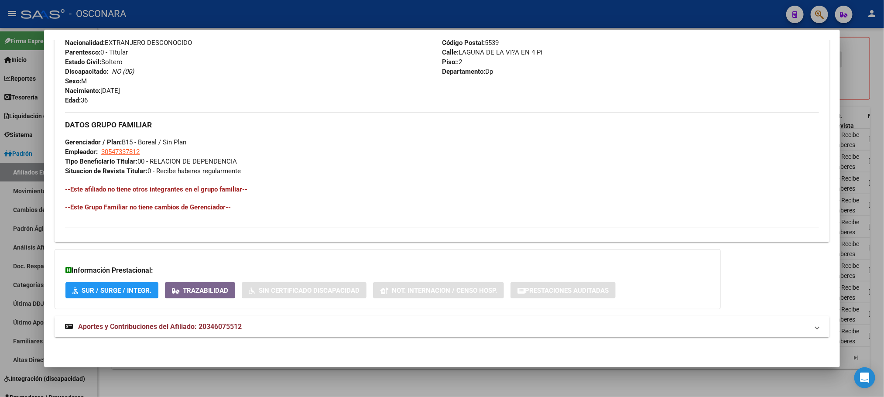
click at [240, 327] on mat-panel-title "Aportes y Contribuciones del Afiliado: 20346075512" at bounding box center [436, 327] width 743 height 10
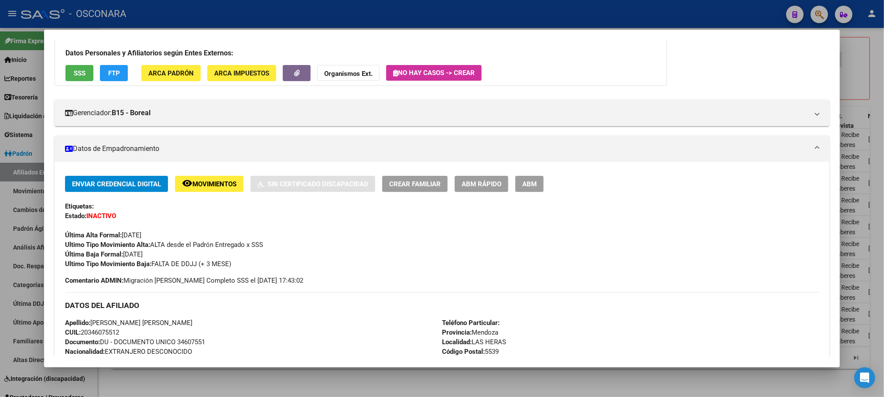
scroll to position [0, 0]
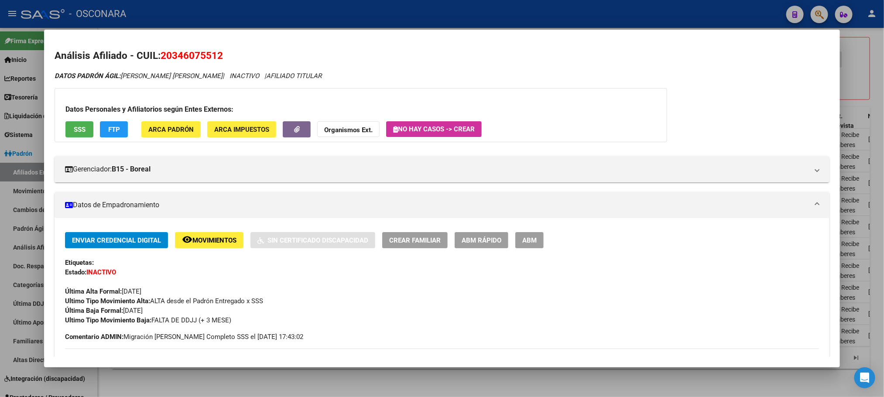
click at [291, 380] on div at bounding box center [442, 198] width 884 height 397
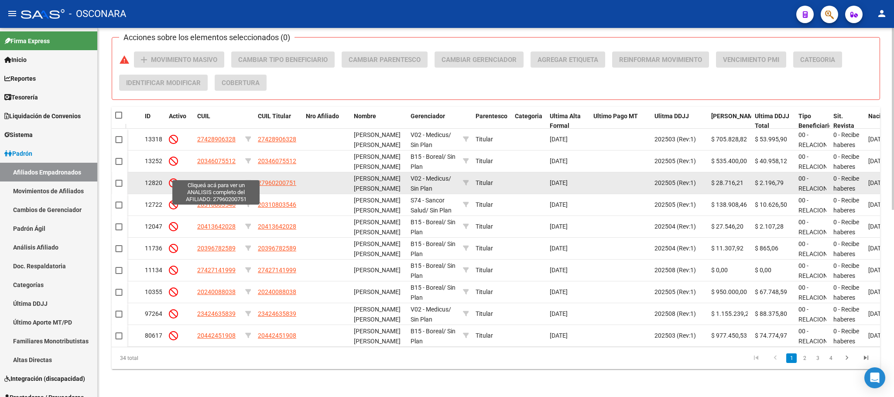
click at [229, 179] on span "27960200751" at bounding box center [216, 182] width 38 height 7
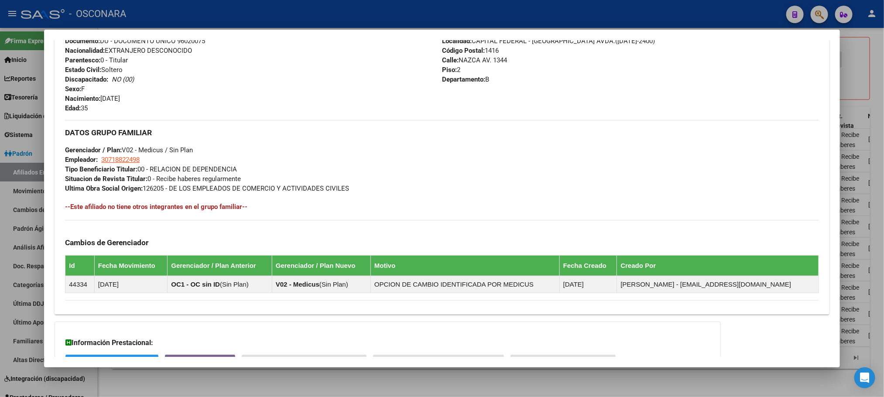
scroll to position [431, 0]
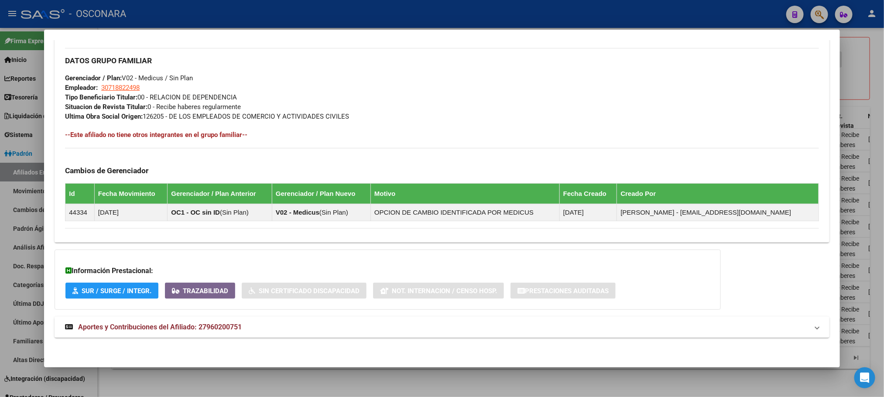
click at [236, 328] on span "Aportes y Contribuciones del Afiliado: 27960200751" at bounding box center [160, 327] width 164 height 8
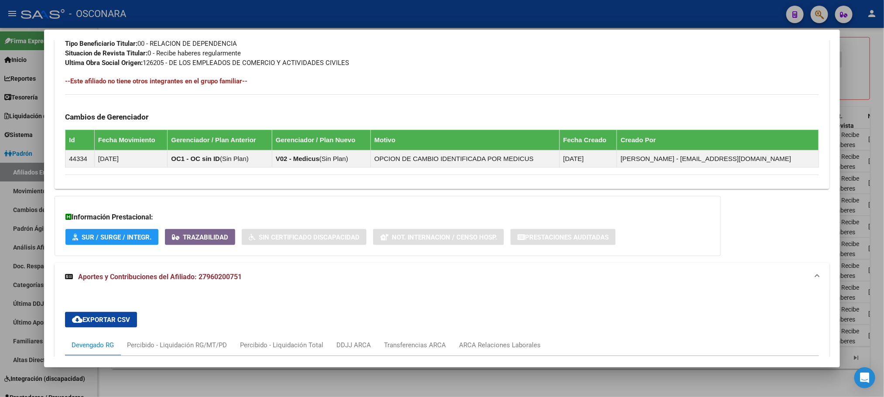
scroll to position [651, 0]
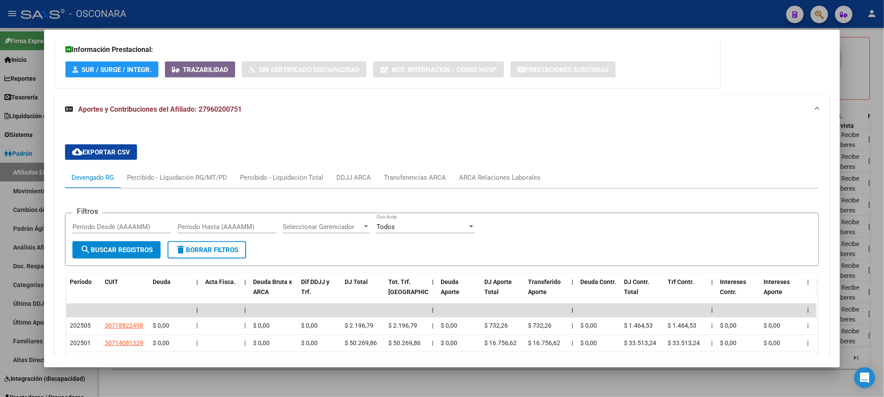
click at [251, 375] on div at bounding box center [442, 198] width 884 height 397
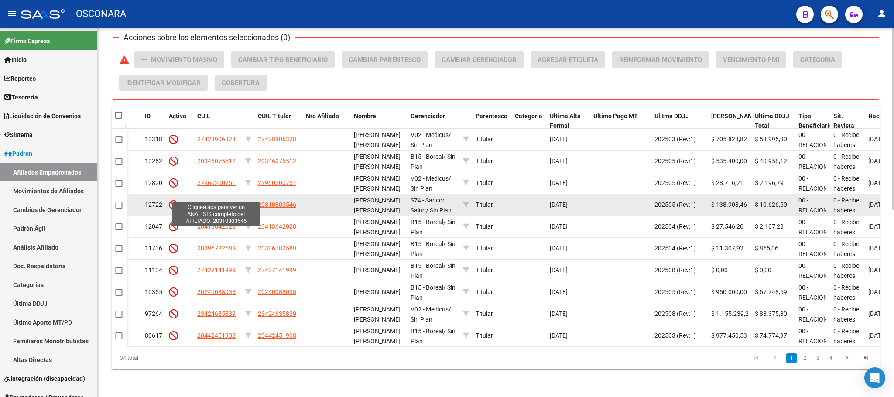
click at [225, 201] on span "20310803546" at bounding box center [216, 204] width 38 height 7
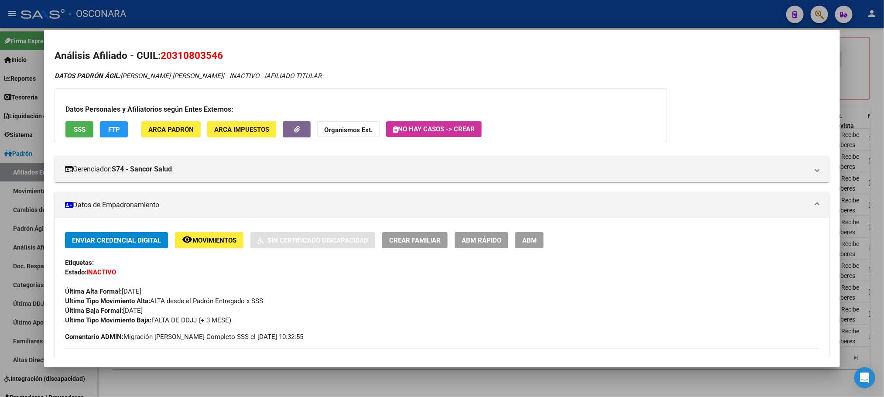
click at [72, 122] on button "SSS" at bounding box center [79, 129] width 28 height 16
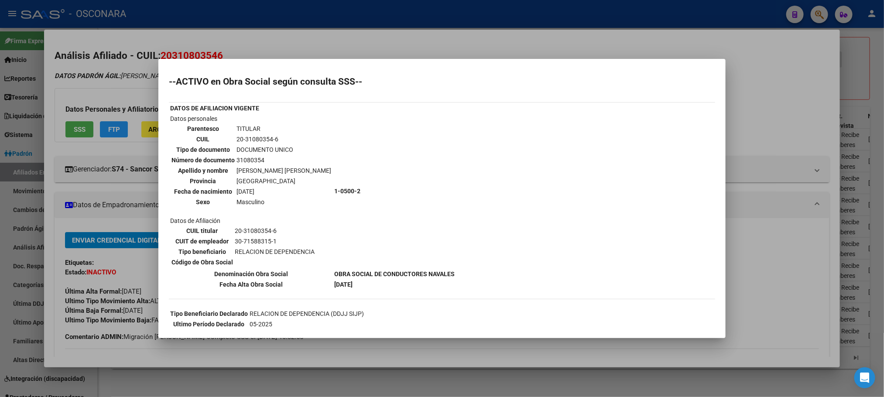
click at [374, 351] on div at bounding box center [442, 198] width 884 height 397
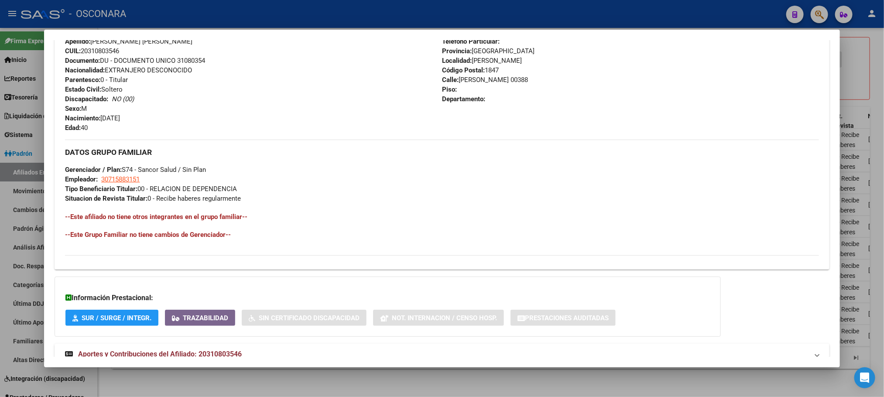
scroll to position [366, 0]
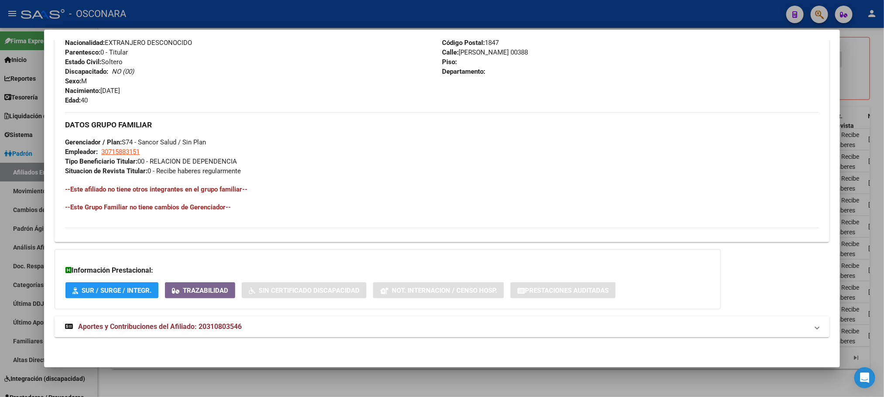
click at [165, 330] on span "Aportes y Contribuciones del Afiliado: 20310803546" at bounding box center [160, 327] width 164 height 8
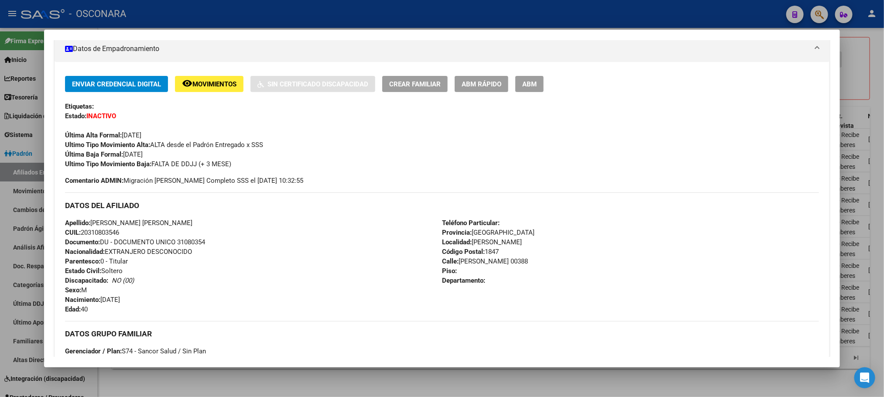
scroll to position [0, 0]
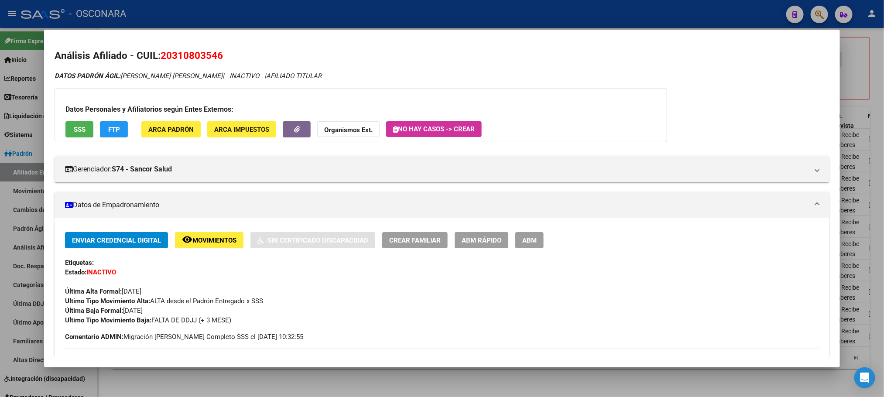
click at [223, 378] on div at bounding box center [442, 198] width 884 height 397
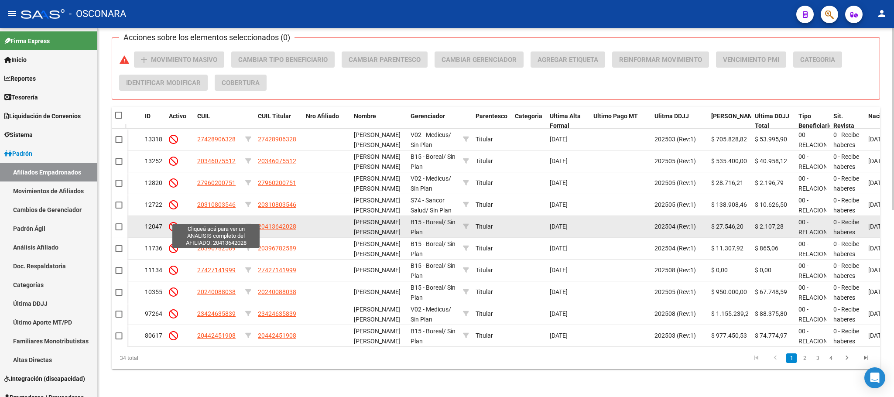
click at [202, 223] on span "20413642028" at bounding box center [216, 226] width 38 height 7
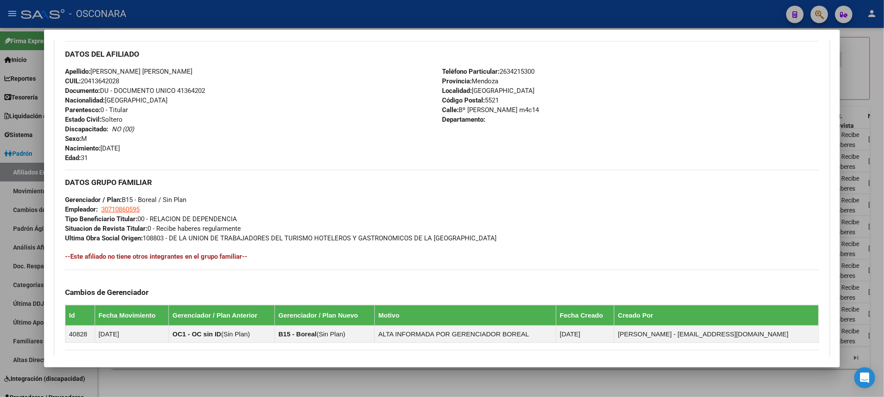
scroll to position [431, 0]
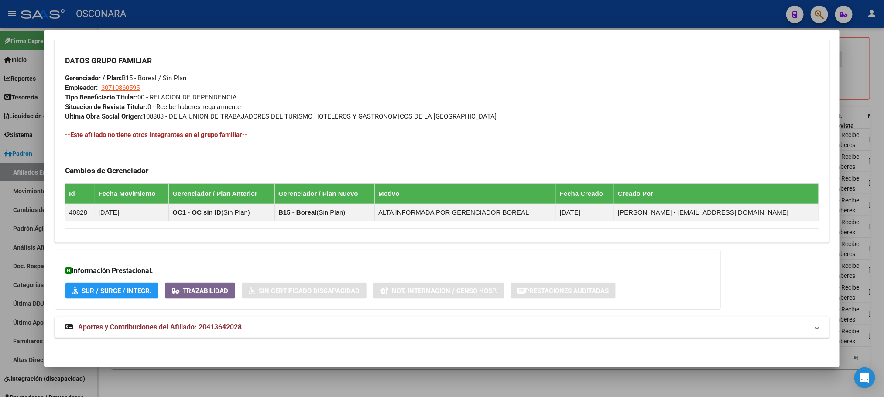
click at [213, 318] on mat-expansion-panel-header "Aportes y Contribuciones del Afiliado: 20413642028" at bounding box center [442, 327] width 775 height 21
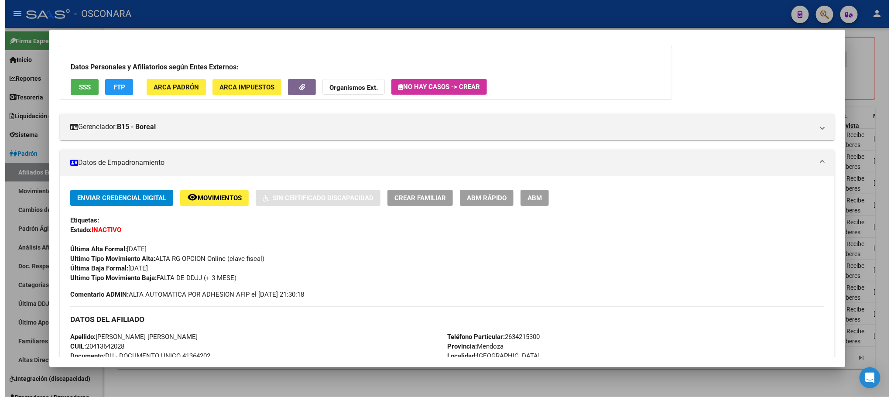
scroll to position [0, 0]
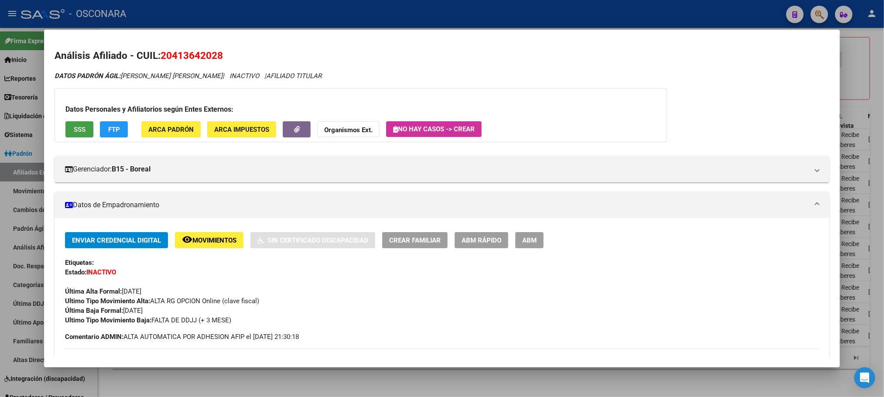
click at [84, 125] on button "SSS" at bounding box center [79, 129] width 28 height 16
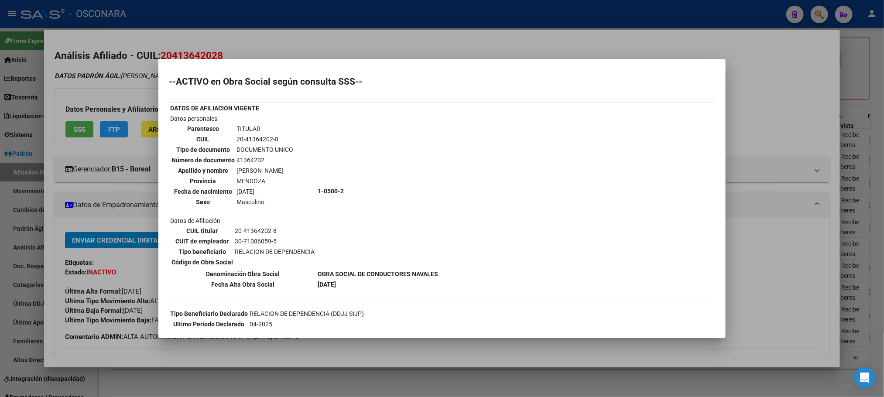
click at [193, 383] on div at bounding box center [442, 198] width 884 height 397
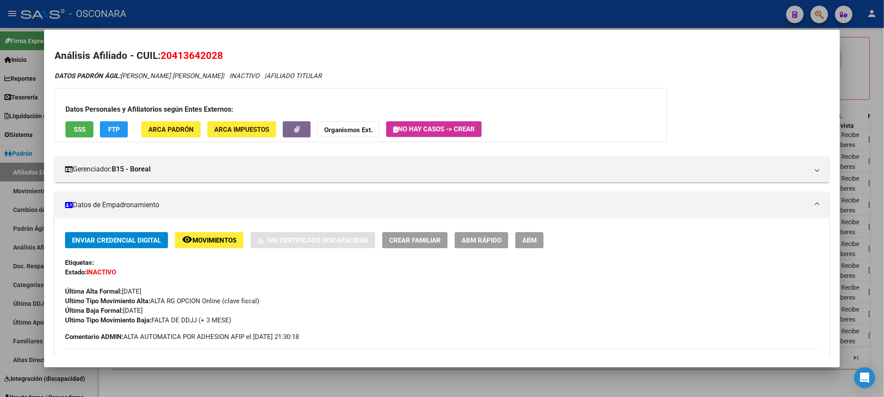
click at [193, 383] on div at bounding box center [442, 198] width 884 height 397
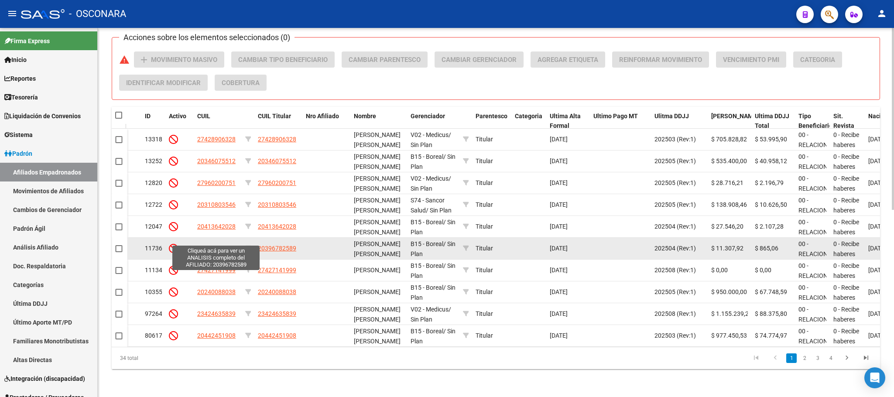
click at [216, 245] on span "20396782589" at bounding box center [216, 248] width 38 height 7
type textarea "20396782589"
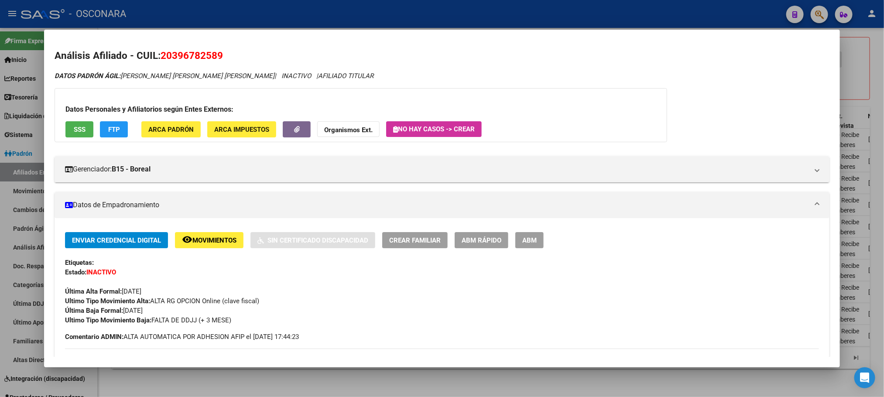
click at [615, 385] on div at bounding box center [442, 198] width 884 height 397
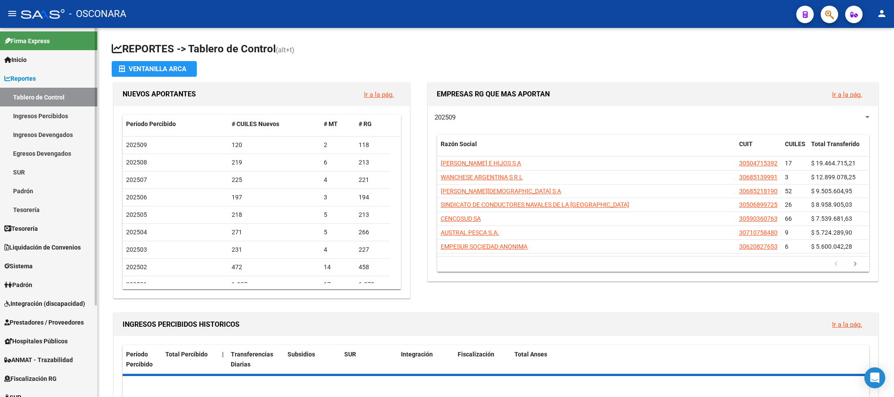
click at [52, 231] on link "Tesorería" at bounding box center [48, 228] width 97 height 19
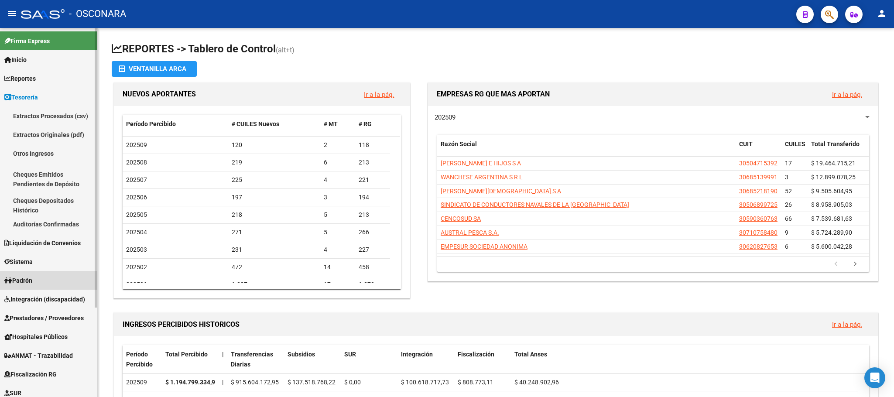
click at [37, 279] on link "Padrón" at bounding box center [48, 280] width 97 height 19
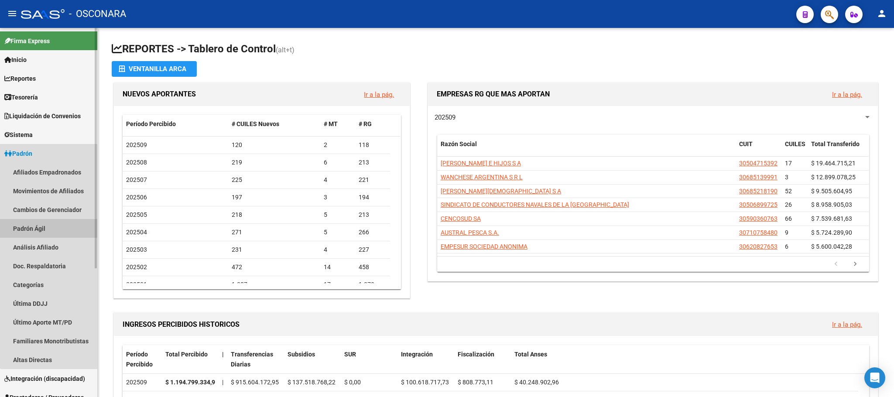
click at [56, 233] on link "Padrón Ágil" at bounding box center [48, 228] width 97 height 19
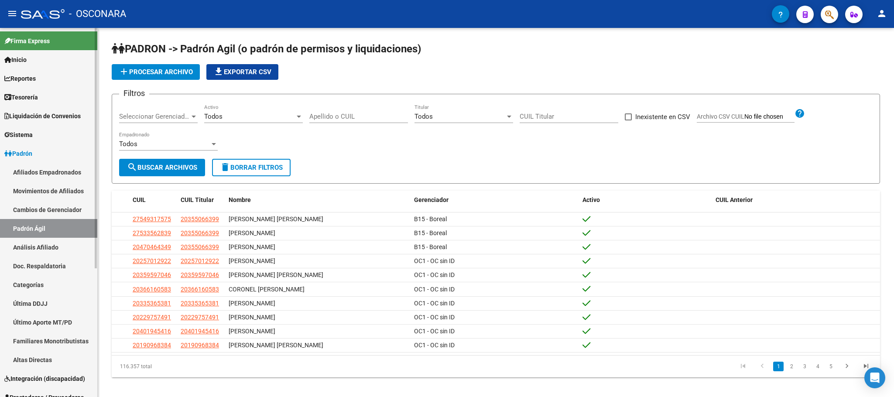
click at [35, 249] on link "Análisis Afiliado" at bounding box center [48, 247] width 97 height 19
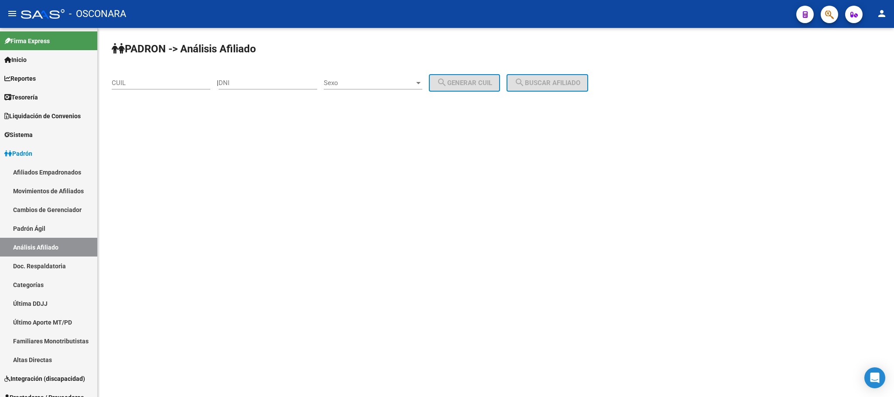
click at [162, 80] on input "CUIL" at bounding box center [161, 83] width 99 height 8
paste input "20-45359095-0"
type input "20-45359095-0"
click at [558, 85] on span "search Buscar afiliado" at bounding box center [548, 83] width 66 height 8
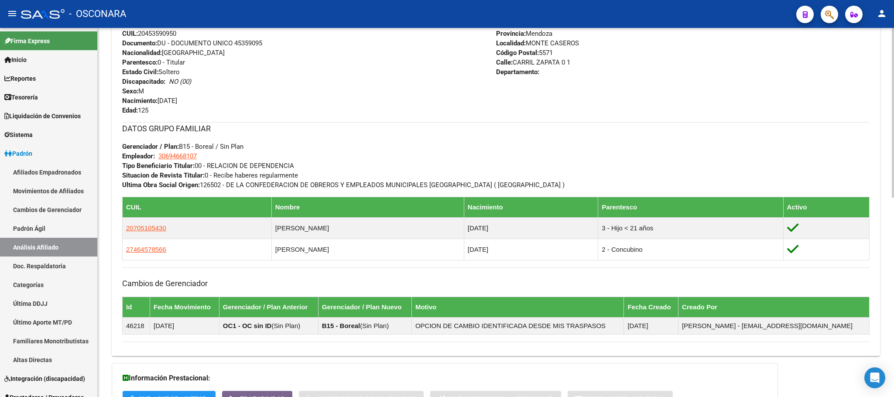
scroll to position [433, 0]
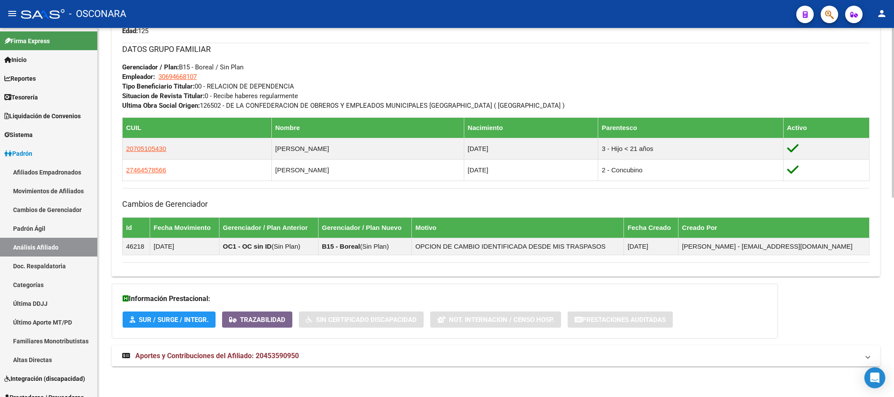
click at [276, 355] on span "Aportes y Contribuciones del Afiliado: 20453590950" at bounding box center [217, 356] width 164 height 8
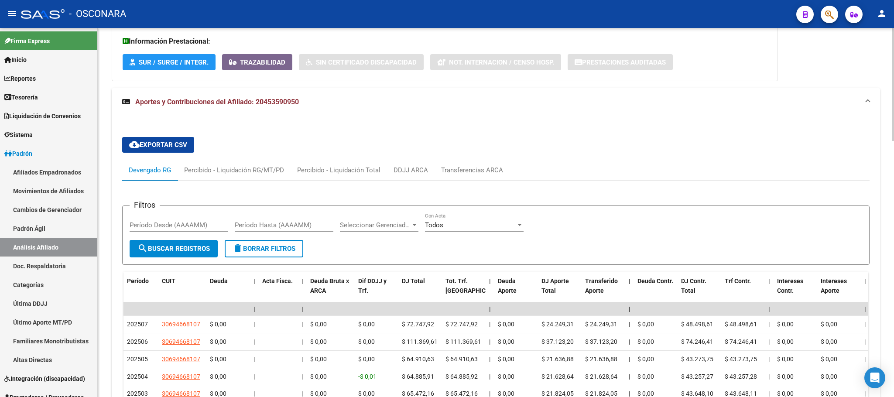
scroll to position [836, 0]
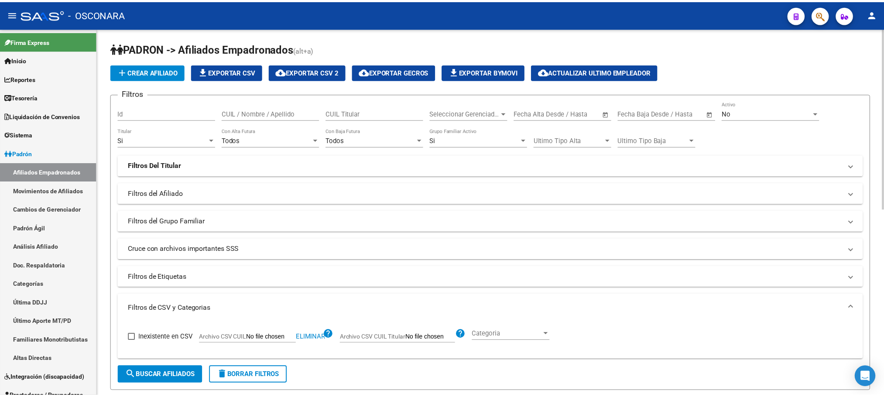
scroll to position [0, 110]
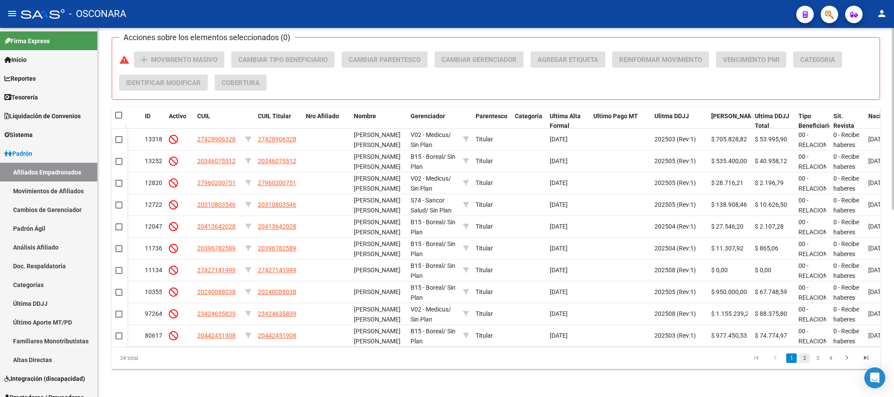
click at [805, 358] on link "2" at bounding box center [805, 359] width 10 height 10
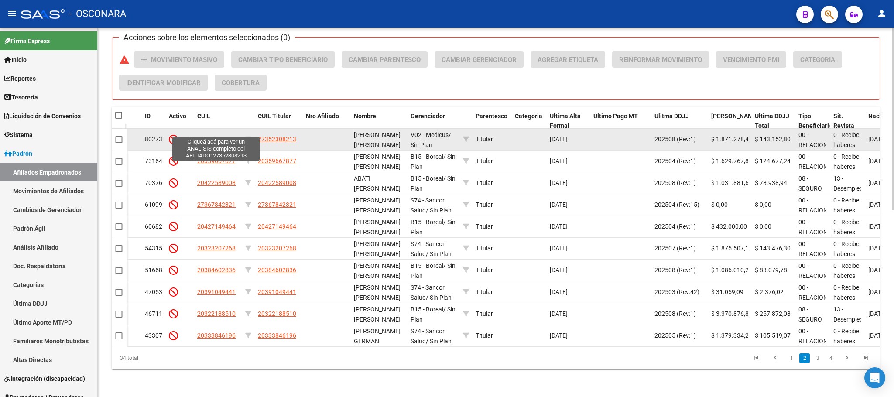
click at [225, 136] on span "27352308213" at bounding box center [216, 139] width 38 height 7
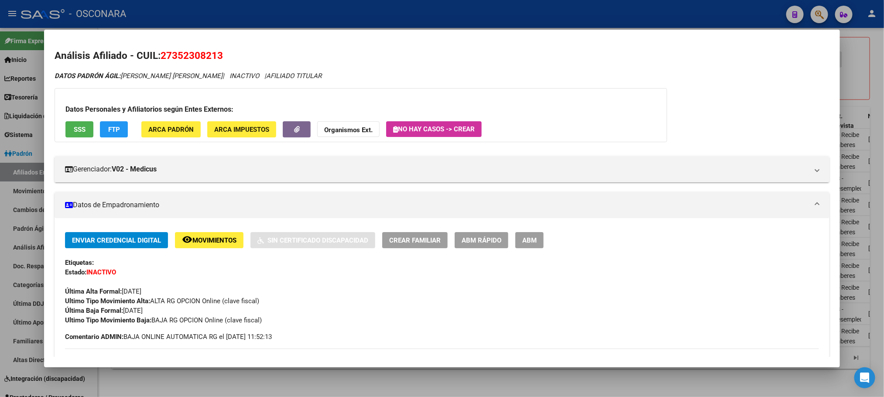
click at [240, 388] on div at bounding box center [442, 198] width 884 height 397
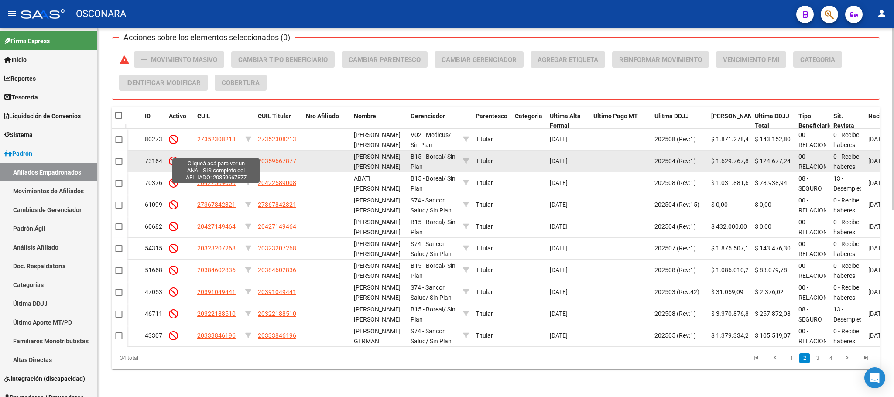
click at [234, 158] on span "20359667877" at bounding box center [216, 161] width 38 height 7
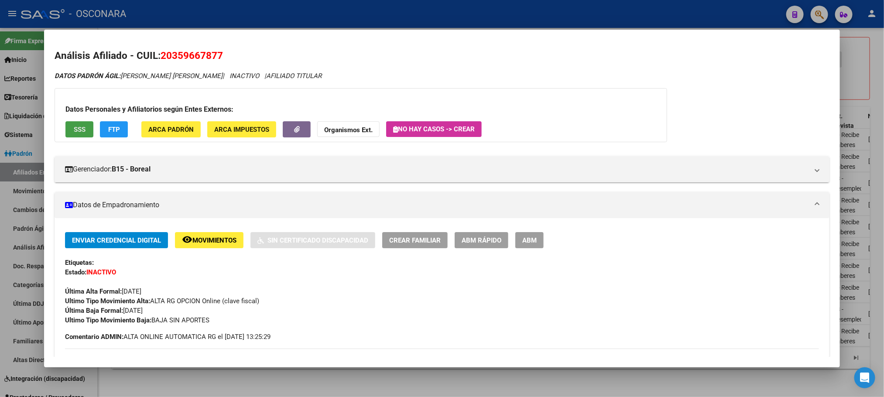
click at [75, 134] on button "SSS" at bounding box center [79, 129] width 28 height 16
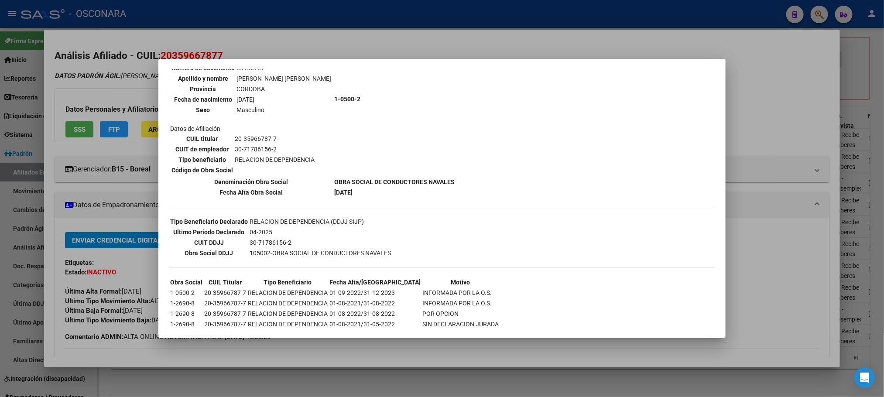
scroll to position [188, 0]
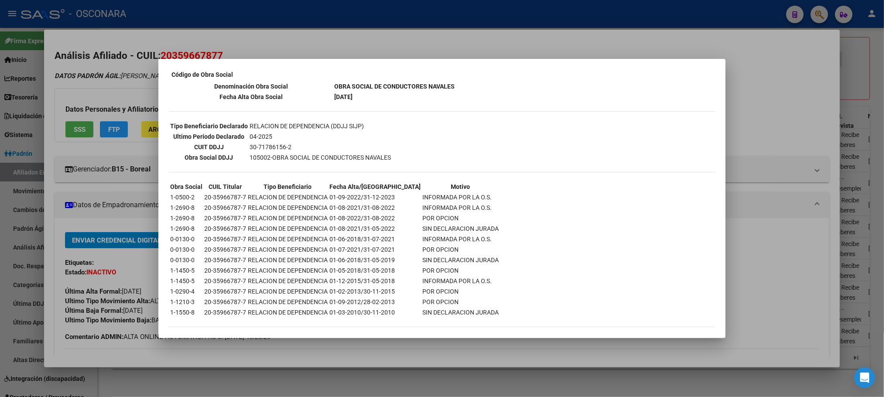
click at [336, 344] on div at bounding box center [442, 198] width 884 height 397
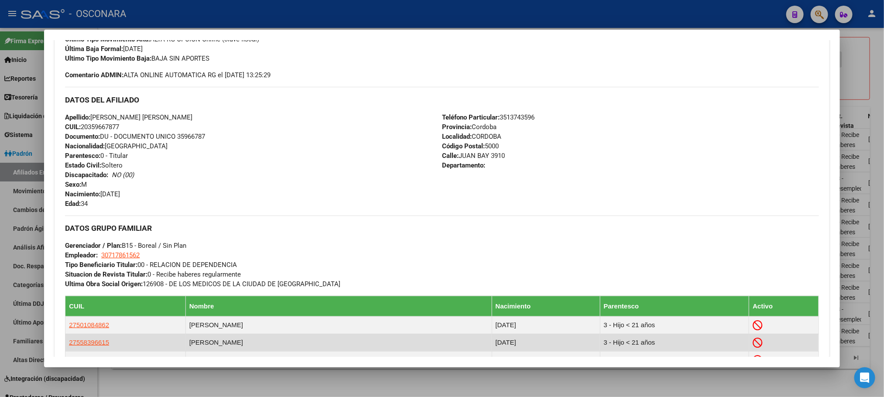
scroll to position [0, 0]
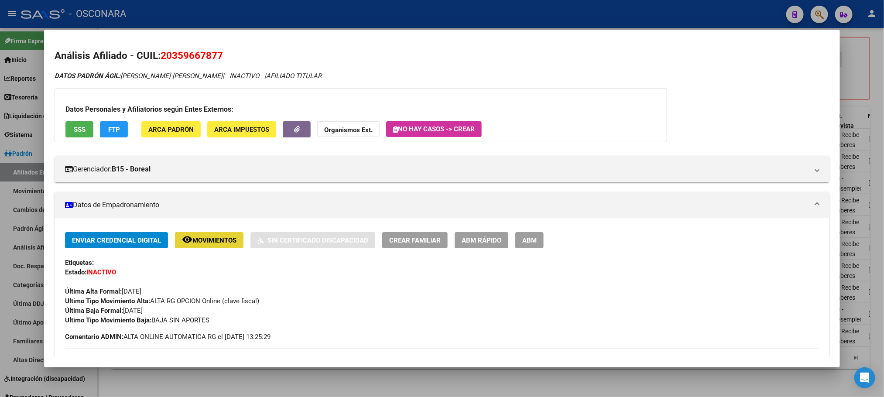
click at [234, 243] on button "remove_red_eye Movimientos" at bounding box center [209, 240] width 69 height 16
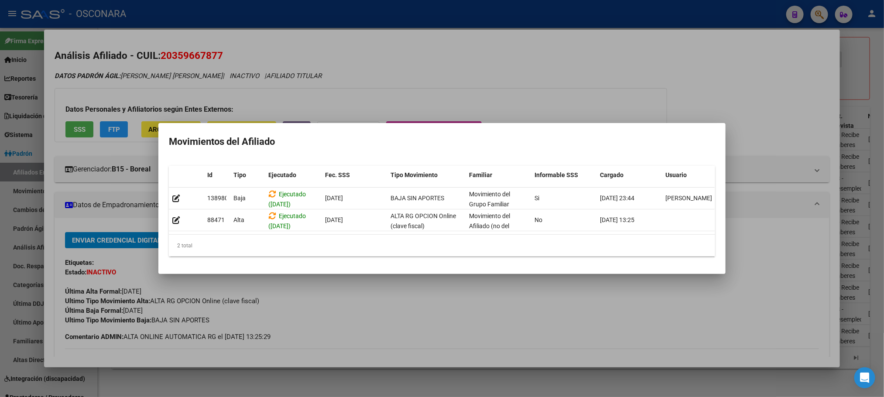
click at [444, 340] on div at bounding box center [442, 198] width 884 height 397
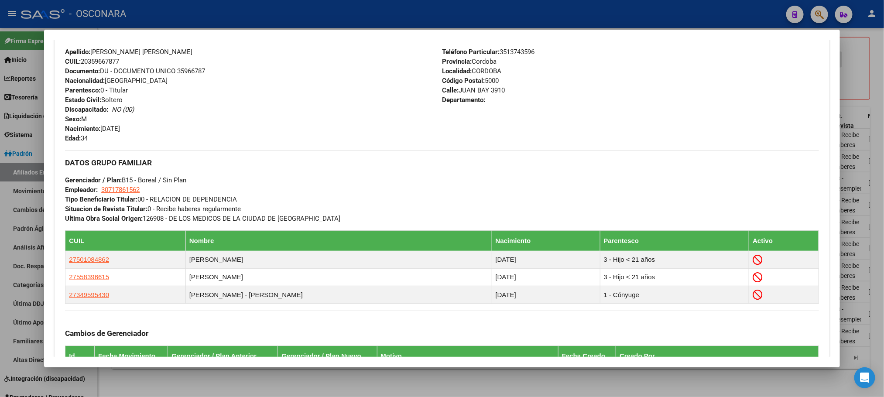
scroll to position [494, 0]
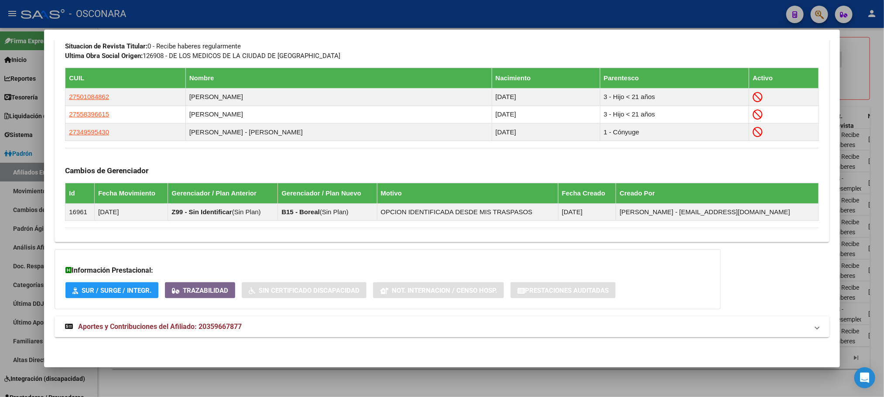
click at [207, 325] on span "Aportes y Contribuciones del Afiliado: 20359667877" at bounding box center [160, 327] width 164 height 8
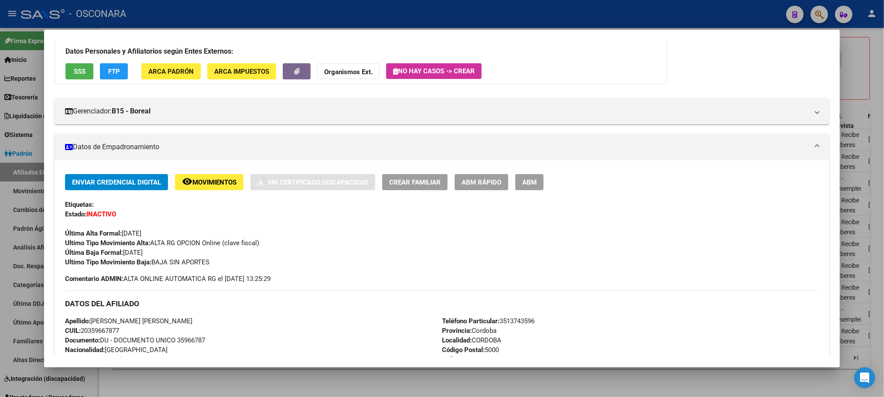
scroll to position [0, 0]
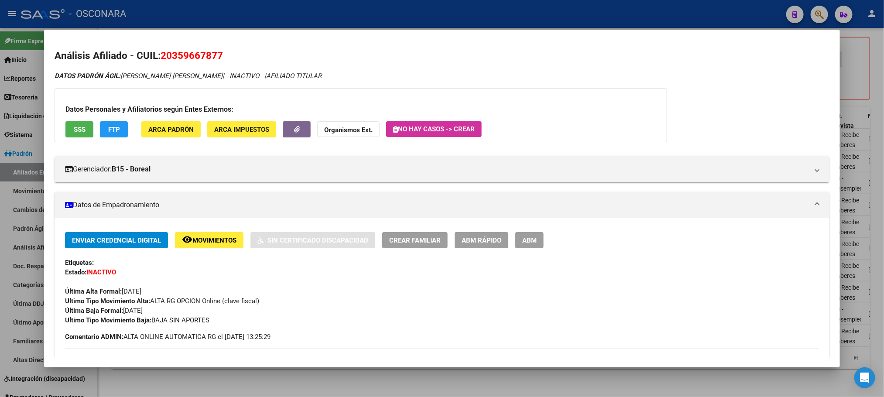
click at [236, 382] on div at bounding box center [442, 198] width 884 height 397
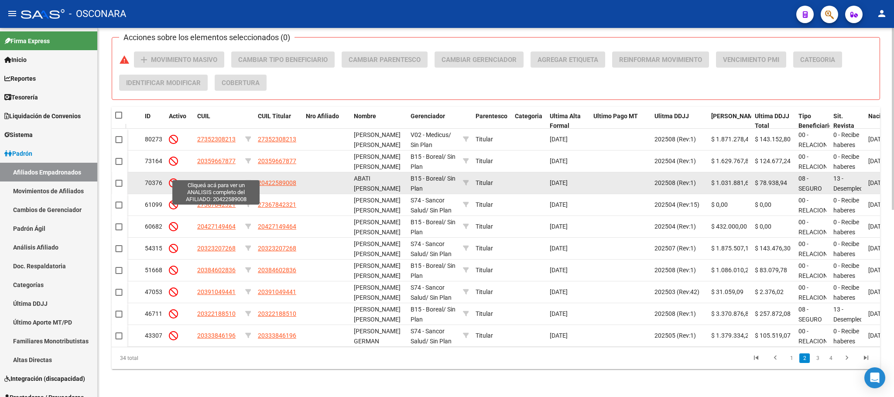
click at [211, 179] on span "20422589008" at bounding box center [216, 182] width 38 height 7
type textarea "20422589008"
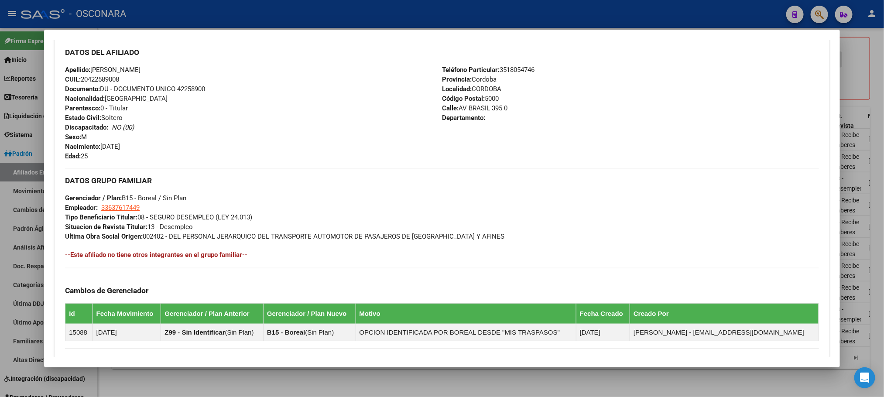
scroll to position [431, 0]
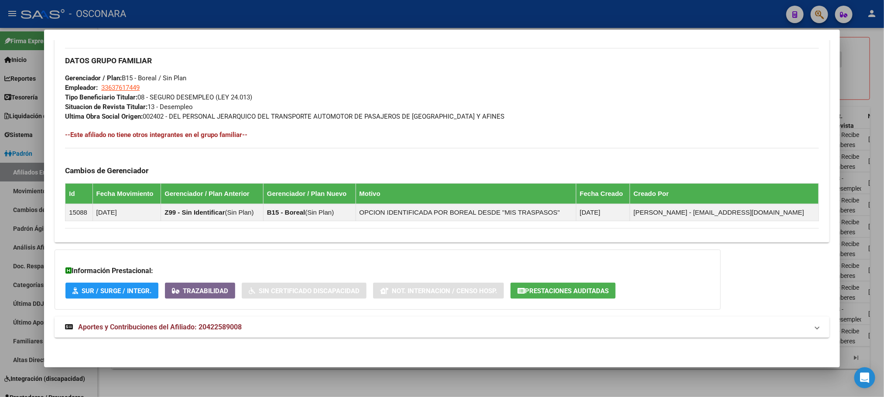
click at [182, 325] on span "Aportes y Contribuciones del Afiliado: 20422589008" at bounding box center [160, 327] width 164 height 8
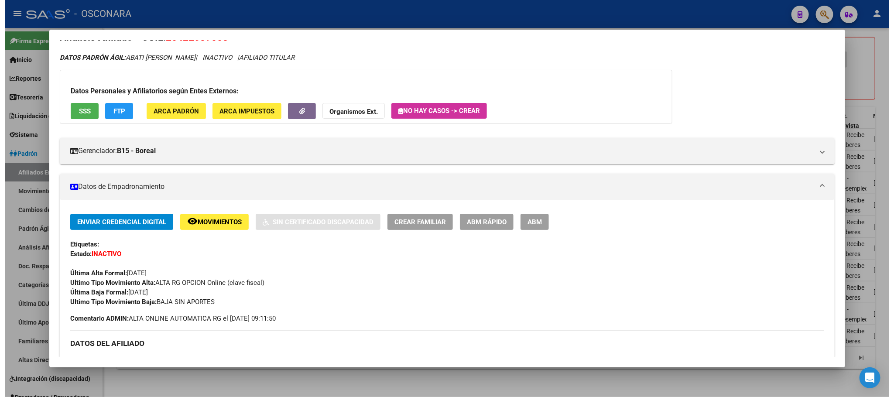
scroll to position [0, 0]
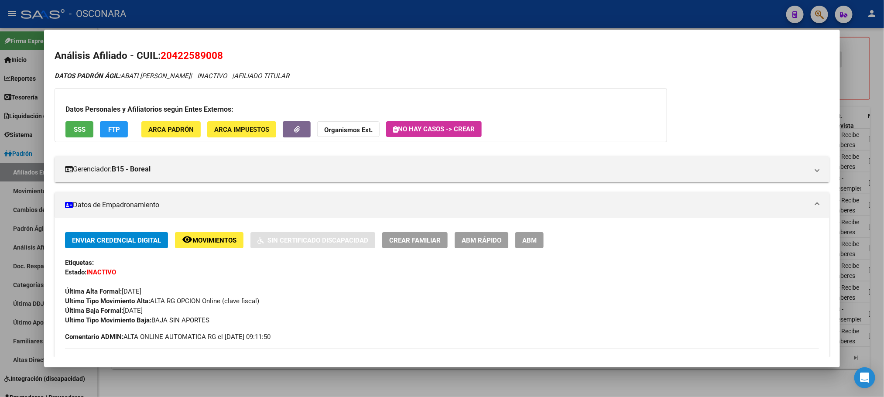
click at [224, 375] on div at bounding box center [442, 198] width 884 height 397
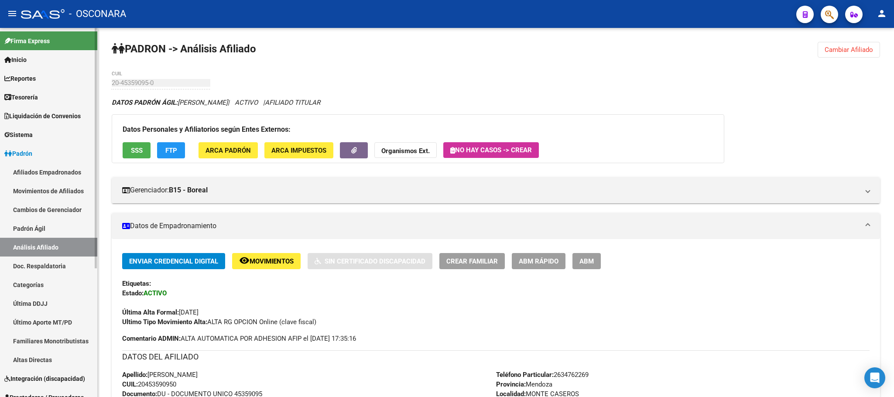
scroll to position [836, 0]
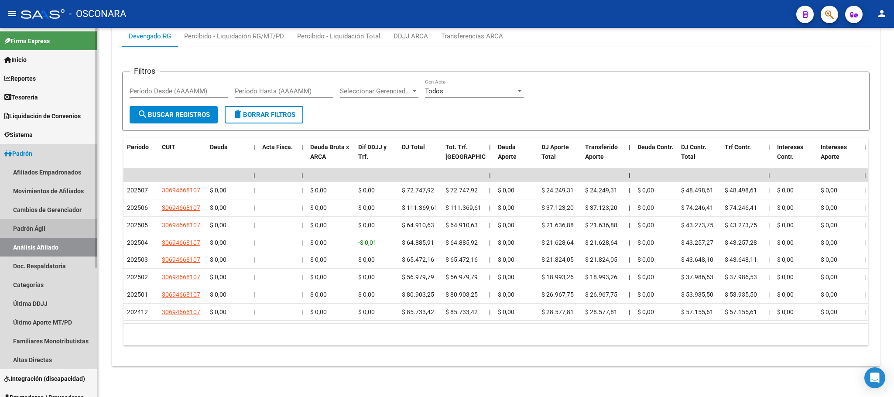
click at [37, 232] on link "Padrón Ágil" at bounding box center [48, 228] width 97 height 19
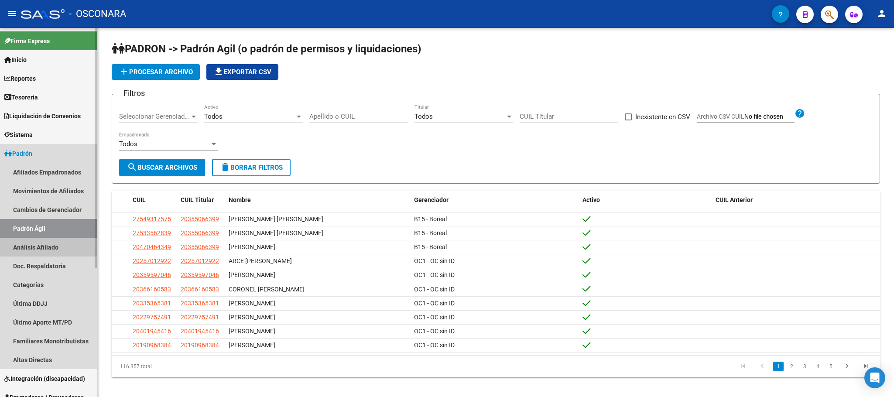
click at [33, 241] on link "Análisis Afiliado" at bounding box center [48, 247] width 97 height 19
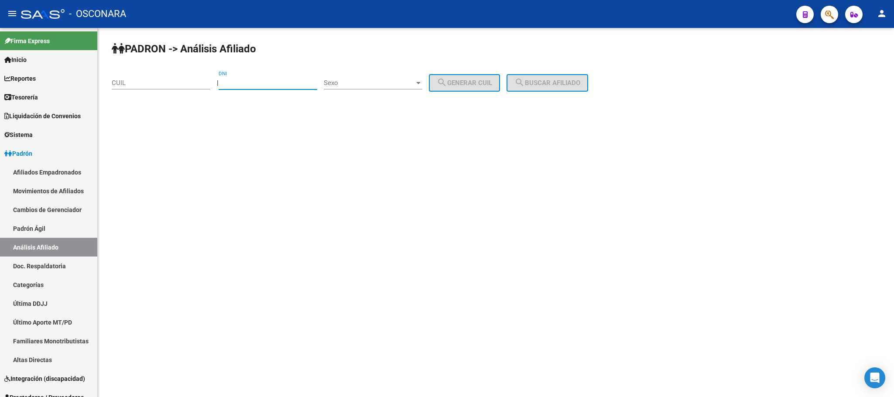
click at [248, 84] on input "DNI" at bounding box center [268, 83] width 99 height 8
type input "27336519"
click at [422, 91] on div "Sexo Sexo" at bounding box center [373, 84] width 99 height 27
click at [415, 81] on span "Sexo" at bounding box center [369, 83] width 91 height 8
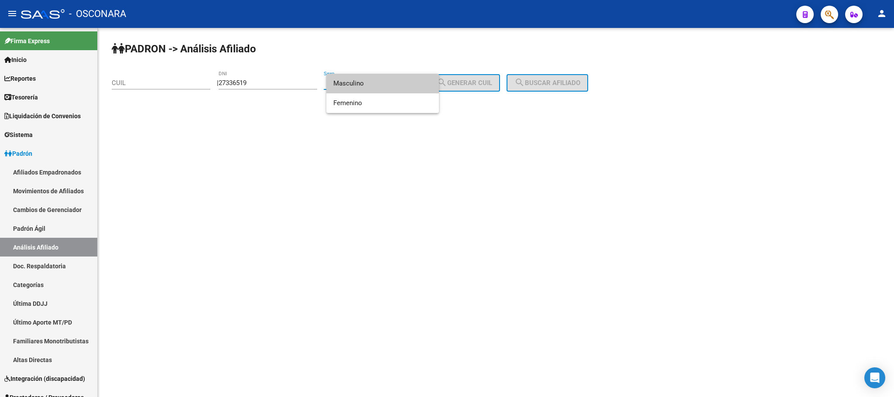
click at [375, 89] on span "Masculino" at bounding box center [383, 84] width 99 height 20
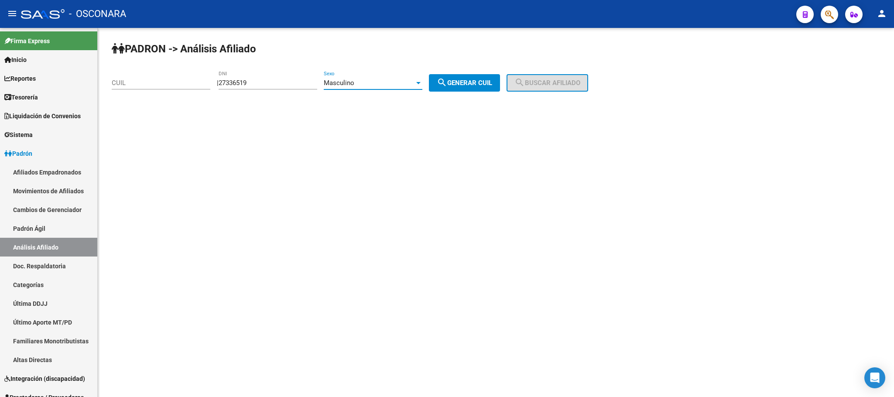
click at [407, 83] on div "Masculino" at bounding box center [369, 83] width 91 height 8
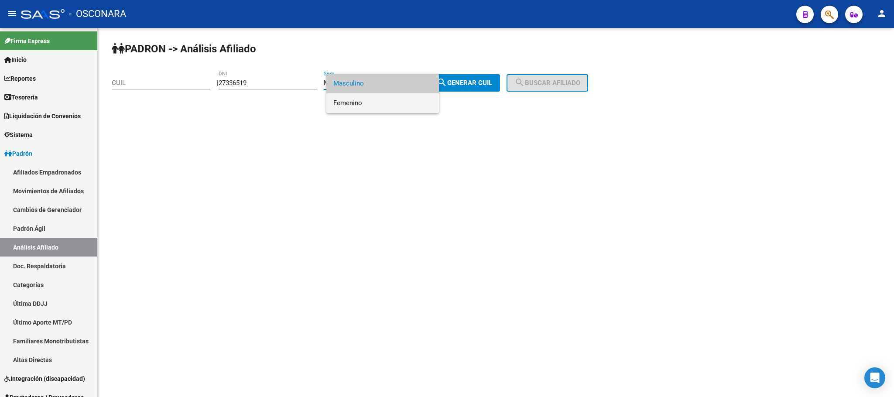
click at [394, 98] on span "Femenino" at bounding box center [383, 103] width 99 height 20
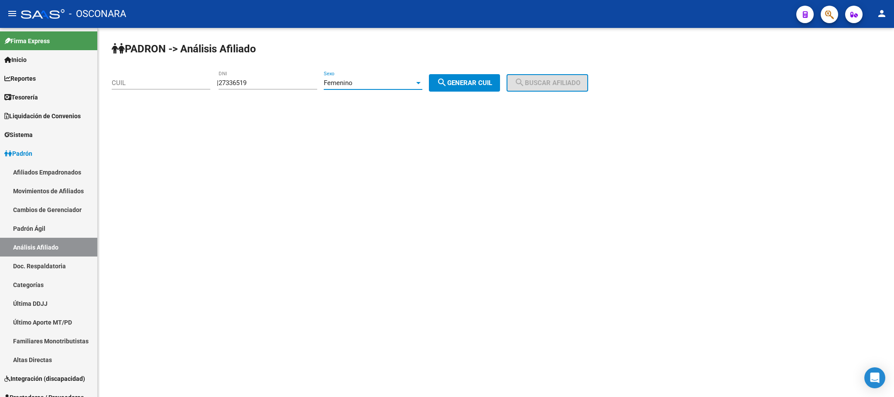
drag, startPoint x: 471, startPoint y: 78, endPoint x: 503, endPoint y: 79, distance: 31.9
click at [472, 78] on button "search Generar CUIL" at bounding box center [464, 82] width 71 height 17
type input "27-27336519-8"
click at [543, 74] on div "PADRON -> Análisis Afiliado 27-27336519-8 CUIL | 27336519 DNI Femenino Sexo sea…" at bounding box center [496, 74] width 797 height 92
click at [549, 76] on button "search Buscar afiliado" at bounding box center [548, 82] width 82 height 17
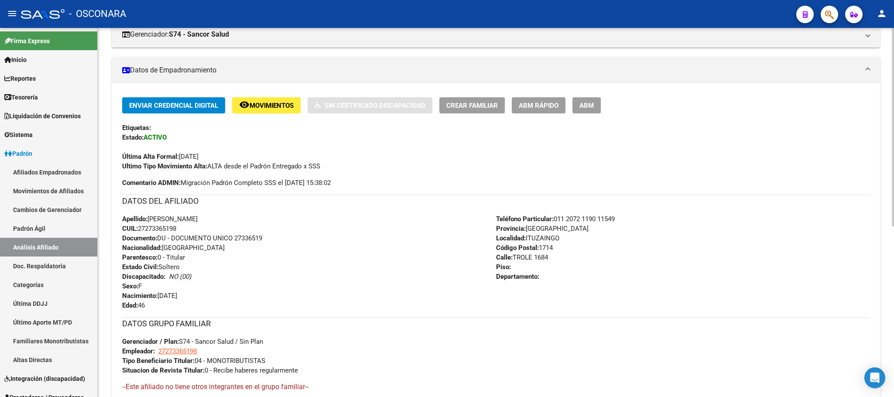
scroll to position [317, 0]
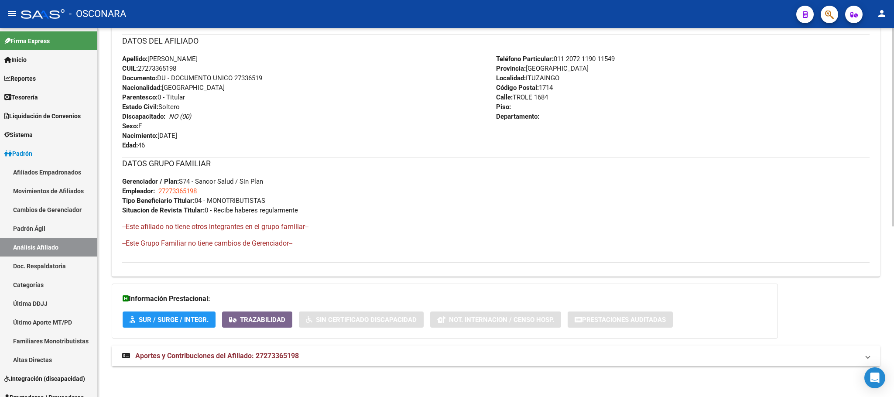
click at [241, 362] on mat-expansion-panel-header "Aportes y Contribuciones del Afiliado: 27273365198" at bounding box center [496, 356] width 769 height 21
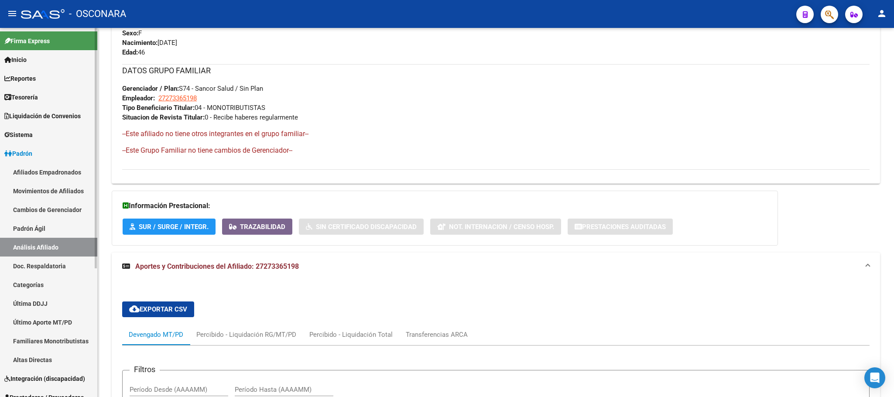
scroll to position [390, 0]
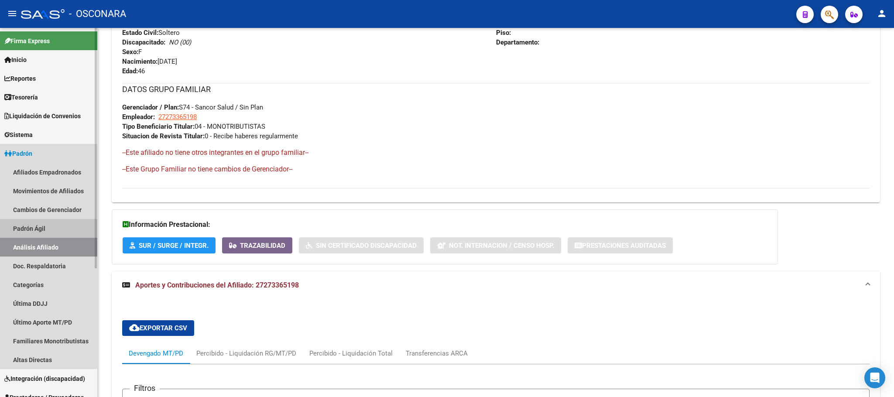
click at [57, 219] on link "Padrón Ágil" at bounding box center [48, 228] width 97 height 19
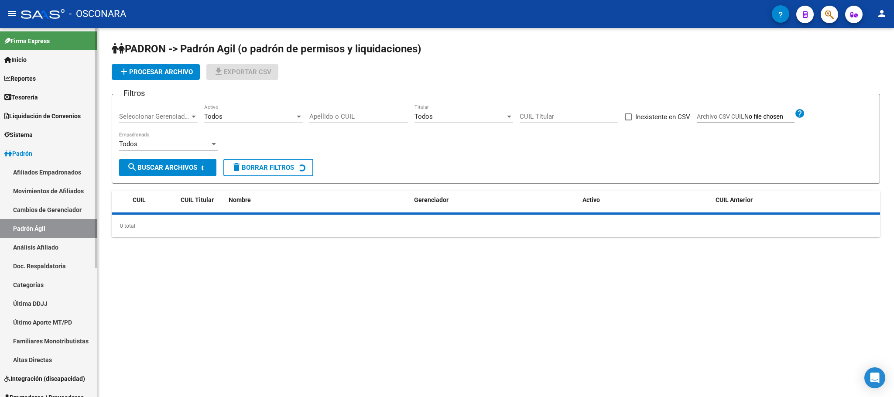
click at [61, 244] on link "Análisis Afiliado" at bounding box center [48, 247] width 97 height 19
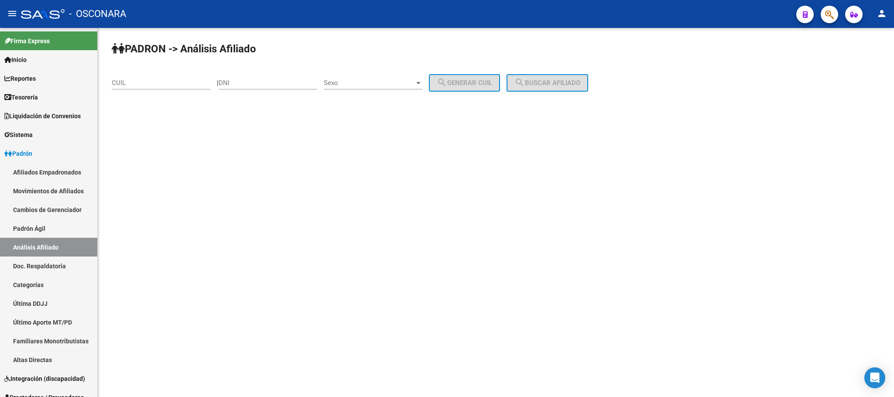
click at [189, 88] on div "CUIL" at bounding box center [161, 80] width 99 height 19
paste input "20-34008505-2"
type input "20-34008505-2"
click at [588, 83] on button "search Buscar afiliado" at bounding box center [548, 82] width 82 height 17
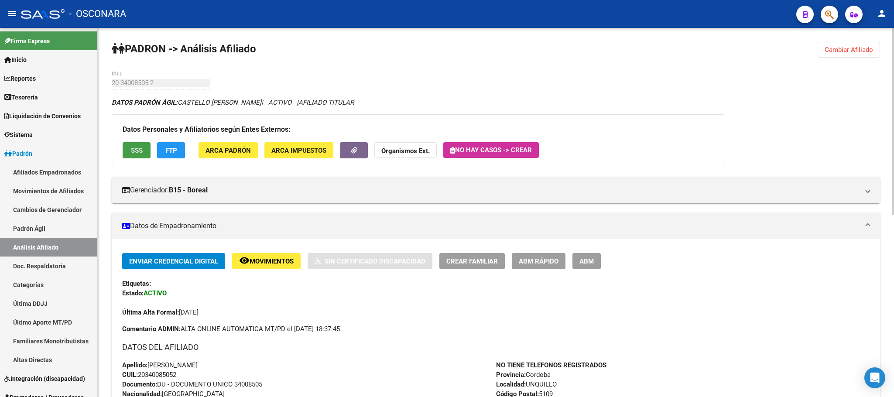
click at [127, 145] on button "SSS" at bounding box center [137, 150] width 28 height 16
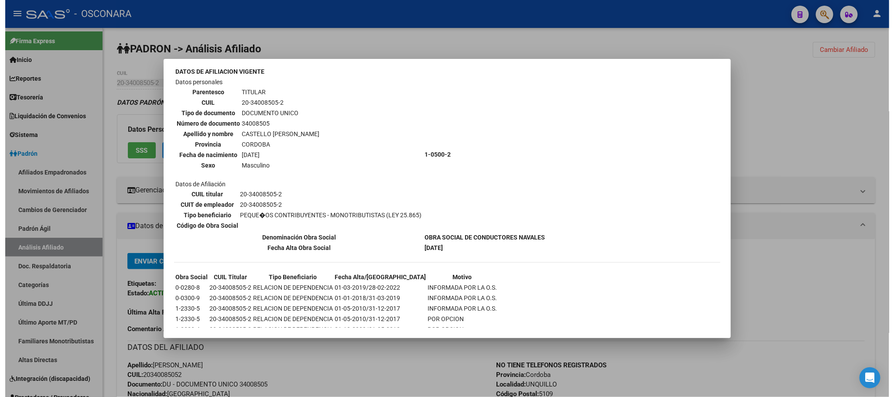
scroll to position [56, 0]
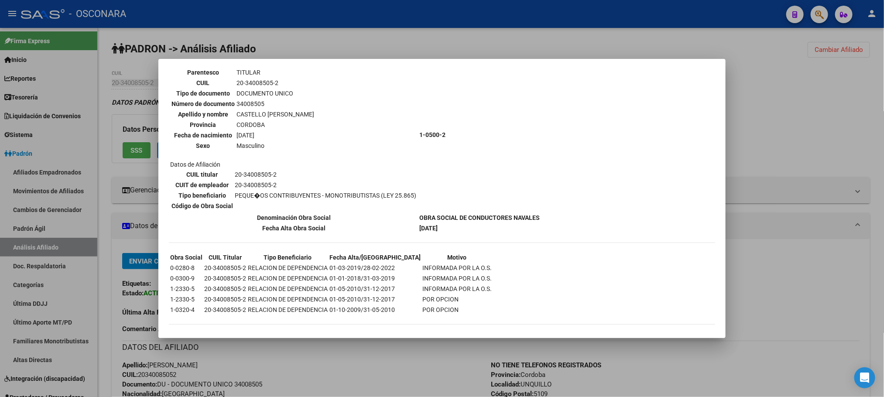
click at [422, 368] on div at bounding box center [442, 198] width 884 height 397
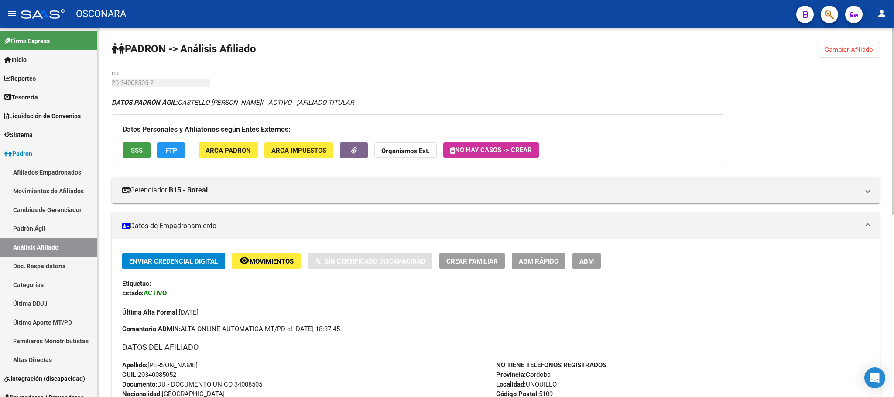
click at [132, 147] on span "SSS" at bounding box center [137, 151] width 12 height 8
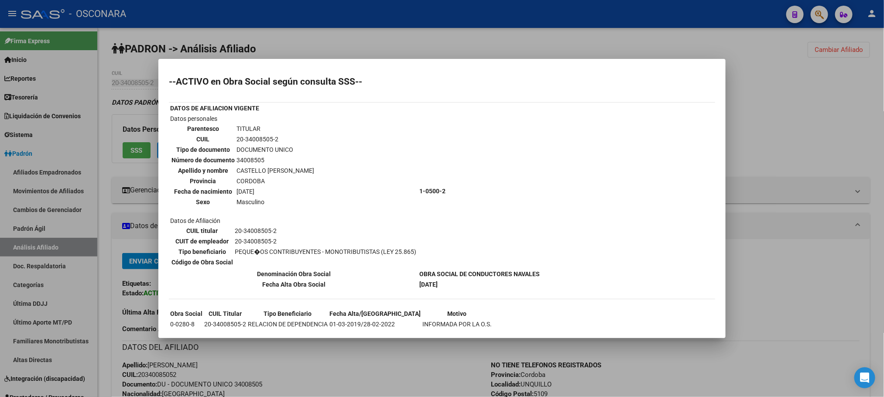
click at [467, 38] on div at bounding box center [442, 198] width 884 height 397
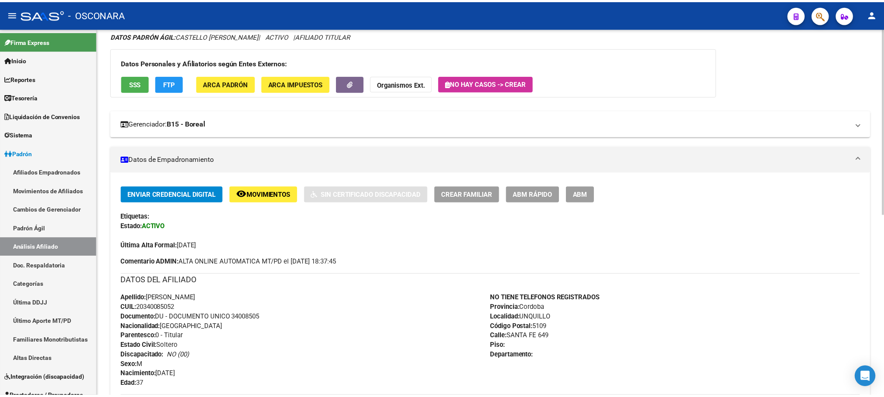
scroll to position [0, 0]
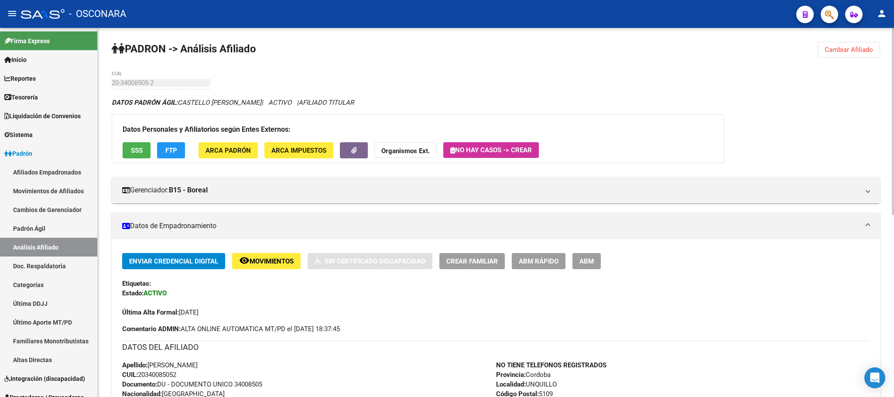
click at [543, 256] on button "ABM Rápido" at bounding box center [539, 261] width 54 height 16
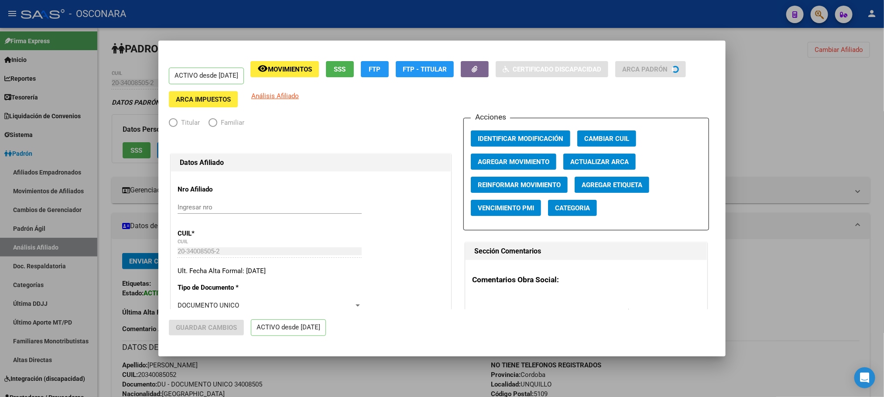
radio input "true"
type input "20-34008505-2"
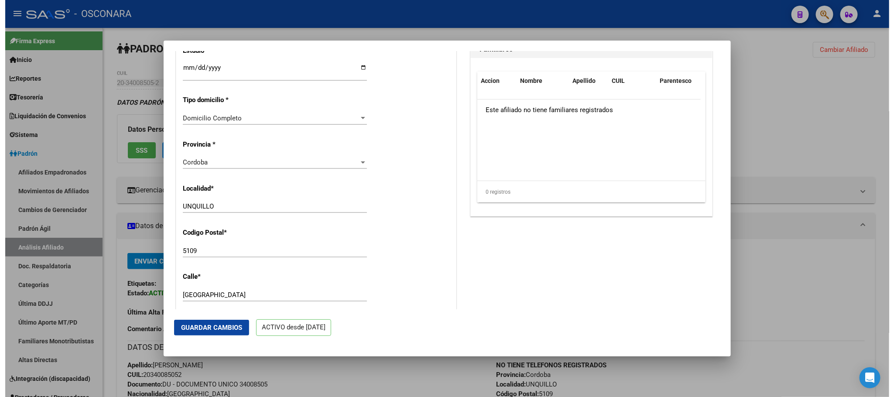
scroll to position [851, 0]
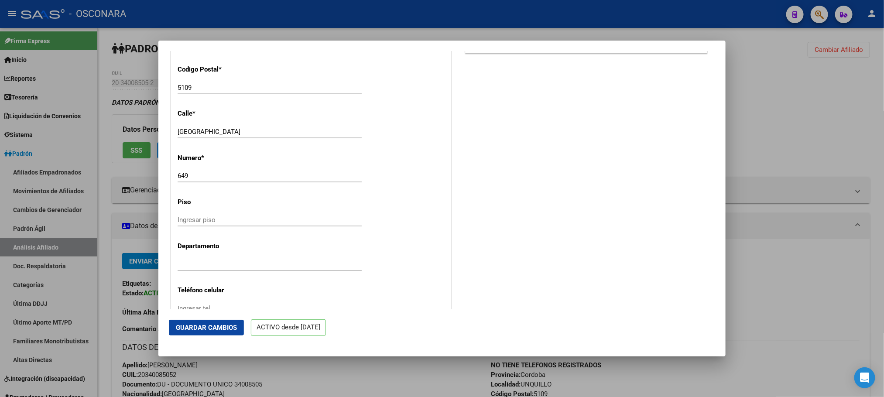
click at [350, 375] on div at bounding box center [442, 198] width 884 height 397
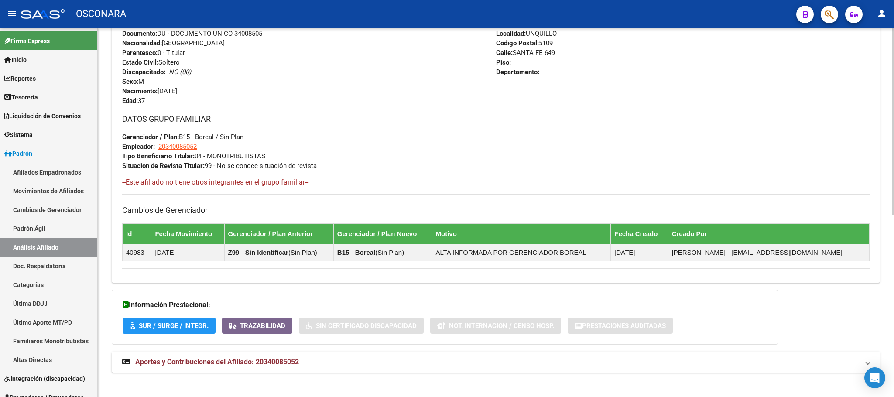
scroll to position [359, 0]
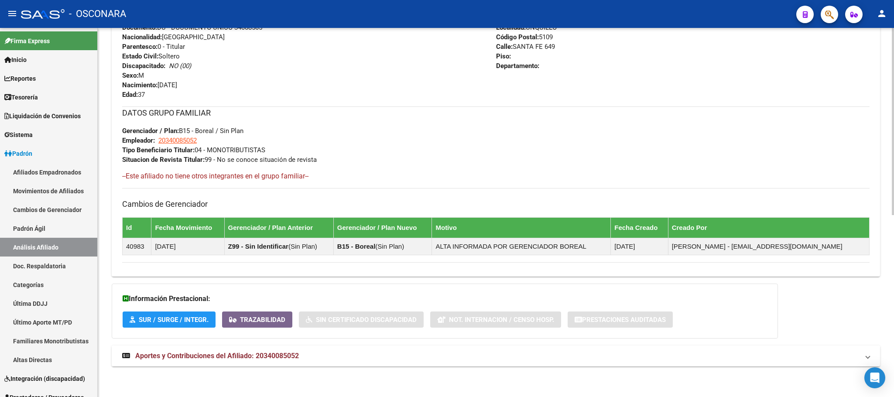
click at [295, 352] on span "Aportes y Contribuciones del Afiliado: 20340085052" at bounding box center [217, 356] width 164 height 8
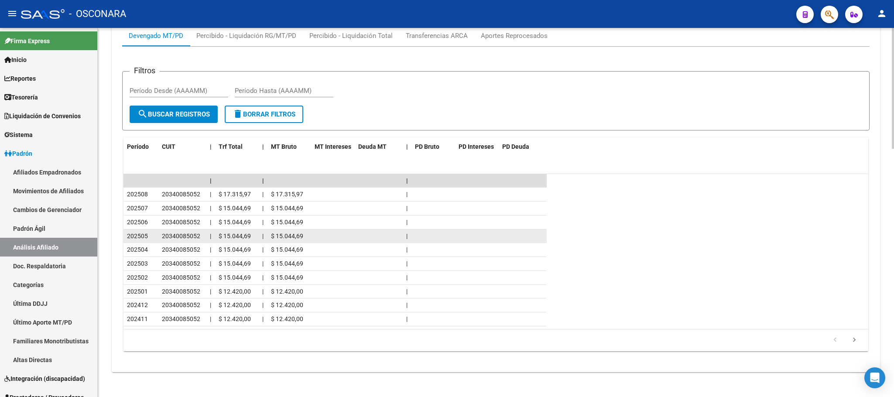
scroll to position [760, 0]
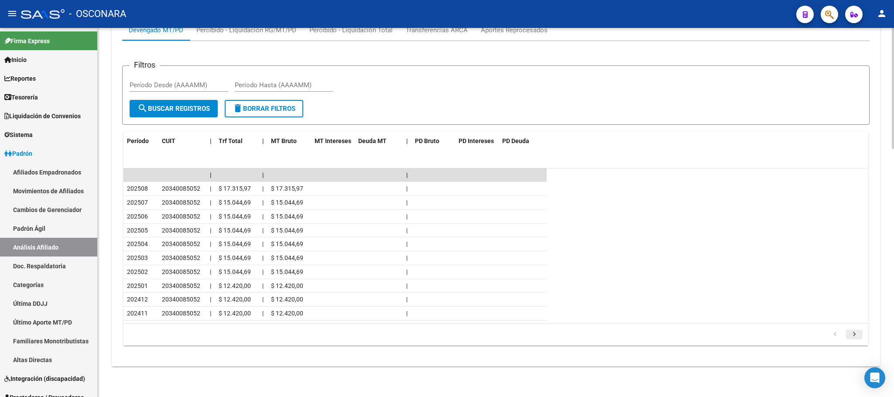
click at [856, 334] on icon "go to next page" at bounding box center [854, 335] width 11 height 10
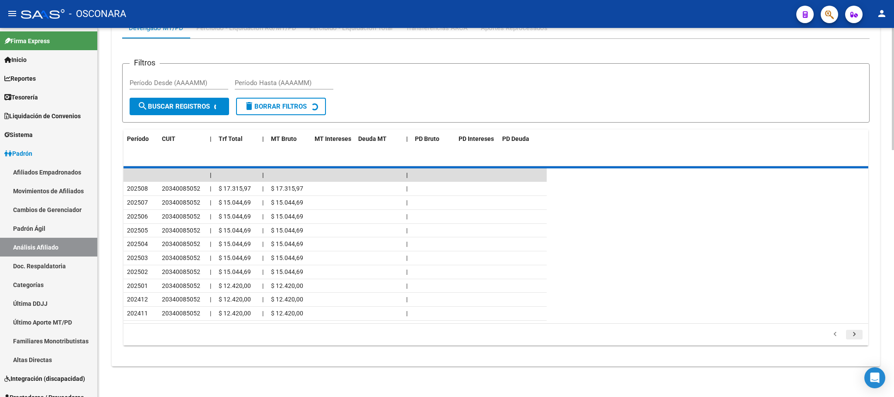
click at [855, 334] on div "179.769.313.486.231.570.000.000.000.000.000.000.000.000.000.000.000.000.000.000…" at bounding box center [496, 335] width 745 height 22
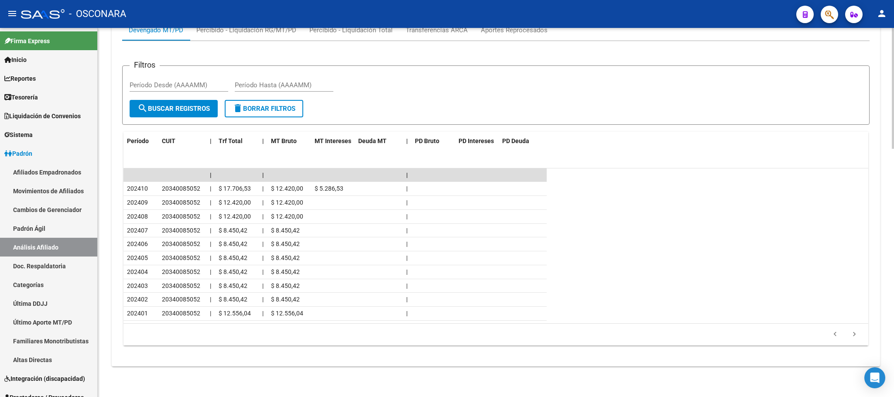
click at [854, 333] on icon "go to next page" at bounding box center [854, 335] width 11 height 10
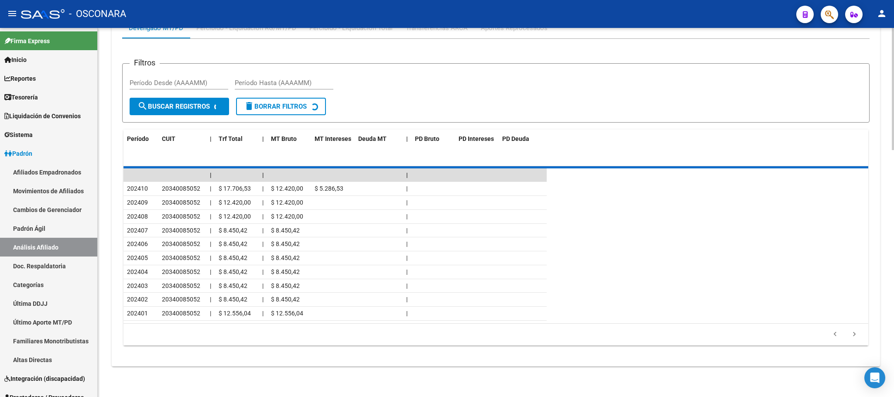
click at [854, 333] on div "179.769.313.486.231.570.000.000.000.000.000.000.000.000.000.000.000.000.000.000…" at bounding box center [496, 335] width 745 height 22
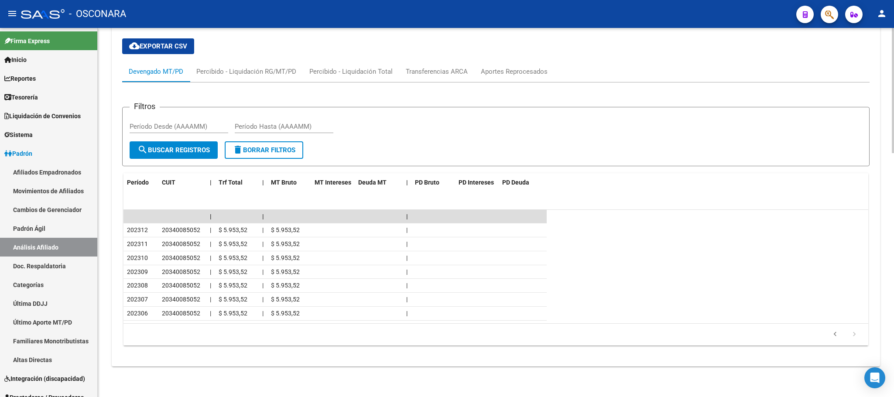
scroll to position [718, 0]
